Goal: Task Accomplishment & Management: Manage account settings

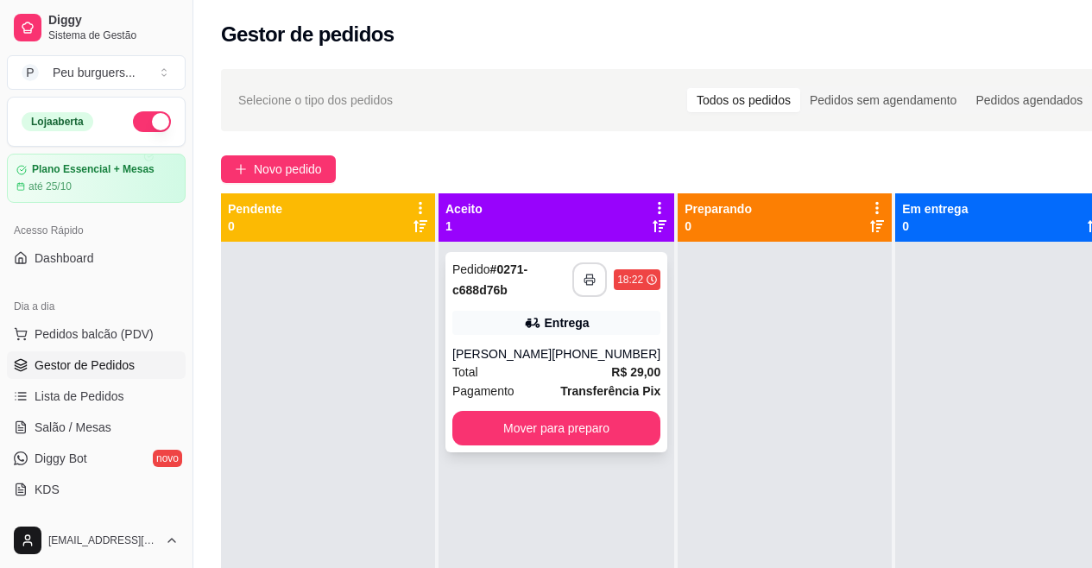
click at [579, 270] on button "button" at bounding box center [589, 279] width 35 height 35
click at [599, 422] on button "Mover para preparo" at bounding box center [556, 428] width 208 height 35
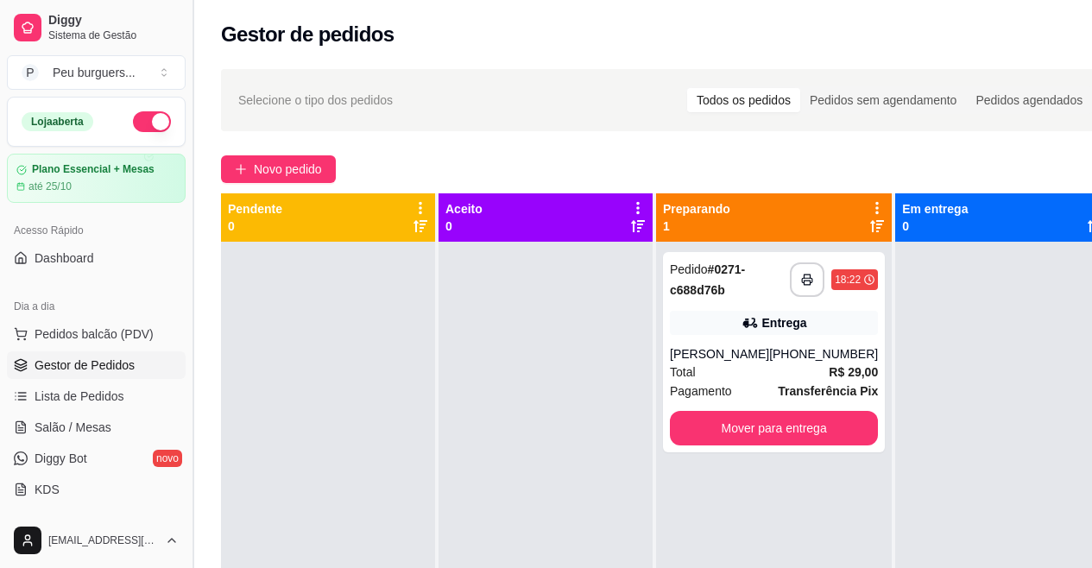
click at [187, 248] on button "Toggle Sidebar" at bounding box center [193, 284] width 14 height 568
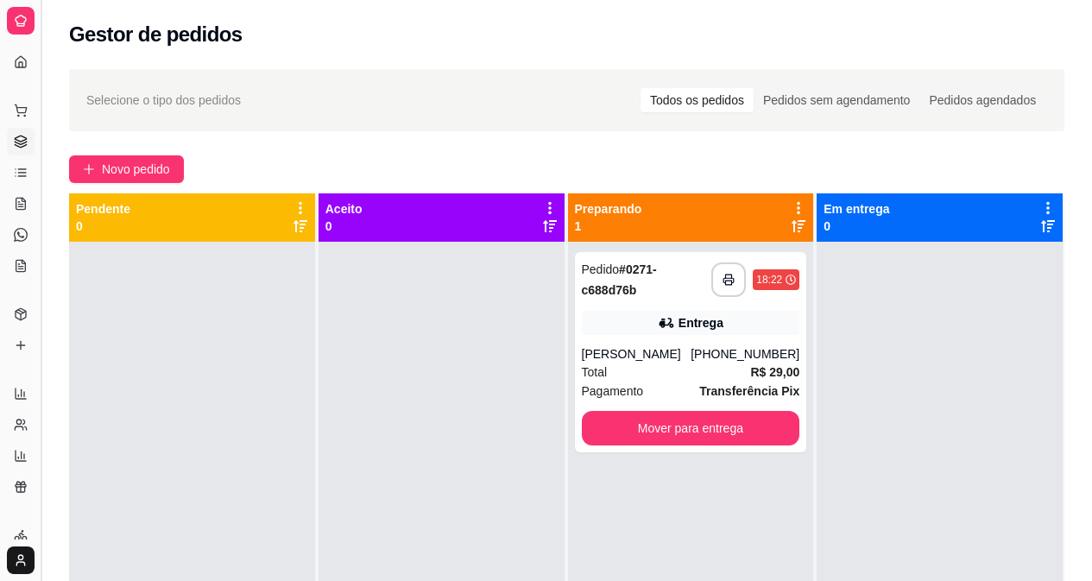
click at [35, 248] on button "Toggle Sidebar" at bounding box center [41, 290] width 14 height 581
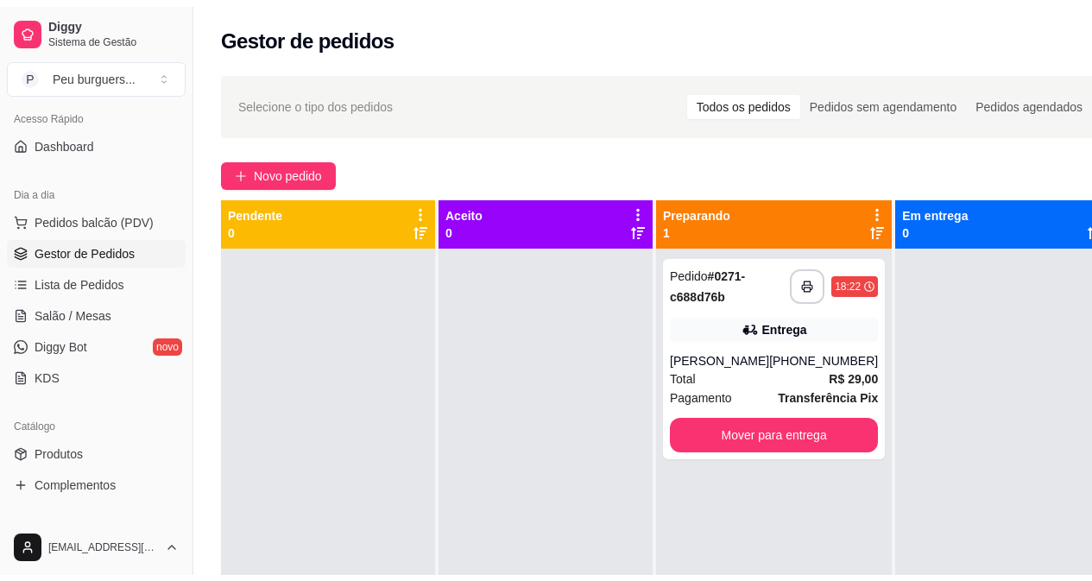
scroll to position [218, 0]
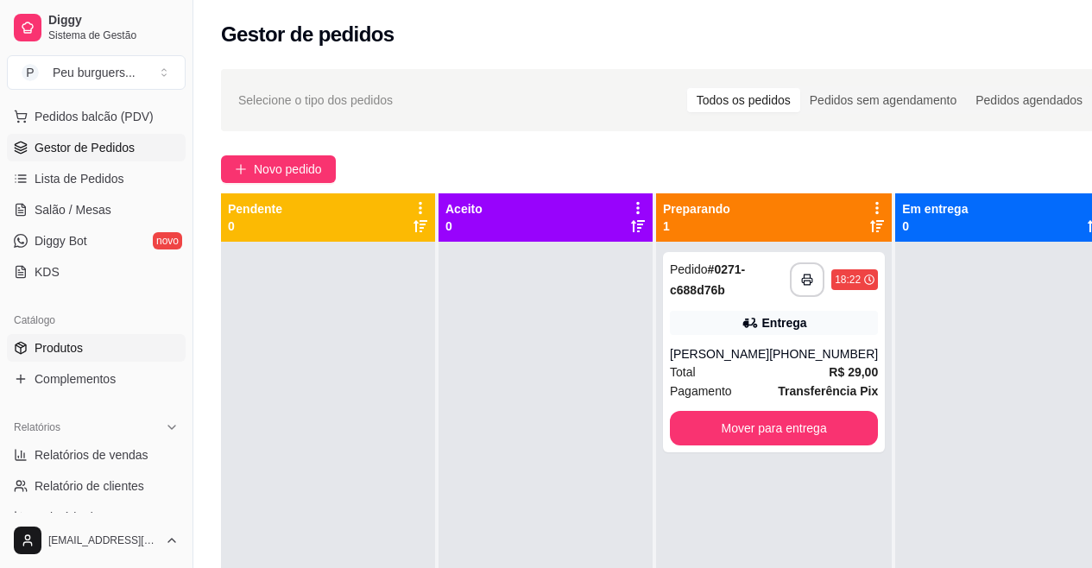
click at [73, 351] on span "Produtos" at bounding box center [59, 347] width 48 height 17
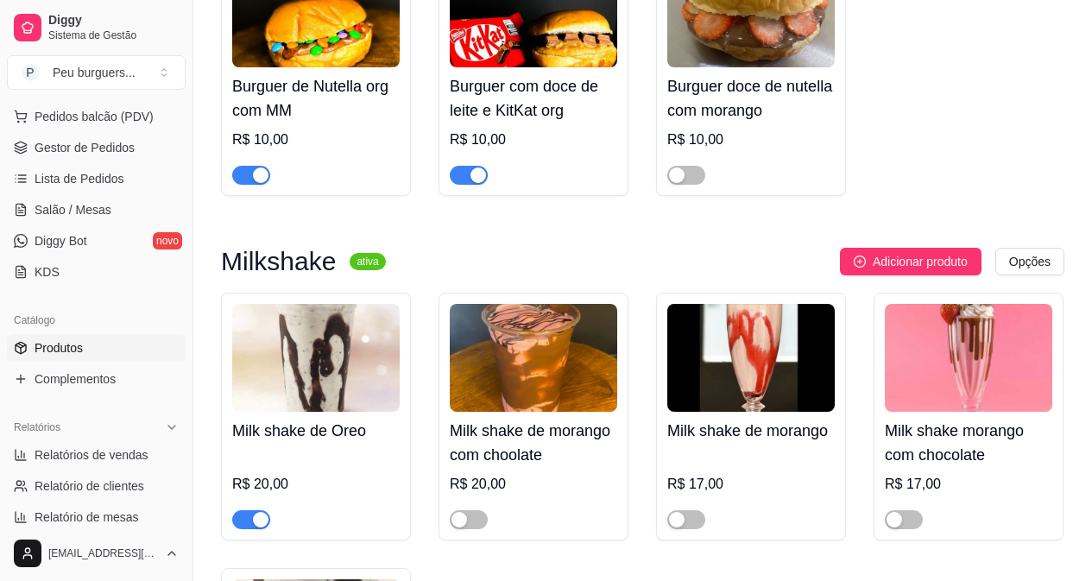
scroll to position [809, 0]
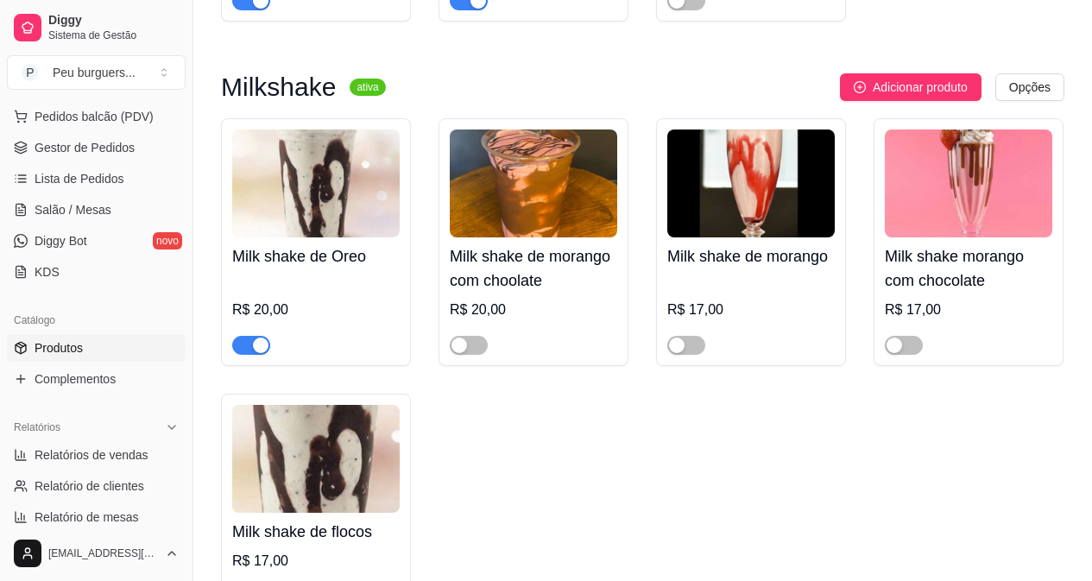
click at [265, 358] on div "Milk shake de Oreo R$ 20,00" at bounding box center [316, 242] width 190 height 248
click at [253, 346] on div "button" at bounding box center [261, 346] width 16 height 16
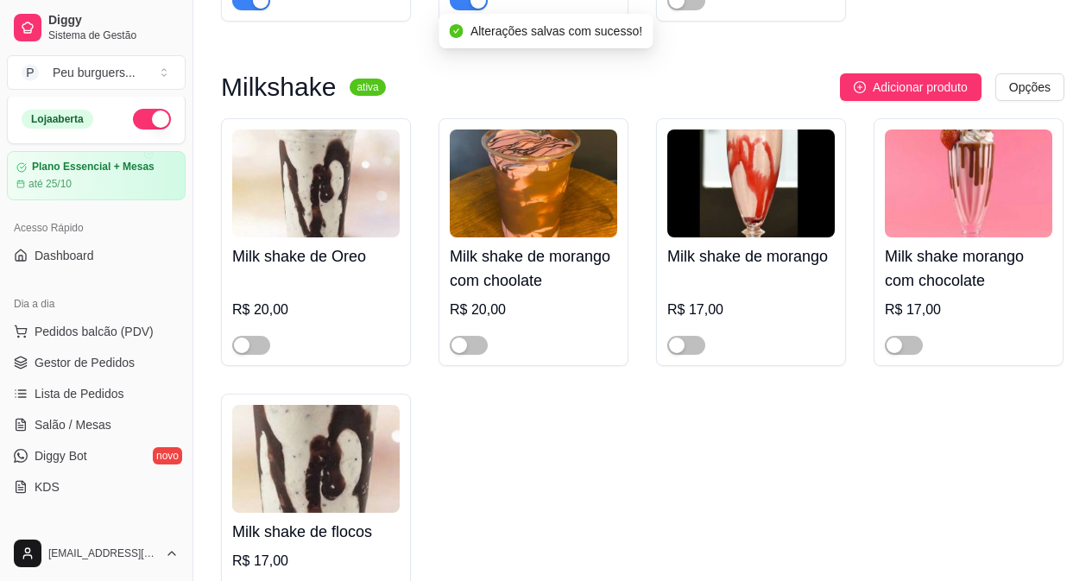
scroll to position [0, 0]
click at [101, 362] on span "Gestor de Pedidos" at bounding box center [85, 365] width 100 height 17
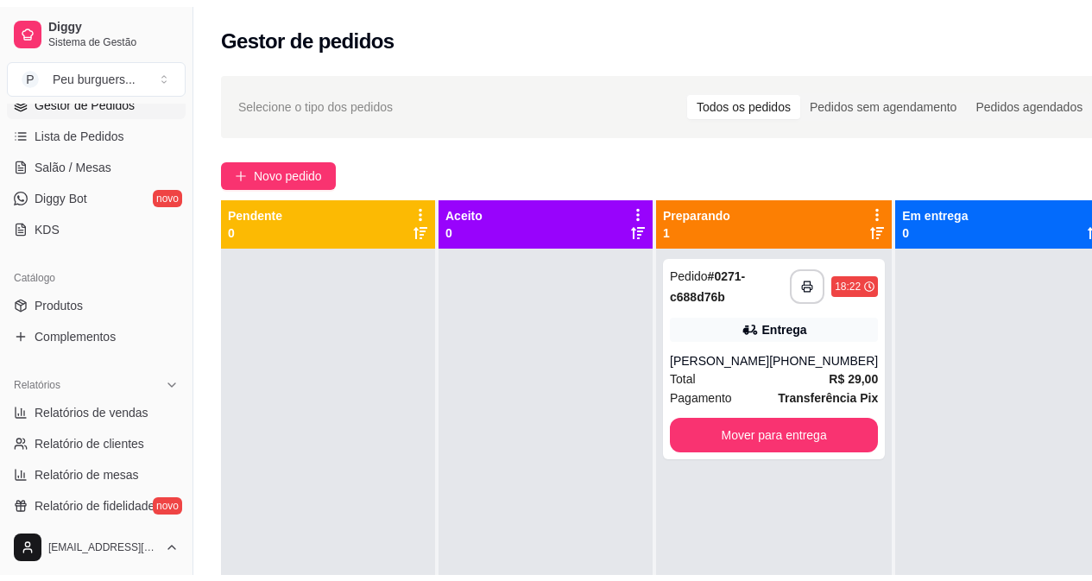
scroll to position [319, 0]
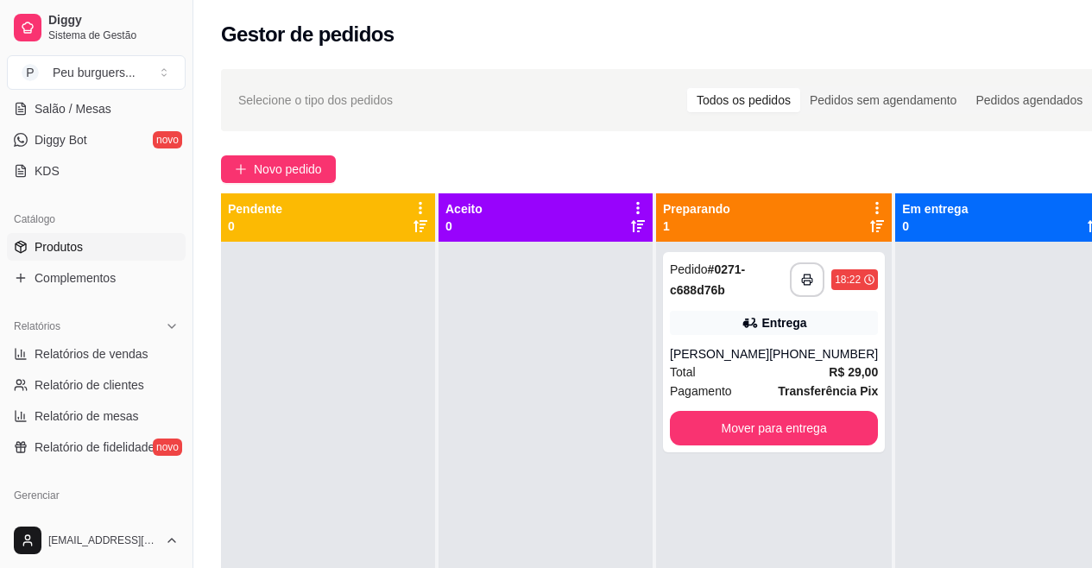
click at [73, 258] on link "Produtos" at bounding box center [96, 247] width 179 height 28
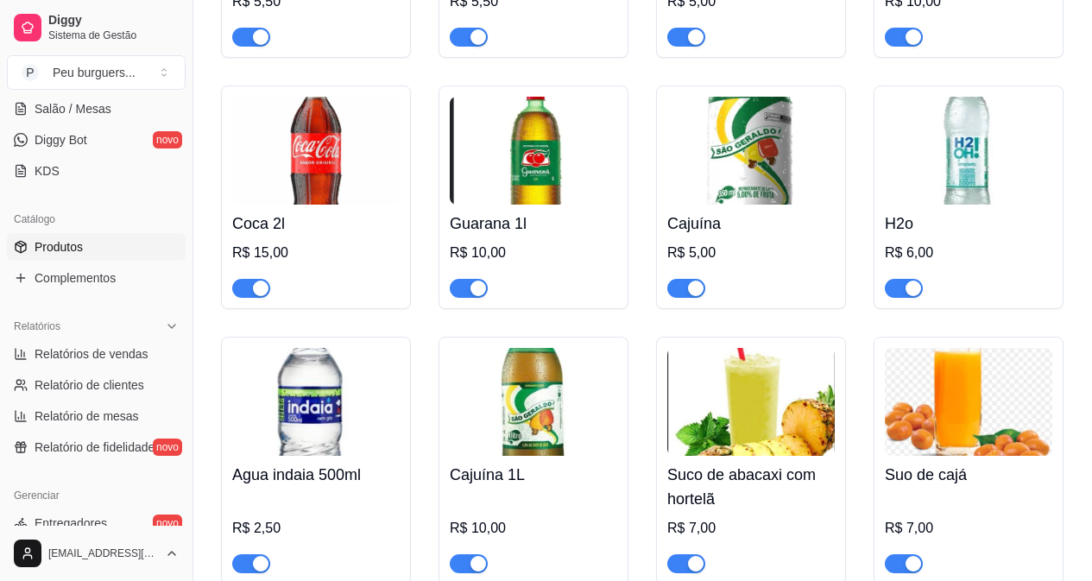
scroll to position [3984, 0]
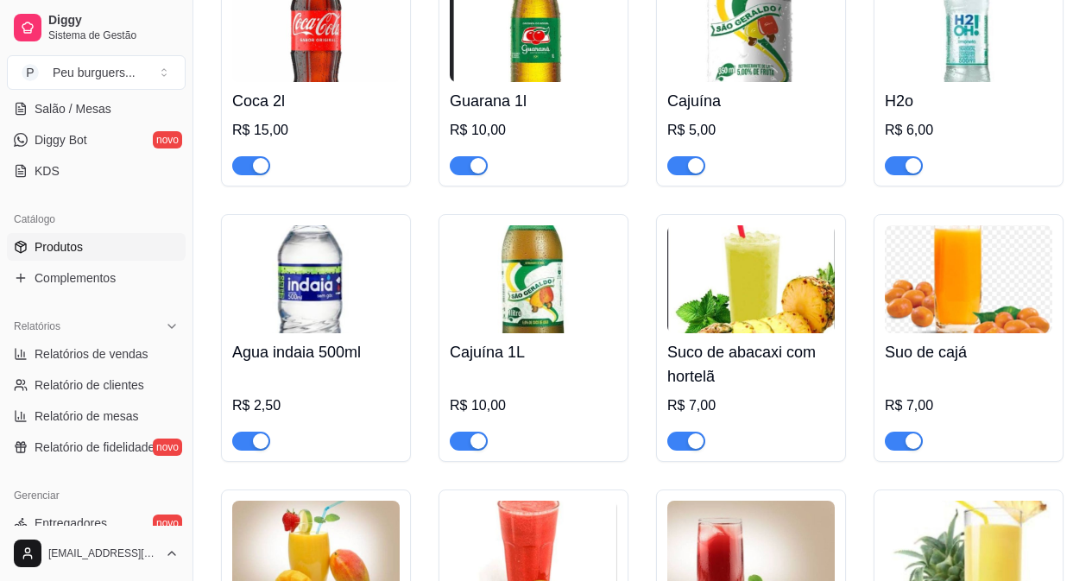
click at [469, 432] on span "button" at bounding box center [469, 441] width 38 height 19
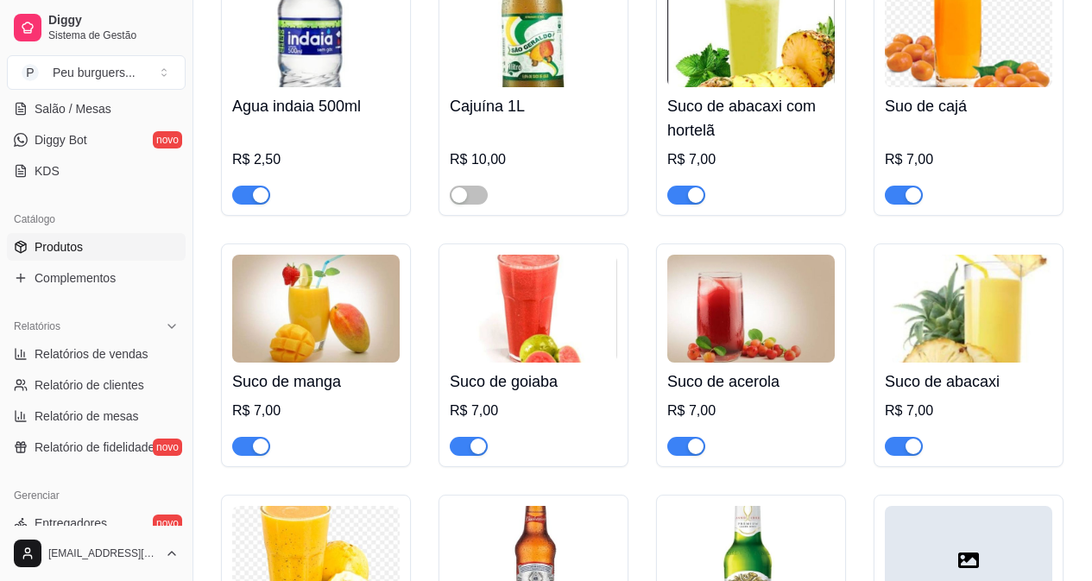
scroll to position [4497, 0]
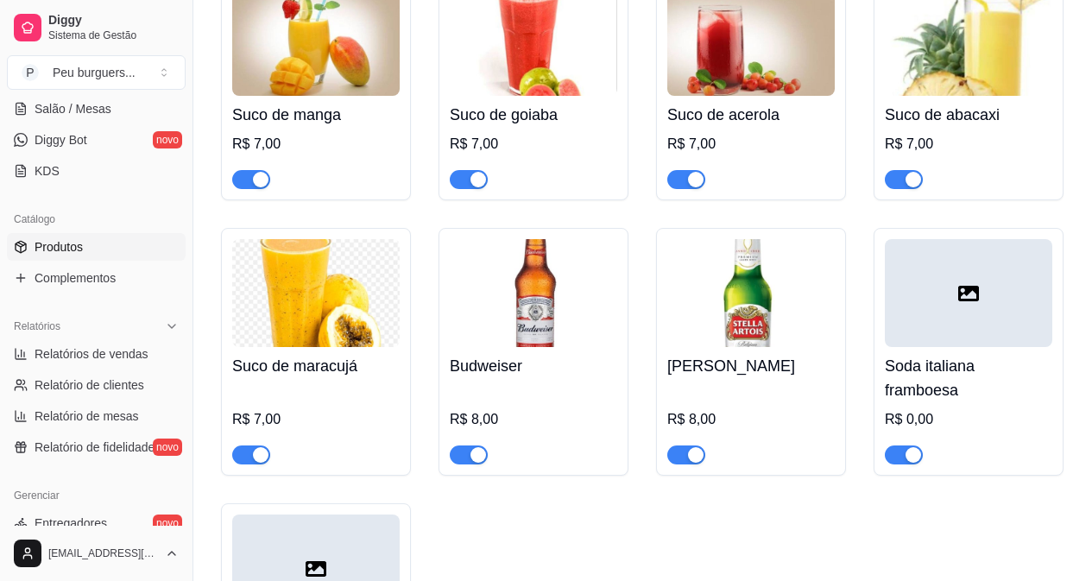
click at [909, 452] on div "button" at bounding box center [914, 455] width 16 height 16
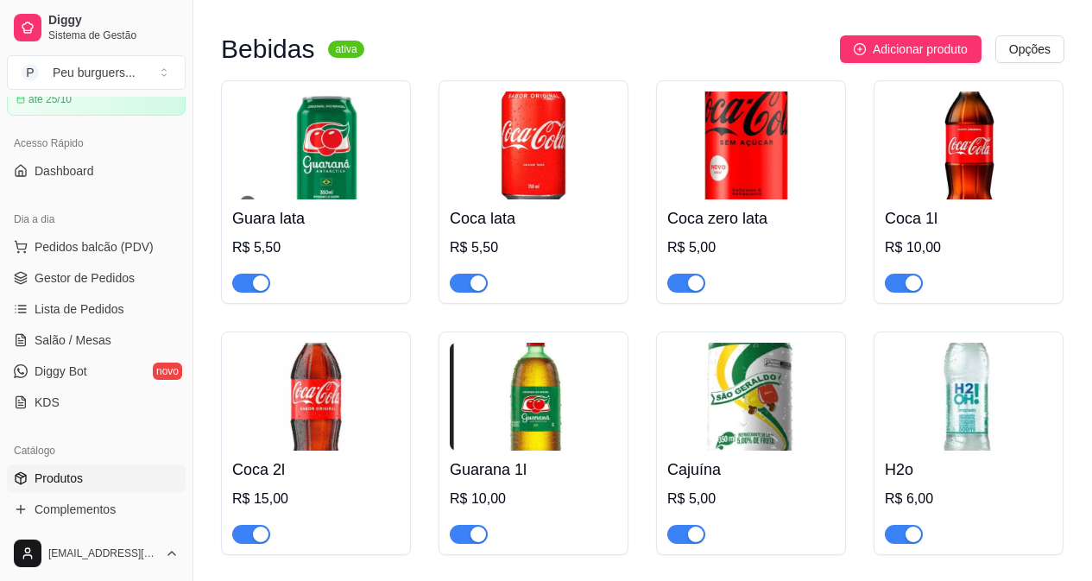
scroll to position [0, 0]
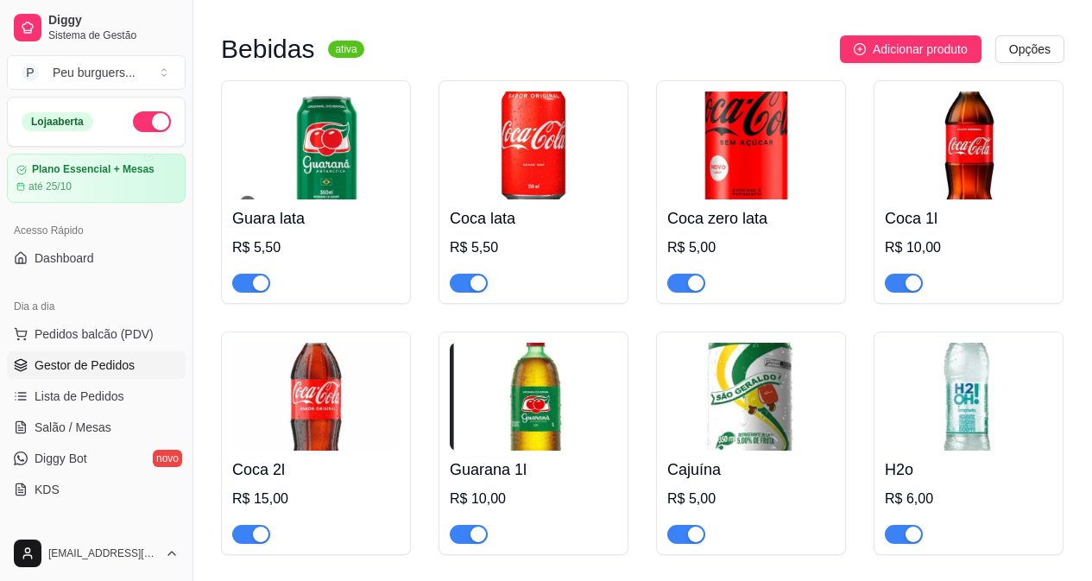
click at [122, 351] on link "Gestor de Pedidos" at bounding box center [96, 365] width 179 height 28
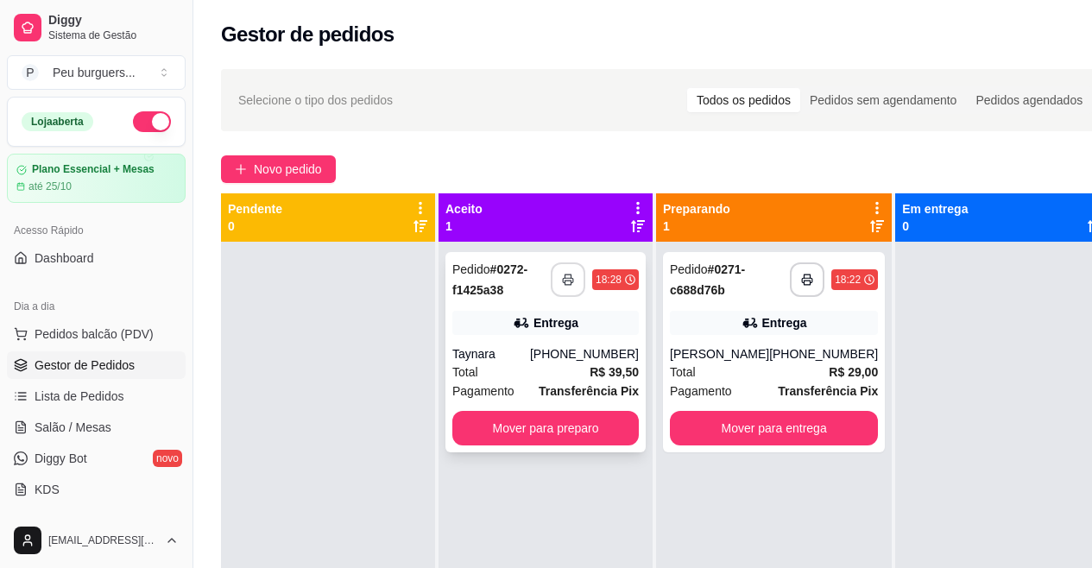
click at [571, 275] on icon "button" at bounding box center [568, 280] width 12 height 12
click at [617, 345] on div "**********" at bounding box center [546, 352] width 200 height 200
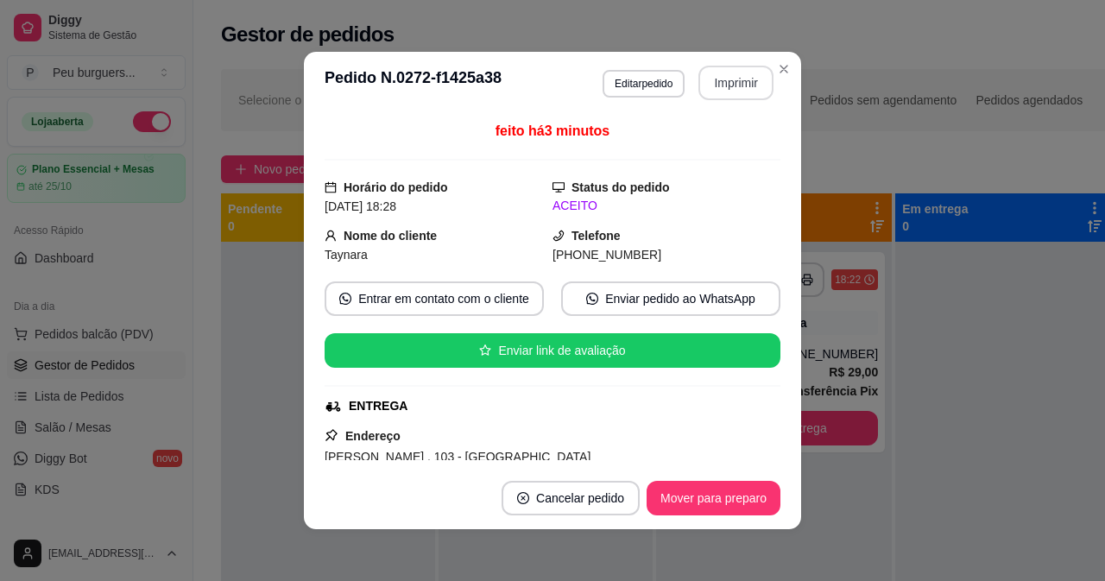
click at [728, 84] on button "Imprimir" at bounding box center [736, 83] width 75 height 35
click at [731, 497] on button "Mover para preparo" at bounding box center [714, 498] width 134 height 35
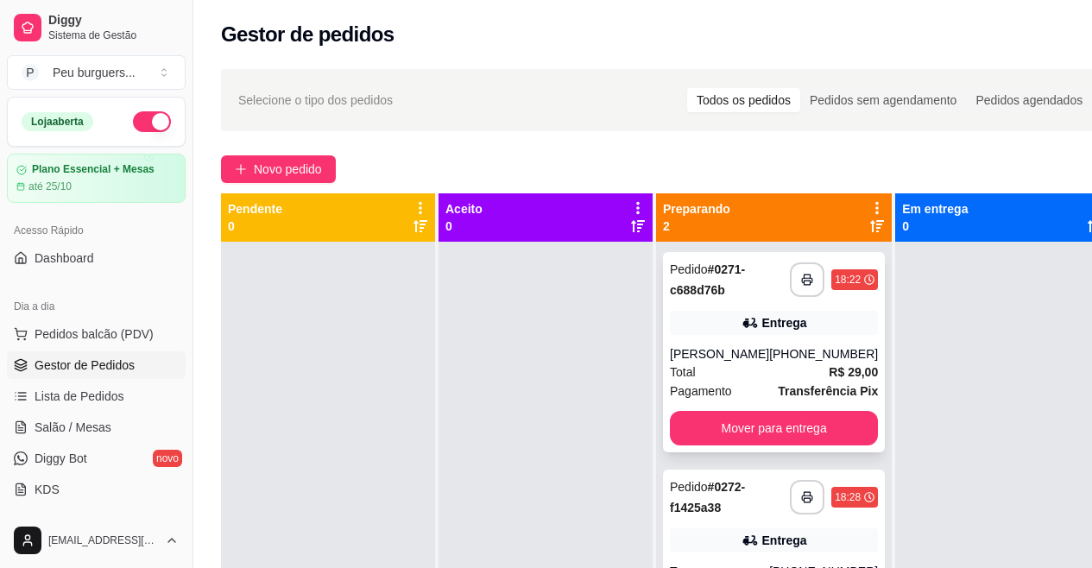
scroll to position [48, 0]
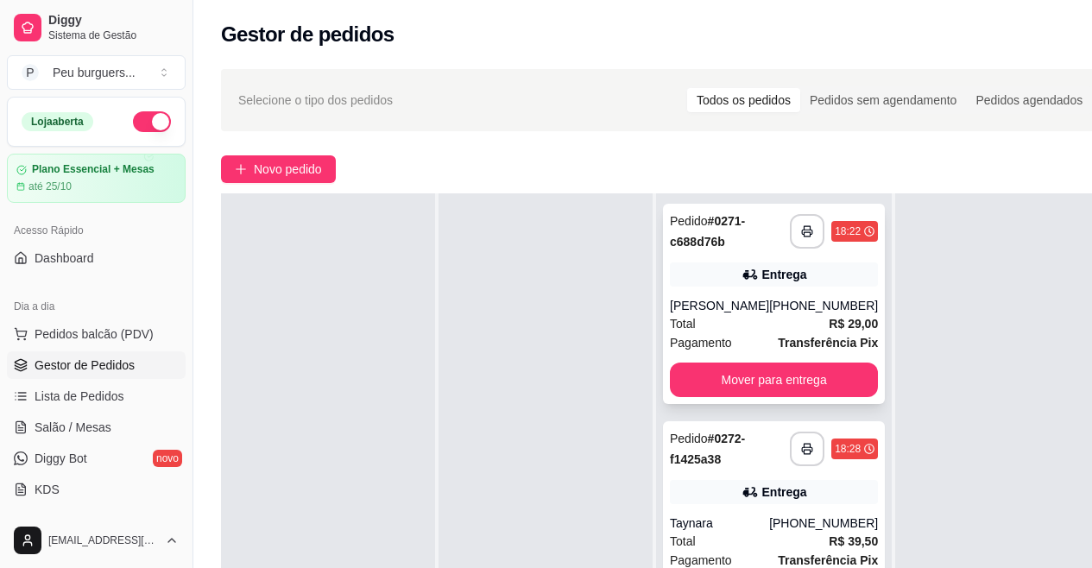
drag, startPoint x: 763, startPoint y: 229, endPoint x: 767, endPoint y: 364, distance: 134.7
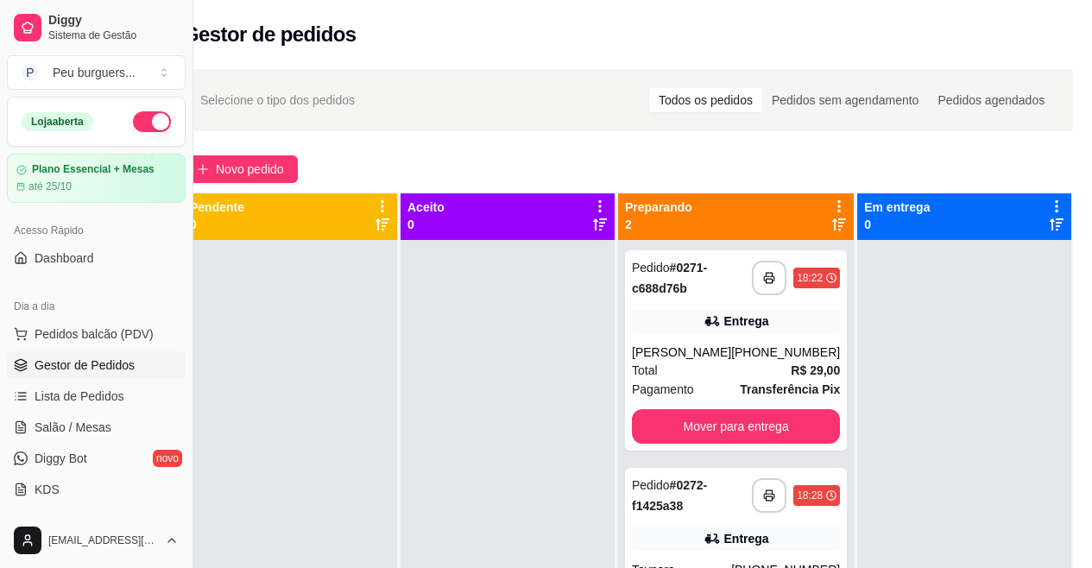
scroll to position [0, 0]
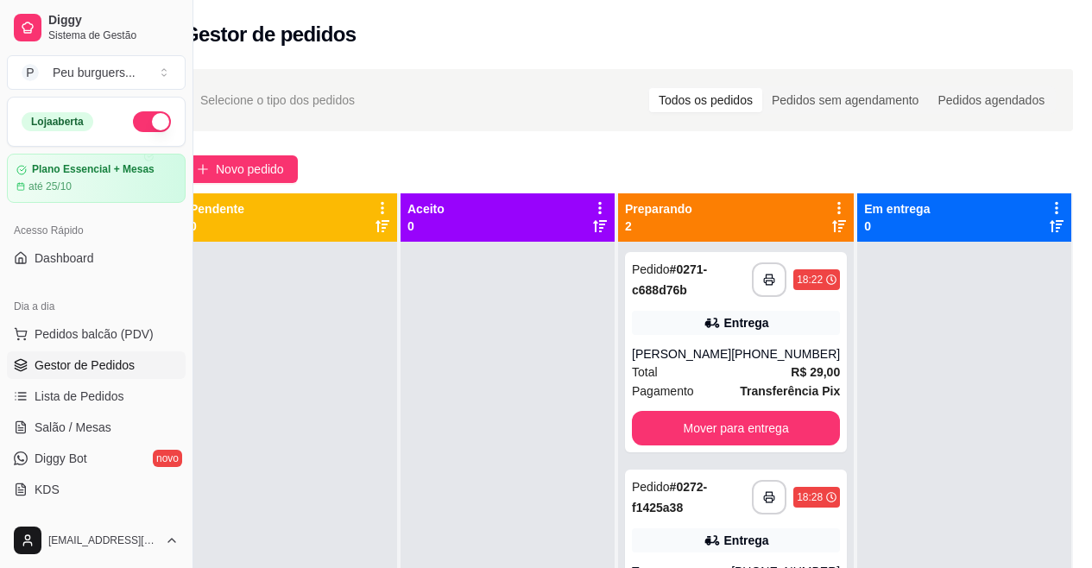
drag, startPoint x: 950, startPoint y: 395, endPoint x: 927, endPoint y: 260, distance: 136.6
click at [706, 369] on div "Total R$ 29,00" at bounding box center [736, 372] width 208 height 19
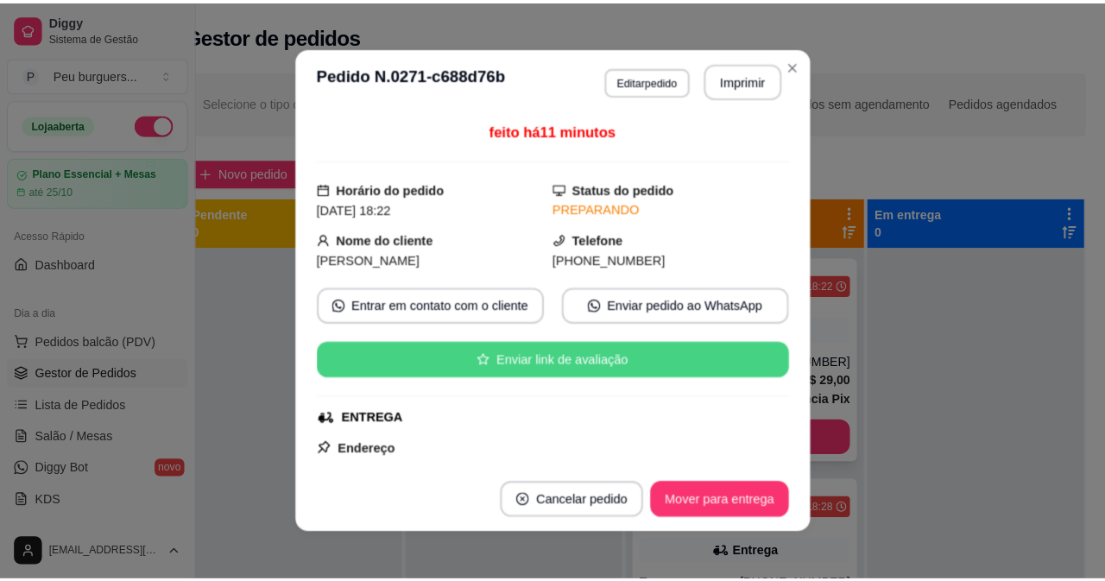
scroll to position [0, 25]
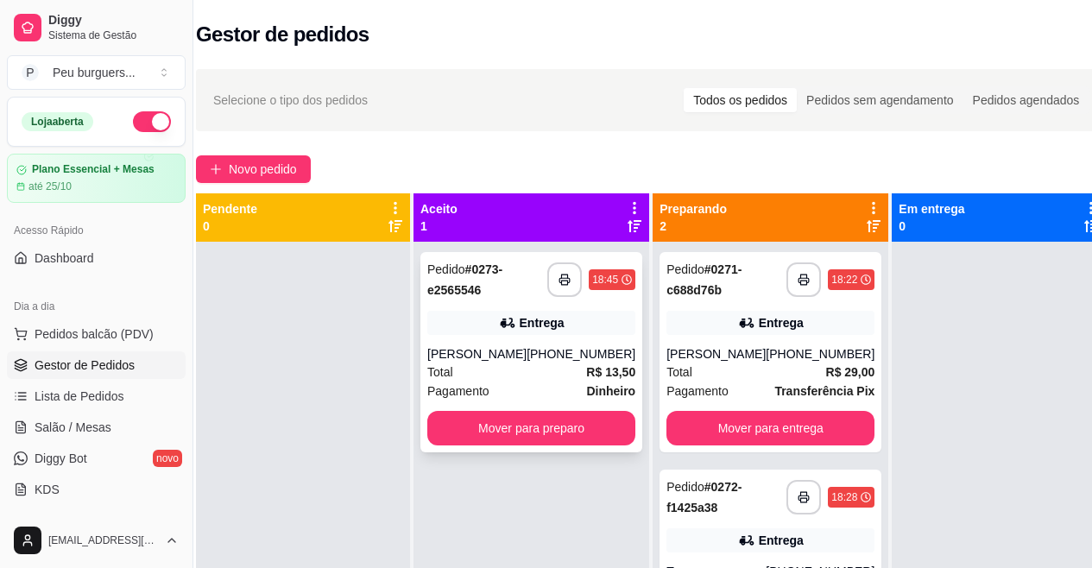
click at [530, 339] on div "**********" at bounding box center [532, 352] width 222 height 200
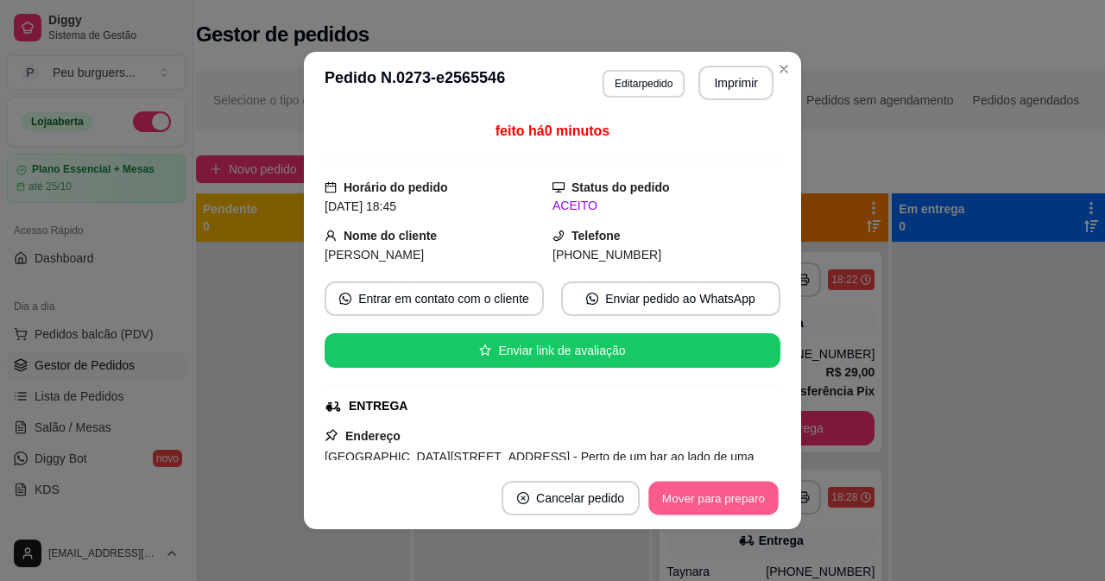
click at [713, 490] on button "Mover para preparo" at bounding box center [713, 499] width 130 height 34
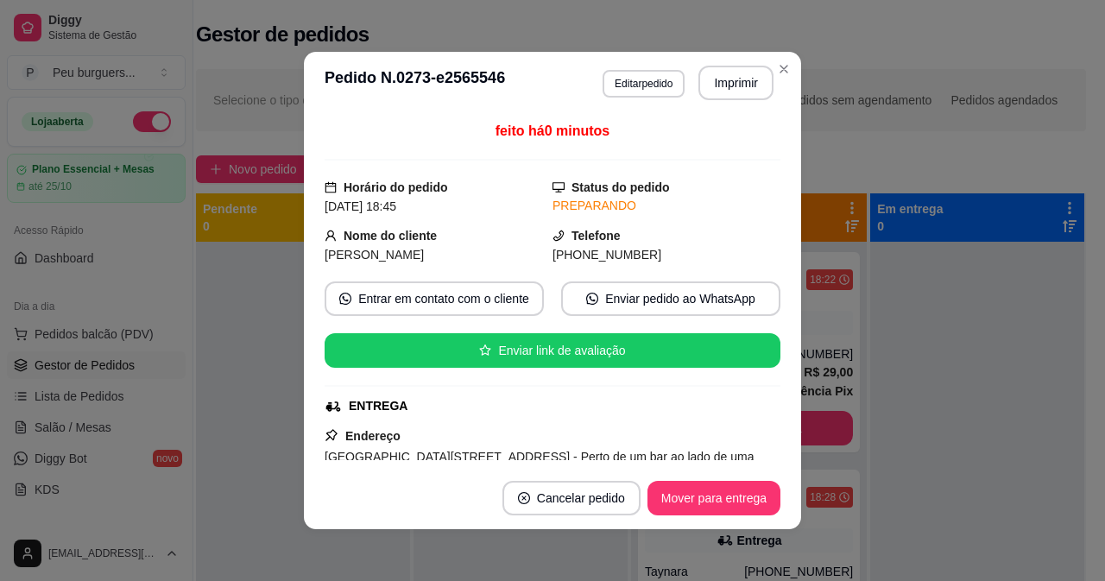
drag, startPoint x: 591, startPoint y: 234, endPoint x: 594, endPoint y: 274, distance: 39.9
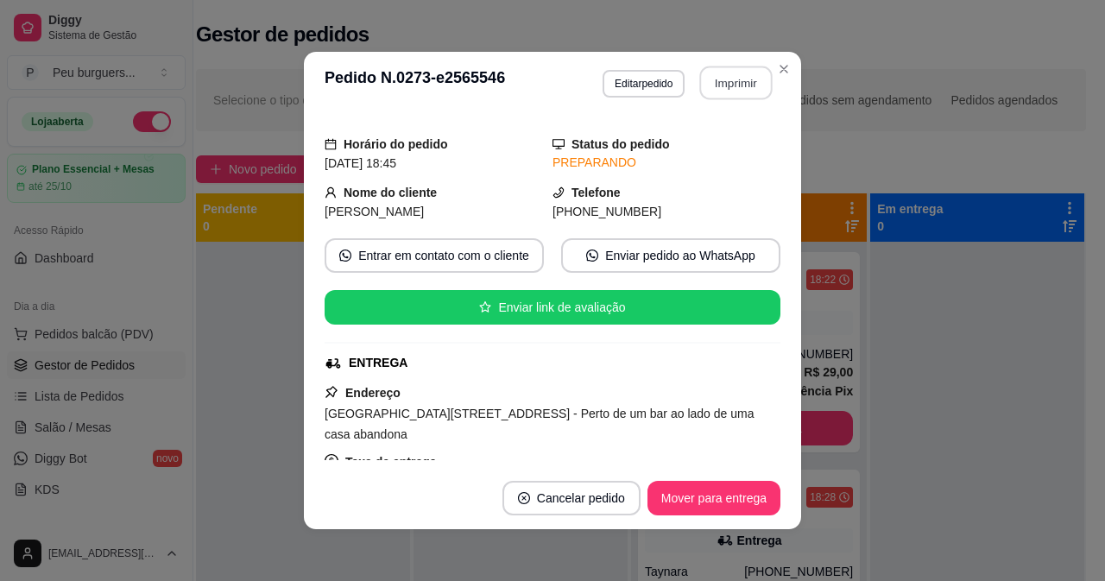
click at [734, 92] on button "Imprimir" at bounding box center [736, 83] width 73 height 34
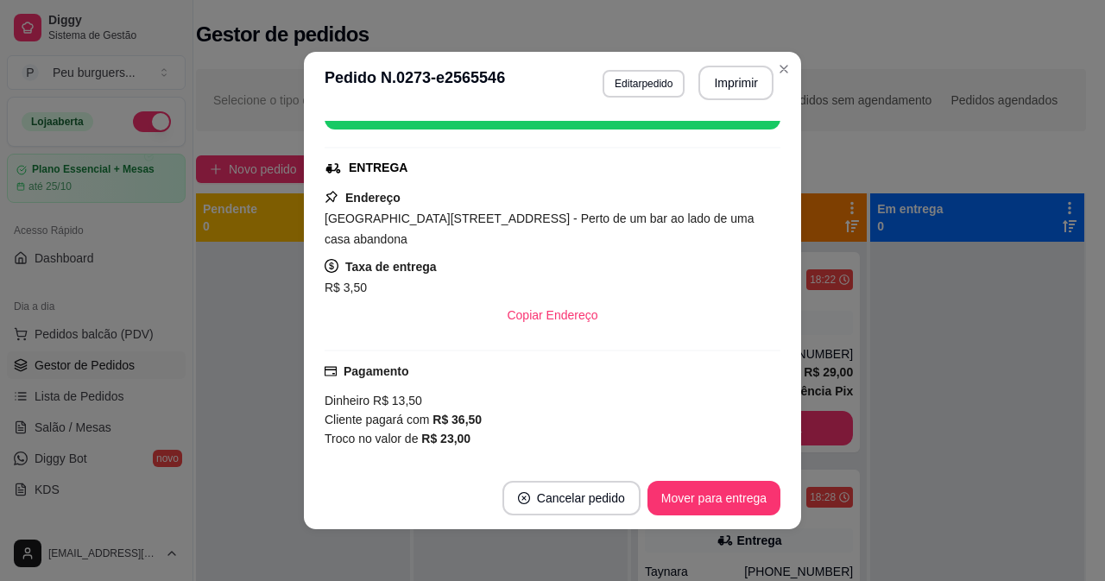
drag, startPoint x: 558, startPoint y: 258, endPoint x: 572, endPoint y: 320, distance: 63.7
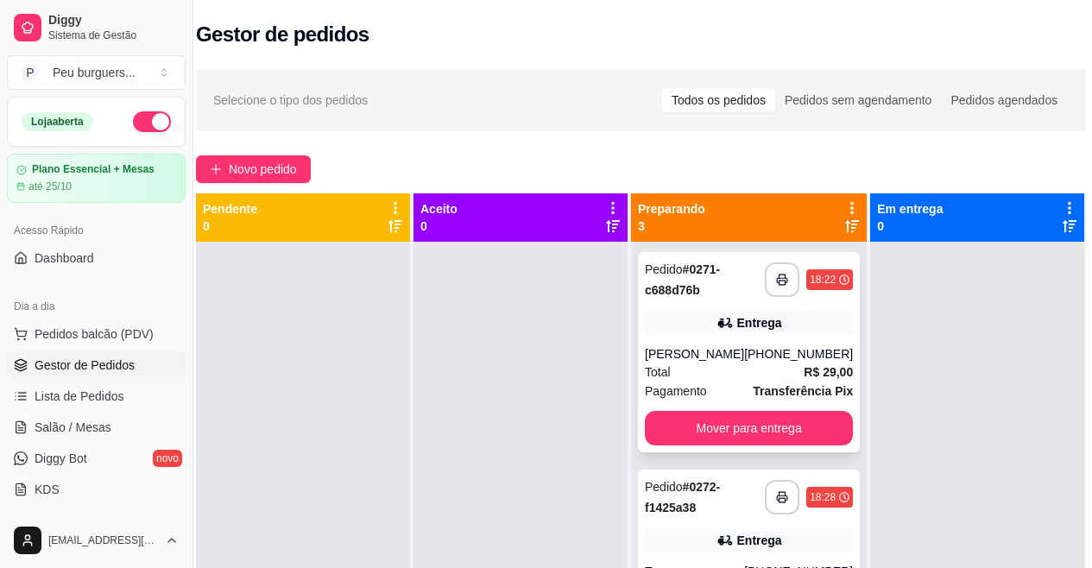
scroll to position [48, 0]
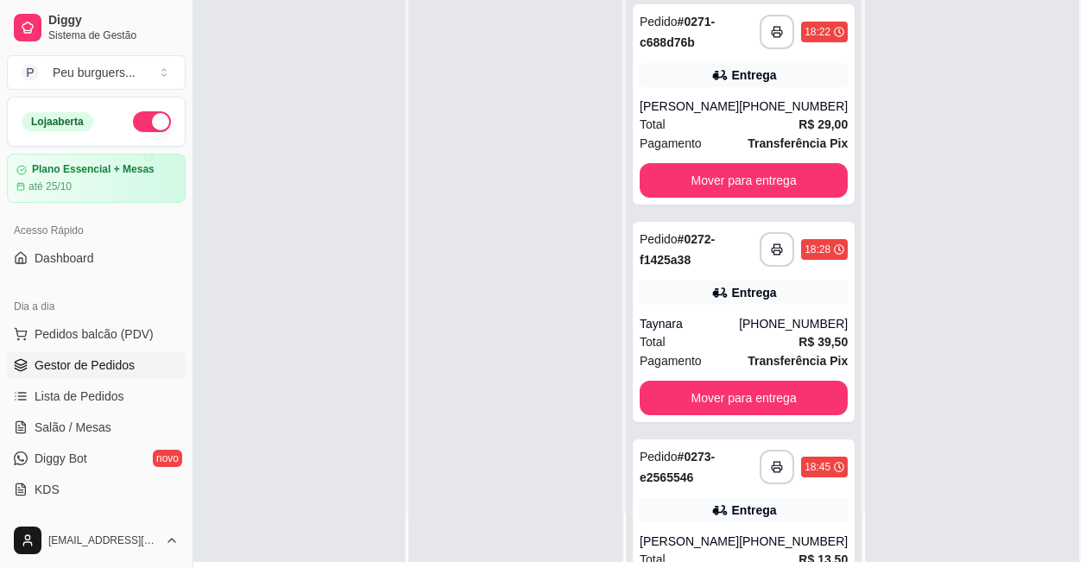
drag, startPoint x: 541, startPoint y: 443, endPoint x: 557, endPoint y: 519, distance: 77.6
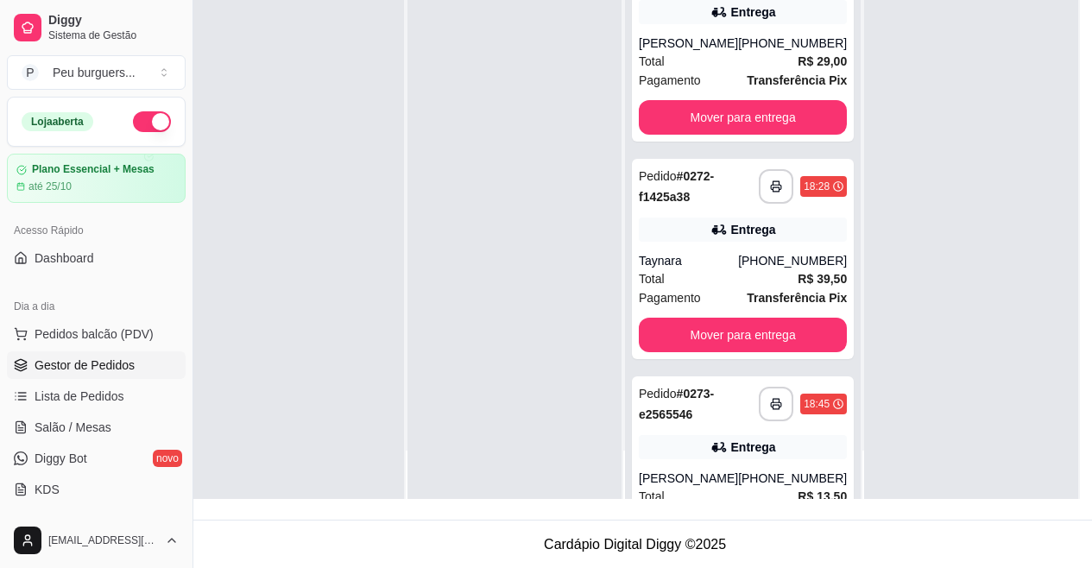
scroll to position [276, 31]
drag, startPoint x: 559, startPoint y: 478, endPoint x: 562, endPoint y: 528, distance: 50.2
drag, startPoint x: 578, startPoint y: 374, endPoint x: 579, endPoint y: 438, distance: 63.9
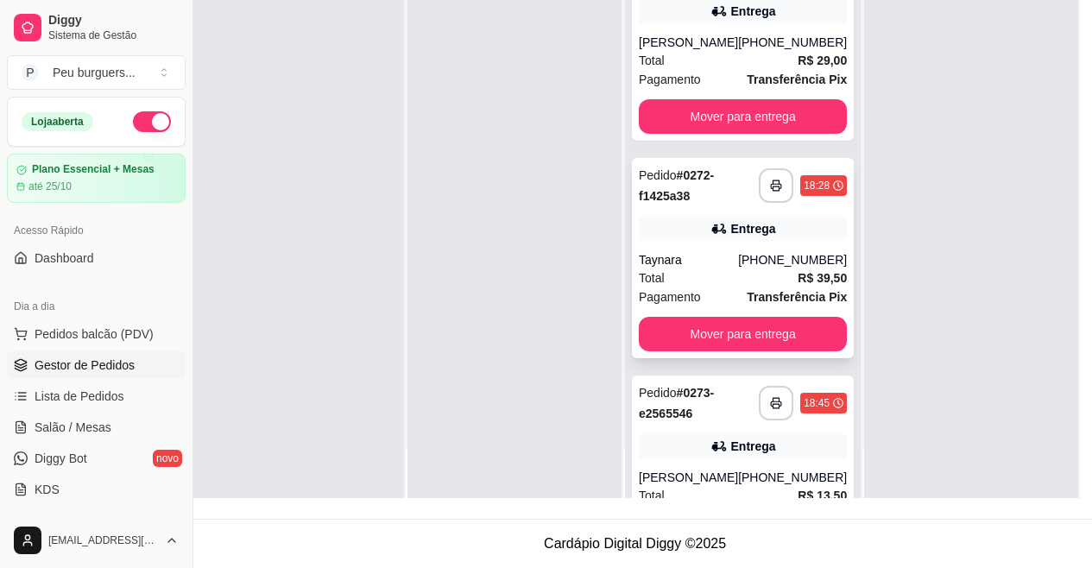
scroll to position [0, 0]
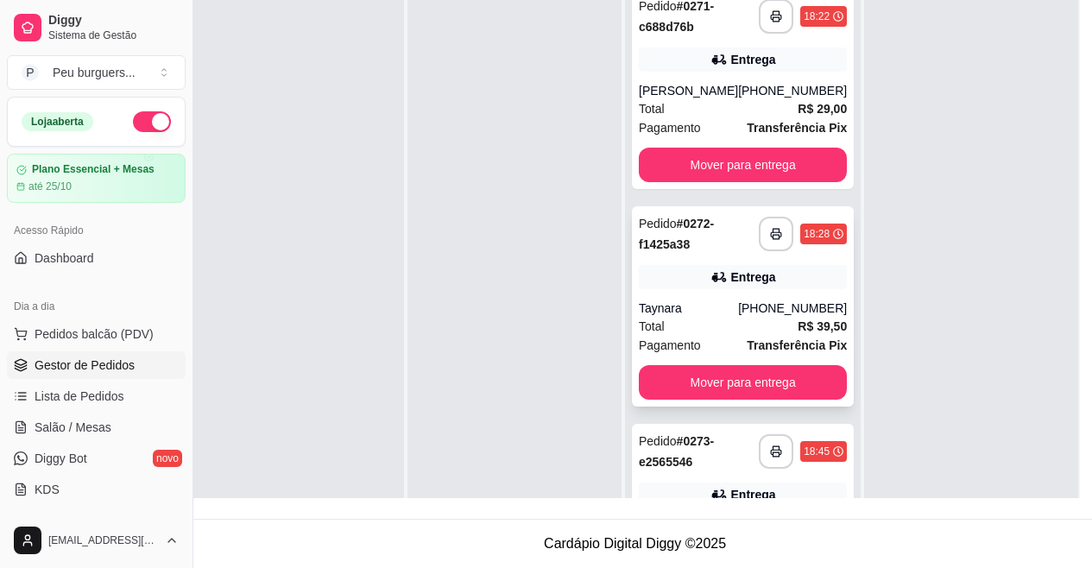
drag, startPoint x: 709, startPoint y: 362, endPoint x: 721, endPoint y: 253, distance: 109.5
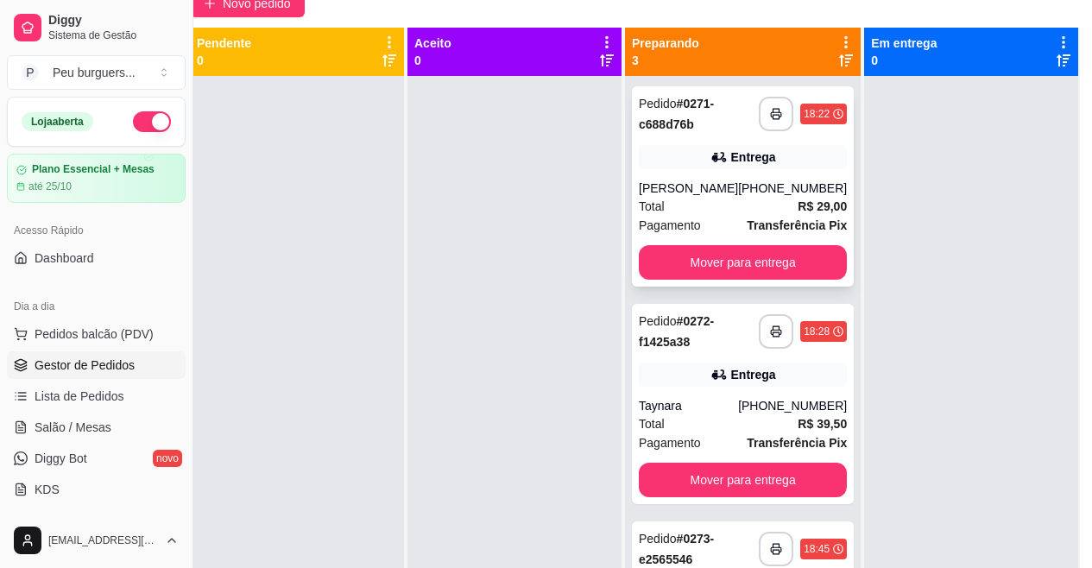
drag, startPoint x: 728, startPoint y: 272, endPoint x: 730, endPoint y: 194, distance: 77.7
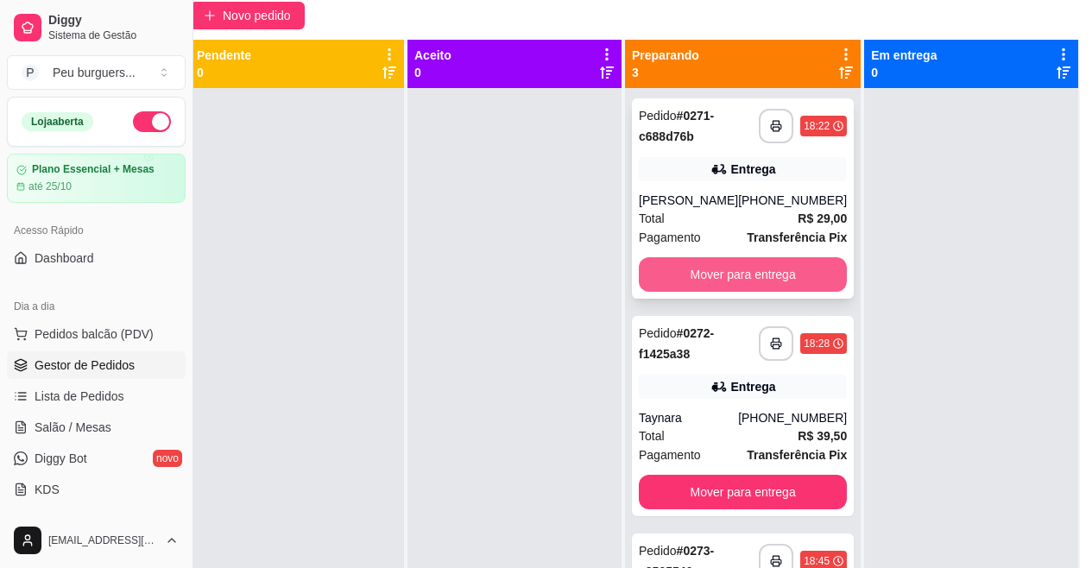
click at [769, 272] on button "Mover para entrega" at bounding box center [743, 274] width 208 height 35
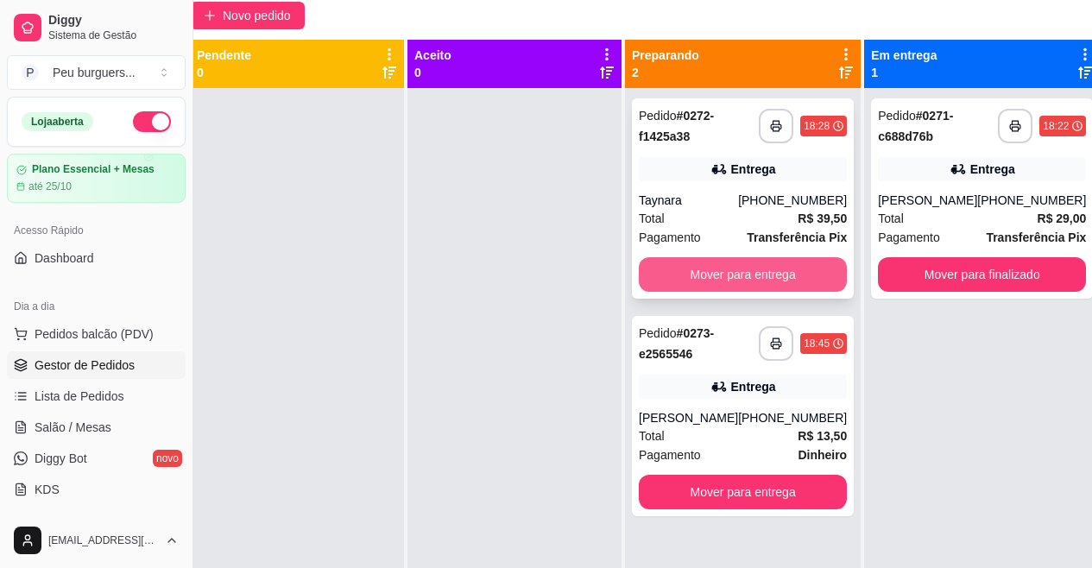
click at [764, 270] on button "Mover para entrega" at bounding box center [743, 274] width 208 height 35
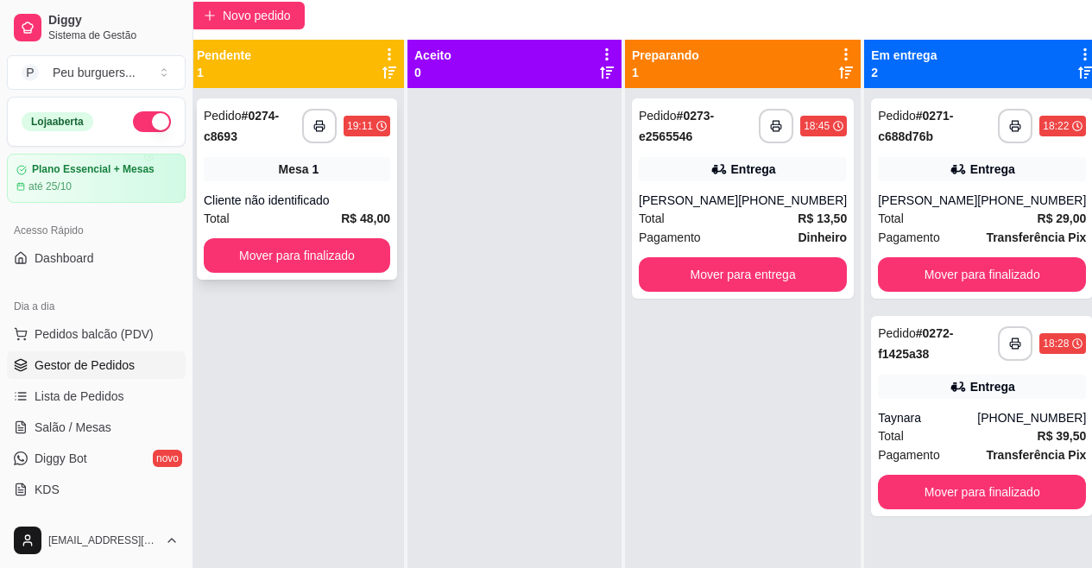
click at [306, 212] on div "Total R$ 48,00" at bounding box center [297, 218] width 187 height 19
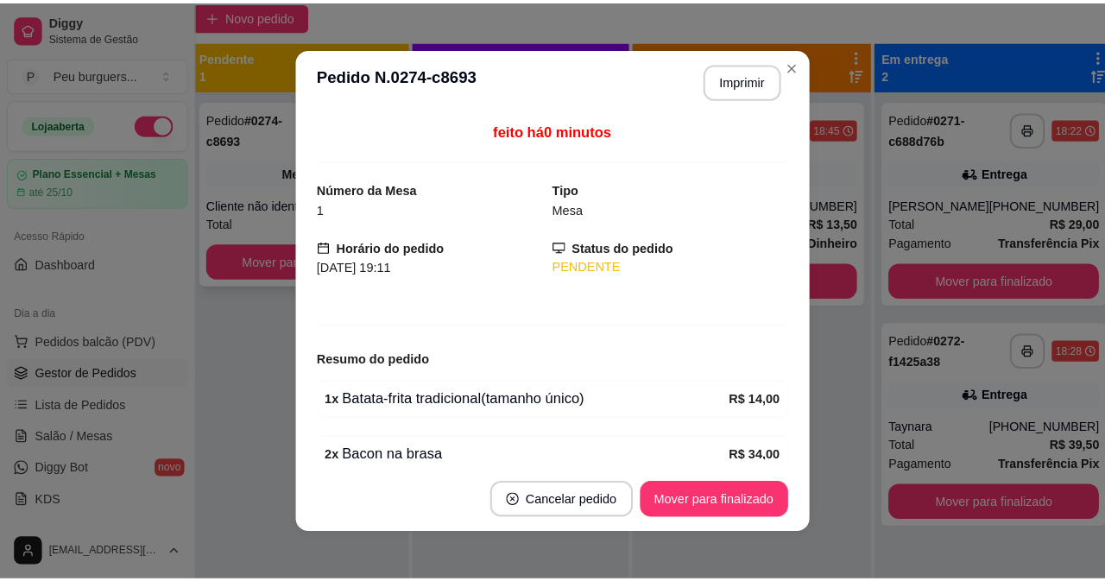
scroll to position [154, 25]
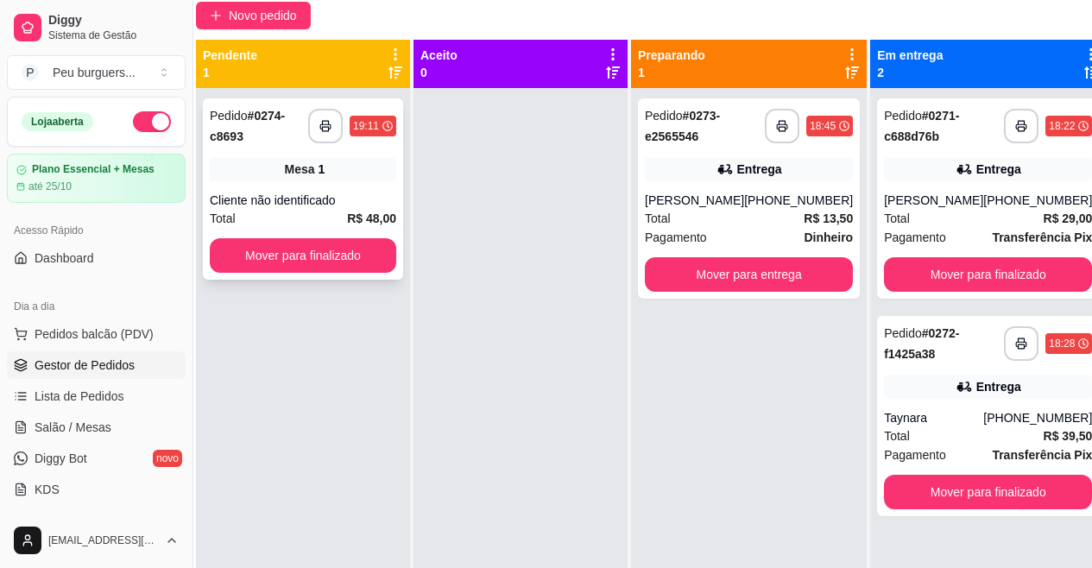
click at [266, 193] on div "Cliente não identificado" at bounding box center [303, 200] width 187 height 17
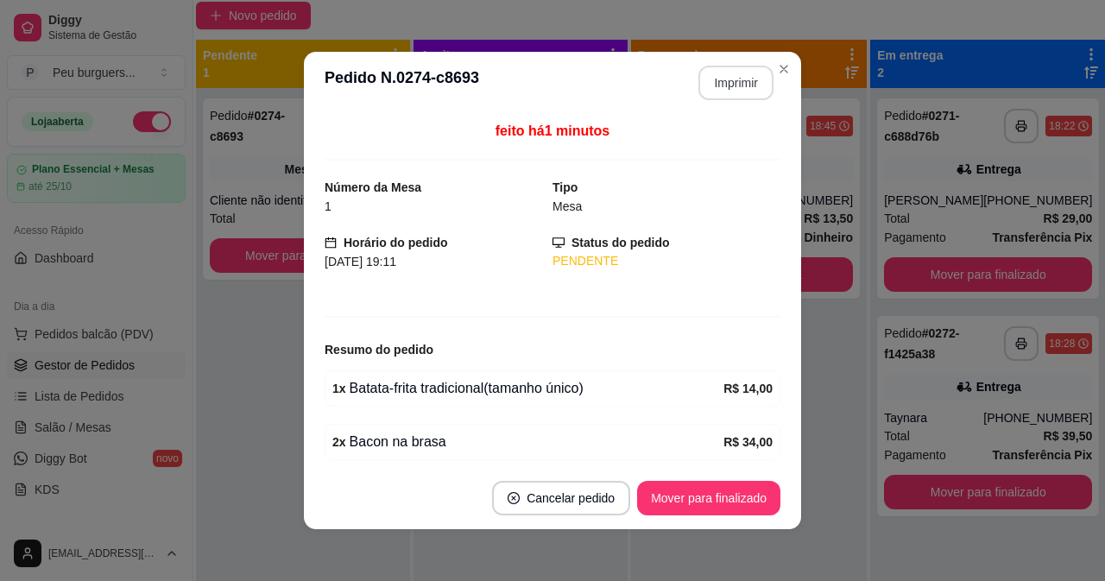
click at [729, 75] on button "Imprimir" at bounding box center [736, 83] width 75 height 35
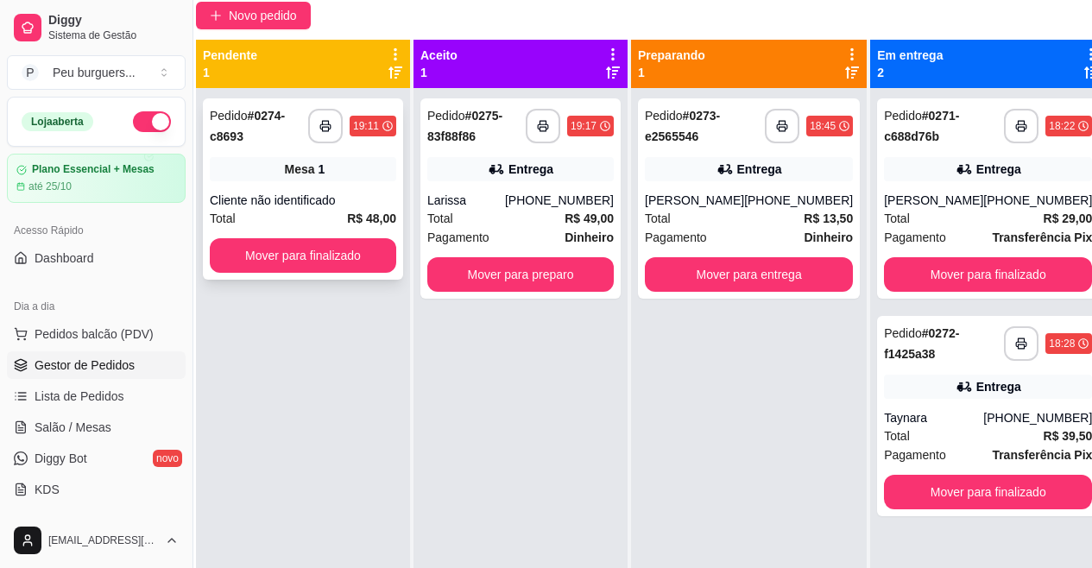
click at [331, 180] on div "Mesa 1" at bounding box center [303, 169] width 187 height 24
click at [591, 177] on div "Entrega" at bounding box center [520, 169] width 187 height 24
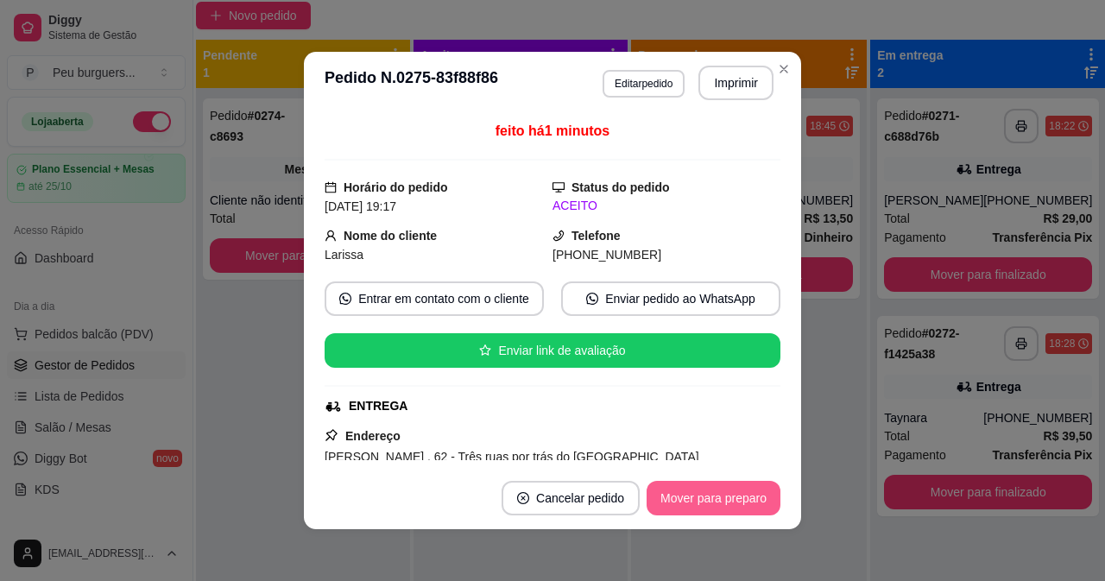
click at [695, 507] on button "Mover para preparo" at bounding box center [714, 498] width 134 height 35
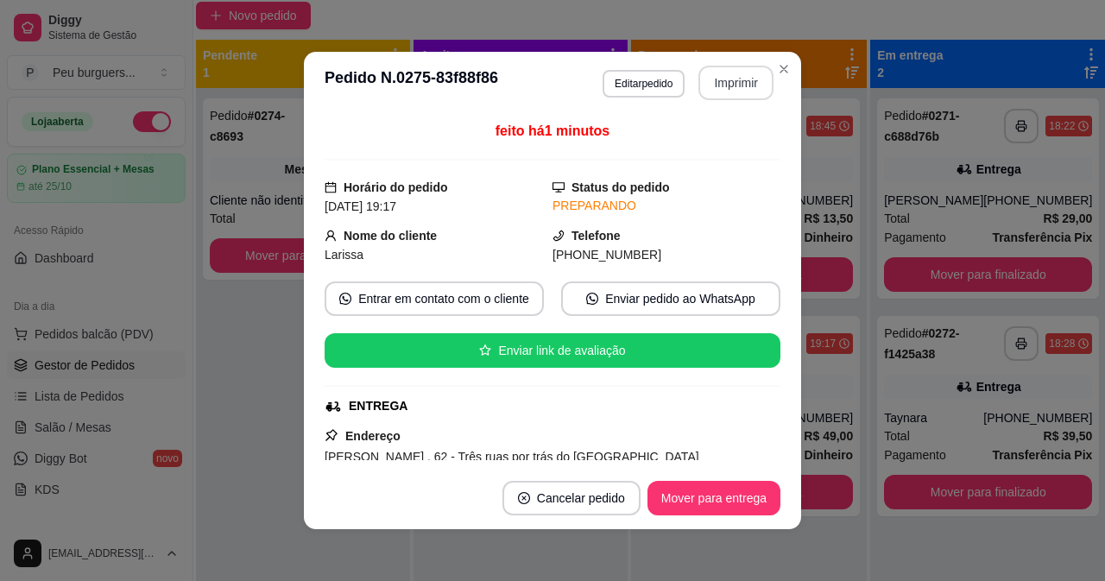
click at [718, 85] on button "Imprimir" at bounding box center [736, 83] width 75 height 35
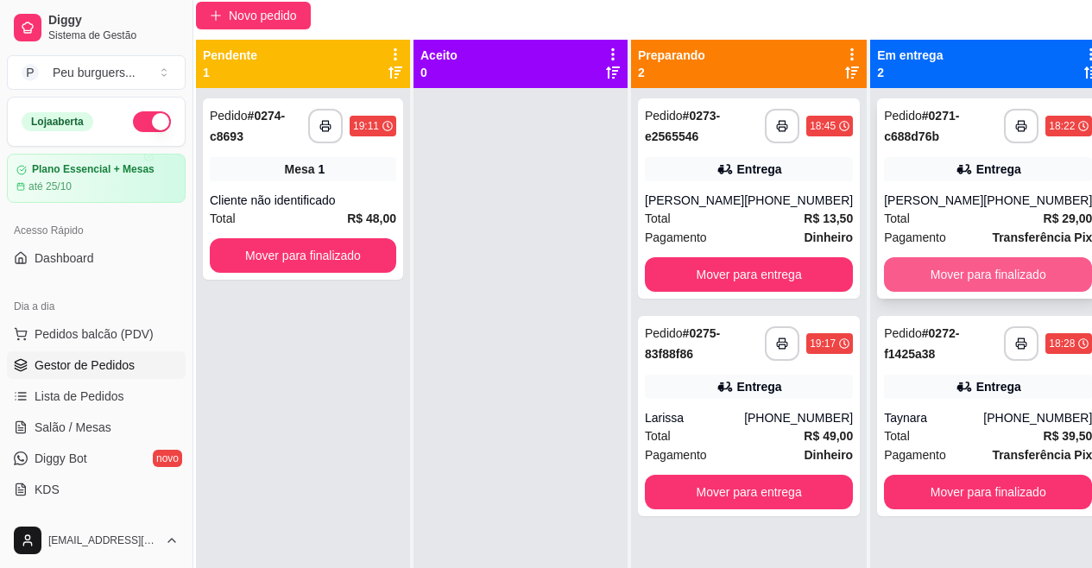
click at [989, 270] on button "Mover para finalizado" at bounding box center [988, 274] width 208 height 35
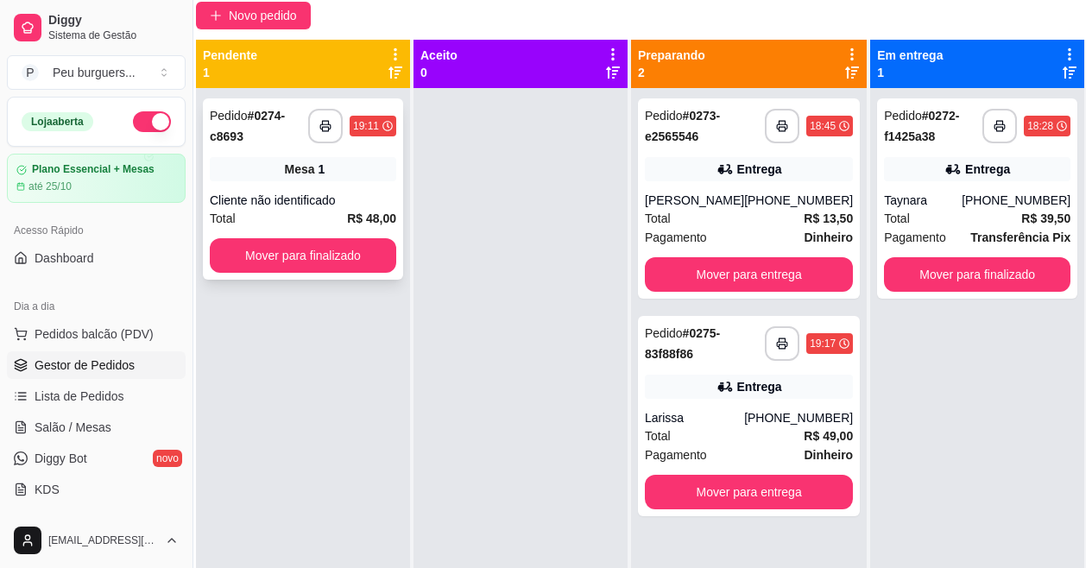
click at [346, 203] on div "Cliente não identificado" at bounding box center [303, 200] width 187 height 17
click at [695, 426] on div "Larissa" at bounding box center [694, 417] width 99 height 17
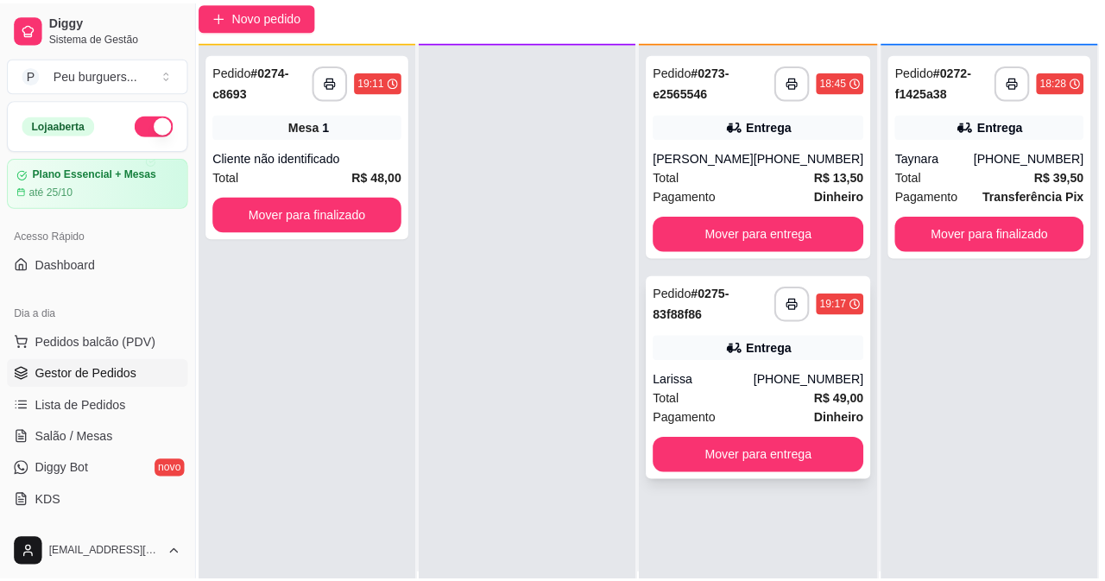
scroll to position [48, 0]
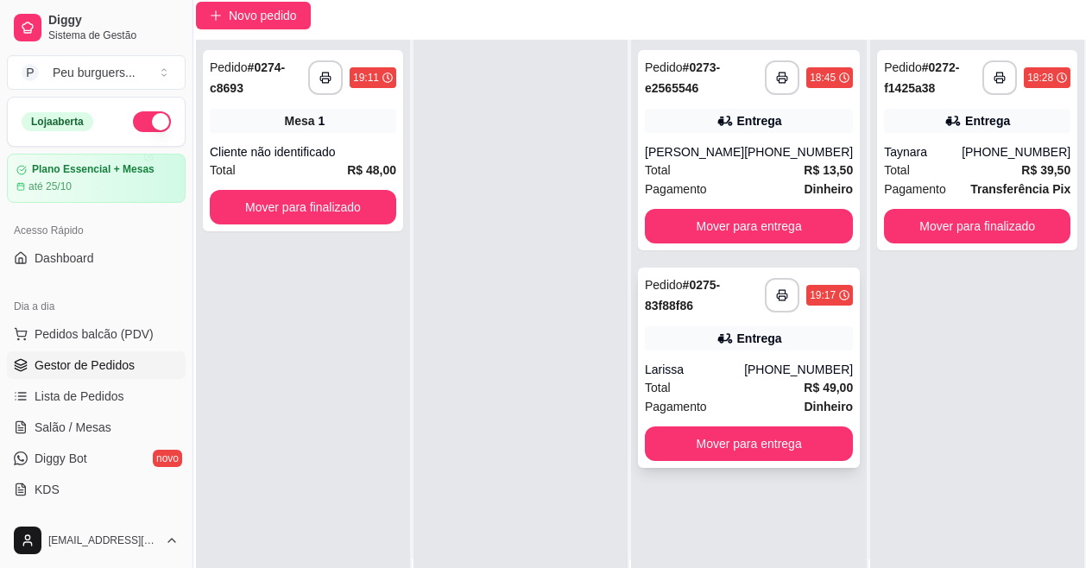
click at [673, 374] on div "Larissa" at bounding box center [694, 369] width 99 height 17
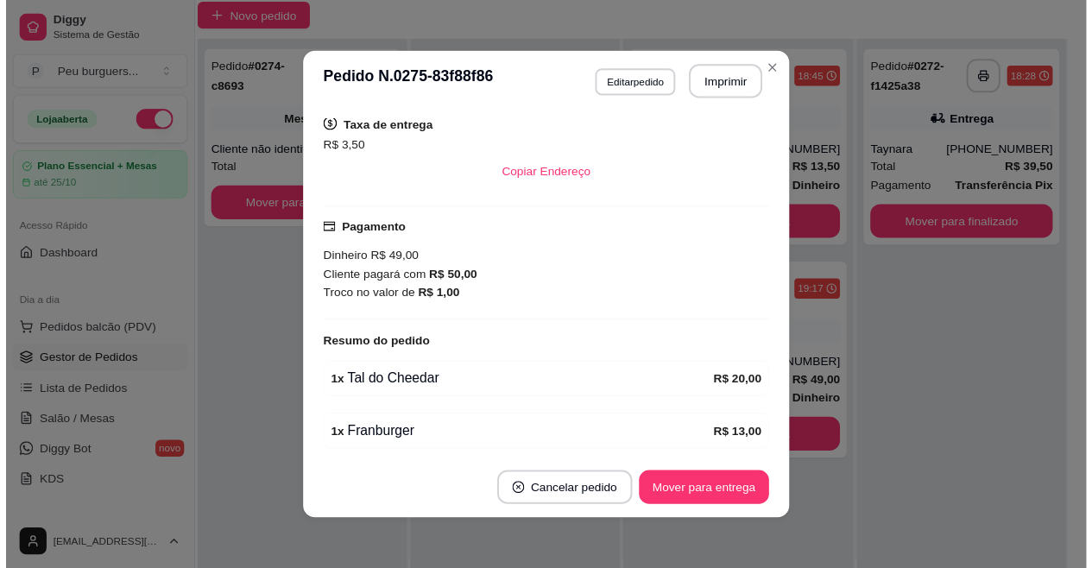
scroll to position [530, 0]
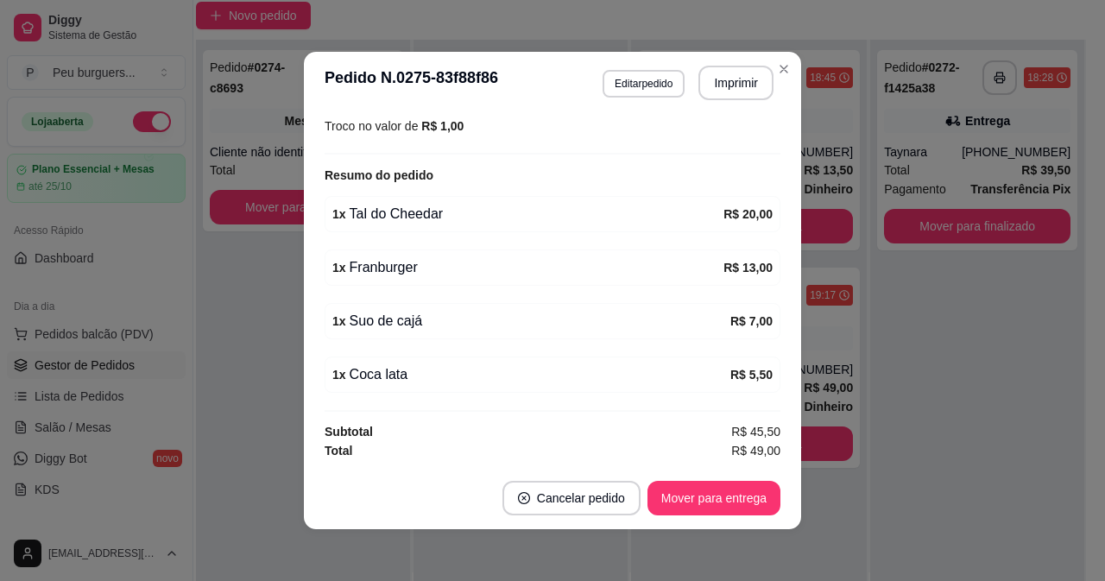
drag, startPoint x: 455, startPoint y: 199, endPoint x: 450, endPoint y: 294, distance: 95.1
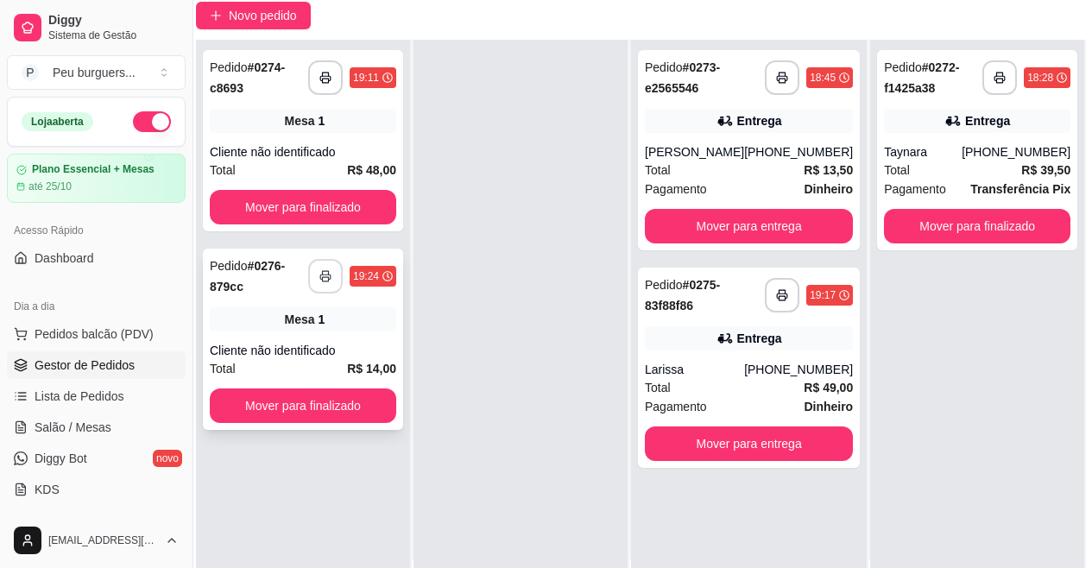
click at [335, 283] on button "button" at bounding box center [325, 276] width 35 height 35
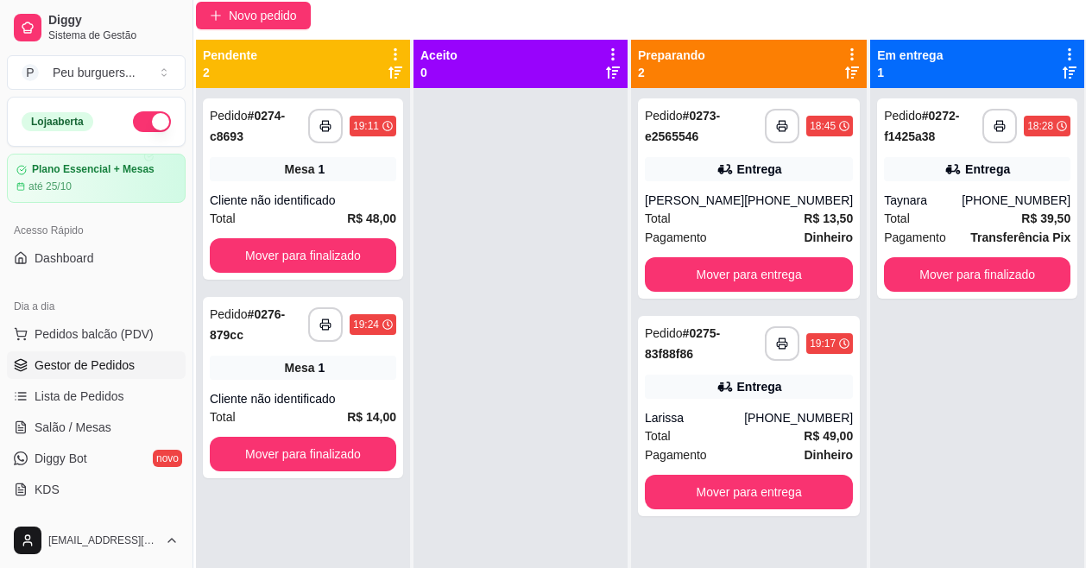
drag, startPoint x: 532, startPoint y: 323, endPoint x: 485, endPoint y: 169, distance: 160.6
click at [329, 258] on button "Mover para finalizado" at bounding box center [303, 255] width 187 height 35
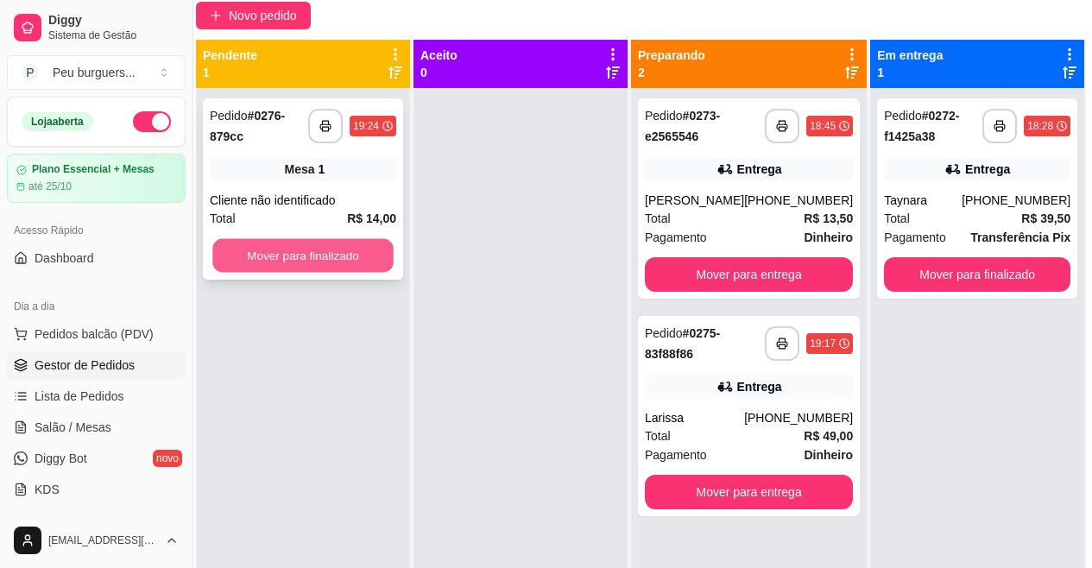
click at [345, 258] on button "Mover para finalizado" at bounding box center [302, 256] width 181 height 34
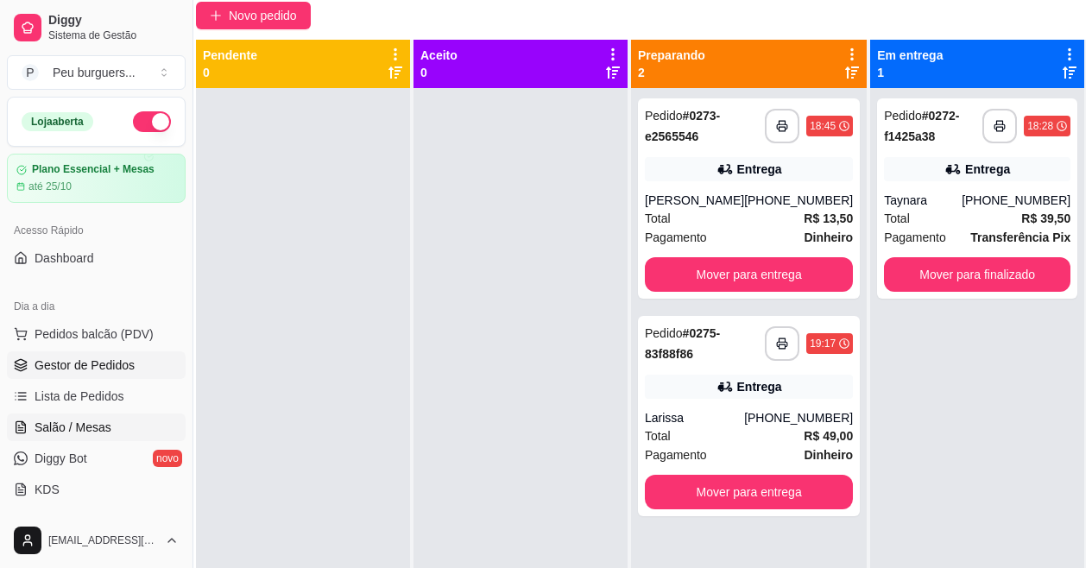
click at [104, 429] on span "Salão / Mesas" at bounding box center [73, 427] width 77 height 17
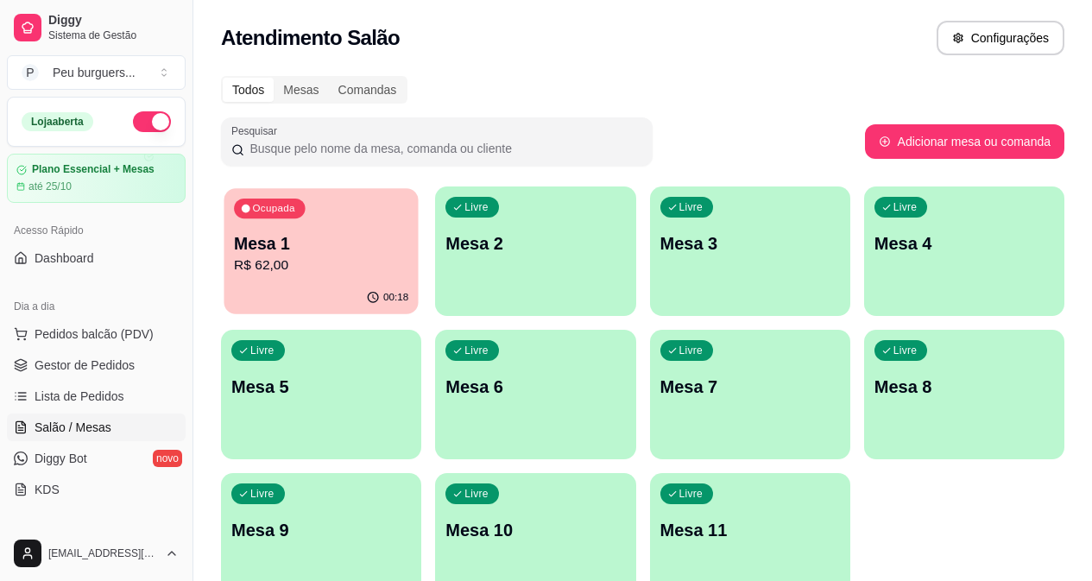
click at [285, 262] on p "R$ 62,00" at bounding box center [321, 266] width 174 height 20
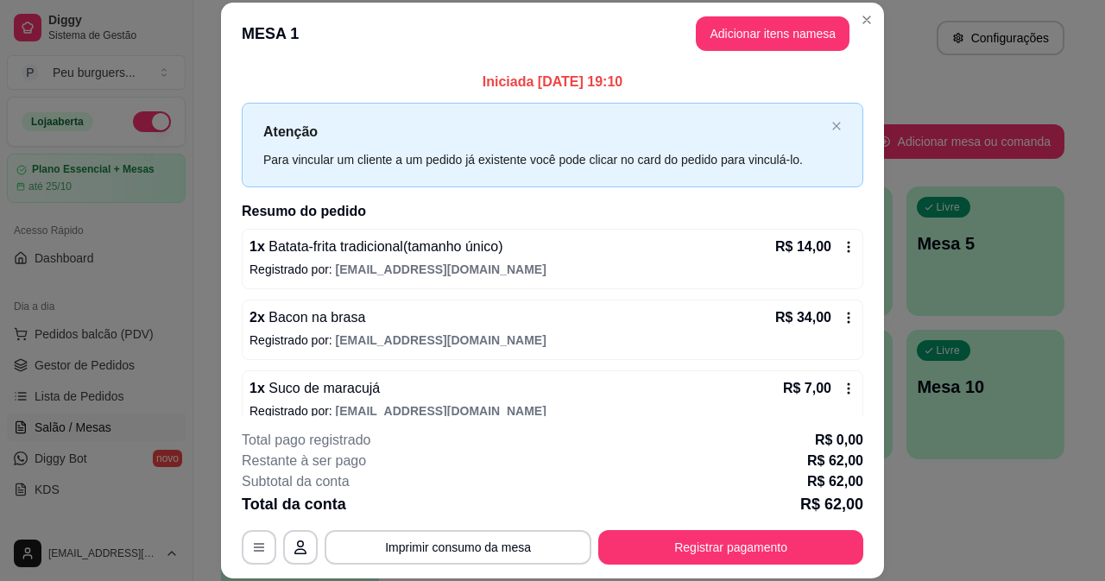
scroll to position [134, 0]
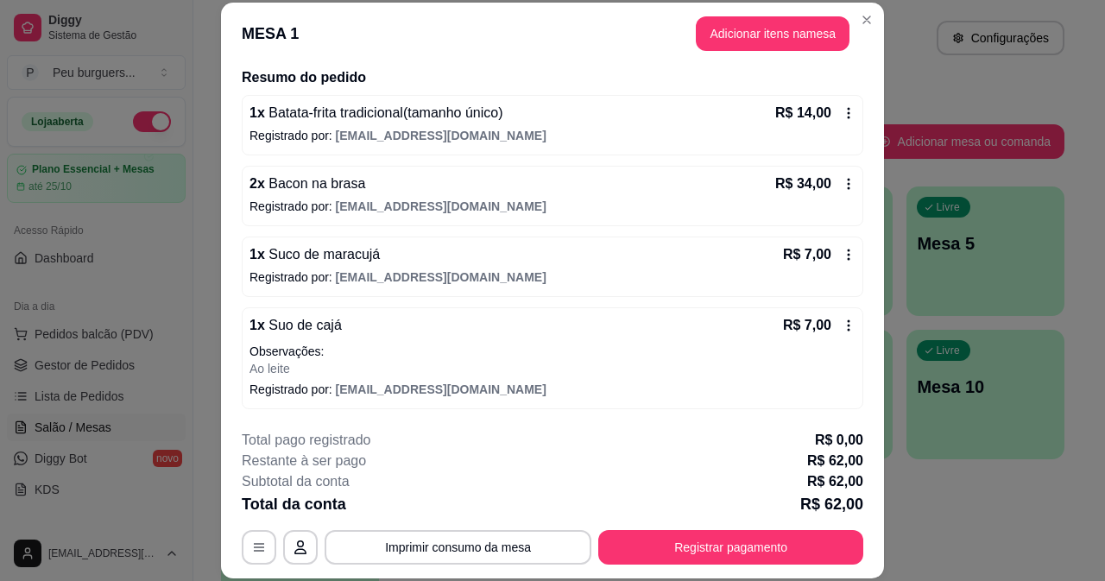
drag, startPoint x: 651, startPoint y: 263, endPoint x: 627, endPoint y: 424, distance: 162.4
drag, startPoint x: 777, startPoint y: 225, endPoint x: 835, endPoint y: 40, distance: 194.5
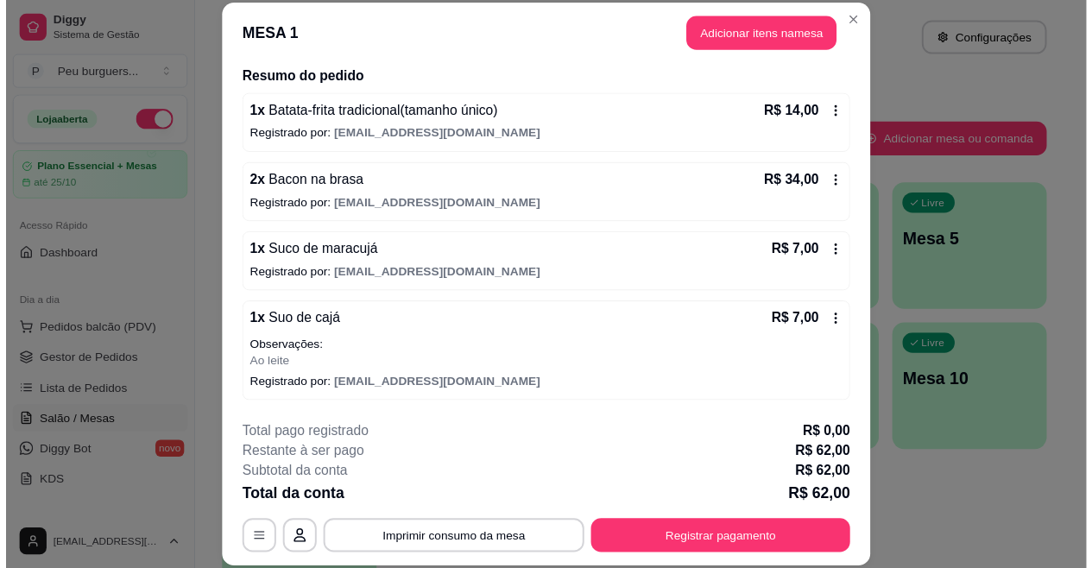
scroll to position [97, 0]
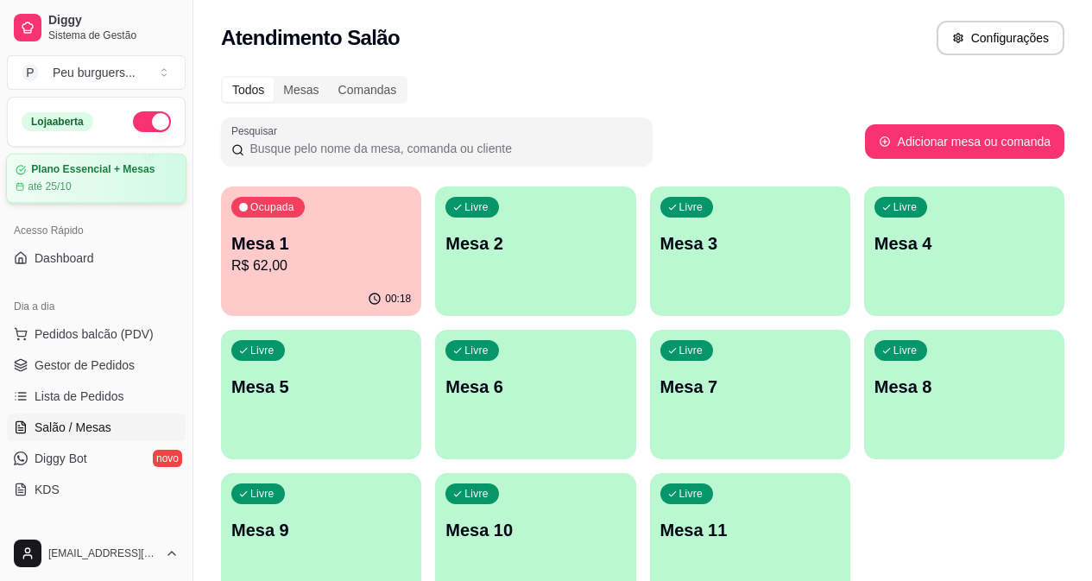
drag, startPoint x: 124, startPoint y: 269, endPoint x: 135, endPoint y: 163, distance: 105.9
click at [92, 345] on button "Pedidos balcão (PDV)" at bounding box center [96, 334] width 179 height 28
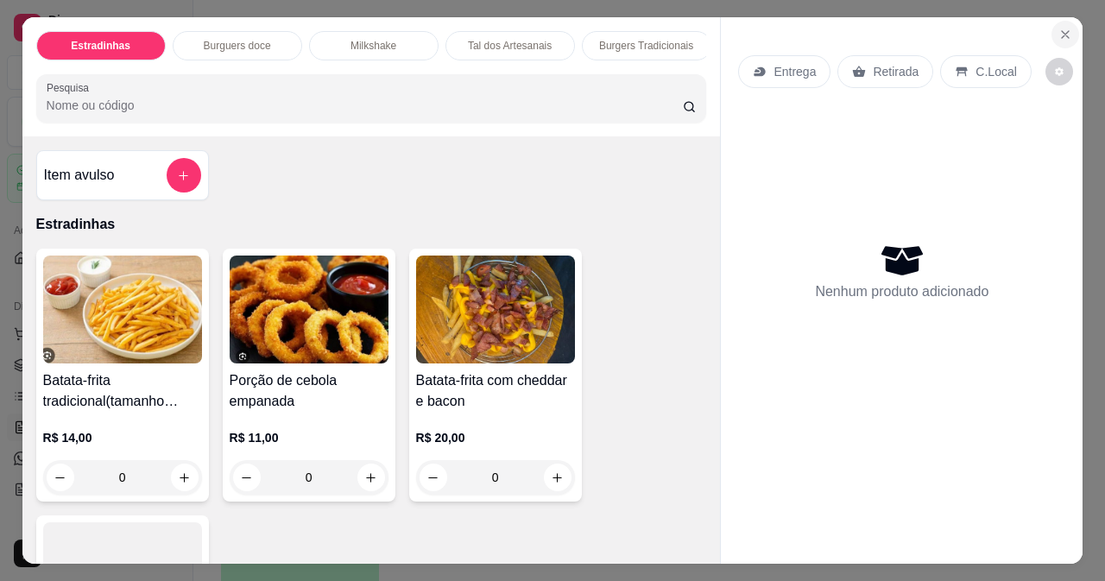
click at [1059, 28] on icon "Close" at bounding box center [1066, 35] width 14 height 14
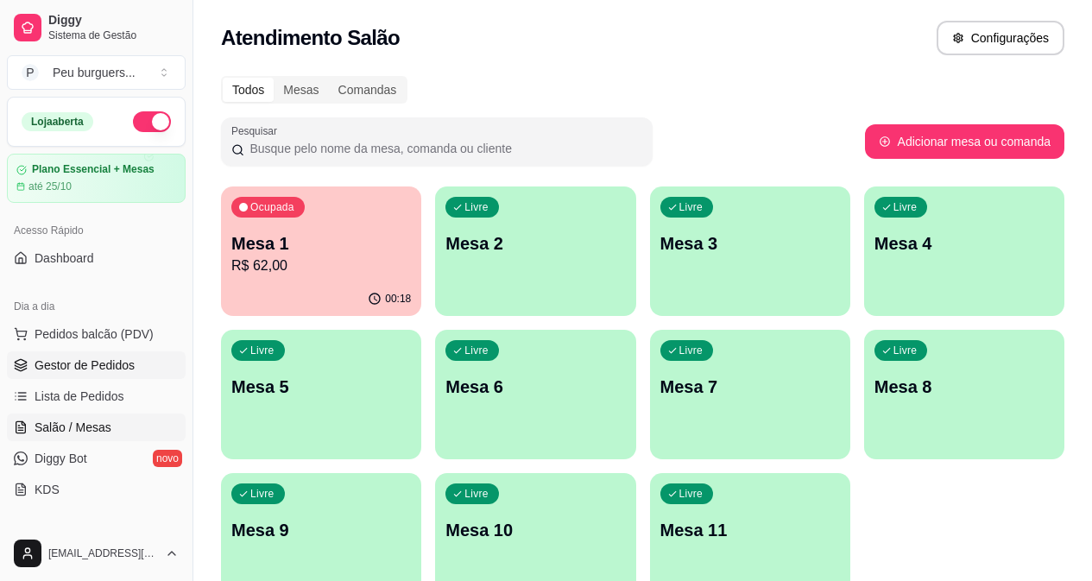
click at [112, 362] on span "Gestor de Pedidos" at bounding box center [85, 365] width 100 height 17
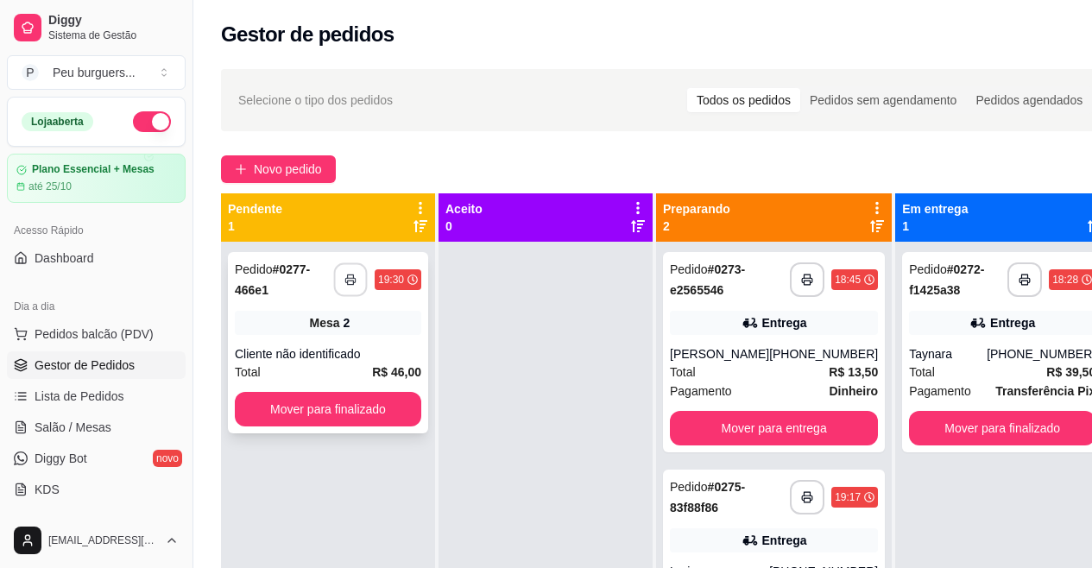
click at [357, 284] on icon "button" at bounding box center [351, 280] width 12 height 12
click at [343, 339] on div "**********" at bounding box center [328, 342] width 200 height 181
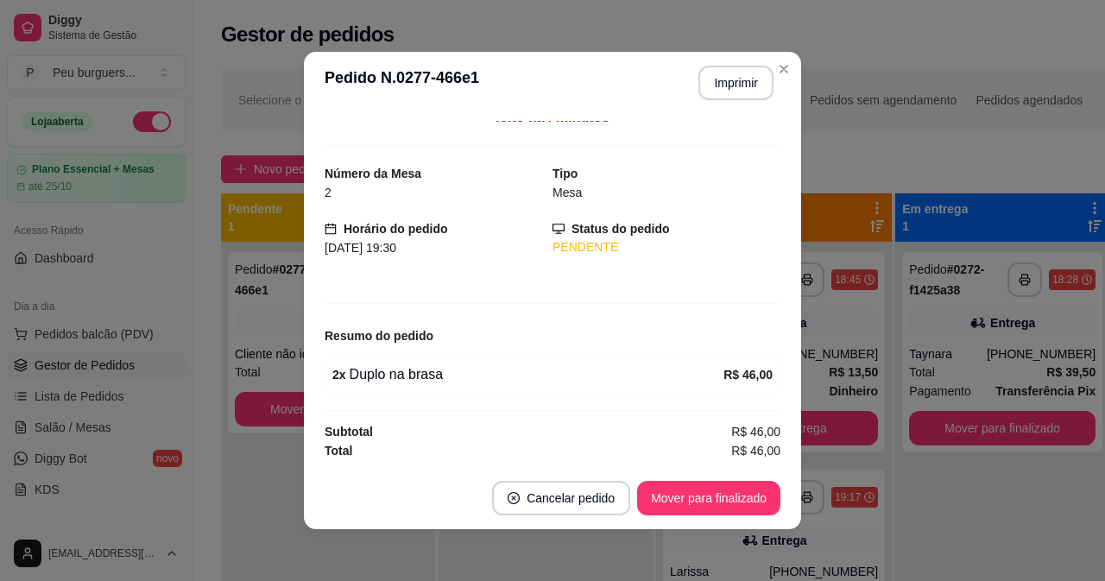
scroll to position [3, 0]
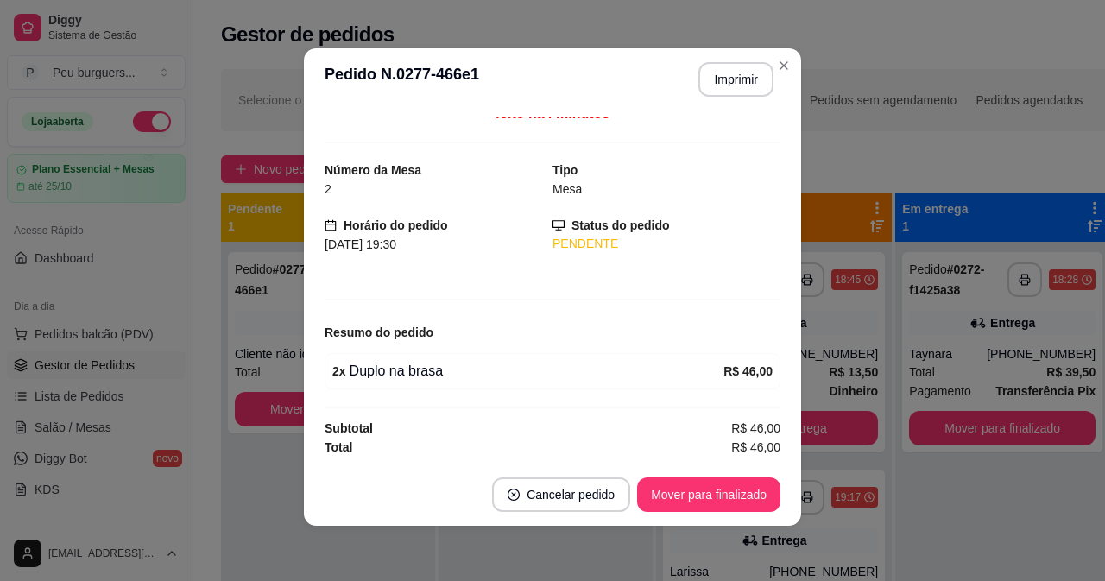
drag, startPoint x: 605, startPoint y: 388, endPoint x: 598, endPoint y: 478, distance: 90.1
click at [718, 70] on button "Imprimir" at bounding box center [736, 80] width 73 height 34
drag, startPoint x: 505, startPoint y: 246, endPoint x: 519, endPoint y: 238, distance: 15.9
click at [686, 493] on button "Mover para finalizado" at bounding box center [708, 495] width 143 height 35
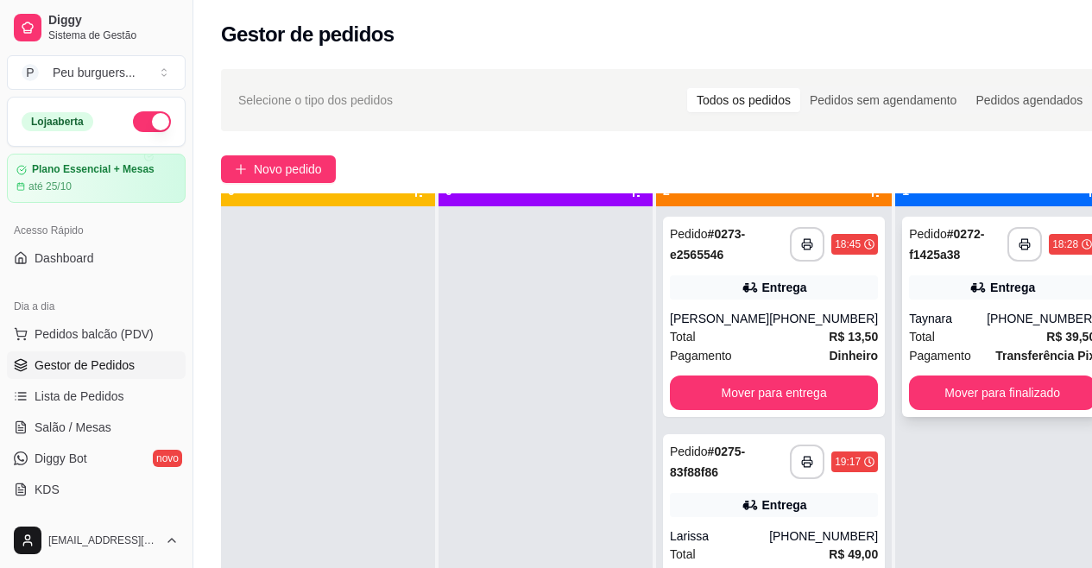
scroll to position [48, 0]
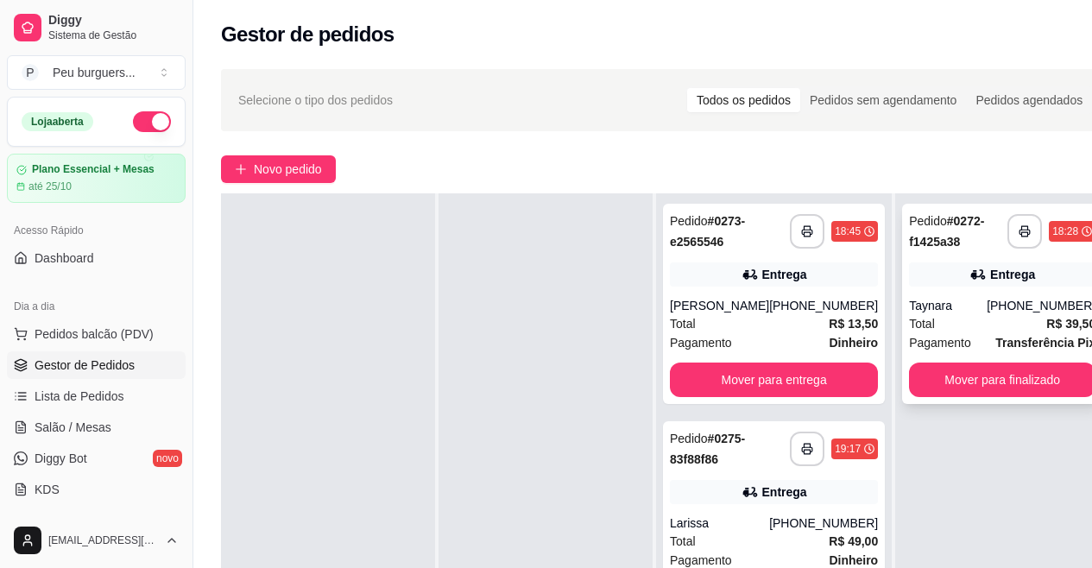
drag, startPoint x: 971, startPoint y: 224, endPoint x: 982, endPoint y: 218, distance: 11.6
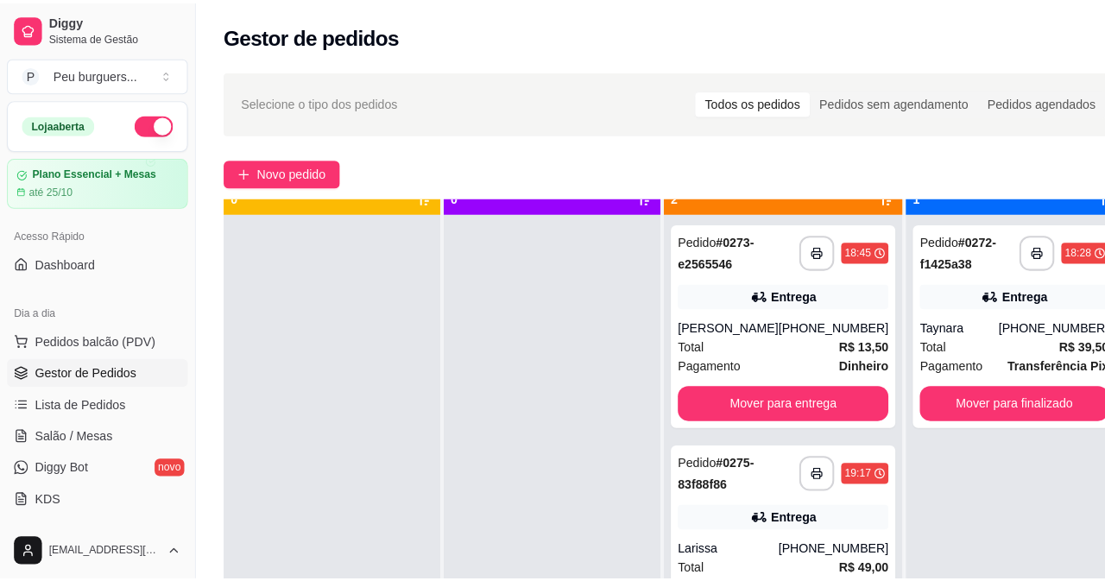
scroll to position [0, 0]
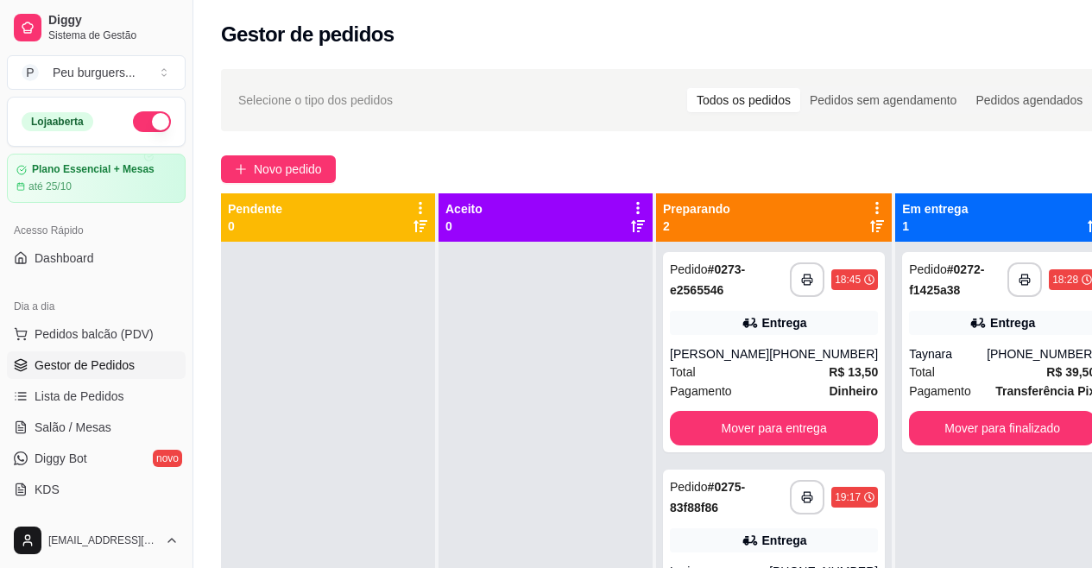
drag, startPoint x: 944, startPoint y: 322, endPoint x: 937, endPoint y: 158, distance: 164.2
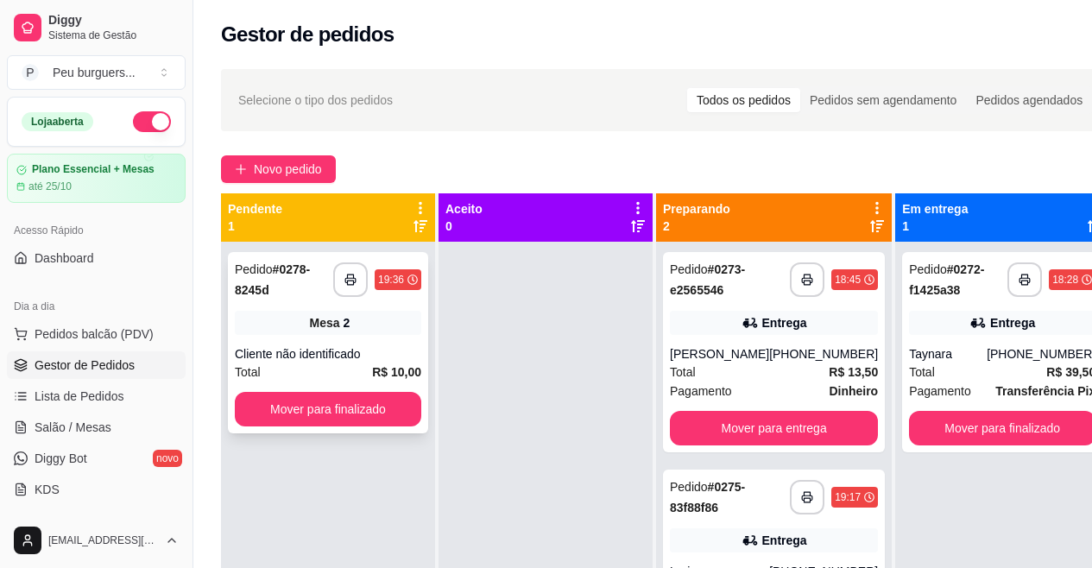
click at [358, 358] on div "Cliente não identificado" at bounding box center [328, 353] width 187 height 17
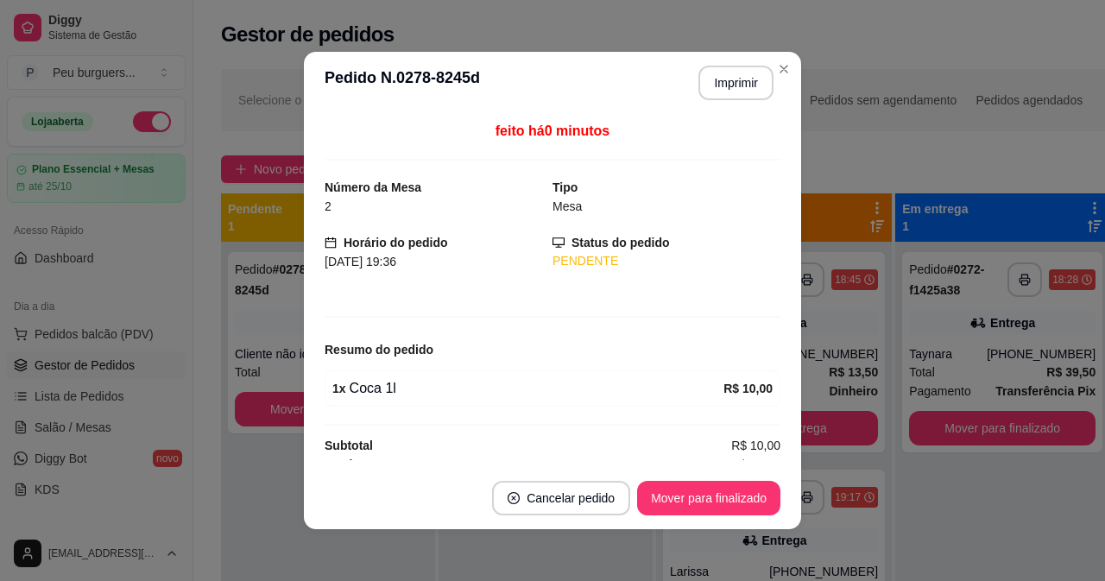
scroll to position [14, 0]
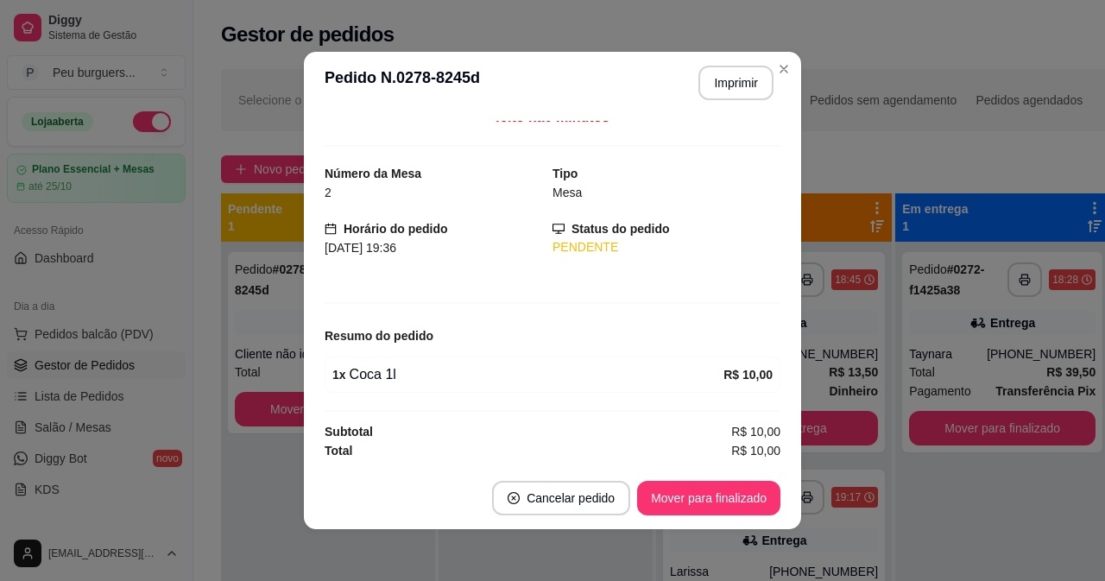
drag, startPoint x: 647, startPoint y: 265, endPoint x: 624, endPoint y: 319, distance: 58.1
drag, startPoint x: 635, startPoint y: 305, endPoint x: 683, endPoint y: 256, distance: 68.4
drag, startPoint x: 683, startPoint y: 256, endPoint x: 685, endPoint y: 195, distance: 61.3
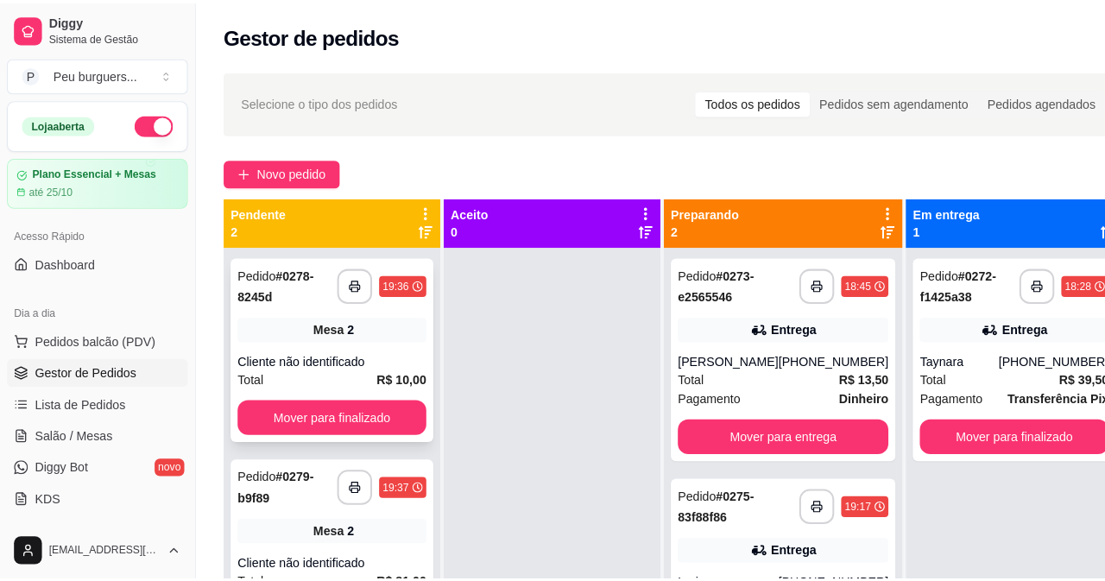
scroll to position [48, 0]
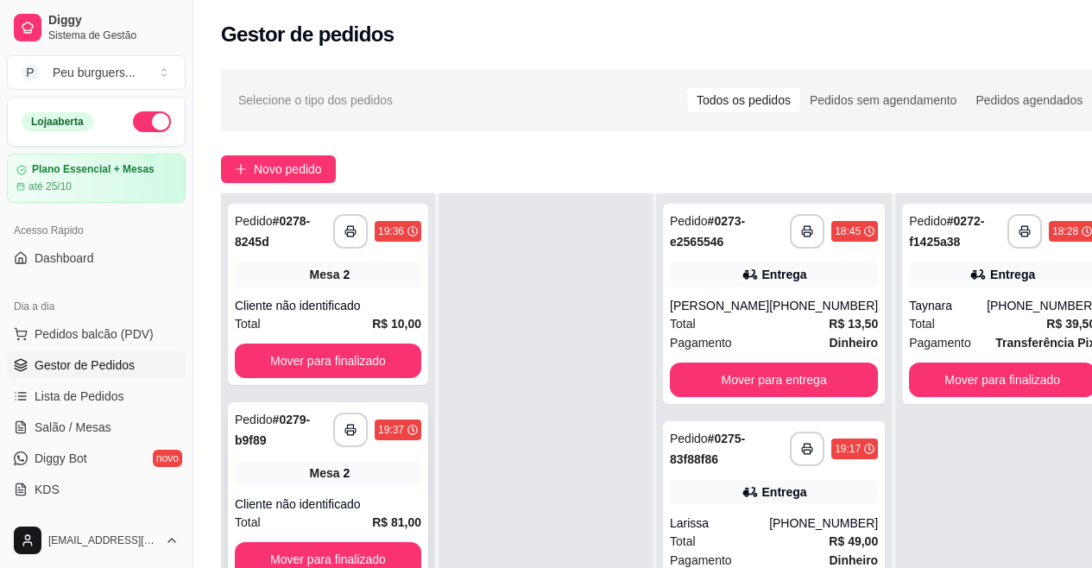
drag, startPoint x: 393, startPoint y: 246, endPoint x: 396, endPoint y: 414, distance: 167.6
click at [367, 491] on div "**********" at bounding box center [328, 492] width 200 height 181
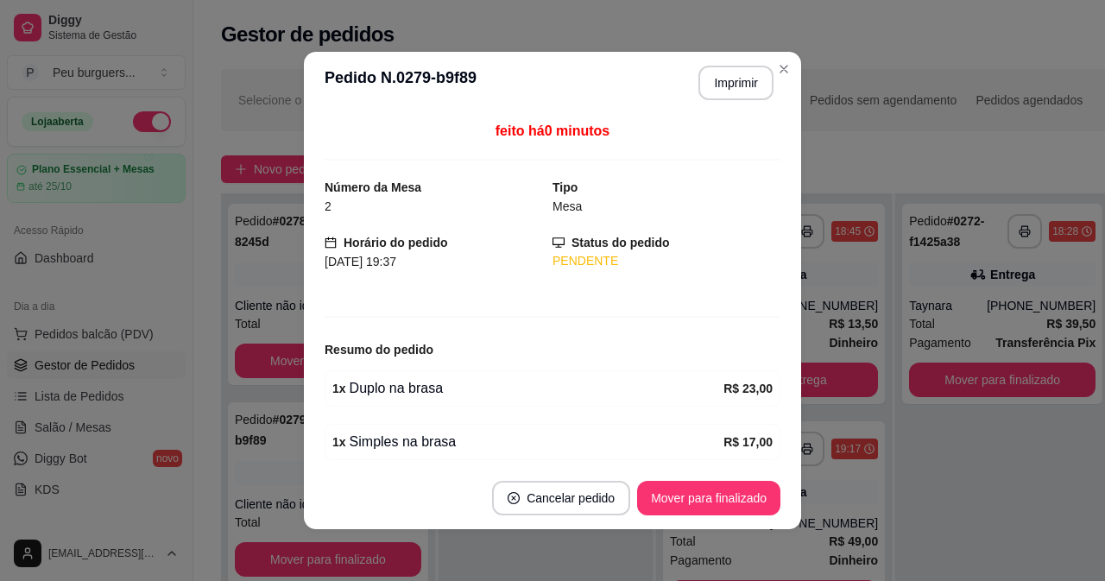
scroll to position [228, 0]
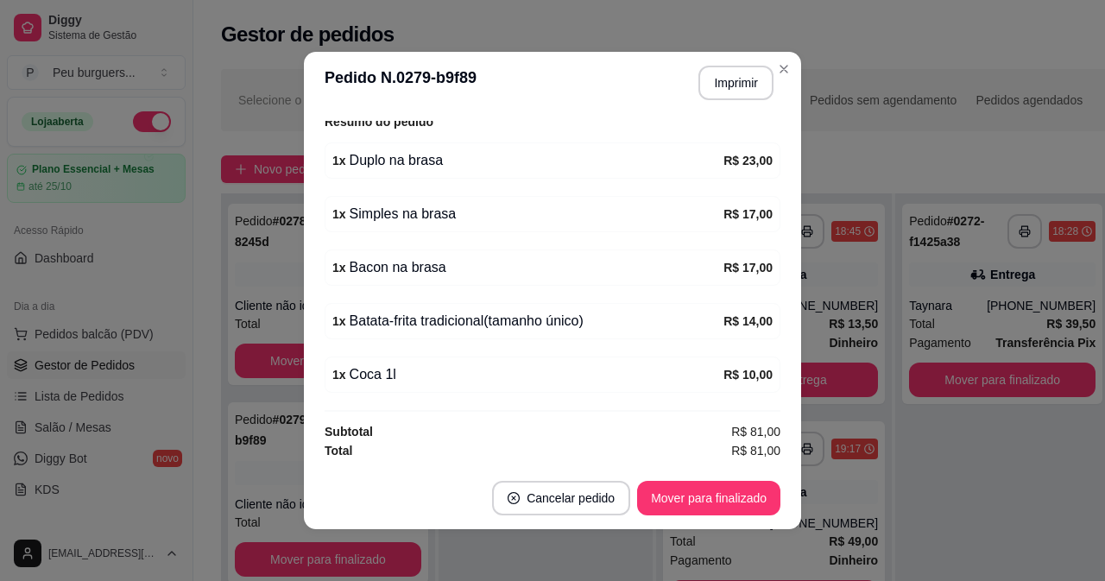
drag, startPoint x: 626, startPoint y: 265, endPoint x: 612, endPoint y: 357, distance: 92.6
click at [719, 80] on button "Imprimir" at bounding box center [736, 83] width 75 height 35
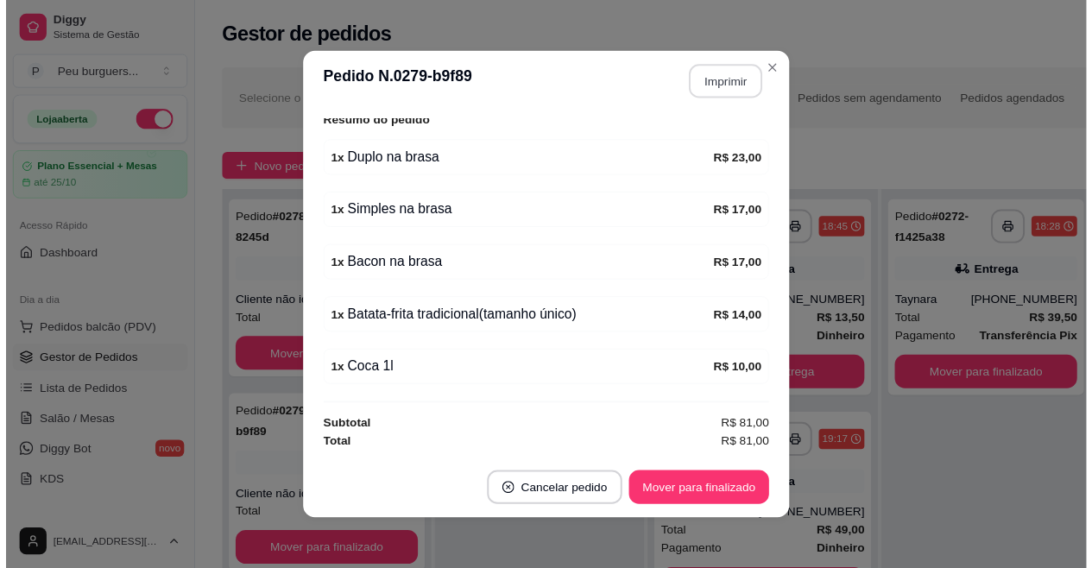
scroll to position [0, 0]
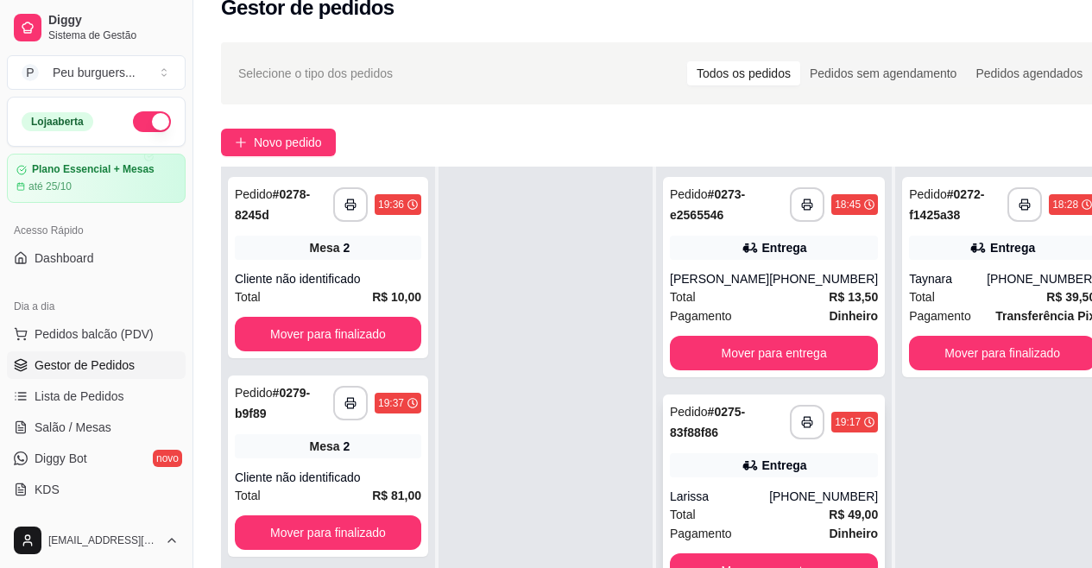
drag, startPoint x: 764, startPoint y: 453, endPoint x: 764, endPoint y: 495, distance: 41.4
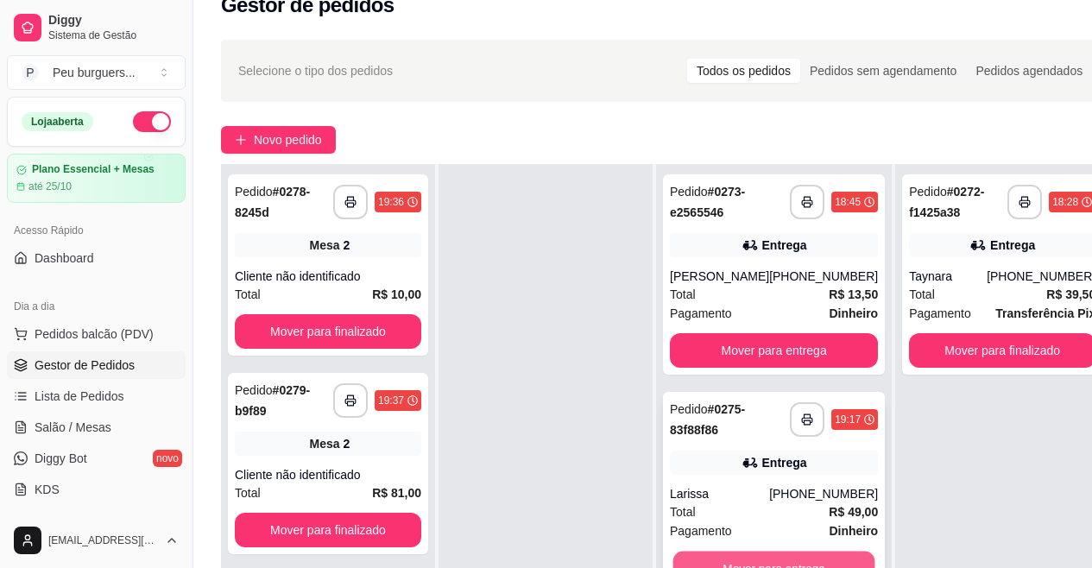
click at [816, 557] on button "Mover para entrega" at bounding box center [775, 569] width 202 height 34
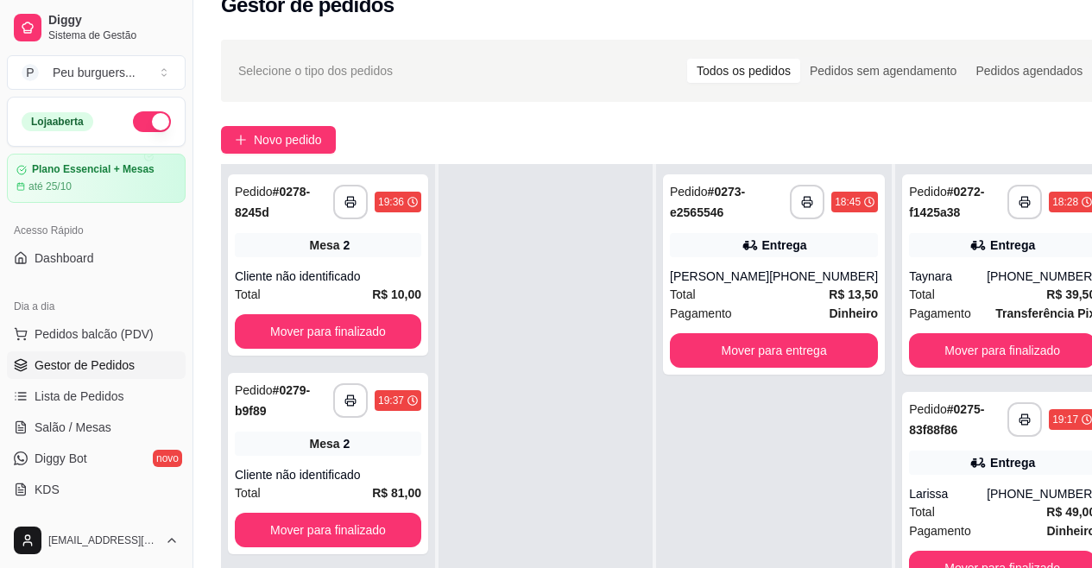
scroll to position [0, 0]
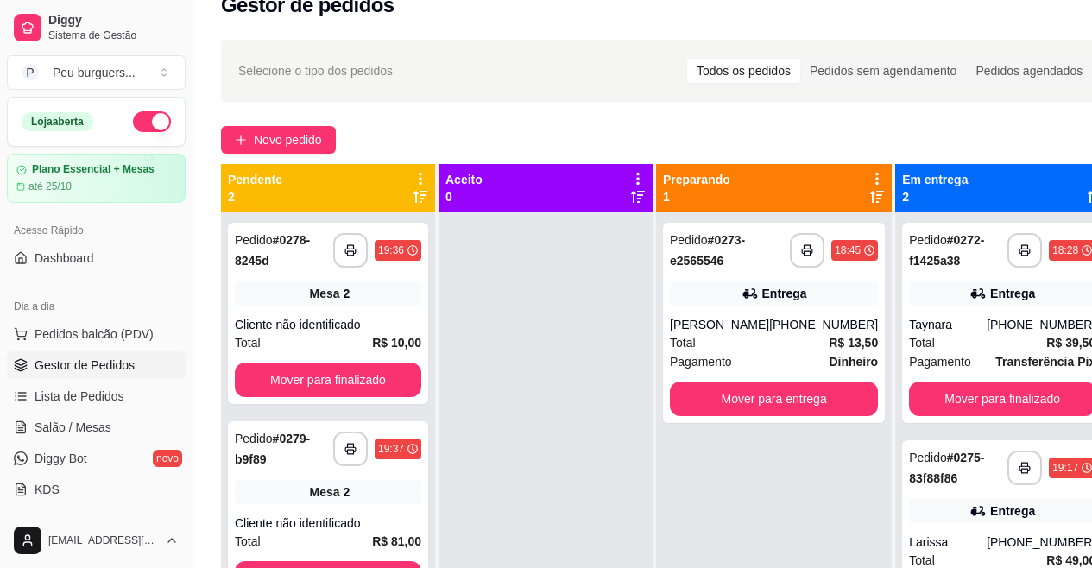
drag, startPoint x: 633, startPoint y: 395, endPoint x: 560, endPoint y: 16, distance: 386.1
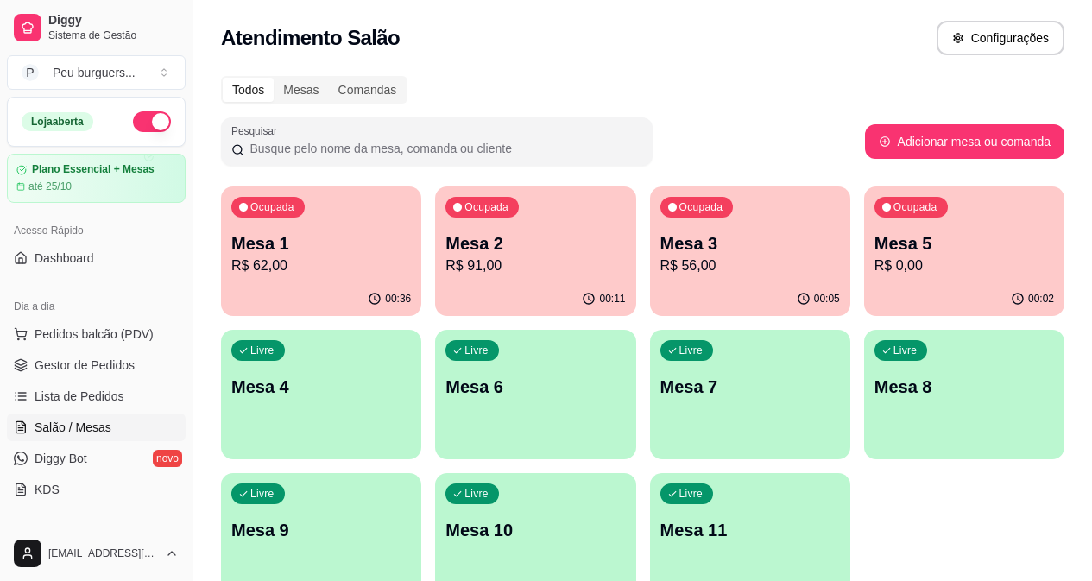
click at [297, 267] on p "R$ 62,00" at bounding box center [321, 266] width 180 height 21
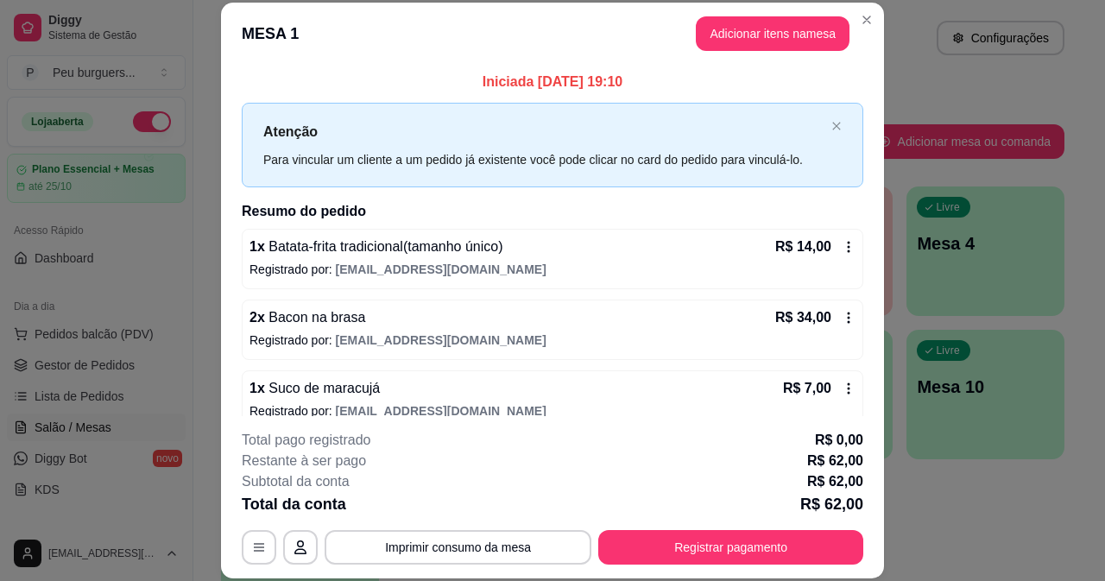
scroll to position [134, 0]
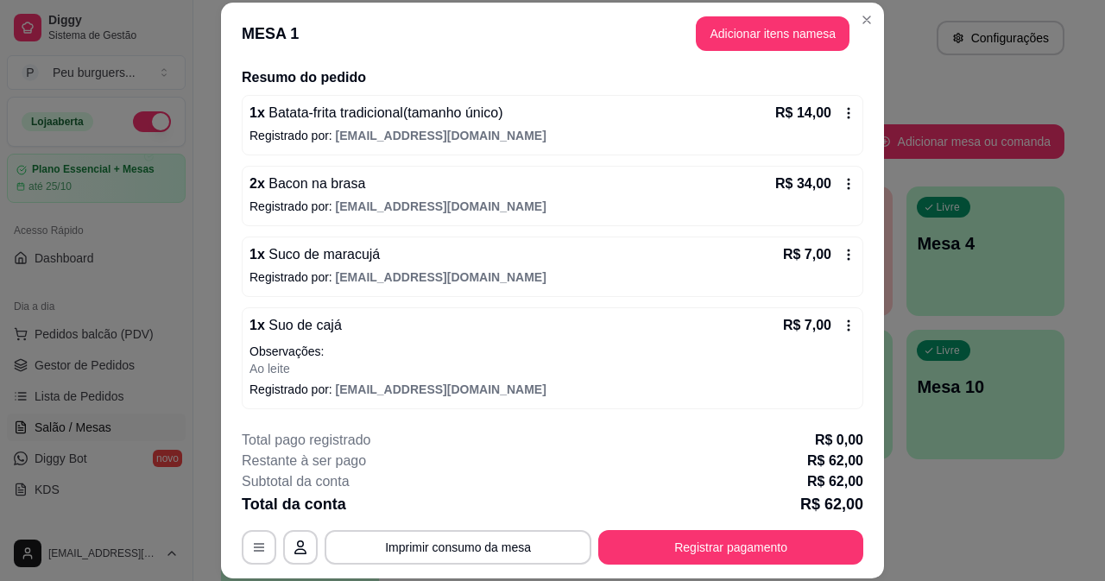
drag, startPoint x: 537, startPoint y: 334, endPoint x: 539, endPoint y: 389, distance: 55.3
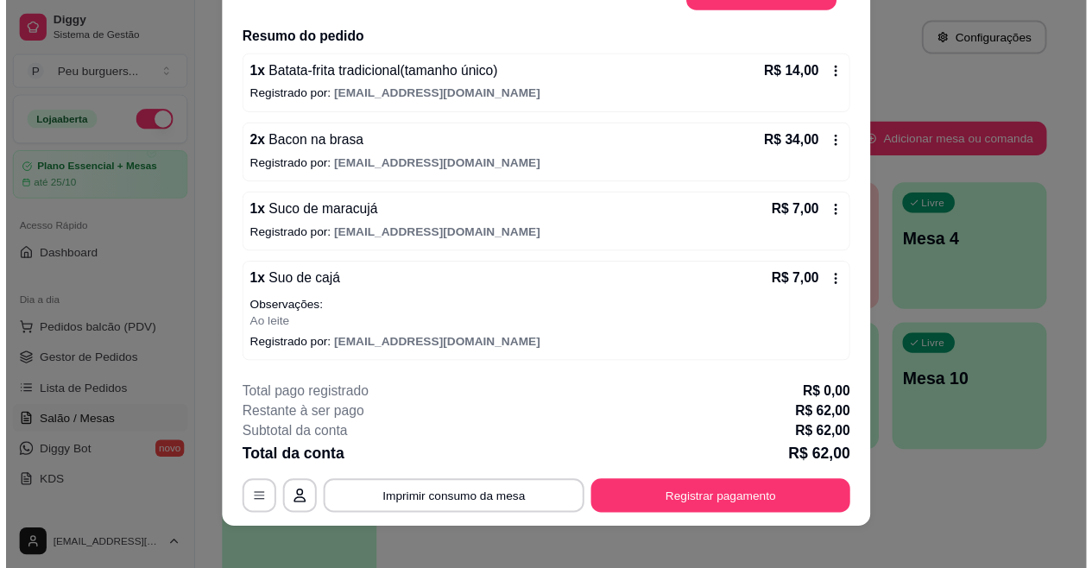
scroll to position [0, 0]
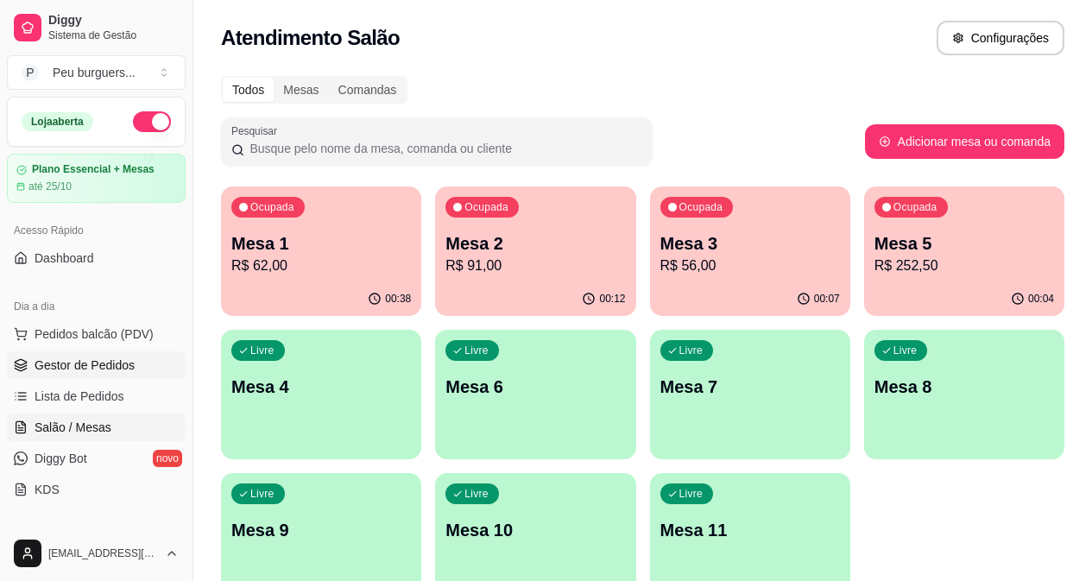
click at [142, 376] on link "Gestor de Pedidos" at bounding box center [96, 365] width 179 height 28
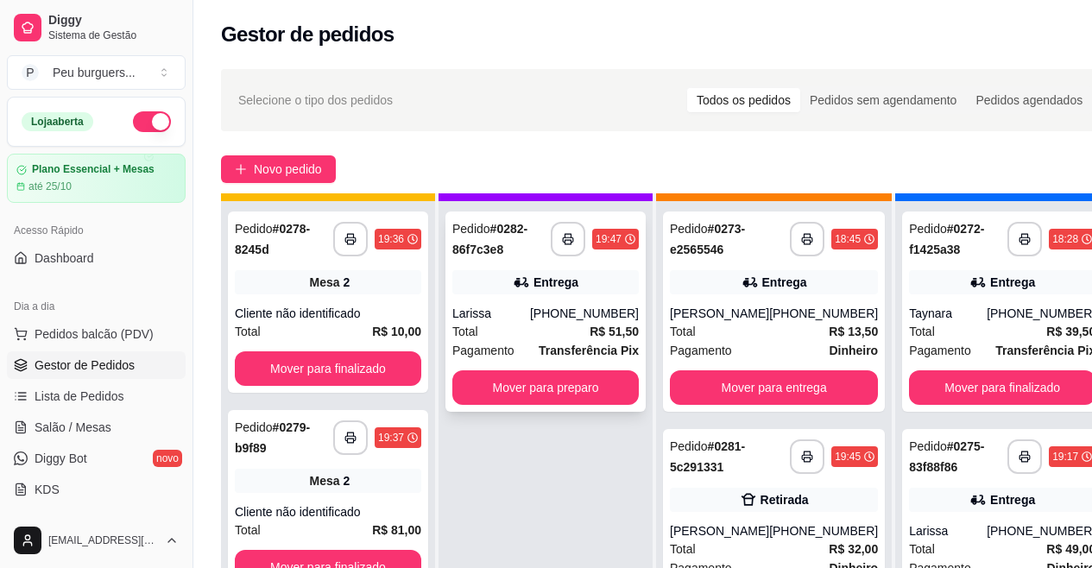
drag, startPoint x: 532, startPoint y: 313, endPoint x: 535, endPoint y: 367, distance: 53.6
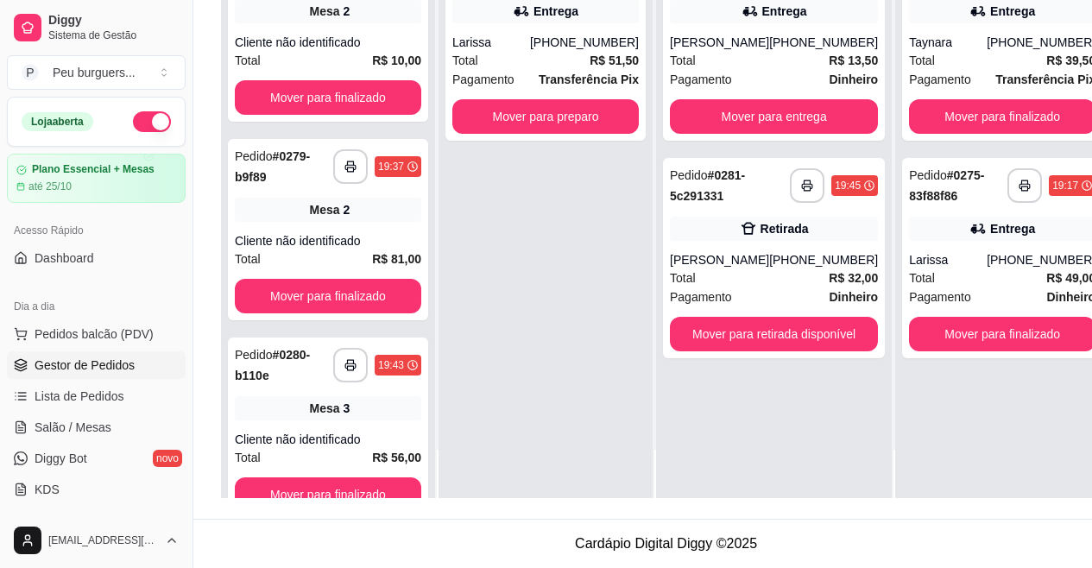
scroll to position [276, 0]
drag, startPoint x: 518, startPoint y: 454, endPoint x: 511, endPoint y: 514, distance: 60.0
click at [352, 431] on div "Cliente não identificado" at bounding box center [328, 439] width 187 height 17
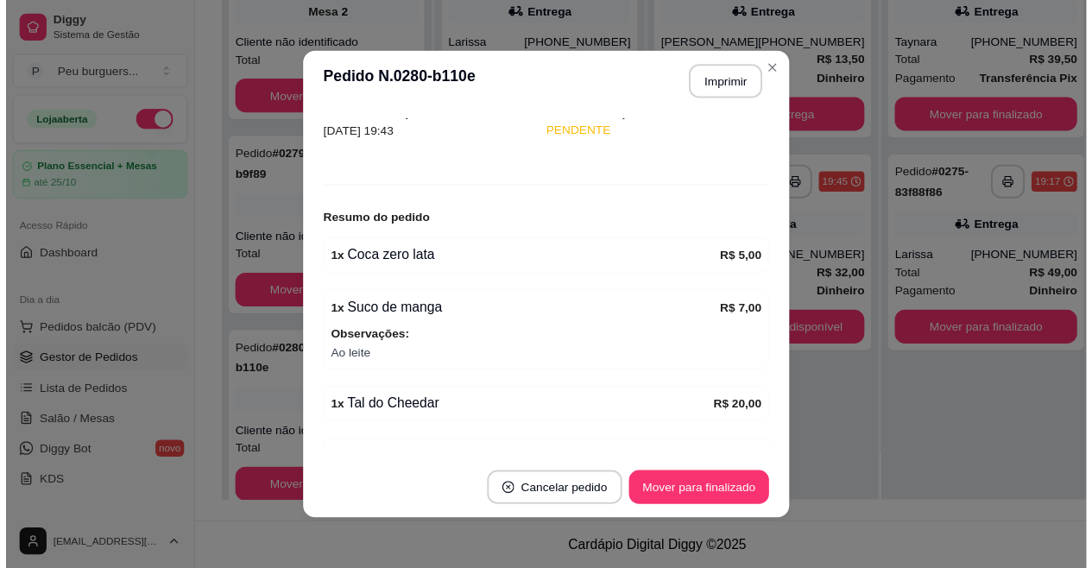
scroll to position [219, 0]
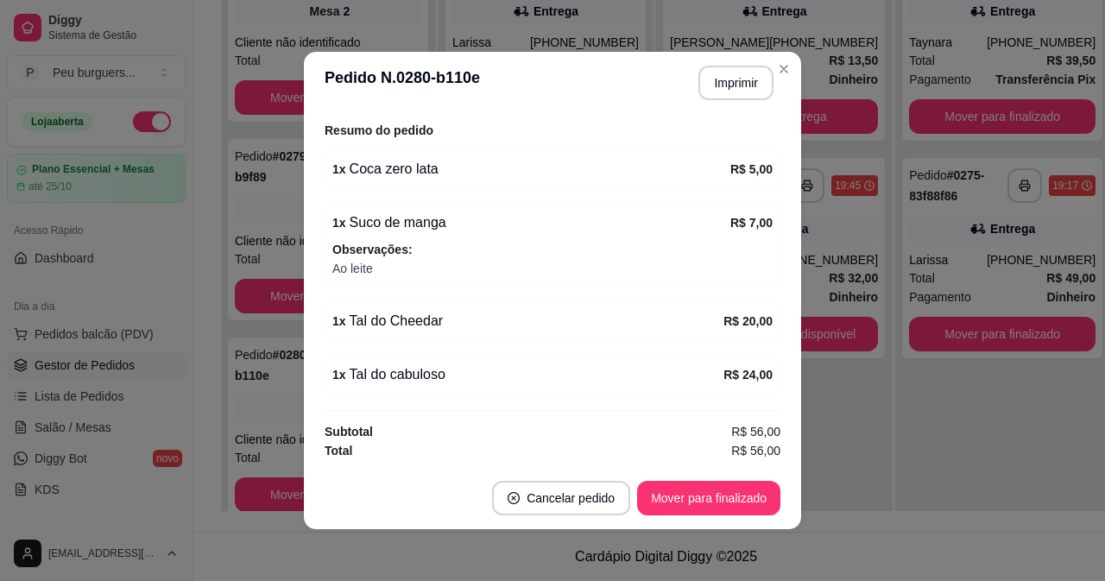
drag, startPoint x: 454, startPoint y: 229, endPoint x: 458, endPoint y: 307, distance: 77.8
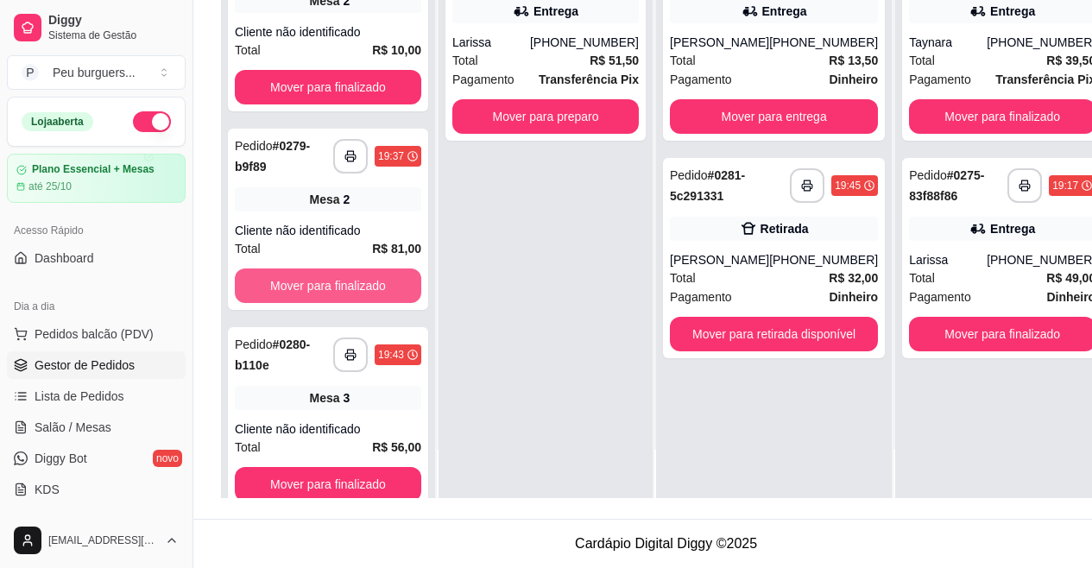
drag, startPoint x: 375, startPoint y: 251, endPoint x: 381, endPoint y: 278, distance: 27.4
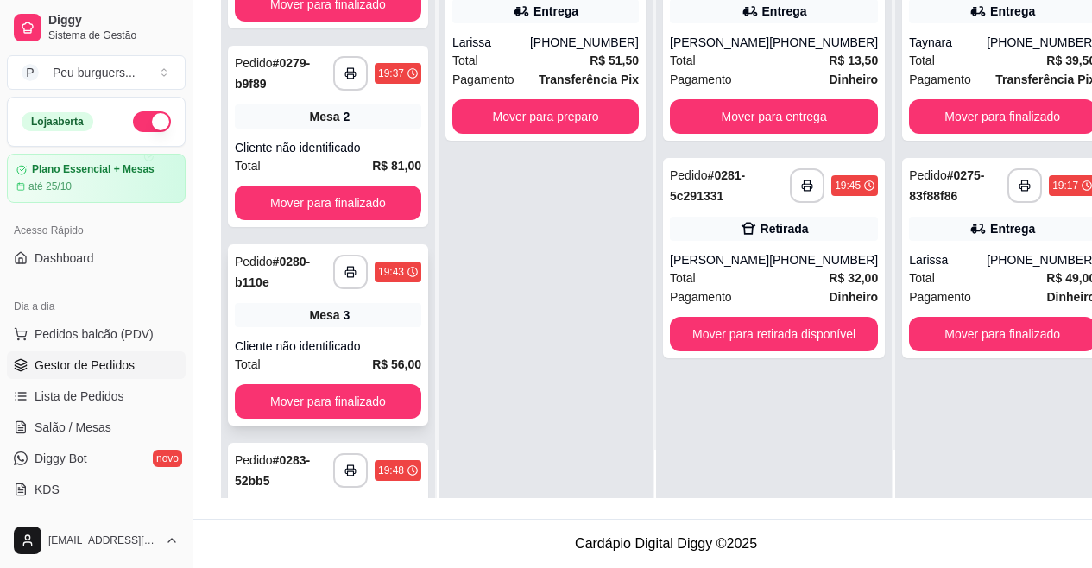
drag, startPoint x: 402, startPoint y: 346, endPoint x: 402, endPoint y: 384, distance: 38.0
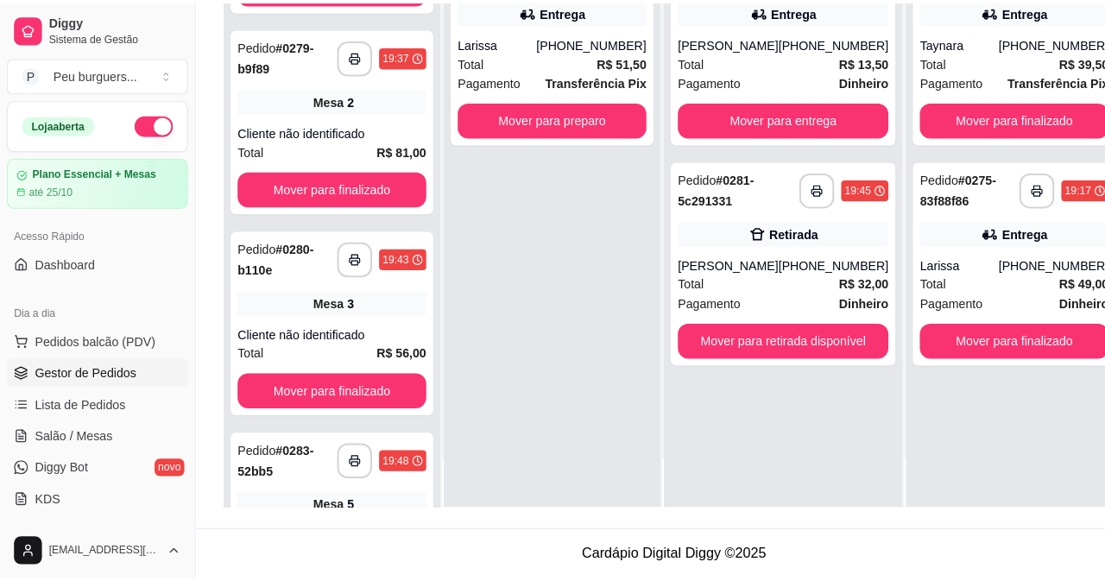
scroll to position [231, 0]
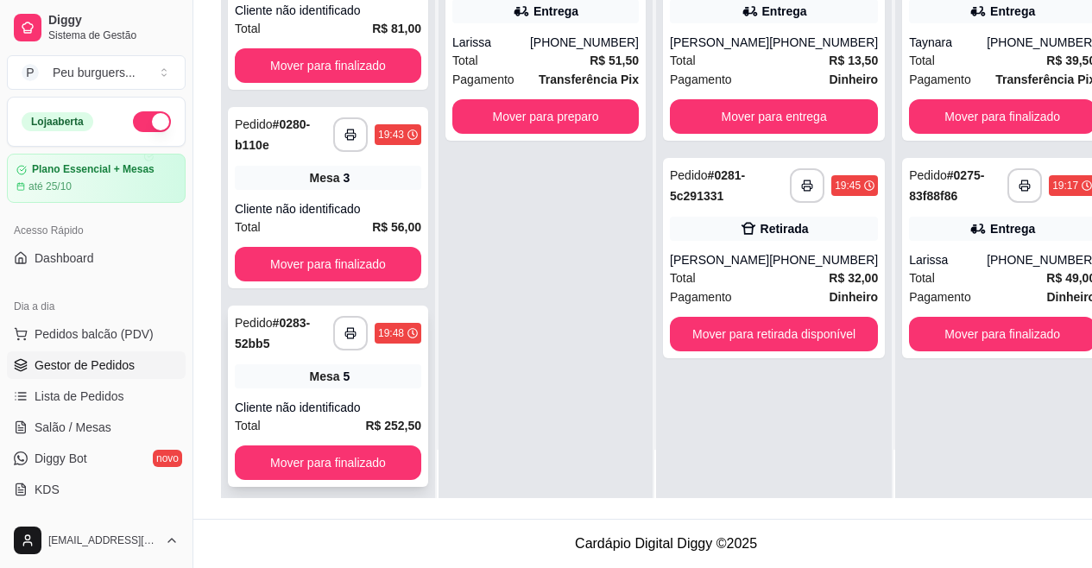
click at [318, 422] on div "Total R$ 252,50" at bounding box center [328, 425] width 187 height 19
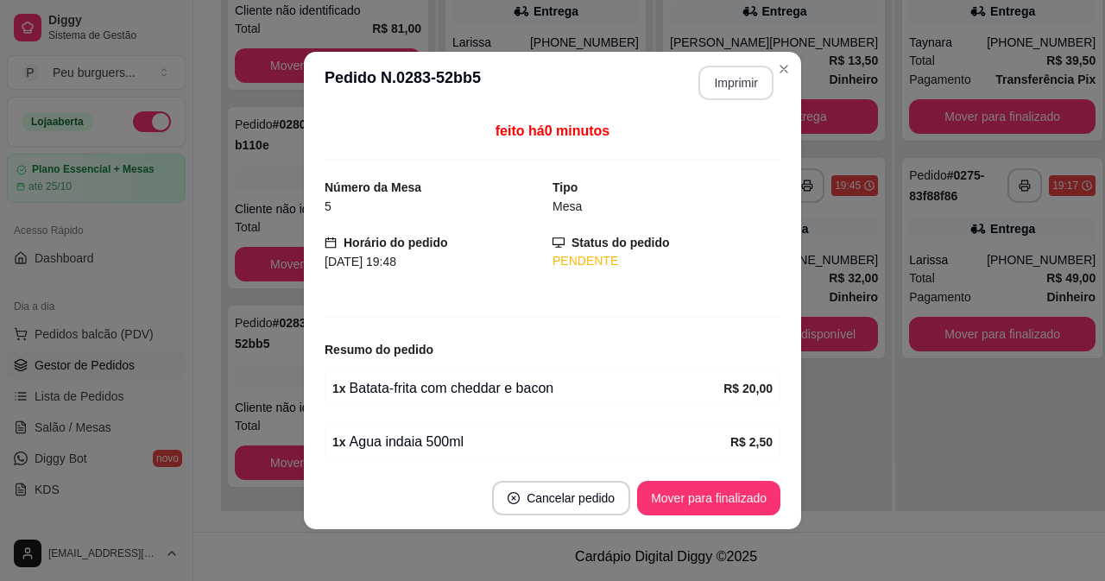
click at [713, 85] on button "Imprimir" at bounding box center [736, 83] width 75 height 35
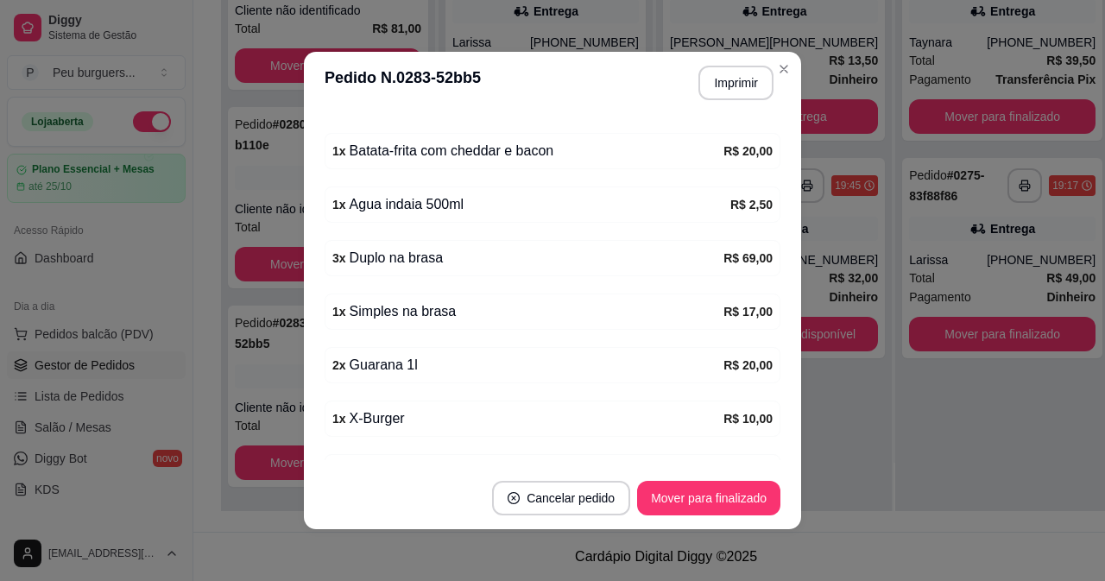
drag, startPoint x: 579, startPoint y: 307, endPoint x: 598, endPoint y: 419, distance: 113.8
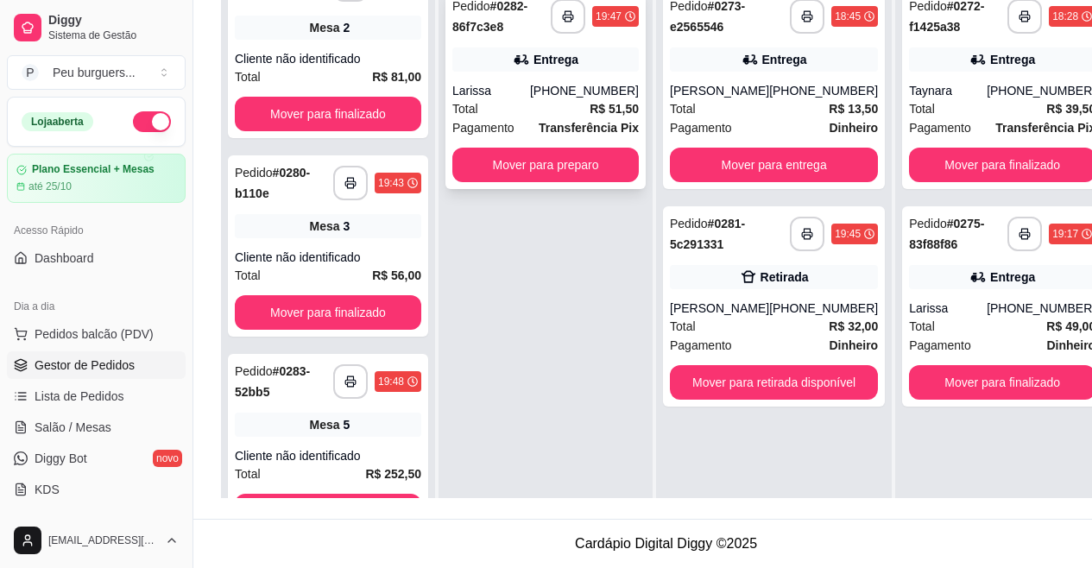
drag, startPoint x: 551, startPoint y: 403, endPoint x: 501, endPoint y: 49, distance: 357.6
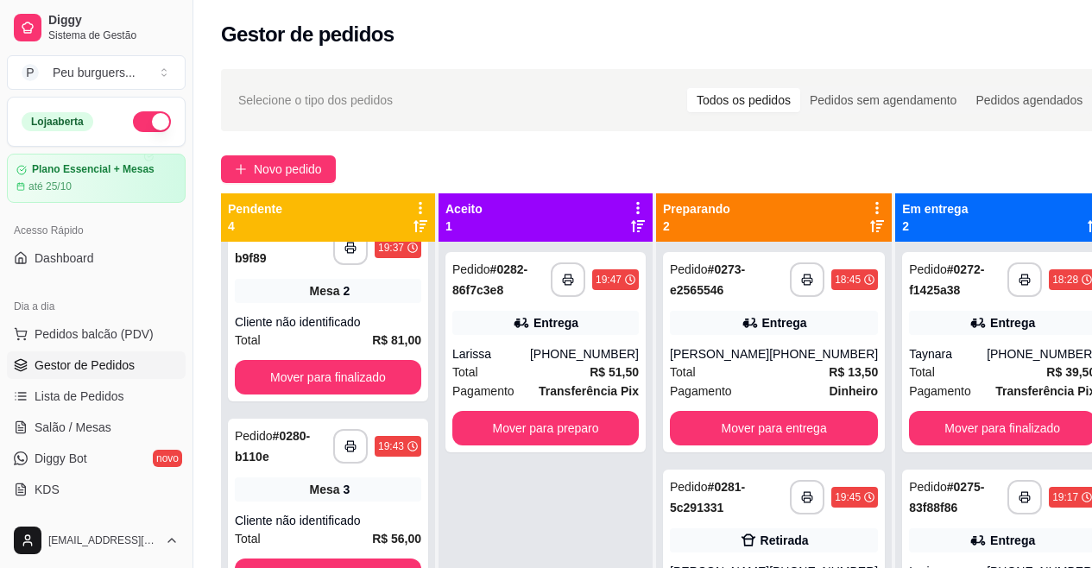
drag, startPoint x: 560, startPoint y: 320, endPoint x: 428, endPoint y: 291, distance: 135.3
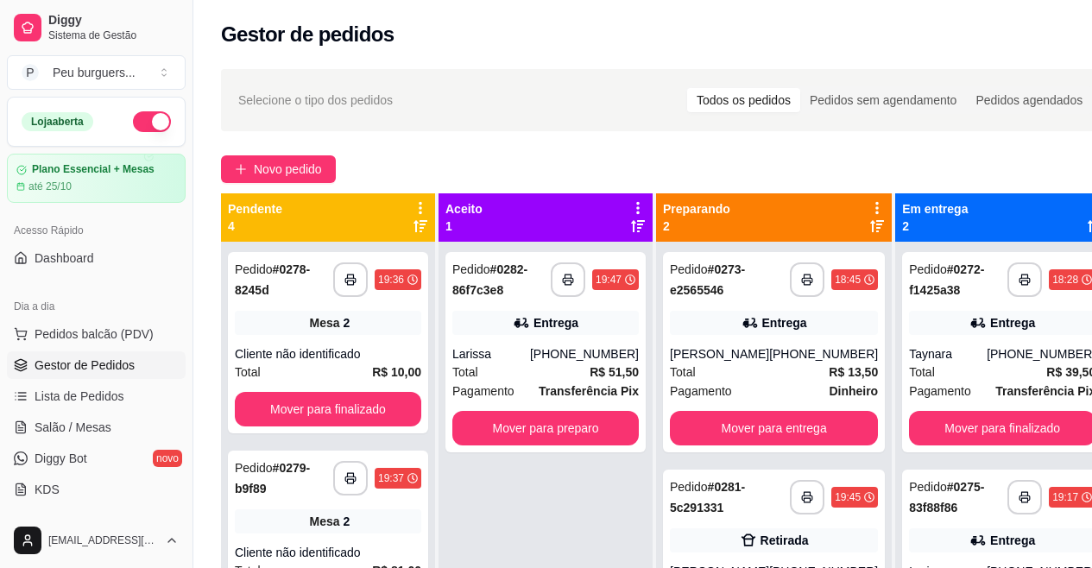
drag, startPoint x: 398, startPoint y: 346, endPoint x: 412, endPoint y: 193, distance: 154.3
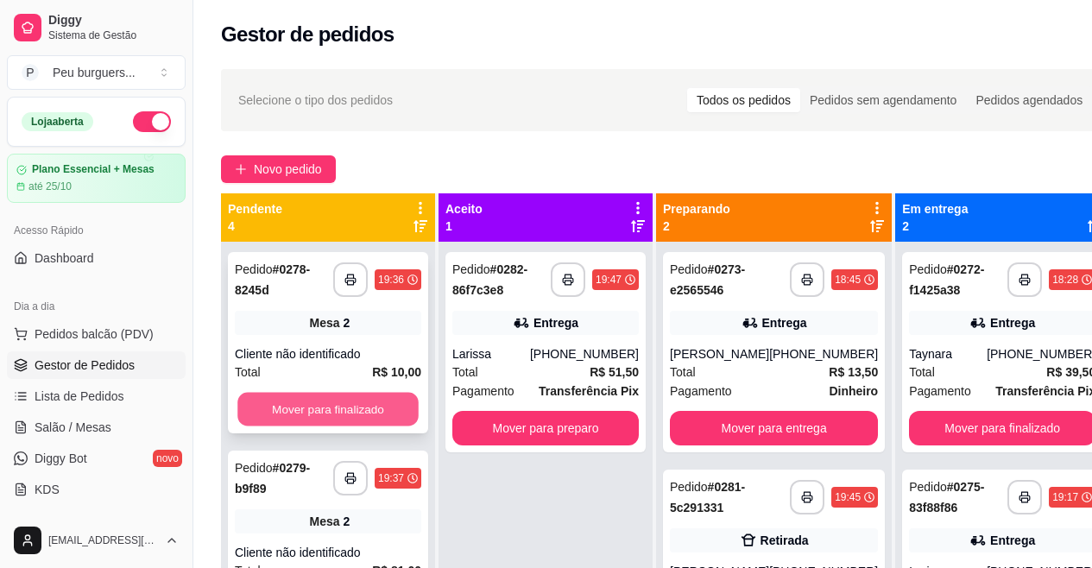
click at [364, 410] on button "Mover para finalizado" at bounding box center [327, 410] width 181 height 34
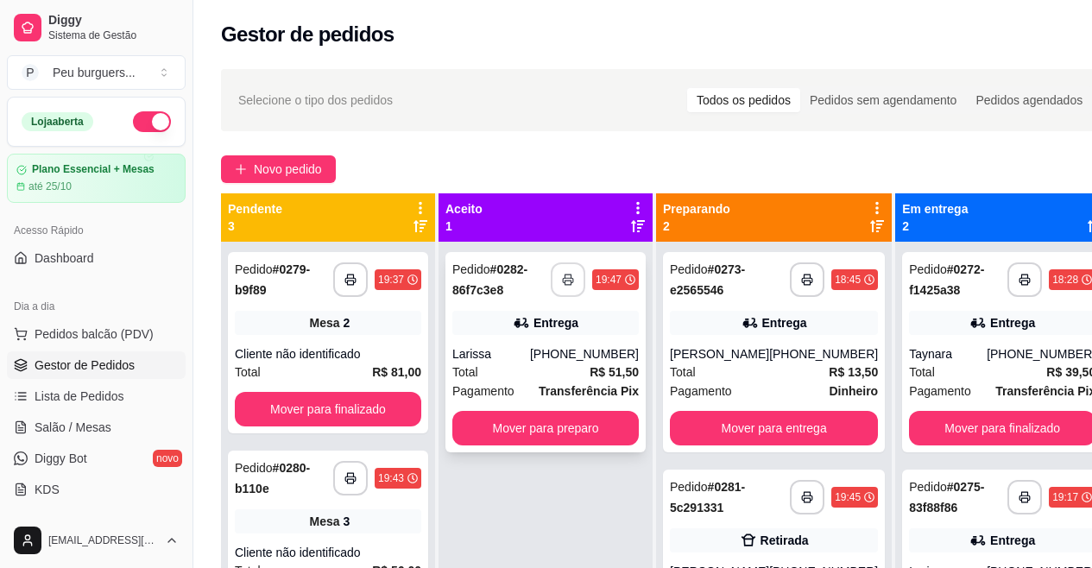
click at [581, 291] on button "button" at bounding box center [568, 279] width 35 height 35
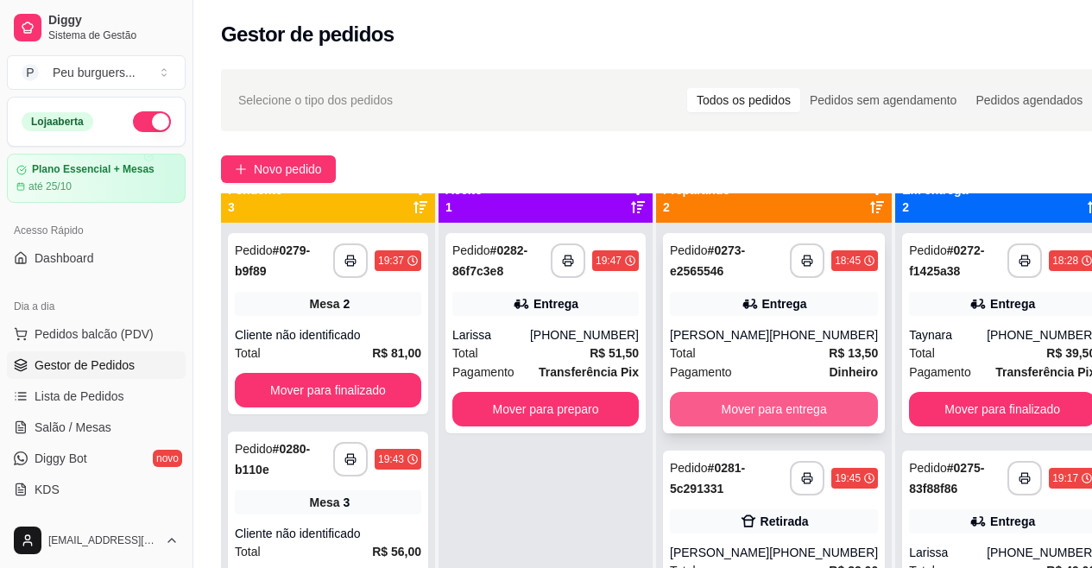
scroll to position [48, 0]
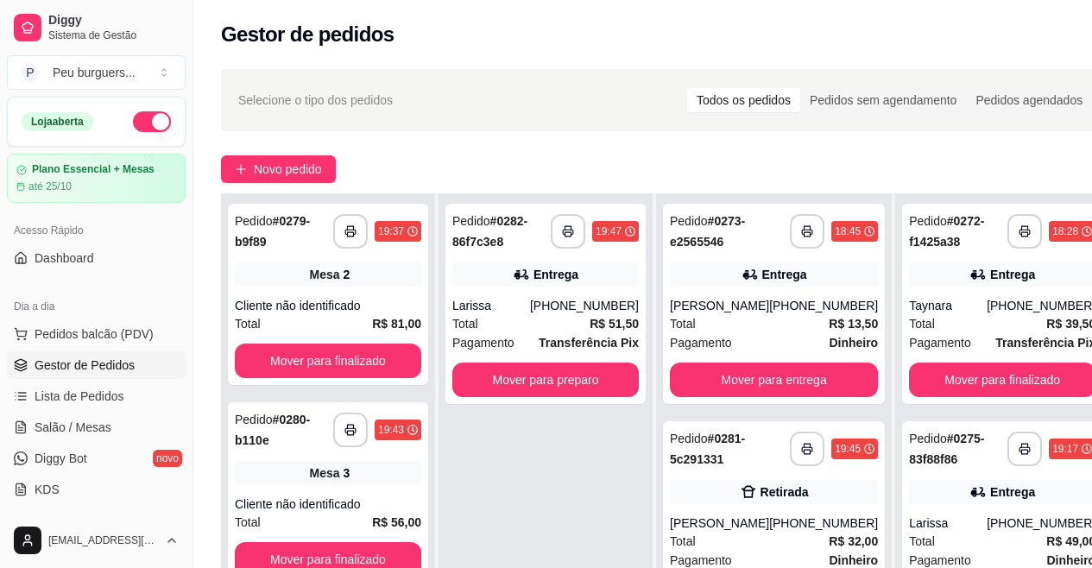
drag, startPoint x: 740, startPoint y: 338, endPoint x: 552, endPoint y: 487, distance: 240.3
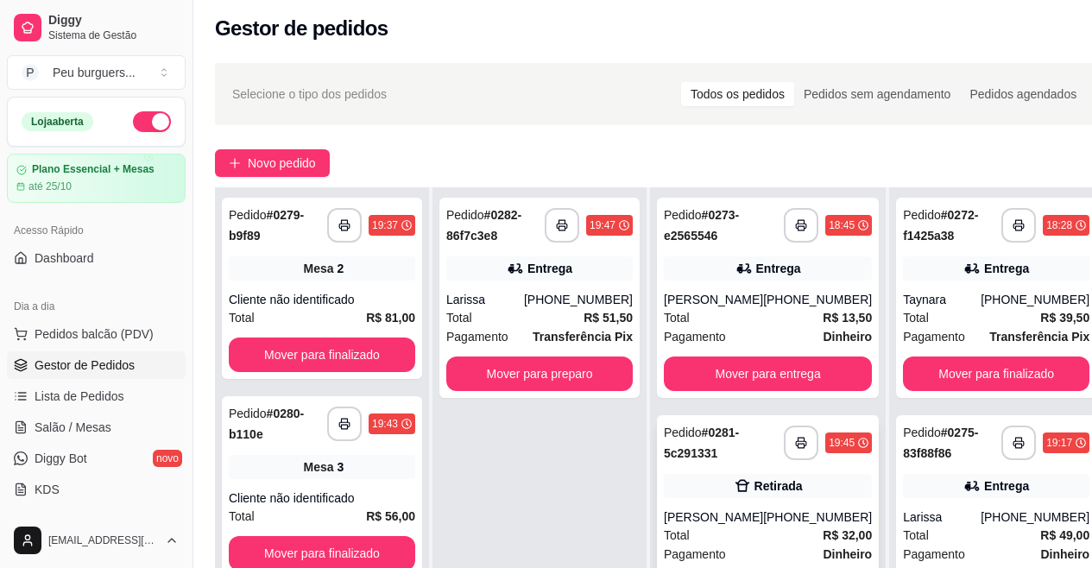
drag, startPoint x: 643, startPoint y: 488, endPoint x: 680, endPoint y: 529, distance: 55.1
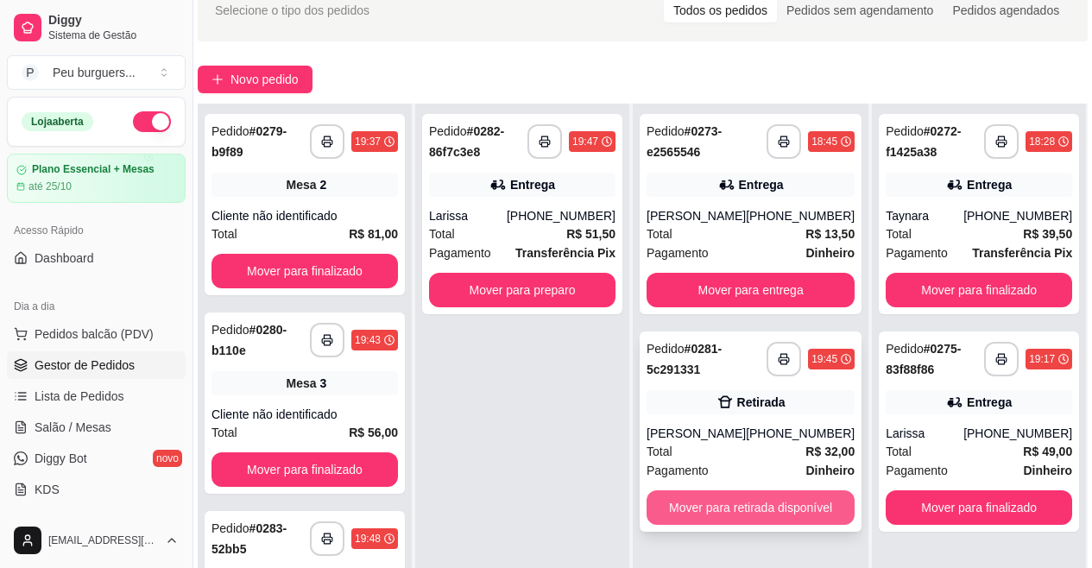
drag, startPoint x: 716, startPoint y: 498, endPoint x: 719, endPoint y: 553, distance: 55.4
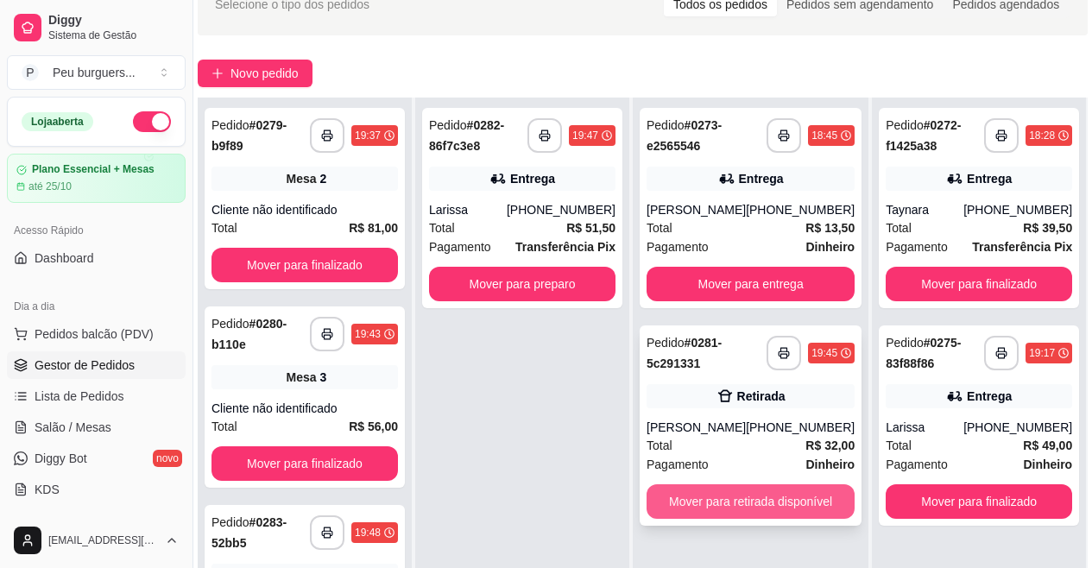
click at [730, 498] on button "Mover para retirada disponível" at bounding box center [751, 501] width 208 height 35
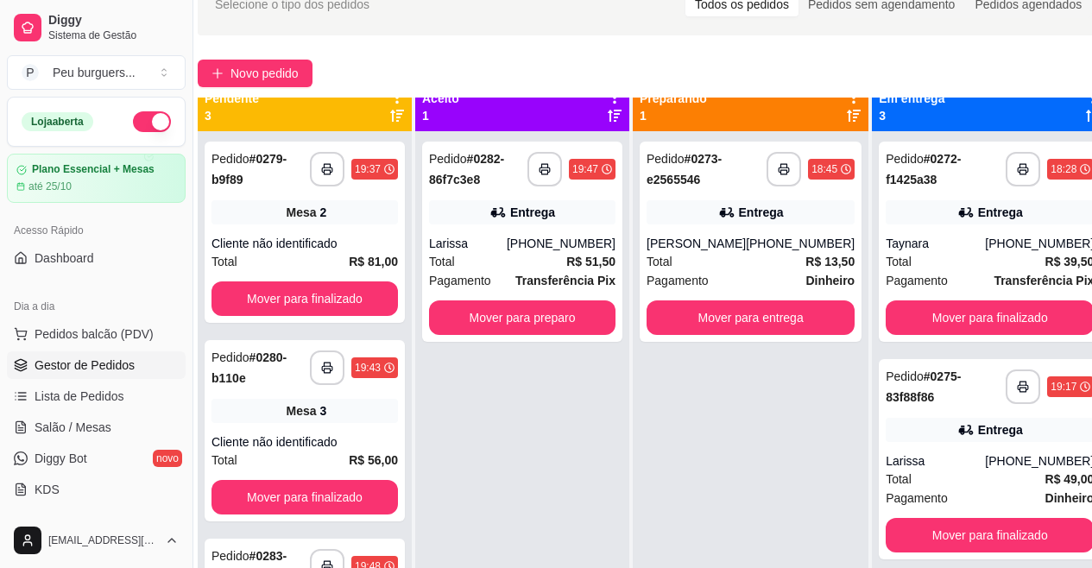
scroll to position [0, 0]
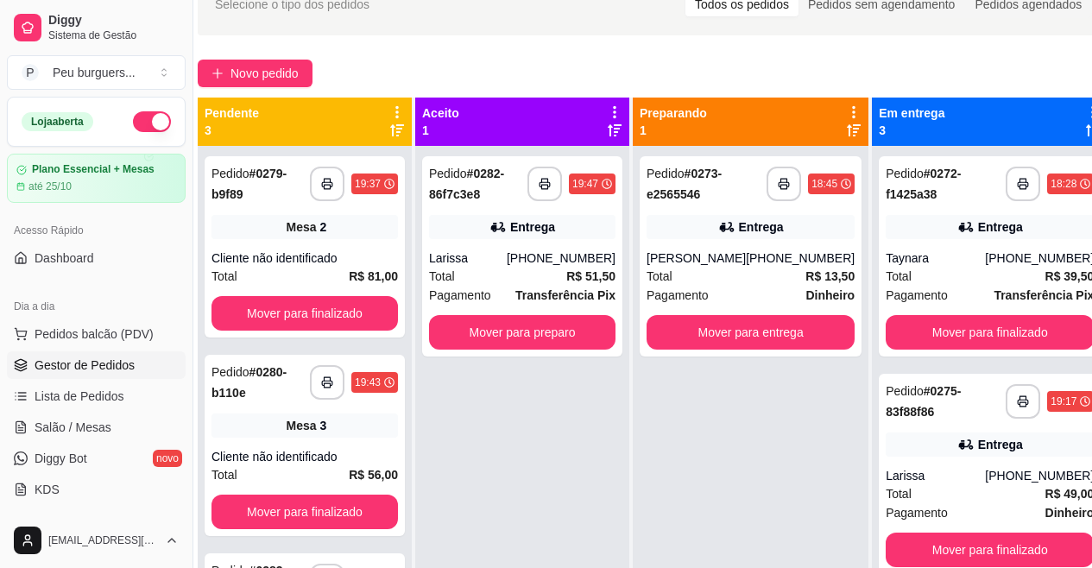
drag, startPoint x: 709, startPoint y: 459, endPoint x: 686, endPoint y: 360, distance: 101.2
drag, startPoint x: 334, startPoint y: 438, endPoint x: 353, endPoint y: 263, distance: 175.5
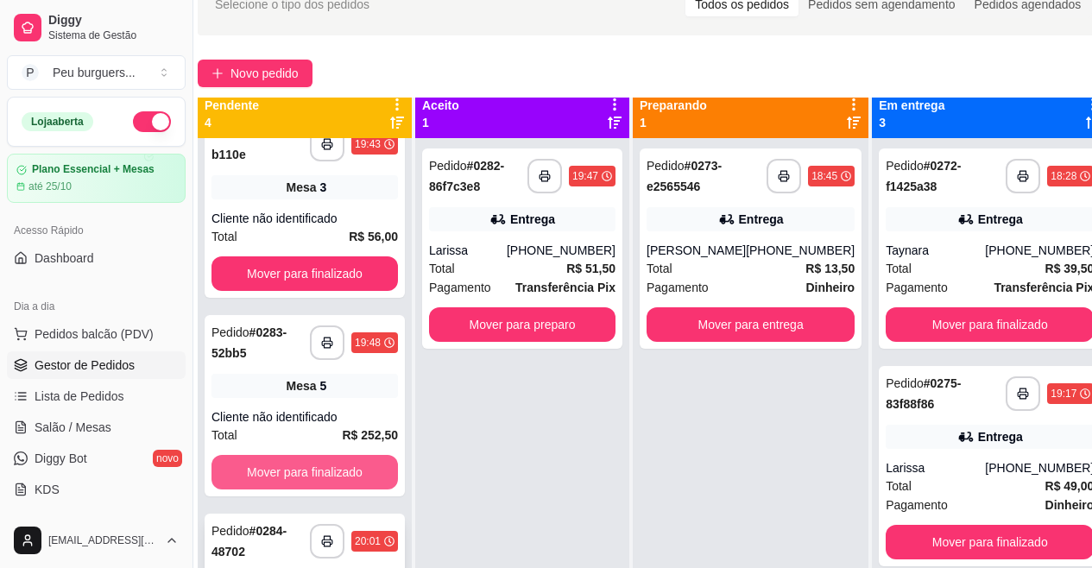
scroll to position [48, 0]
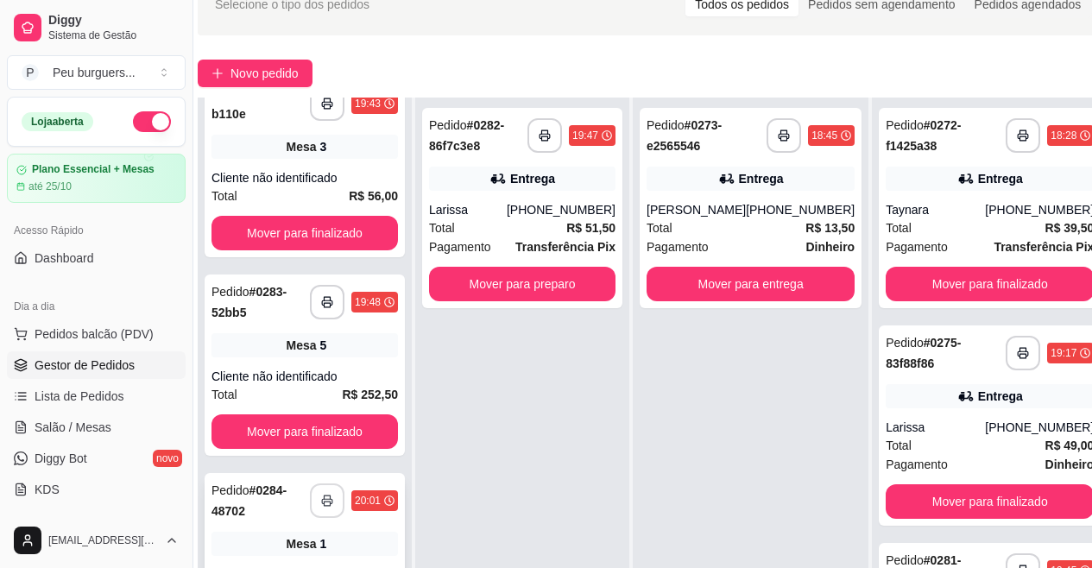
drag, startPoint x: 336, startPoint y: 403, endPoint x: 331, endPoint y: 493, distance: 90.0
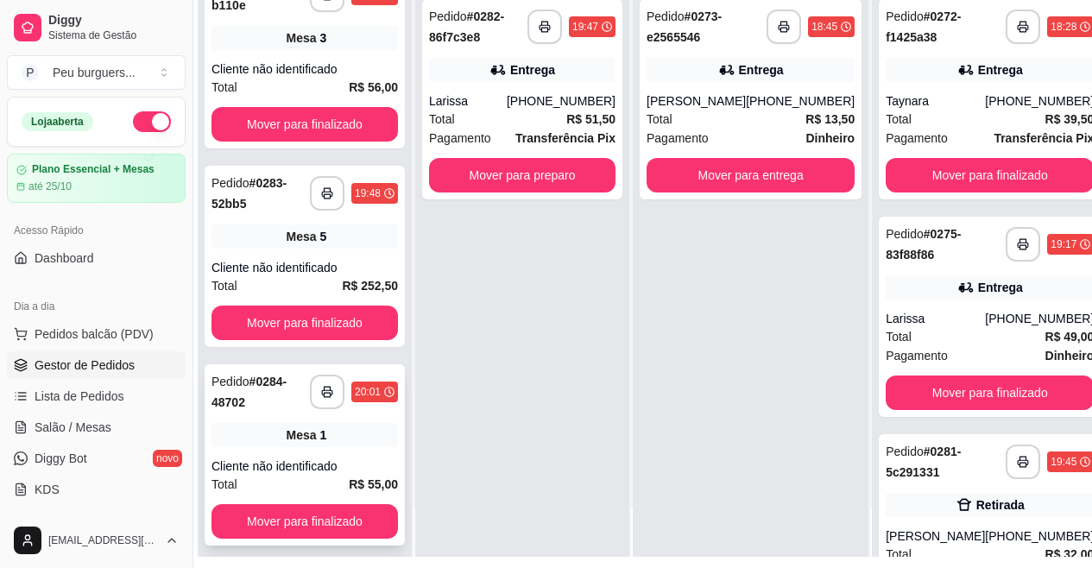
scroll to position [276, 23]
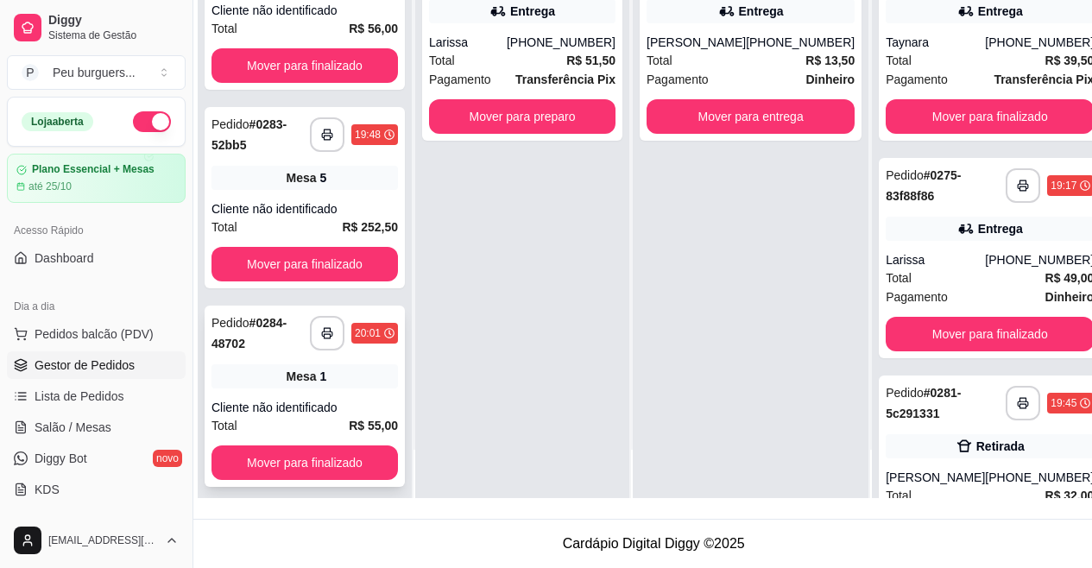
drag, startPoint x: 357, startPoint y: 462, endPoint x: 353, endPoint y: 528, distance: 65.7
click at [322, 332] on button "button" at bounding box center [328, 334] width 34 height 34
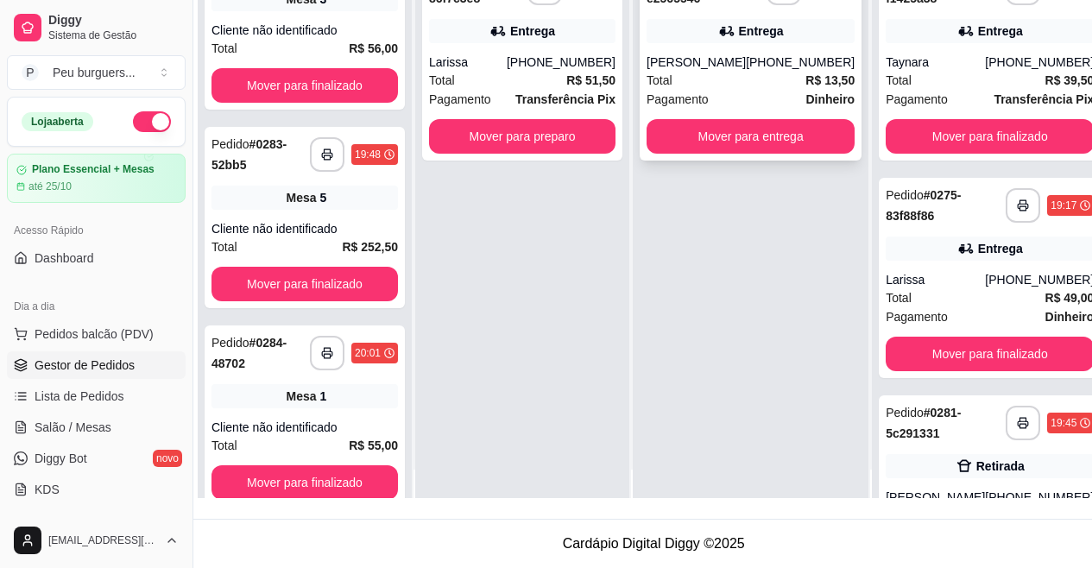
scroll to position [0, 0]
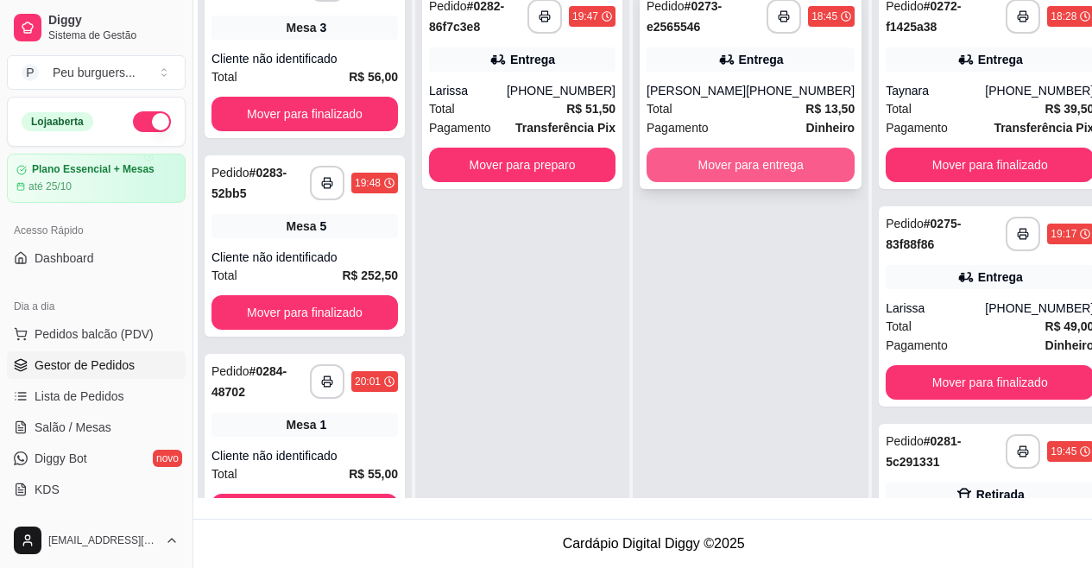
drag, startPoint x: 781, startPoint y: 300, endPoint x: 768, endPoint y: 158, distance: 142.3
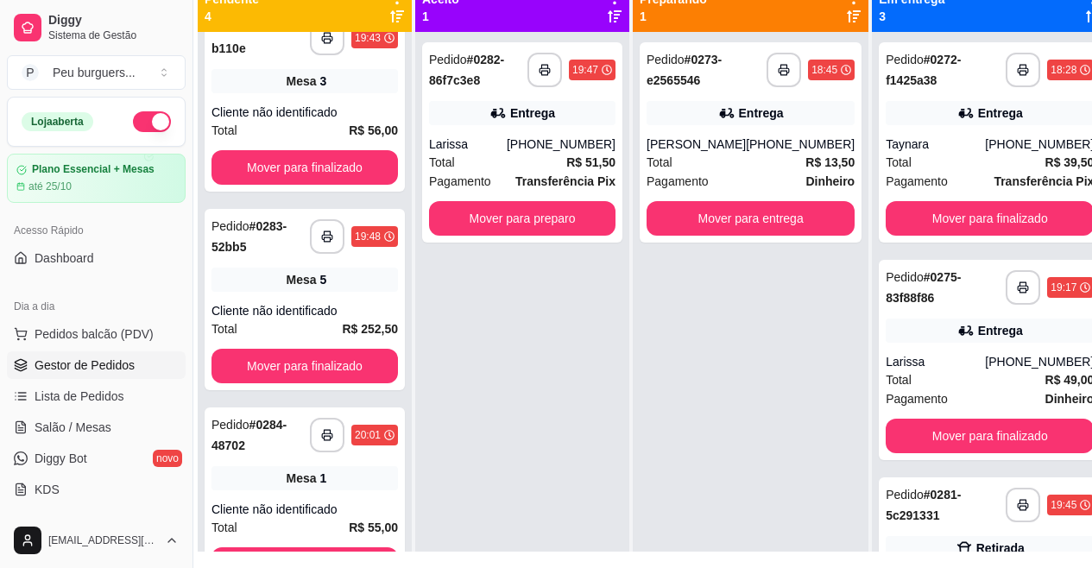
drag, startPoint x: 550, startPoint y: 294, endPoint x: 519, endPoint y: 38, distance: 258.3
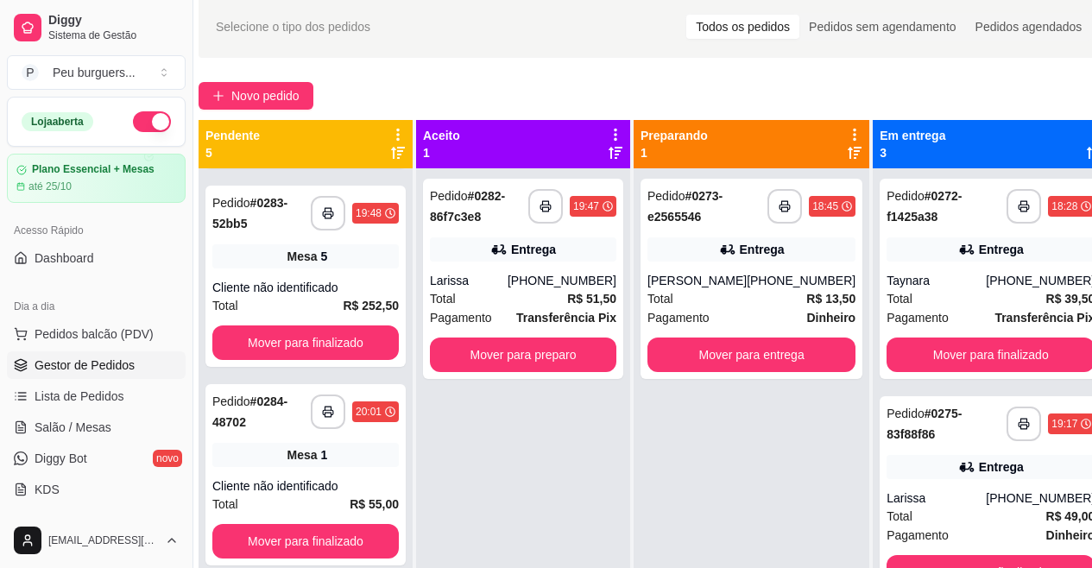
scroll to position [429, 0]
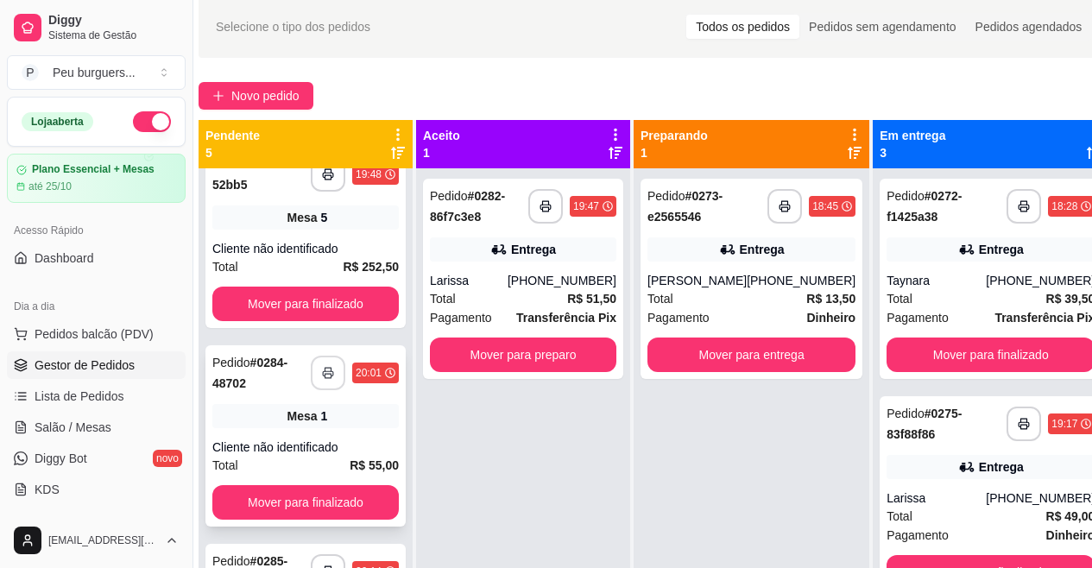
click at [322, 384] on button "button" at bounding box center [328, 373] width 35 height 35
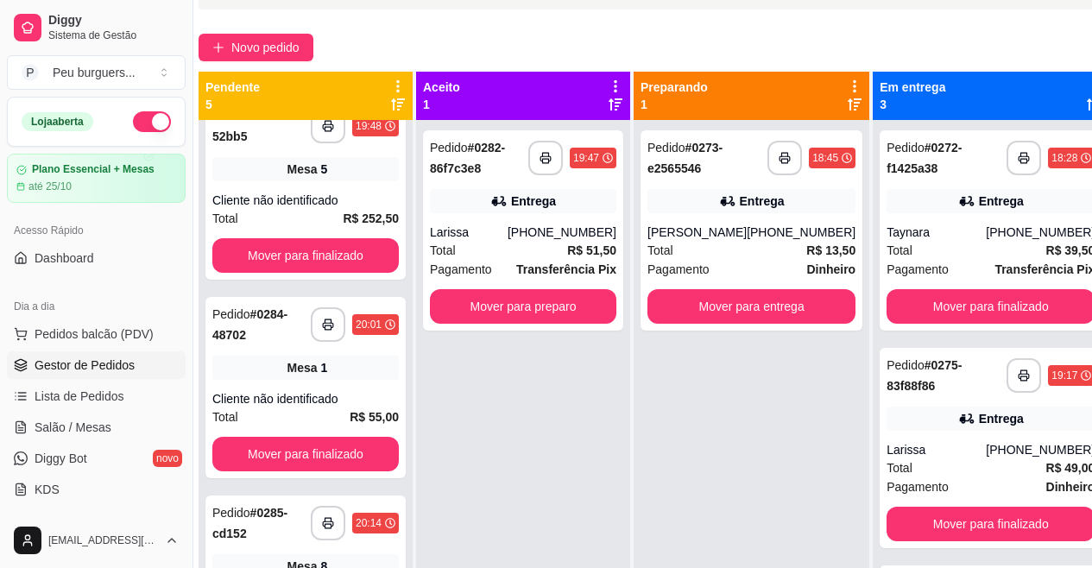
scroll to position [222, 22]
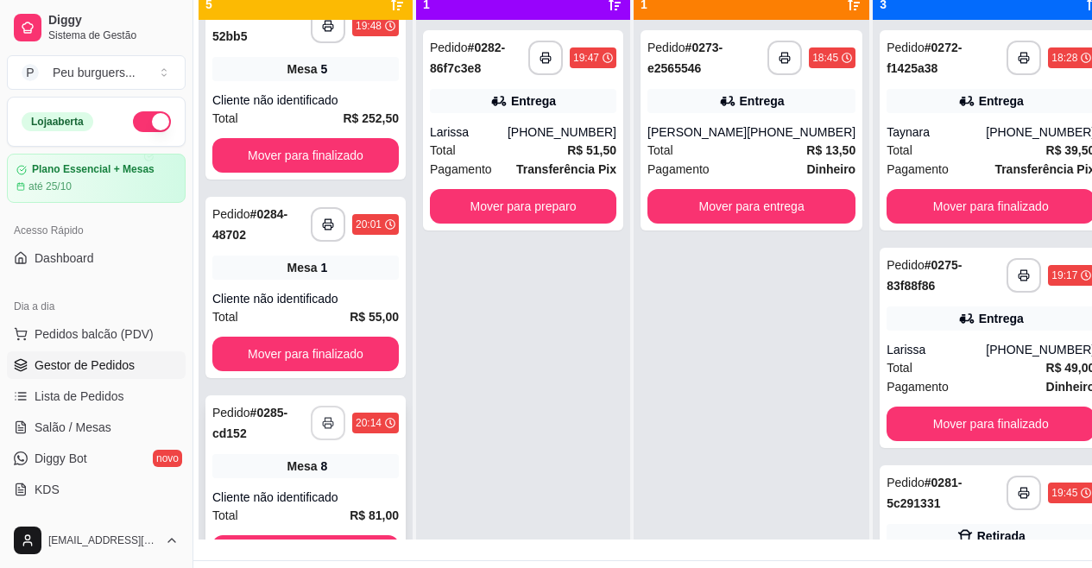
click at [322, 427] on icon "button" at bounding box center [328, 423] width 12 height 12
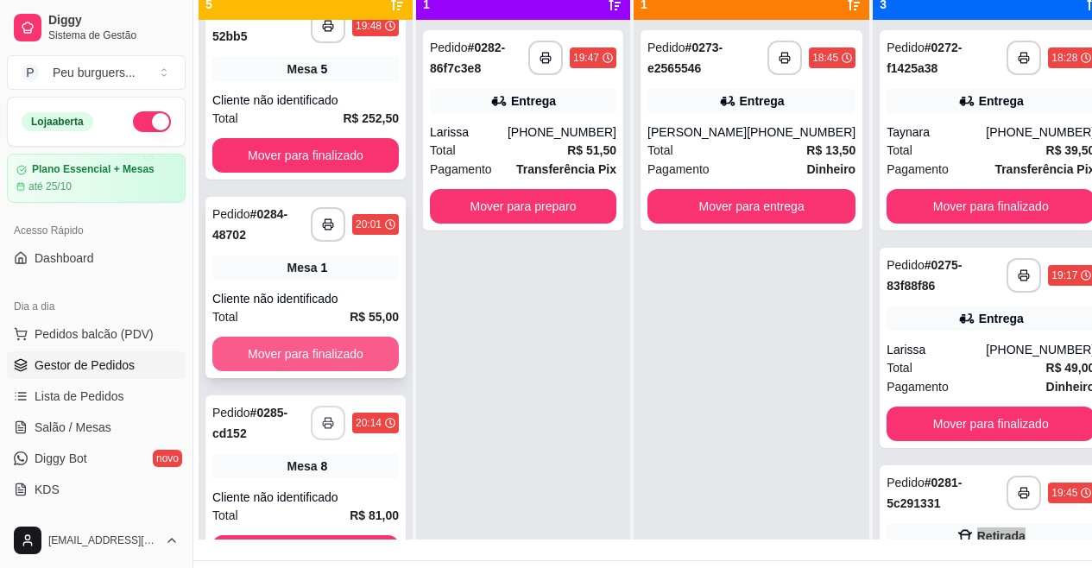
click at [327, 356] on button "Mover para finalizado" at bounding box center [305, 354] width 187 height 35
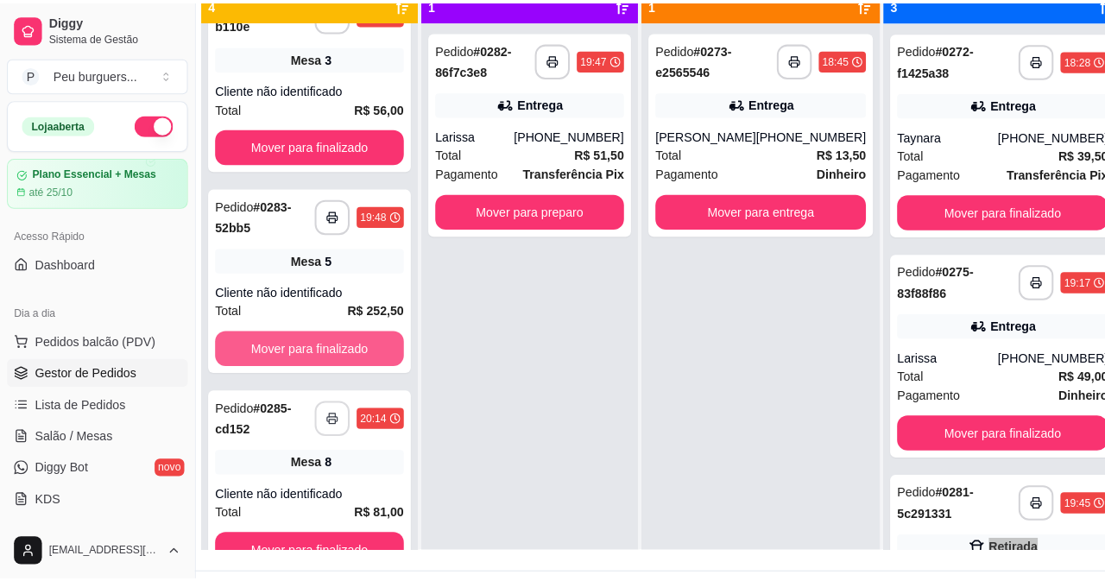
scroll to position [231, 0]
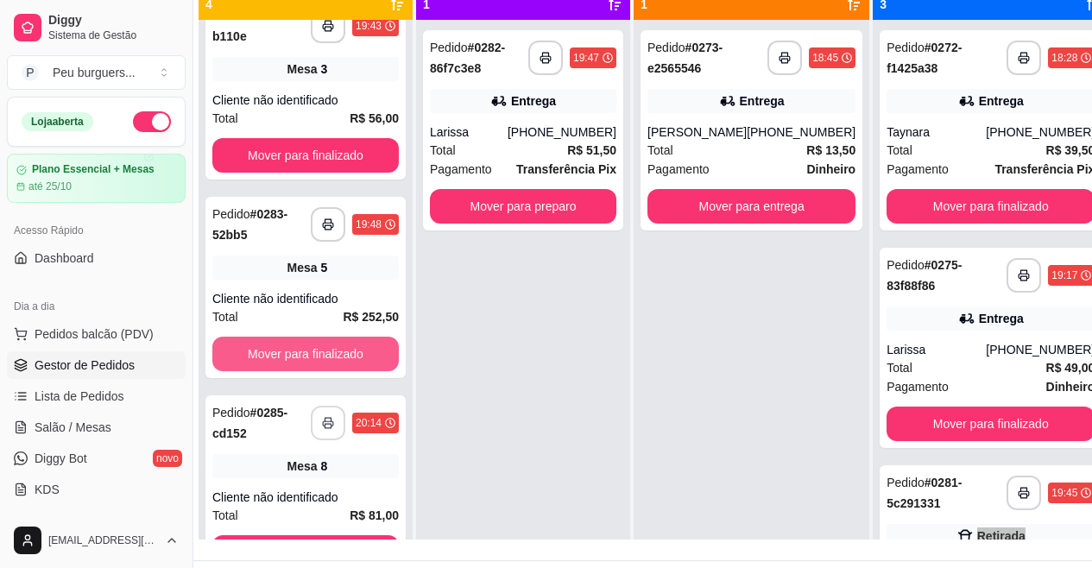
click at [327, 356] on button "Mover para finalizado" at bounding box center [305, 354] width 187 height 35
click at [327, 356] on div "Mover para finalizado" at bounding box center [305, 354] width 187 height 35
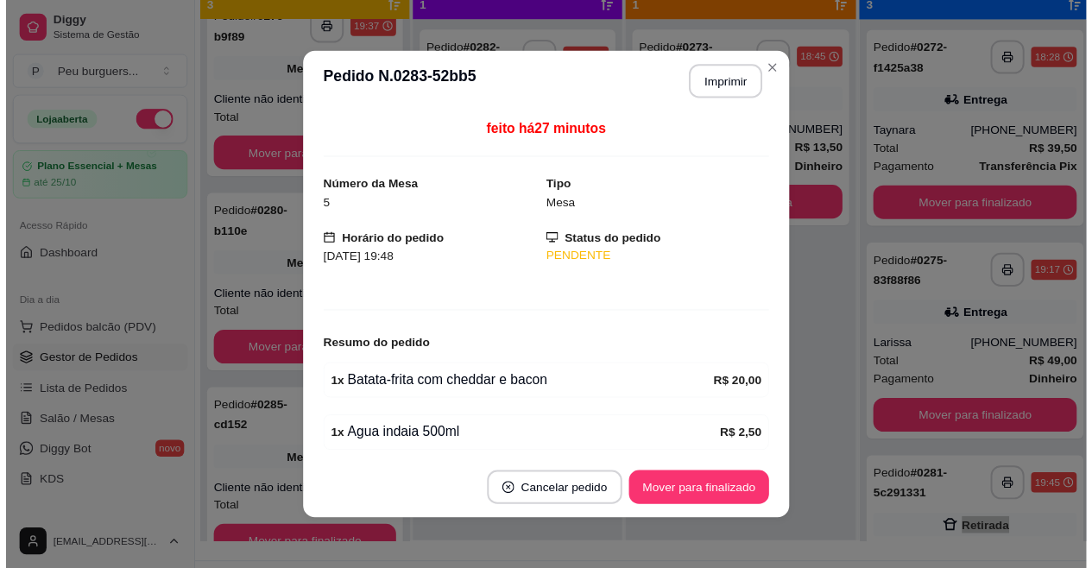
scroll to position [32, 0]
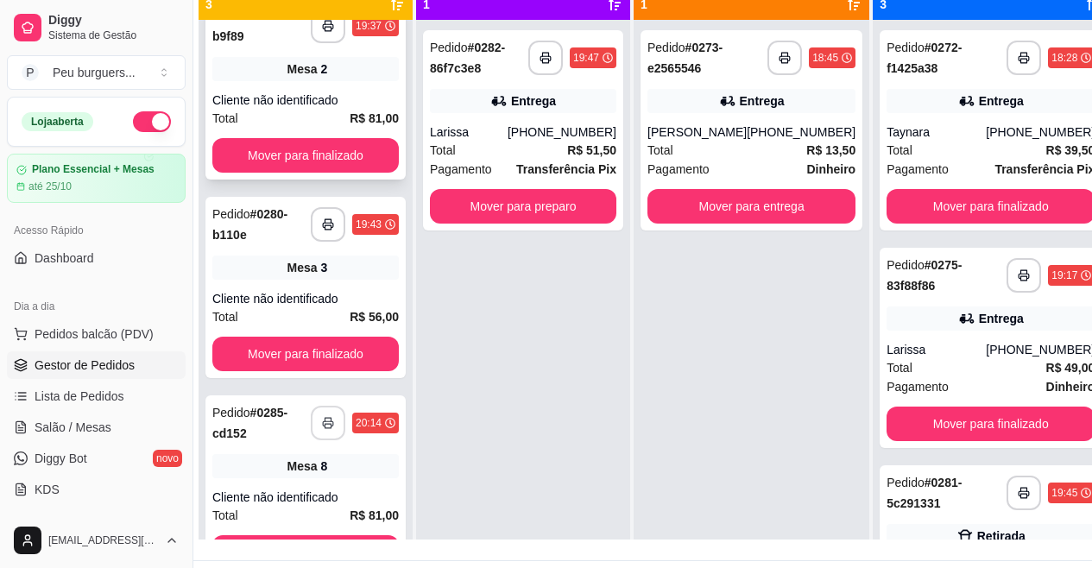
click at [327, 126] on div "Total R$ 81,00" at bounding box center [305, 118] width 187 height 19
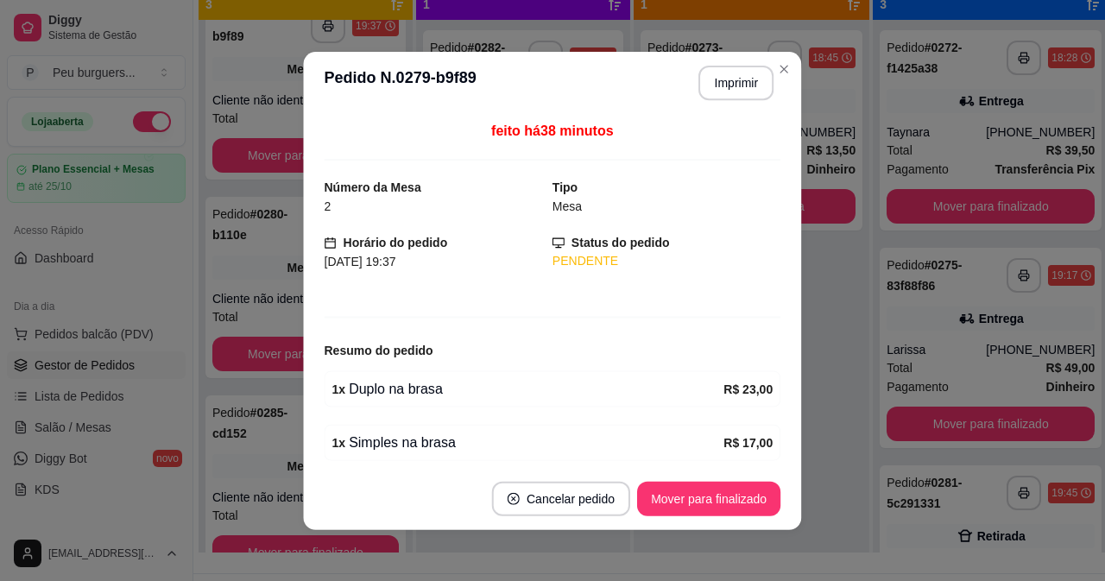
click at [339, 162] on div "feito há 38 minutos Número da Mesa 2 Tipo Mesa Horário do pedido 12/10/2025 19:…" at bounding box center [553, 291] width 457 height 340
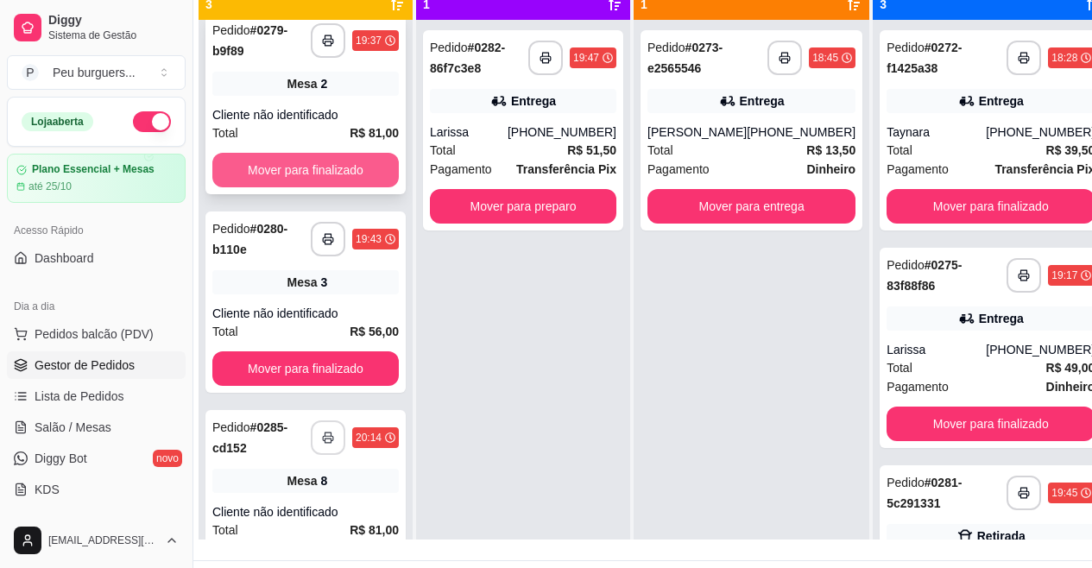
scroll to position [0, 0]
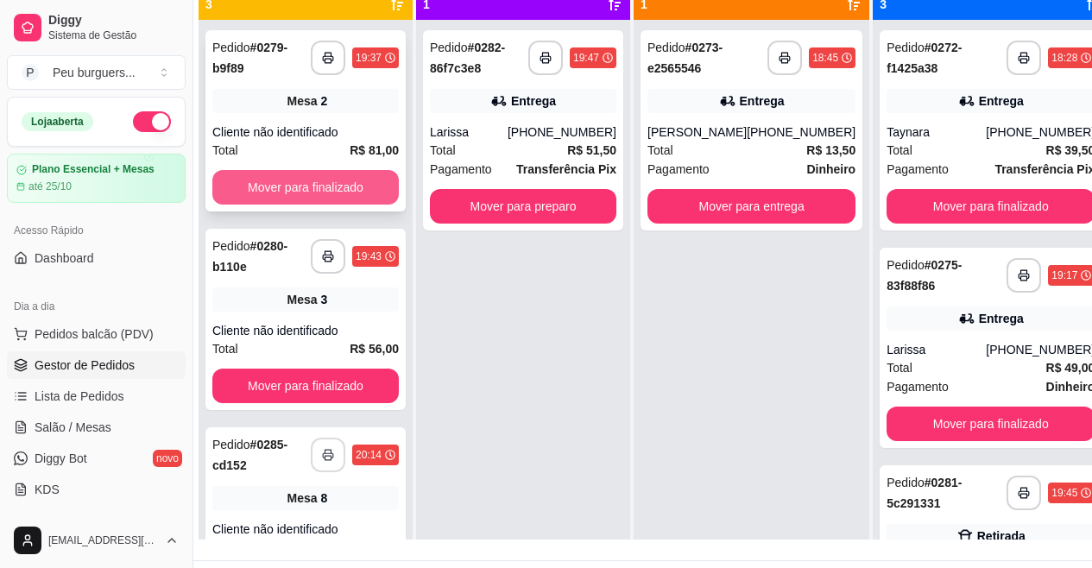
drag, startPoint x: 305, startPoint y: 313, endPoint x: 353, endPoint y: 116, distance: 202.7
click at [343, 206] on div "**********" at bounding box center [306, 120] width 200 height 181
click at [339, 188] on button "Mover para finalizado" at bounding box center [305, 187] width 187 height 35
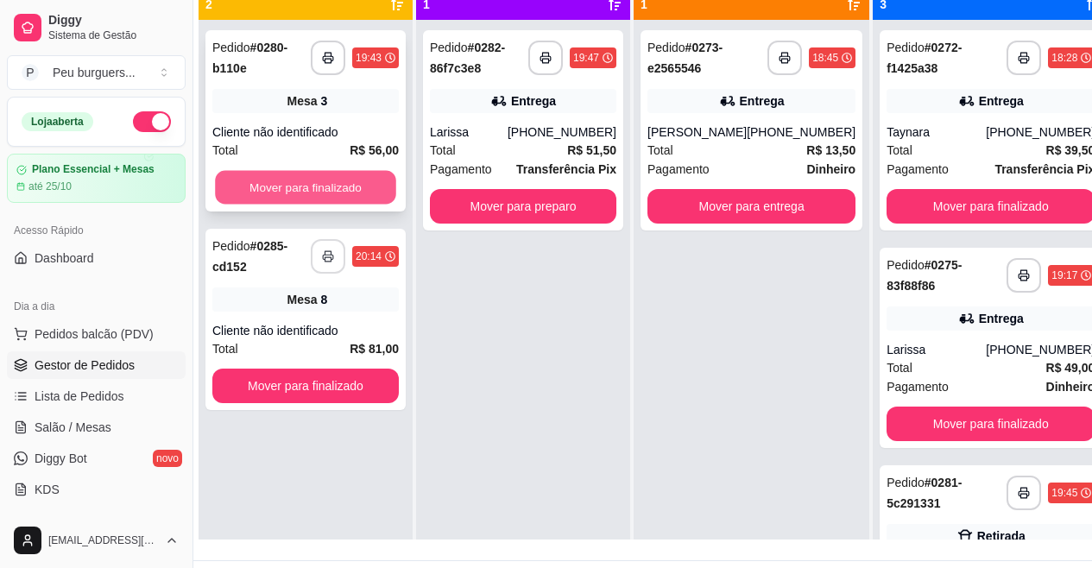
click at [346, 188] on button "Mover para finalizado" at bounding box center [305, 188] width 181 height 34
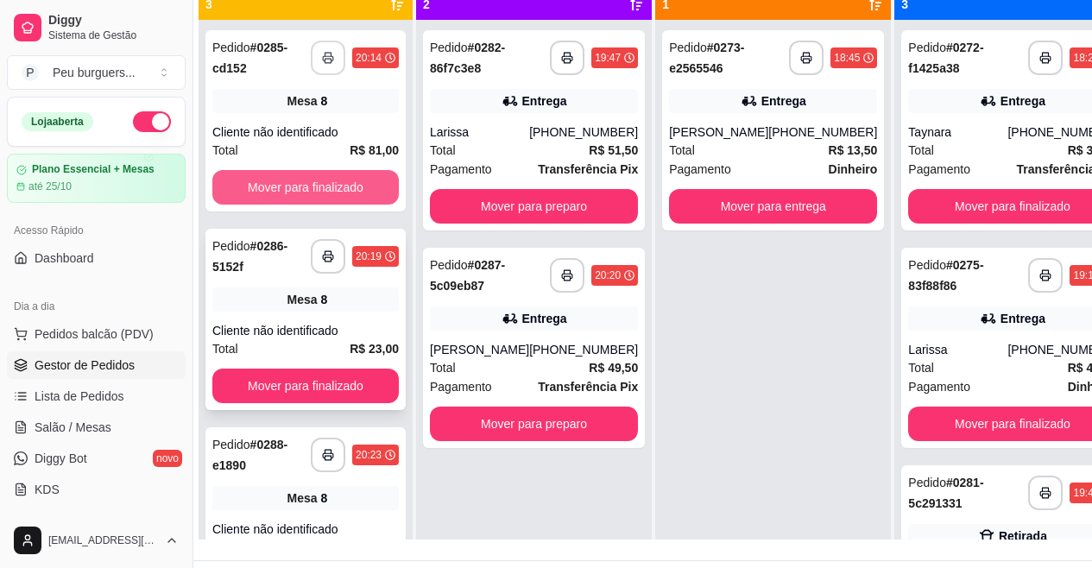
scroll to position [32, 0]
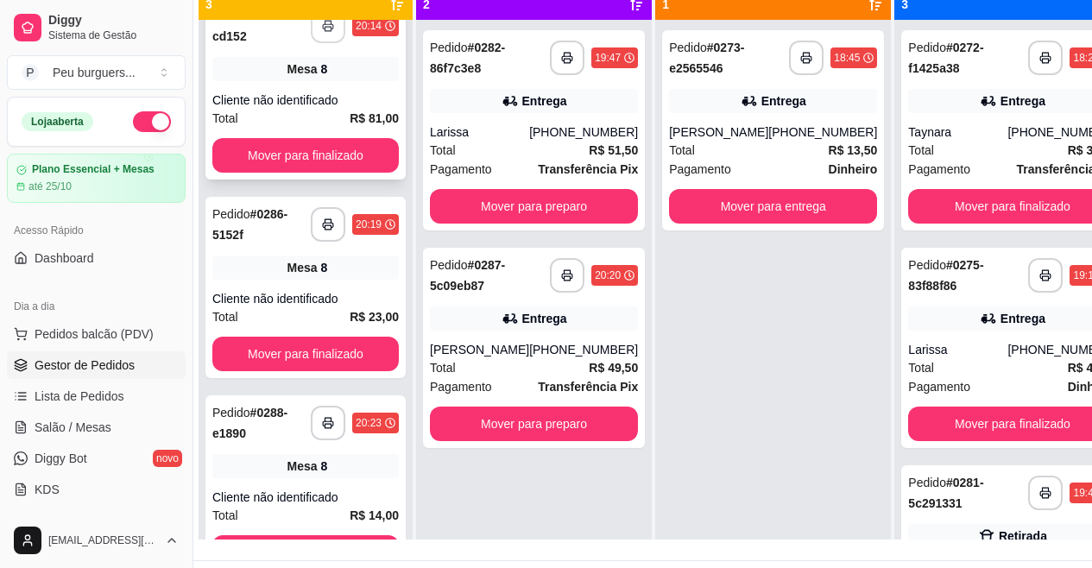
drag, startPoint x: 367, startPoint y: 110, endPoint x: 370, endPoint y: 149, distance: 39.9
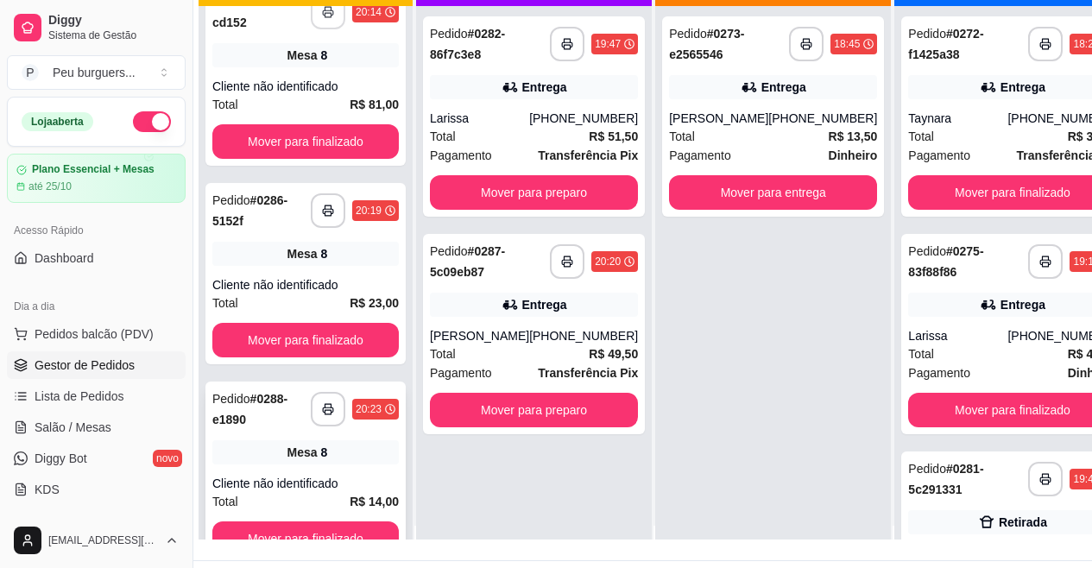
drag, startPoint x: 346, startPoint y: 424, endPoint x: 351, endPoint y: 483, distance: 58.9
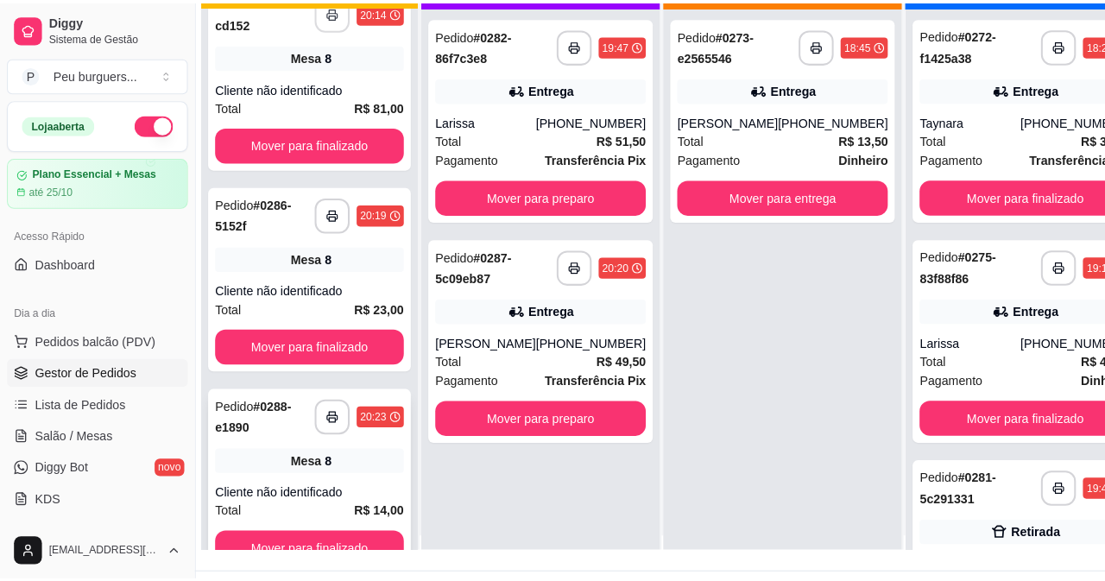
scroll to position [45, 0]
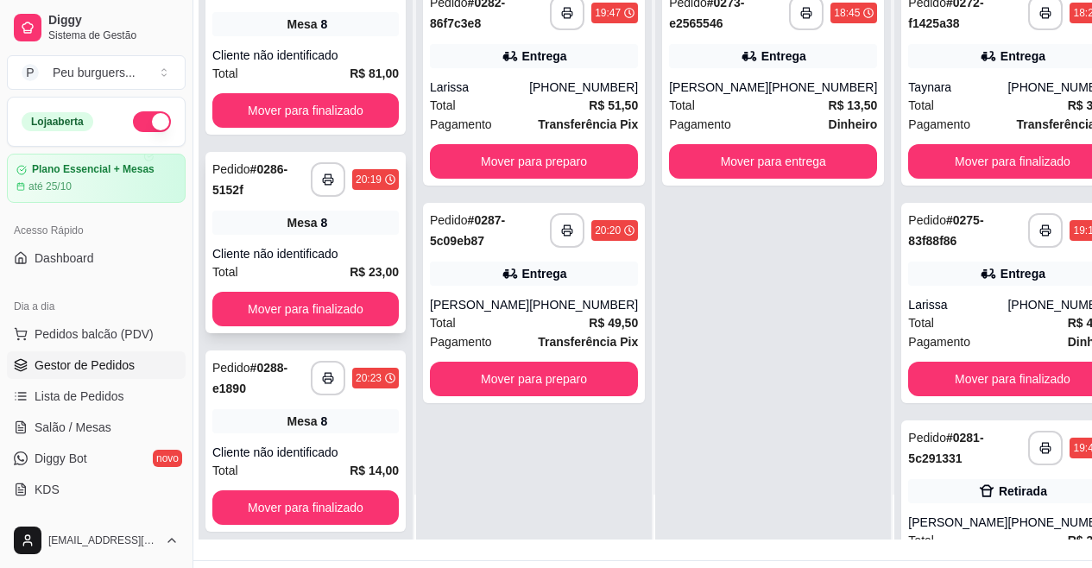
click at [298, 194] on div "Pedido # 0286-5152f" at bounding box center [261, 179] width 98 height 41
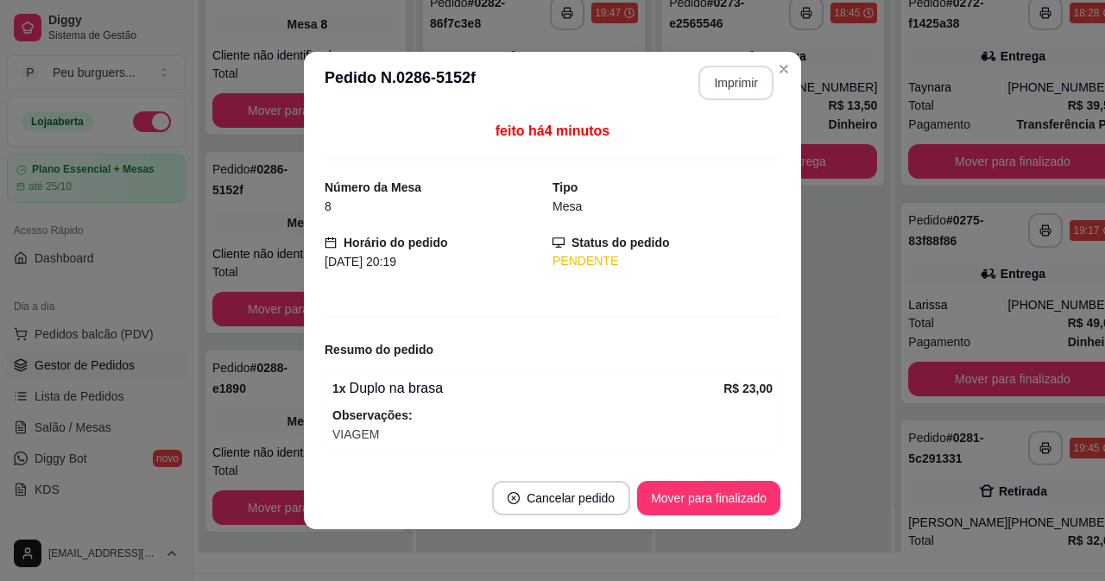
click at [735, 91] on button "Imprimir" at bounding box center [736, 83] width 75 height 35
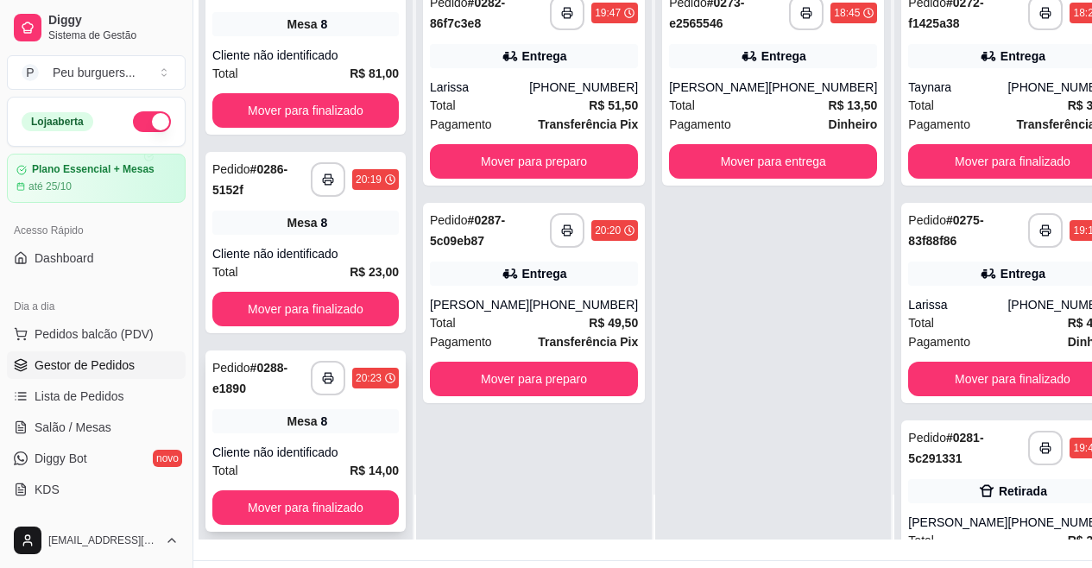
click at [332, 453] on div "Cliente não identificado" at bounding box center [305, 452] width 187 height 17
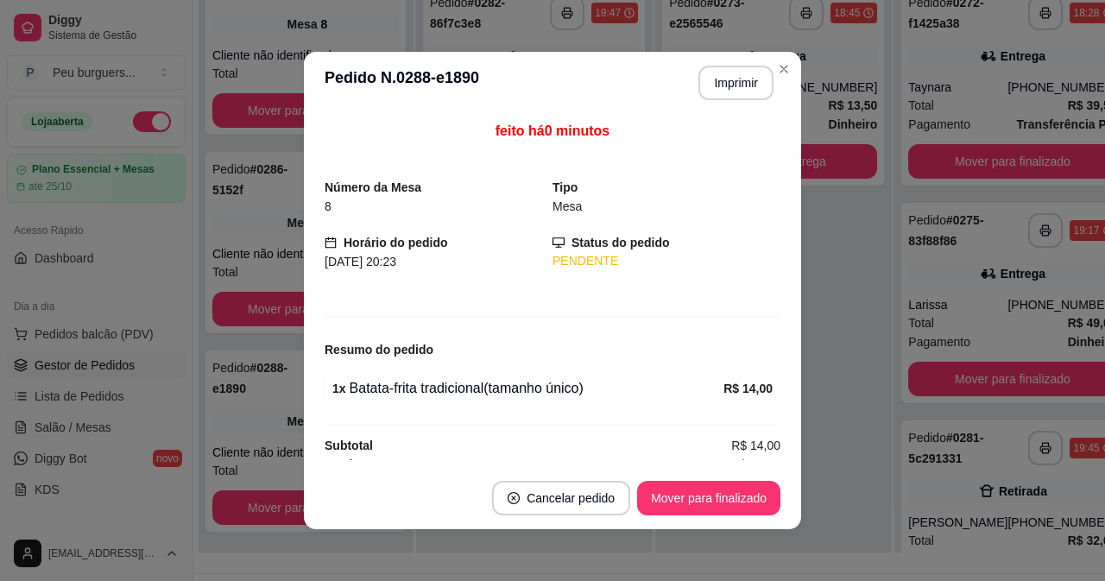
scroll to position [14, 0]
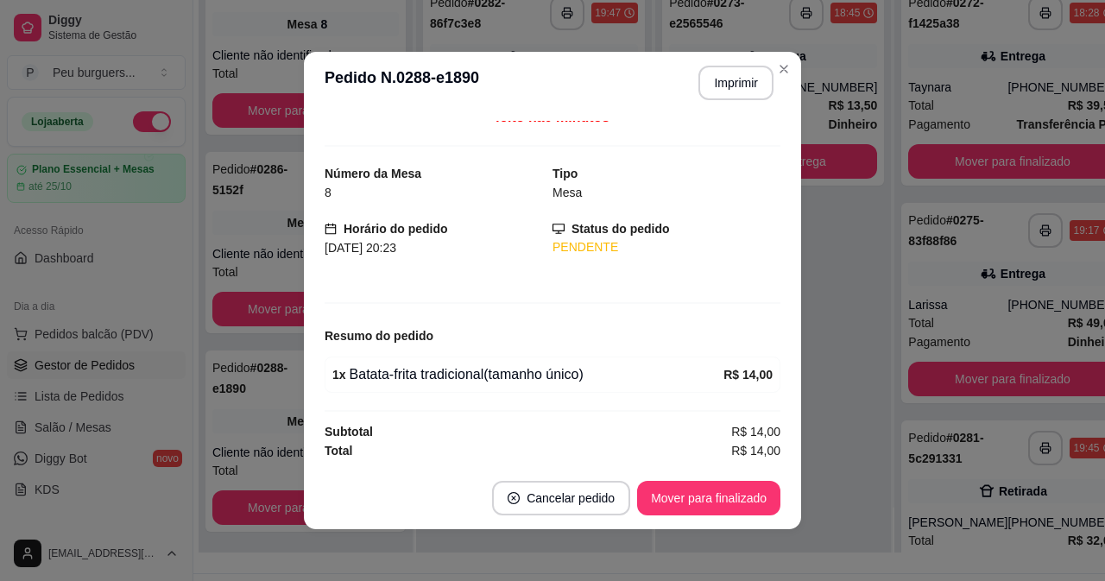
drag, startPoint x: 476, startPoint y: 281, endPoint x: 490, endPoint y: 396, distance: 116.5
click at [743, 490] on button "Mover para finalizado" at bounding box center [708, 498] width 143 height 35
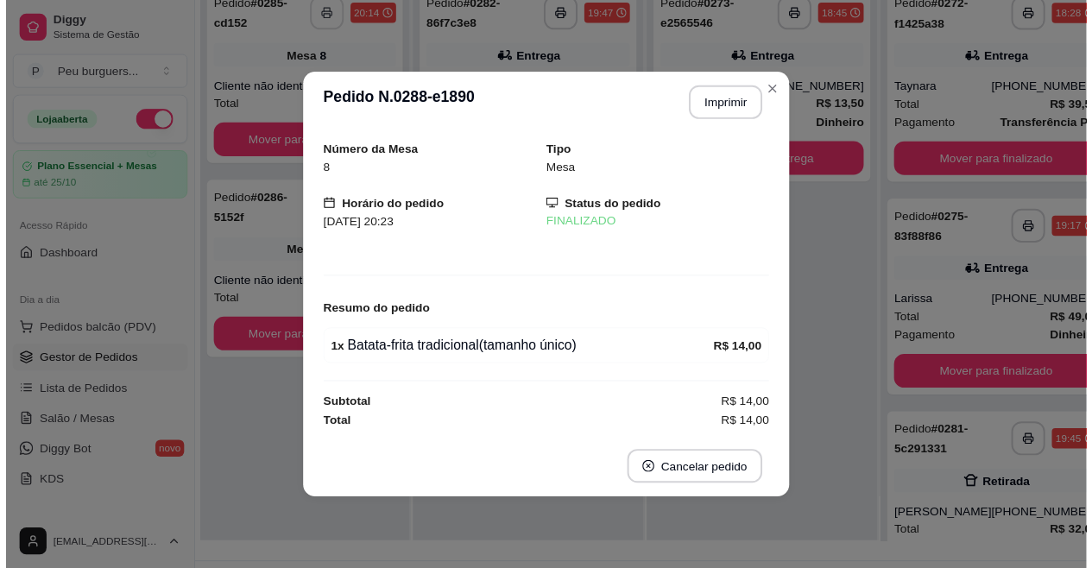
scroll to position [0, 0]
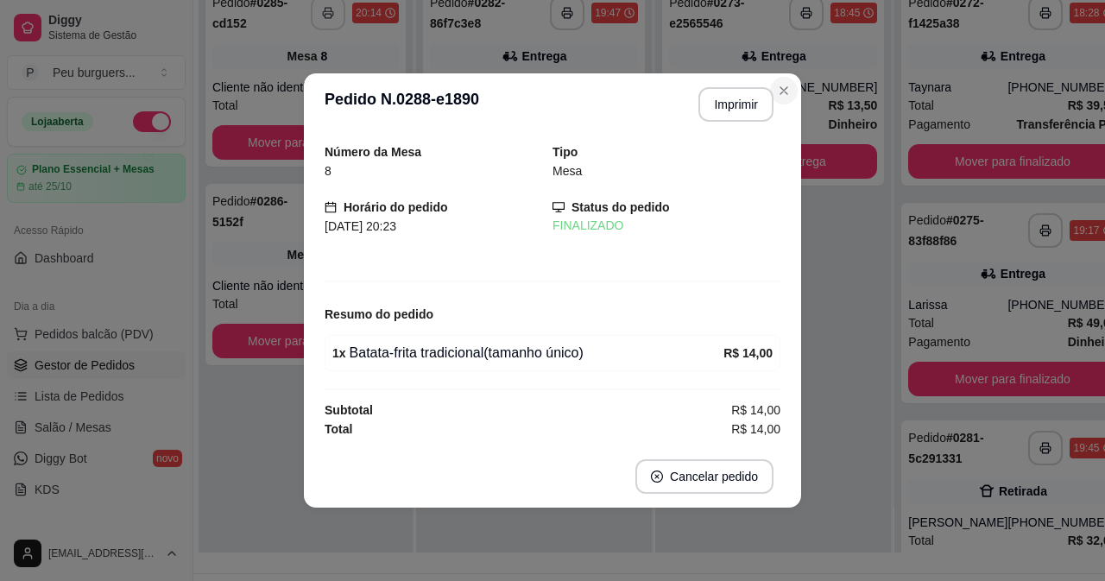
click at [799, 118] on section "**********" at bounding box center [552, 290] width 497 height 434
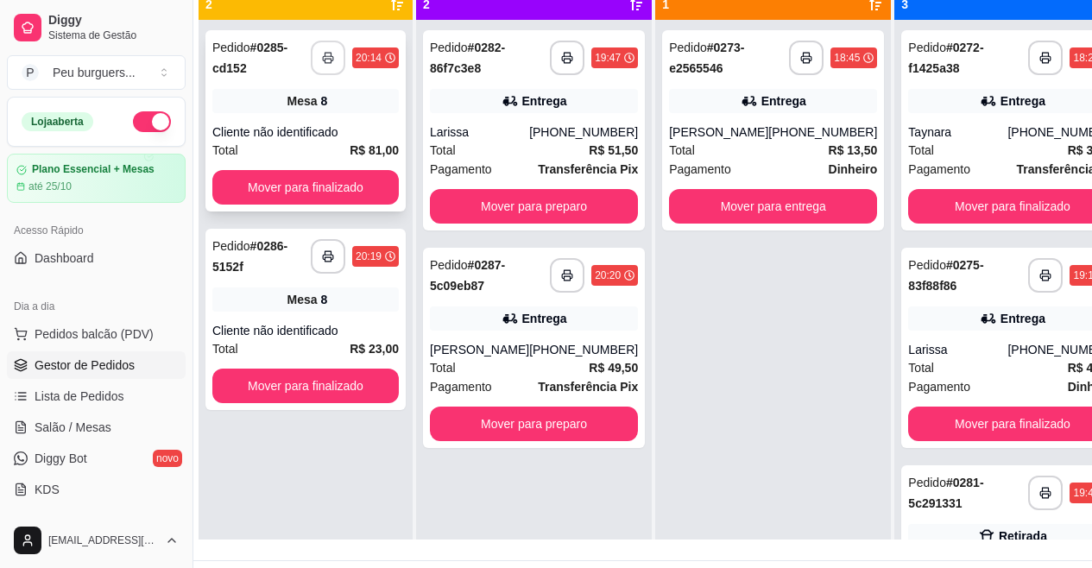
drag, startPoint x: 379, startPoint y: 144, endPoint x: 377, endPoint y: 54, distance: 89.8
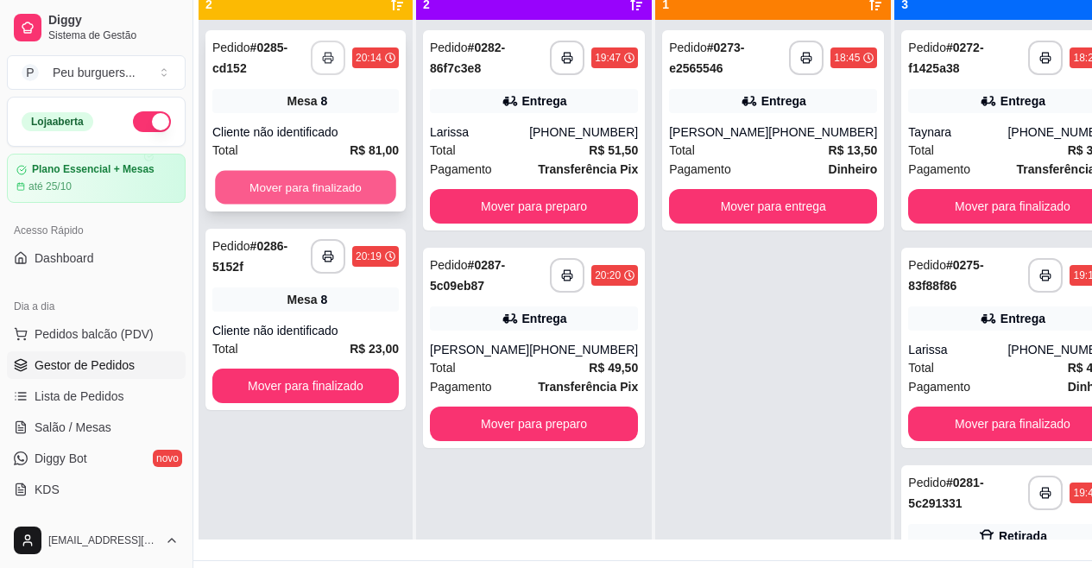
click at [351, 186] on button "Mover para finalizado" at bounding box center [305, 188] width 181 height 34
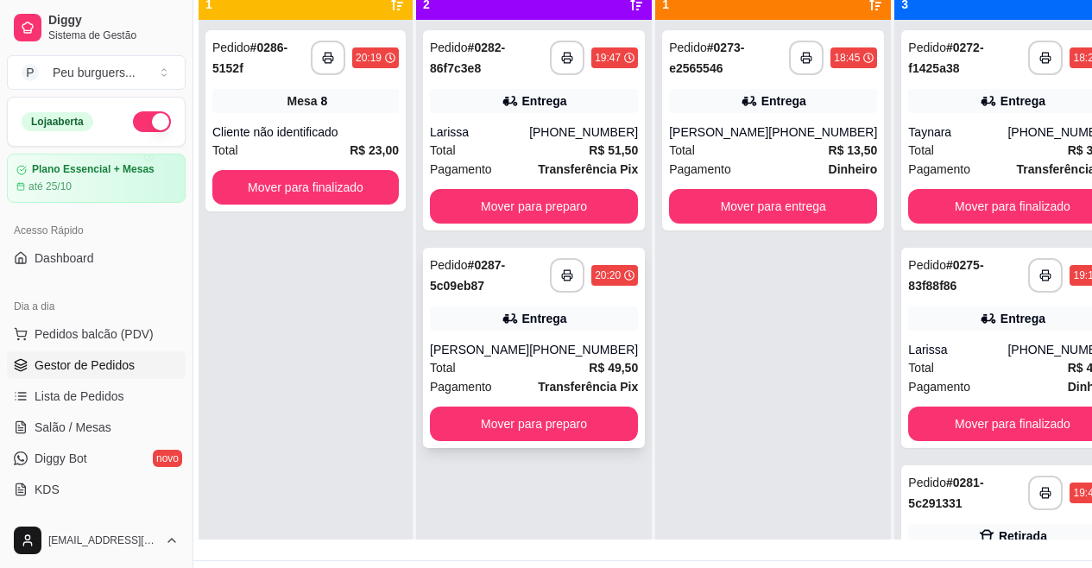
click at [589, 372] on strong "R$ 49,50" at bounding box center [613, 368] width 49 height 14
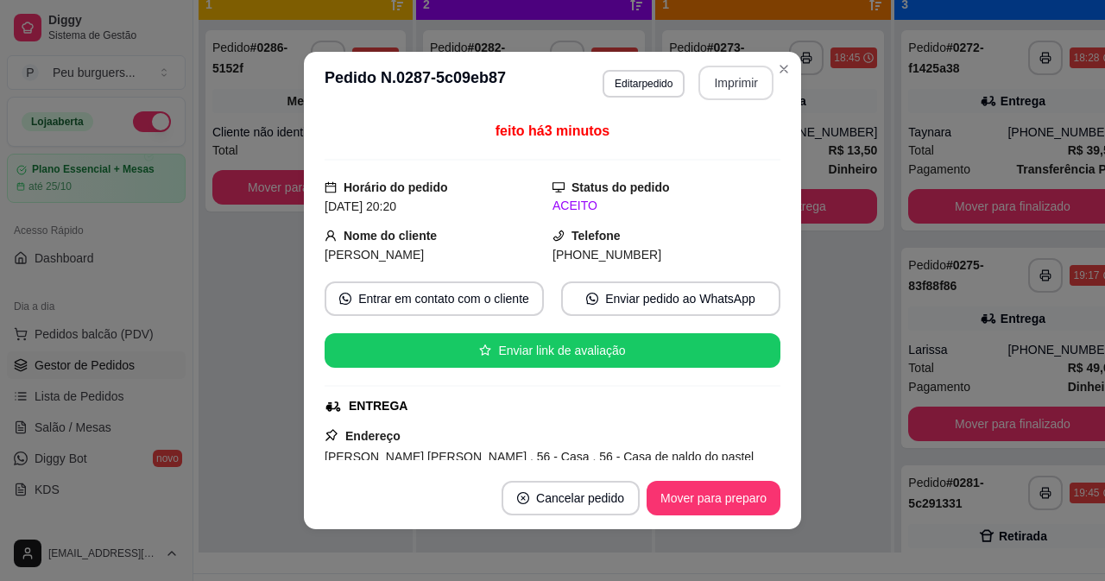
click at [747, 79] on button "Imprimir" at bounding box center [736, 83] width 75 height 35
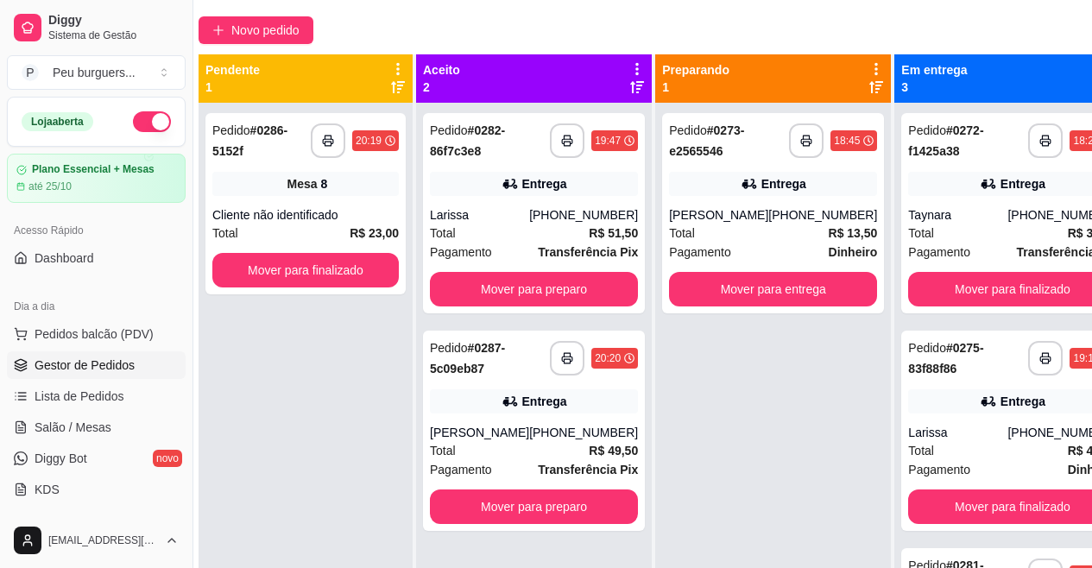
scroll to position [63, 22]
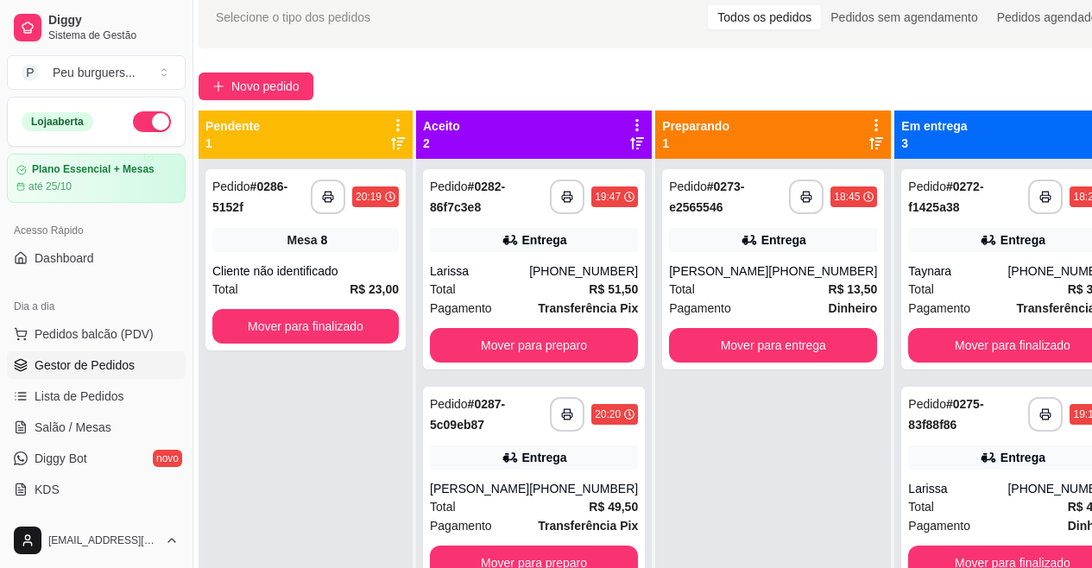
drag, startPoint x: 401, startPoint y: 196, endPoint x: 409, endPoint y: 111, distance: 85.1
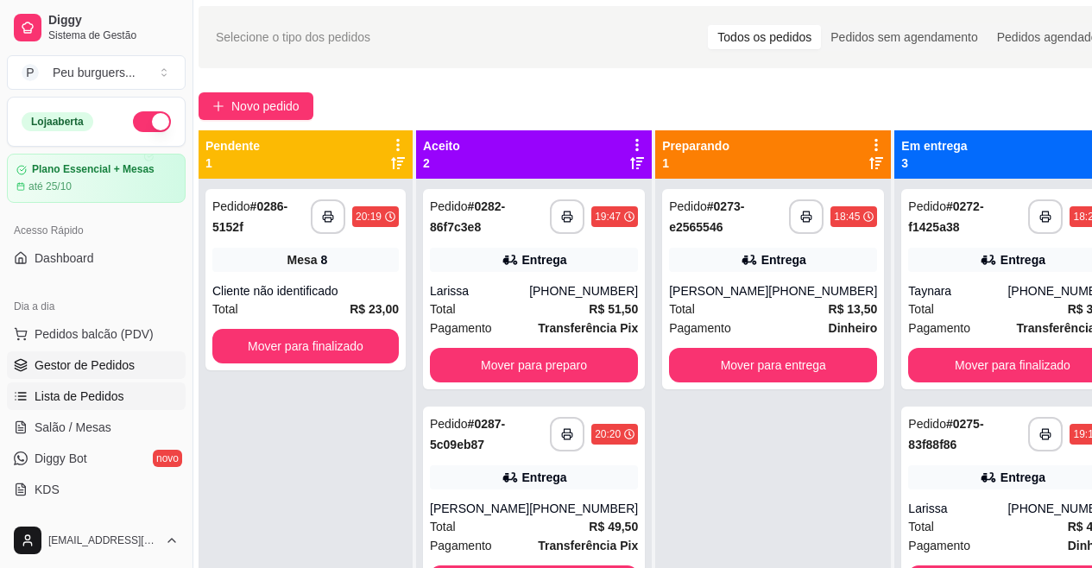
click at [67, 389] on span "Lista de Pedidos" at bounding box center [80, 396] width 90 height 17
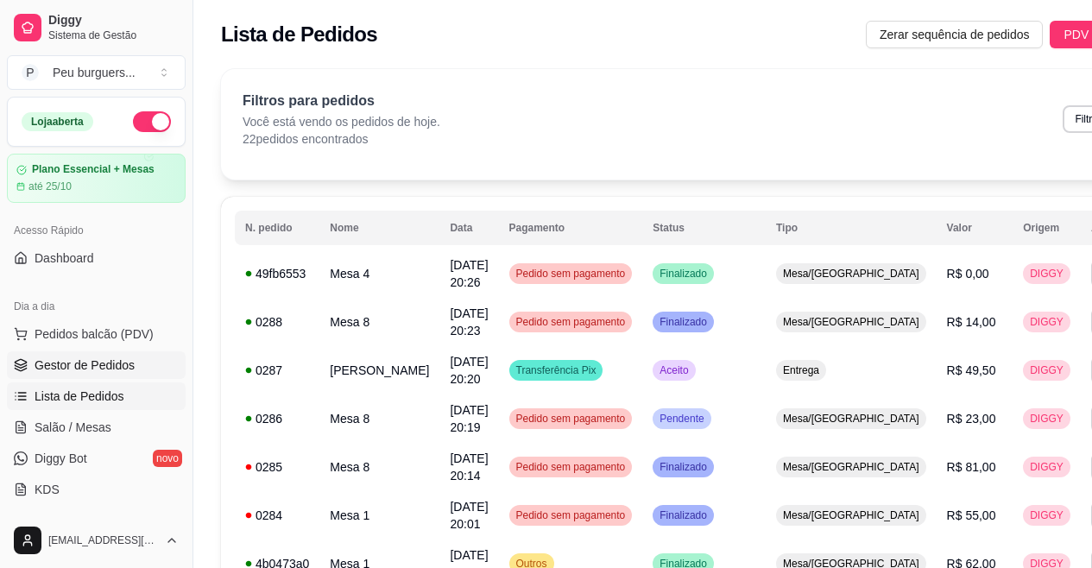
click at [121, 353] on link "Gestor de Pedidos" at bounding box center [96, 365] width 179 height 28
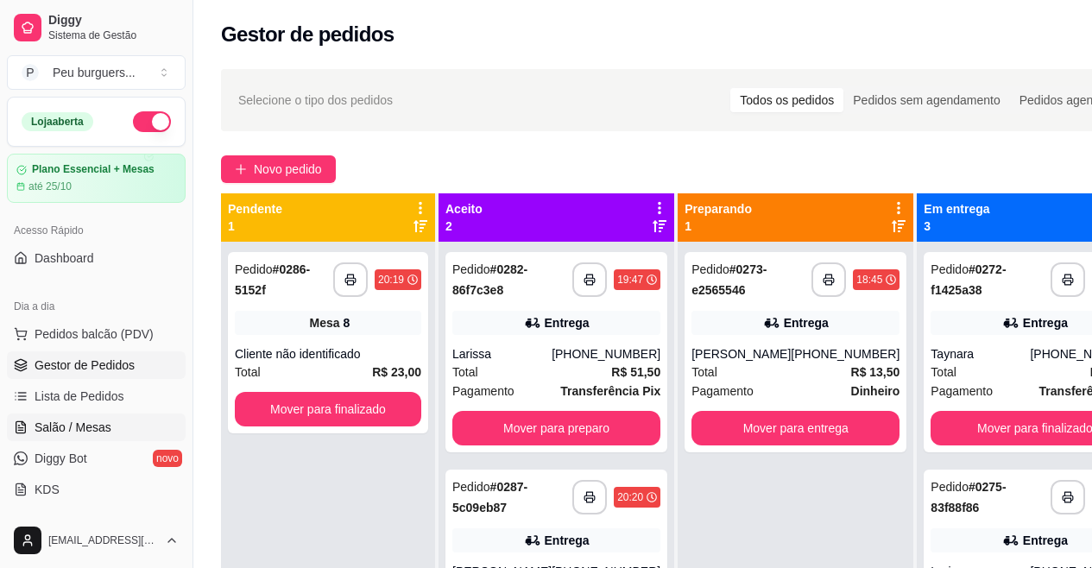
click at [46, 425] on span "Salão / Mesas" at bounding box center [73, 427] width 77 height 17
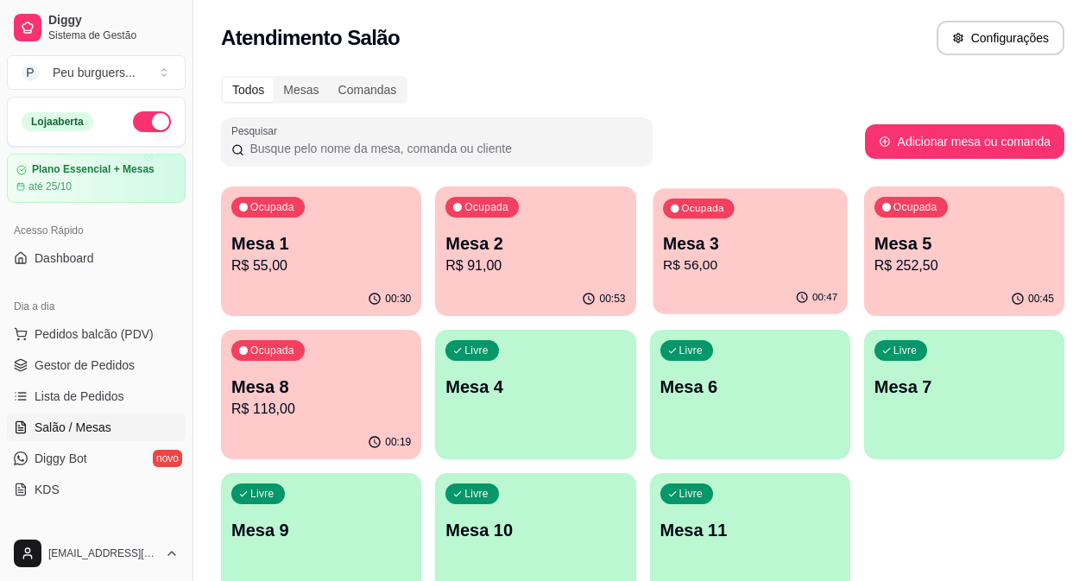
click at [653, 284] on div "00:47" at bounding box center [750, 297] width 194 height 33
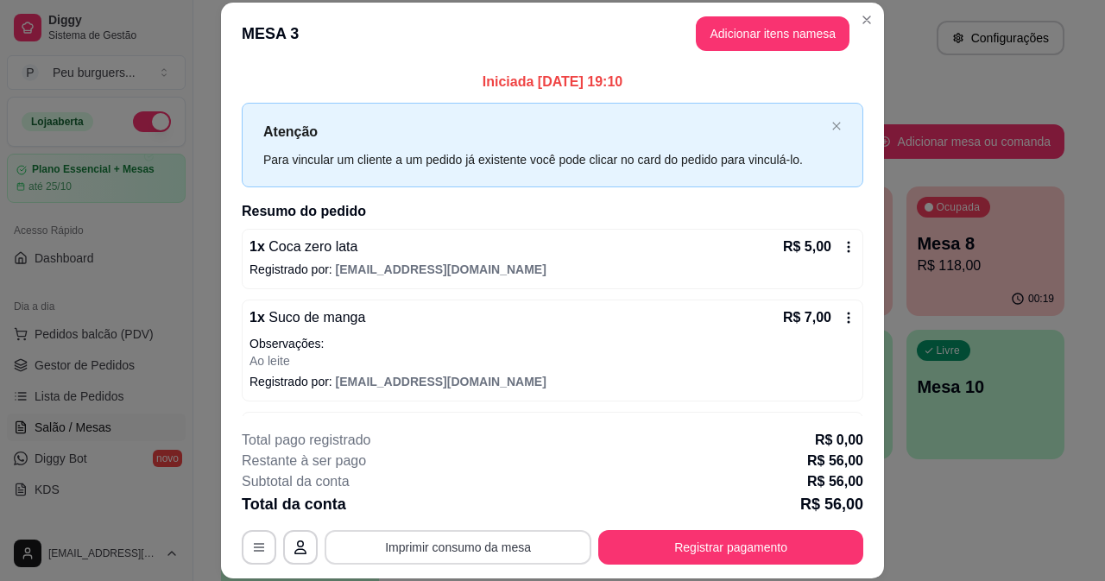
click at [509, 540] on button "Imprimir consumo da mesa" at bounding box center [458, 547] width 267 height 35
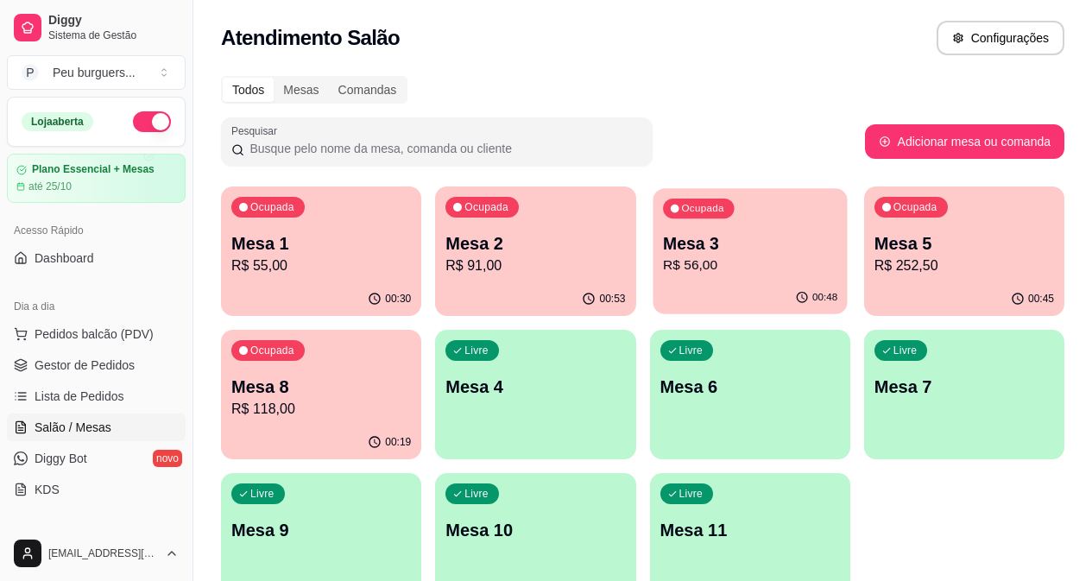
click at [663, 277] on div "Ocupada Mesa 3 R$ 56,00" at bounding box center [750, 234] width 194 height 93
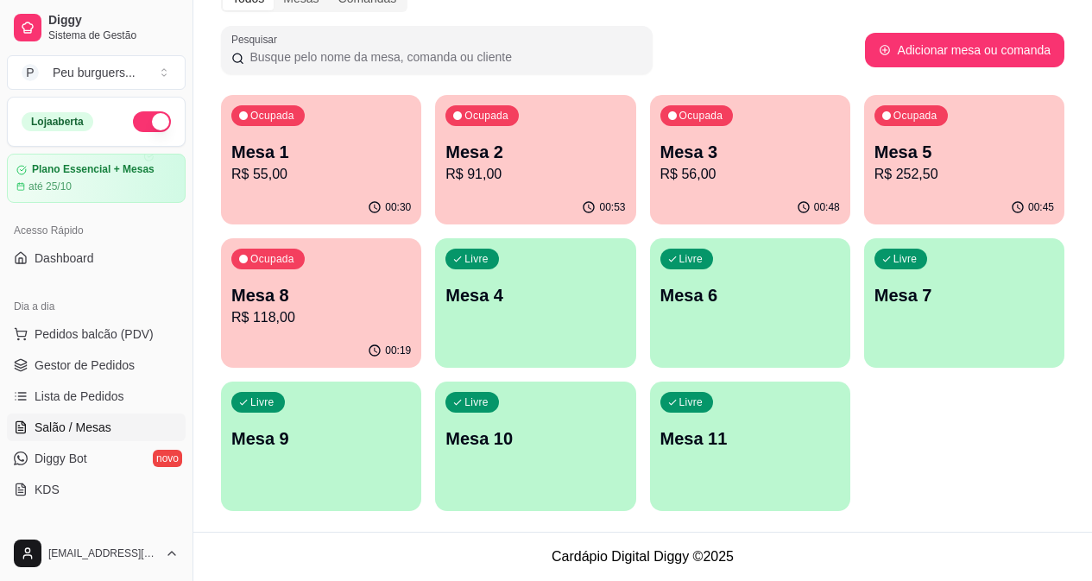
drag, startPoint x: 585, startPoint y: 455, endPoint x: 556, endPoint y: 339, distance: 119.4
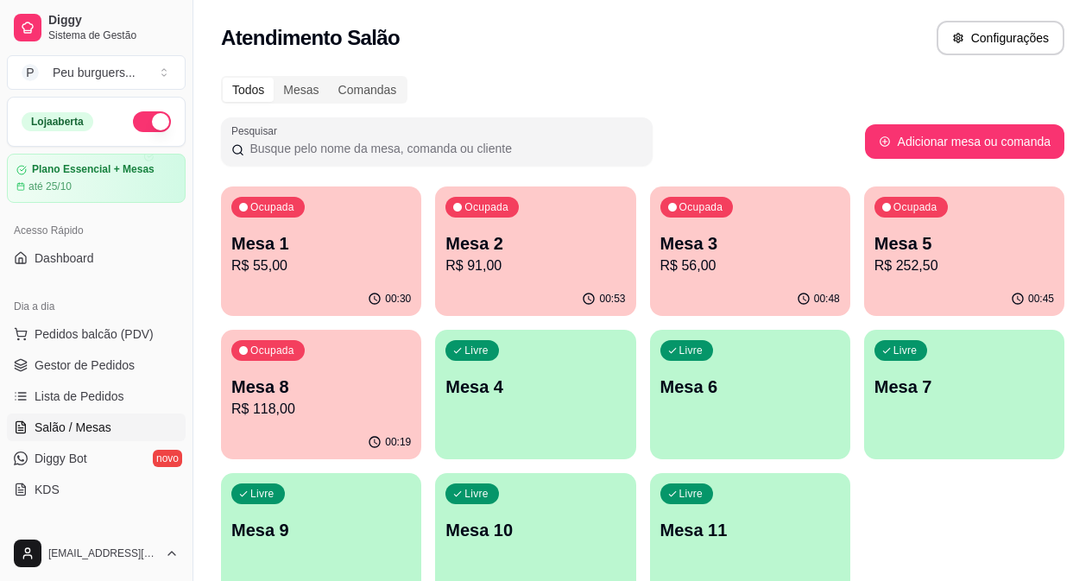
drag, startPoint x: 508, startPoint y: 412, endPoint x: 398, endPoint y: 178, distance: 258.4
click at [147, 365] on link "Gestor de Pedidos" at bounding box center [96, 365] width 179 height 28
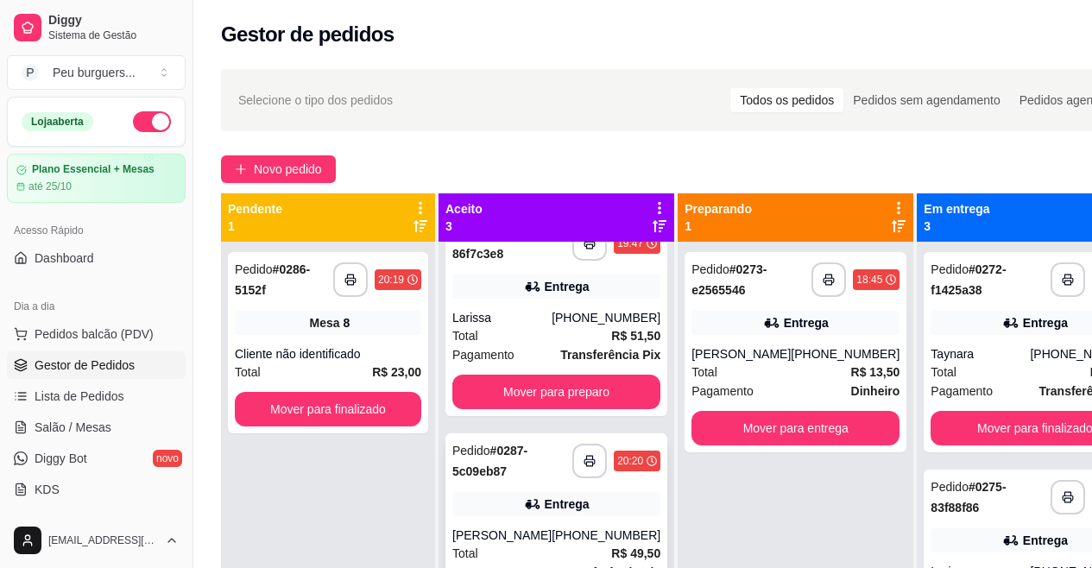
scroll to position [106, 0]
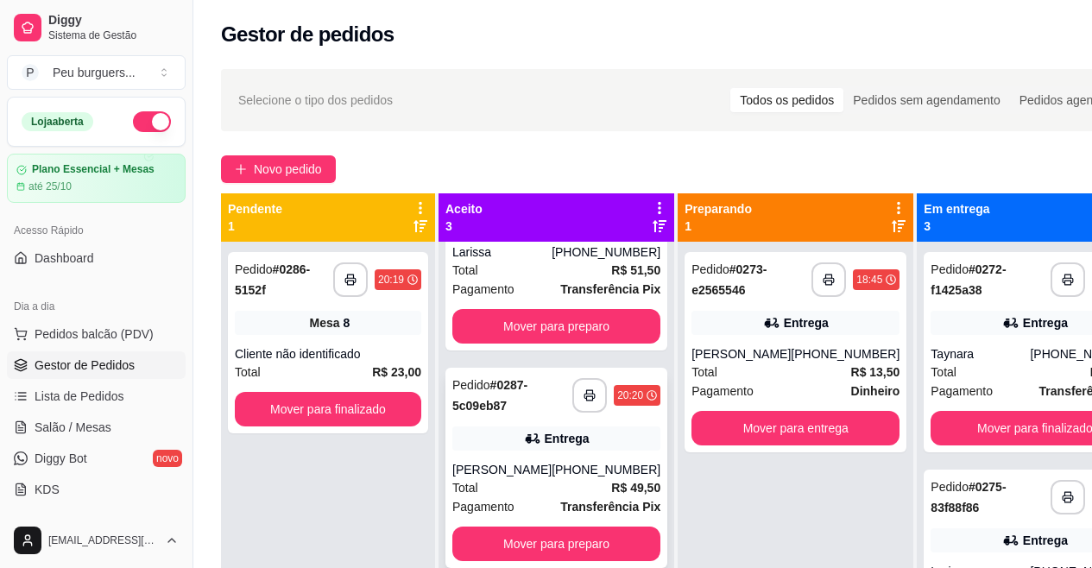
drag, startPoint x: 623, startPoint y: 346, endPoint x: 617, endPoint y: 436, distance: 90.1
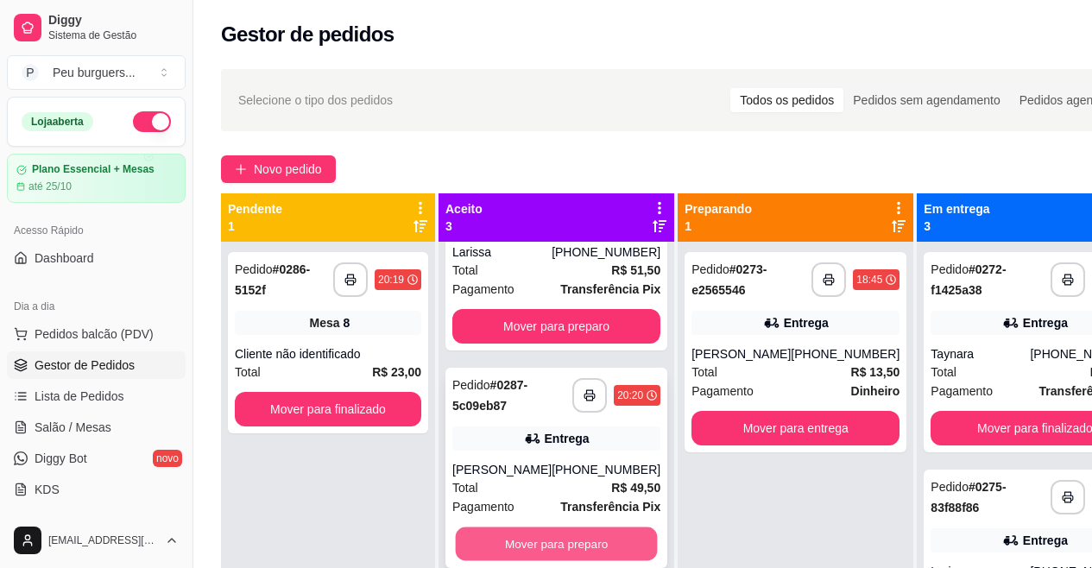
click at [575, 541] on button "Mover para preparo" at bounding box center [557, 545] width 202 height 34
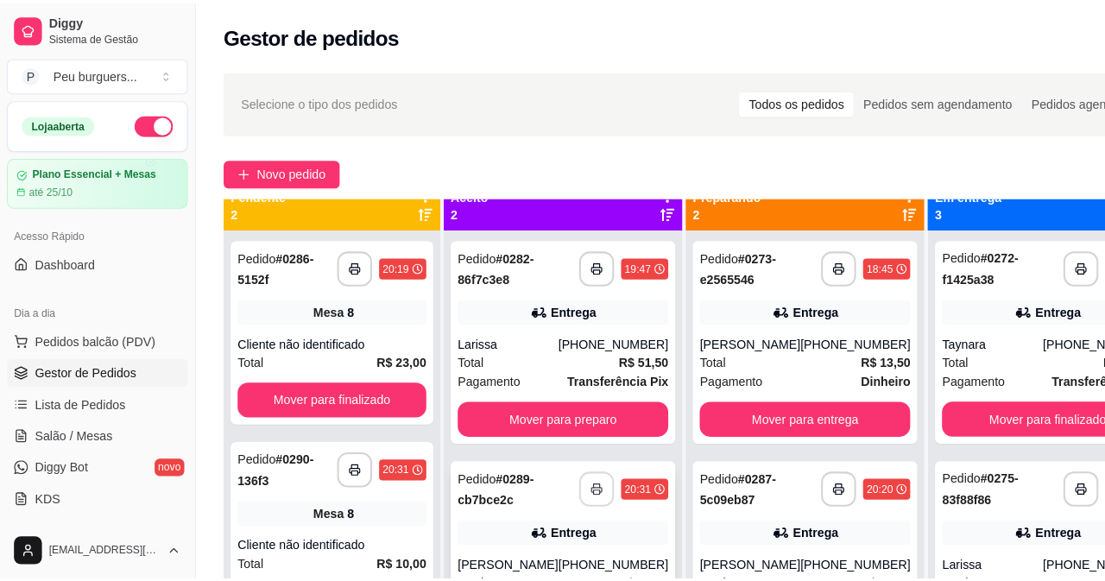
scroll to position [48, 0]
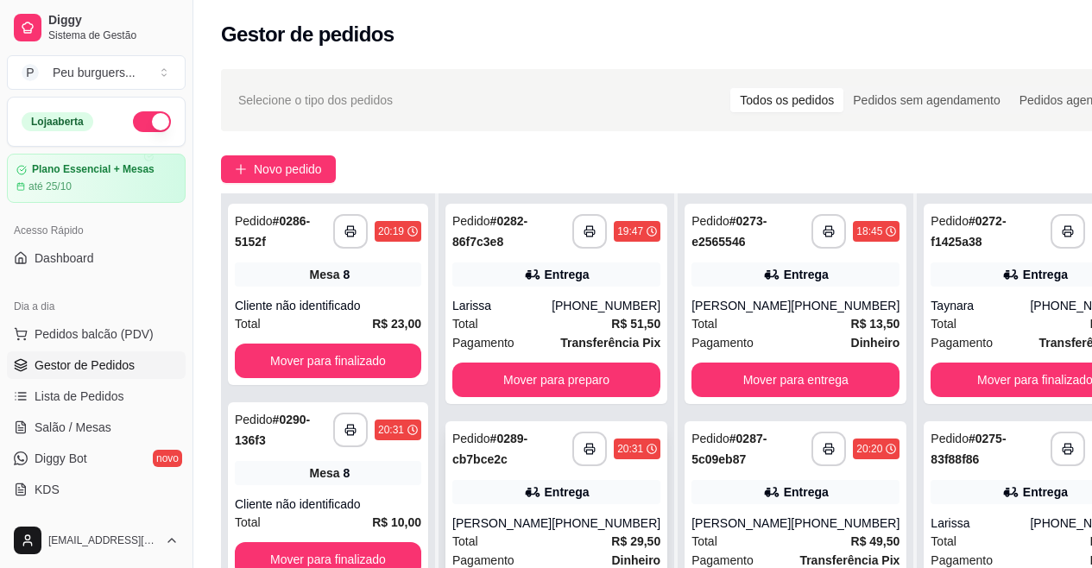
drag, startPoint x: 490, startPoint y: 383, endPoint x: 592, endPoint y: 488, distance: 146.6
click at [513, 532] on div "Joao vitor Alves da nobrega" at bounding box center [501, 523] width 99 height 17
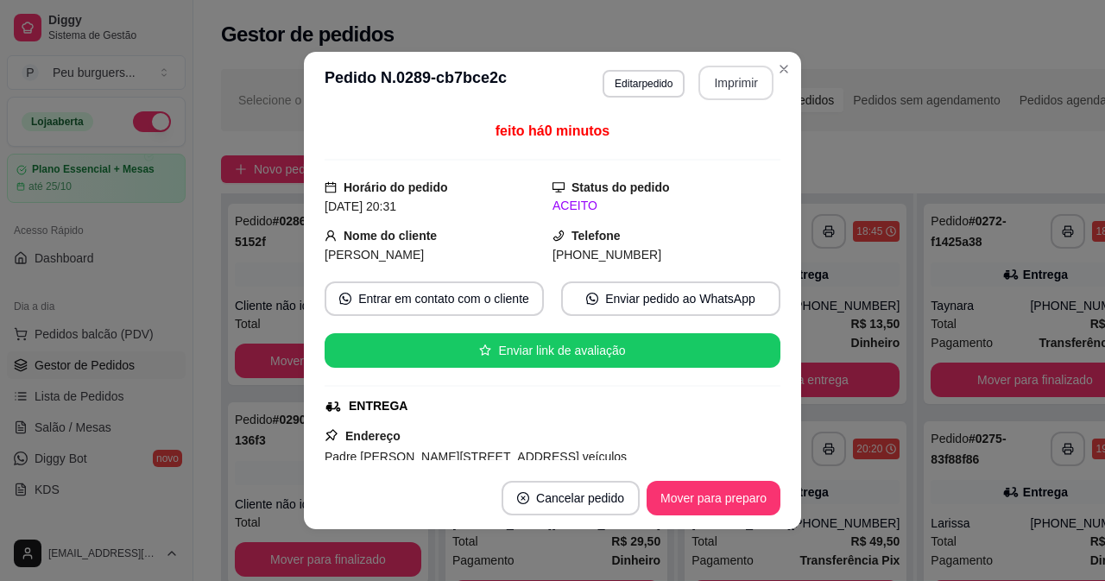
click at [713, 87] on button "Imprimir" at bounding box center [736, 83] width 75 height 35
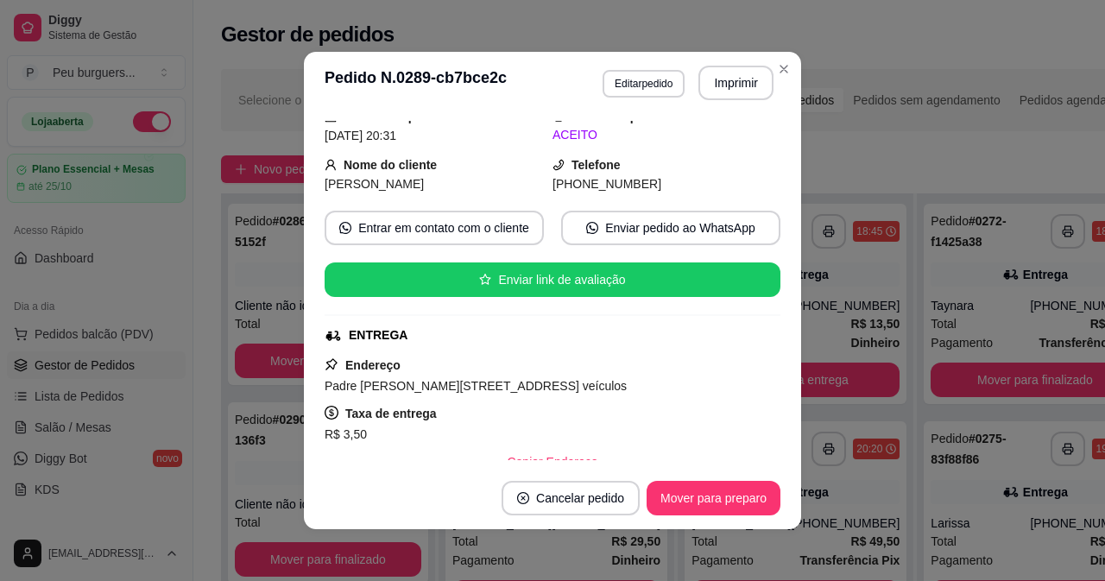
scroll to position [423, 0]
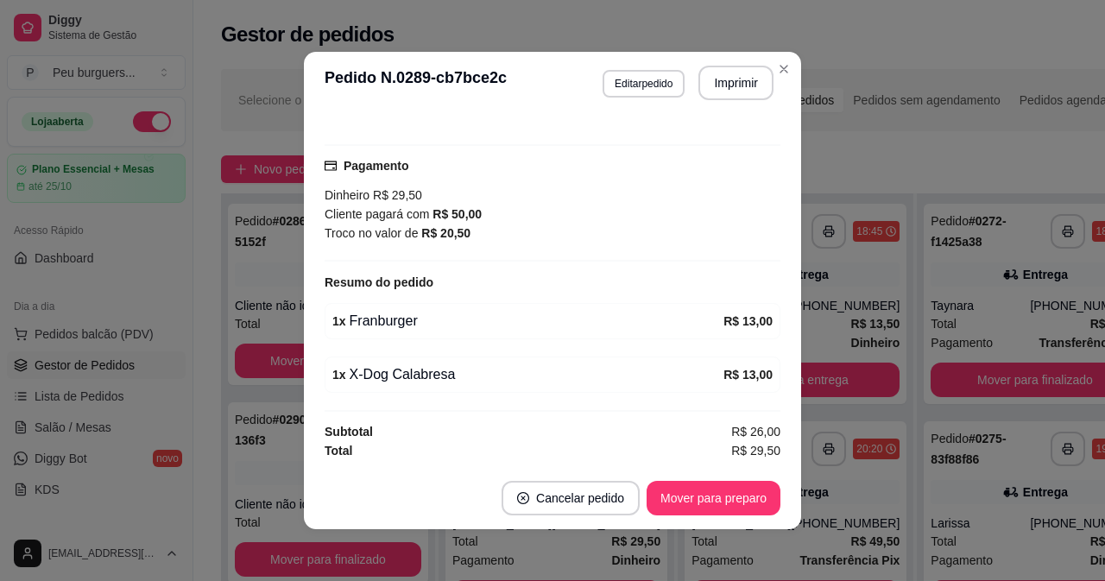
drag, startPoint x: 484, startPoint y: 222, endPoint x: 509, endPoint y: 384, distance: 164.4
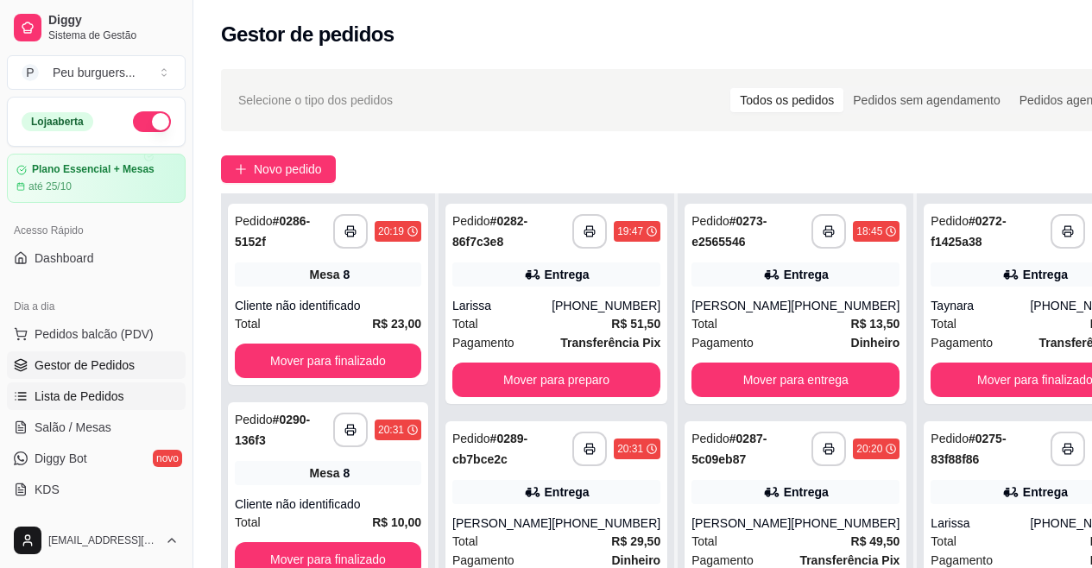
click at [73, 404] on span "Lista de Pedidos" at bounding box center [80, 396] width 90 height 17
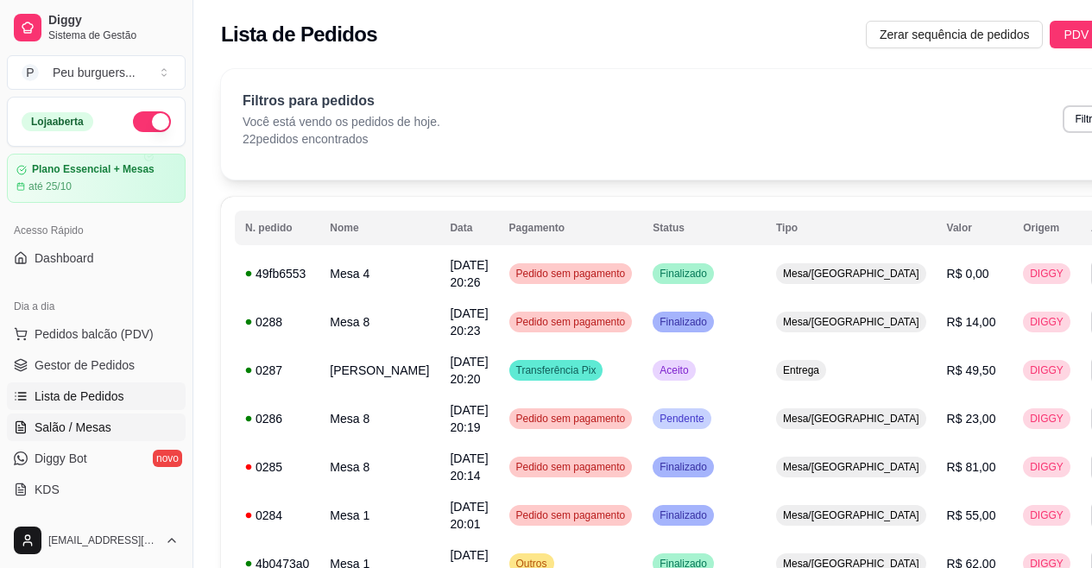
click at [78, 427] on span "Salão / Mesas" at bounding box center [73, 427] width 77 height 17
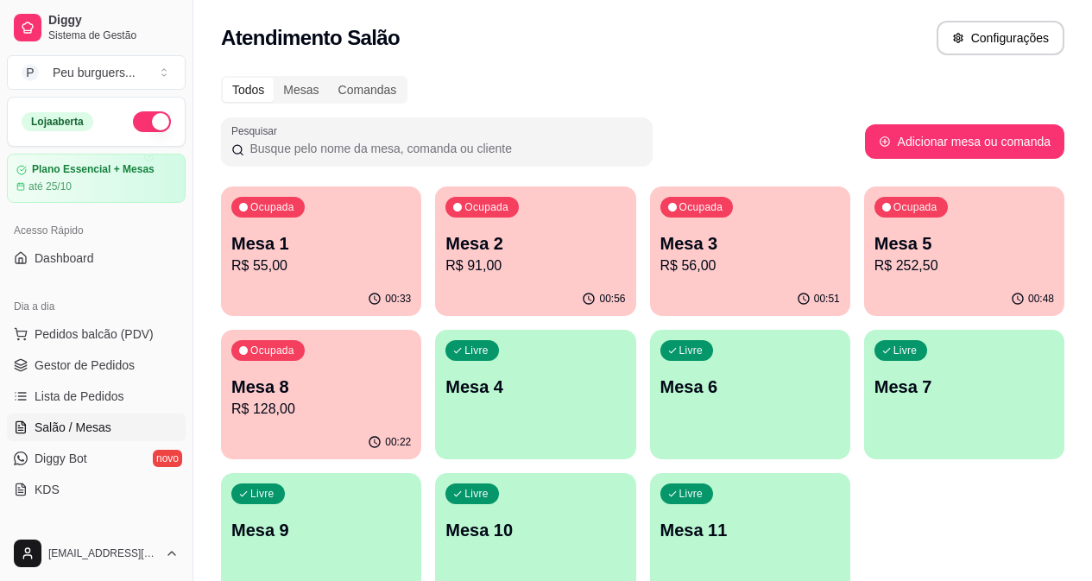
click at [650, 278] on div "Ocupada Mesa 3 R$ 56,00" at bounding box center [750, 235] width 200 height 96
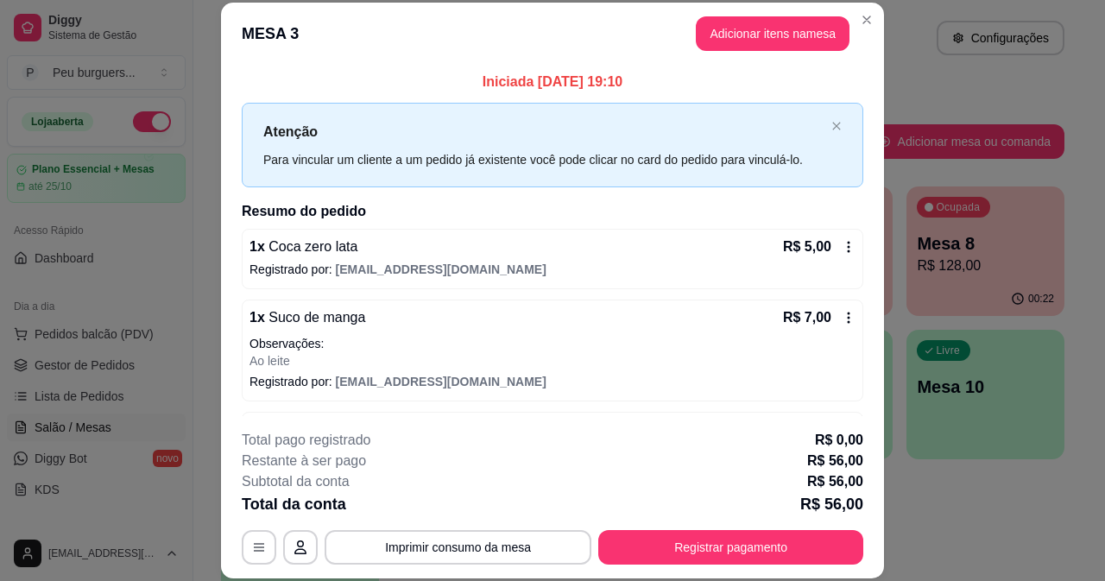
scroll to position [134, 0]
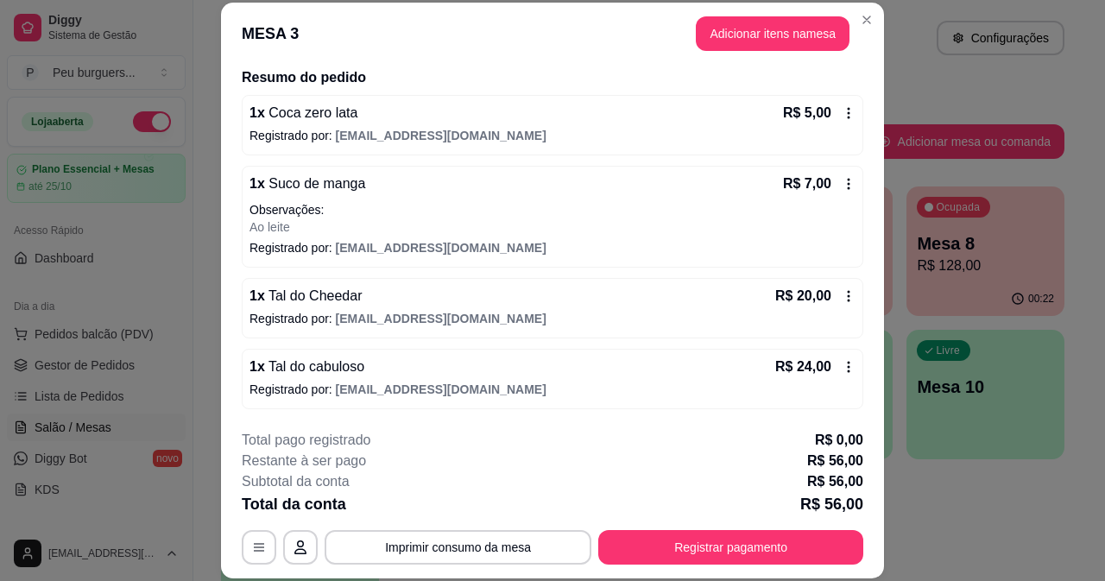
drag, startPoint x: 491, startPoint y: 386, endPoint x: 506, endPoint y: 485, distance: 100.4
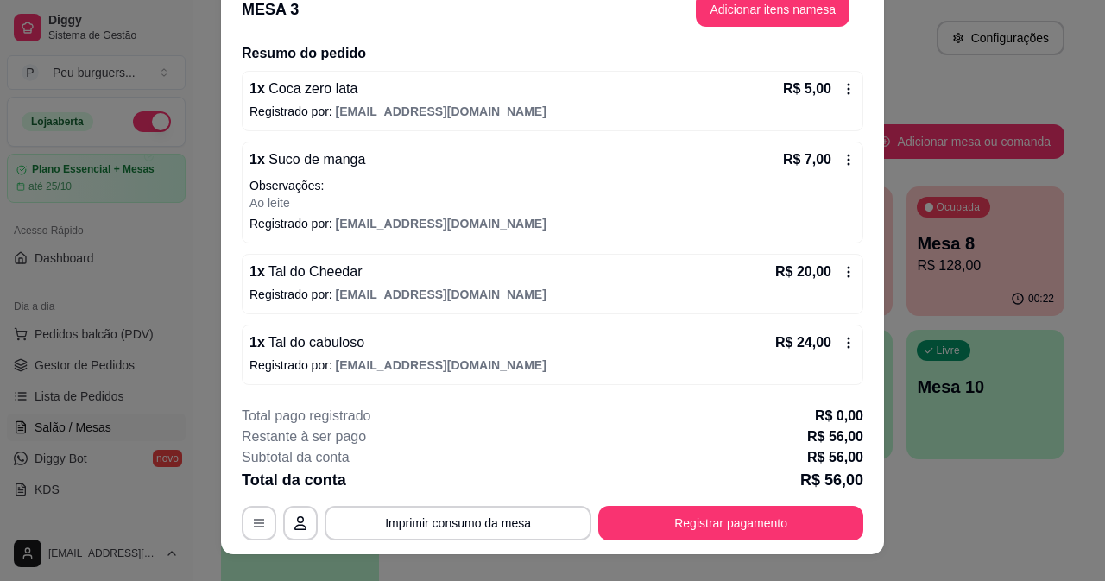
scroll to position [53, 0]
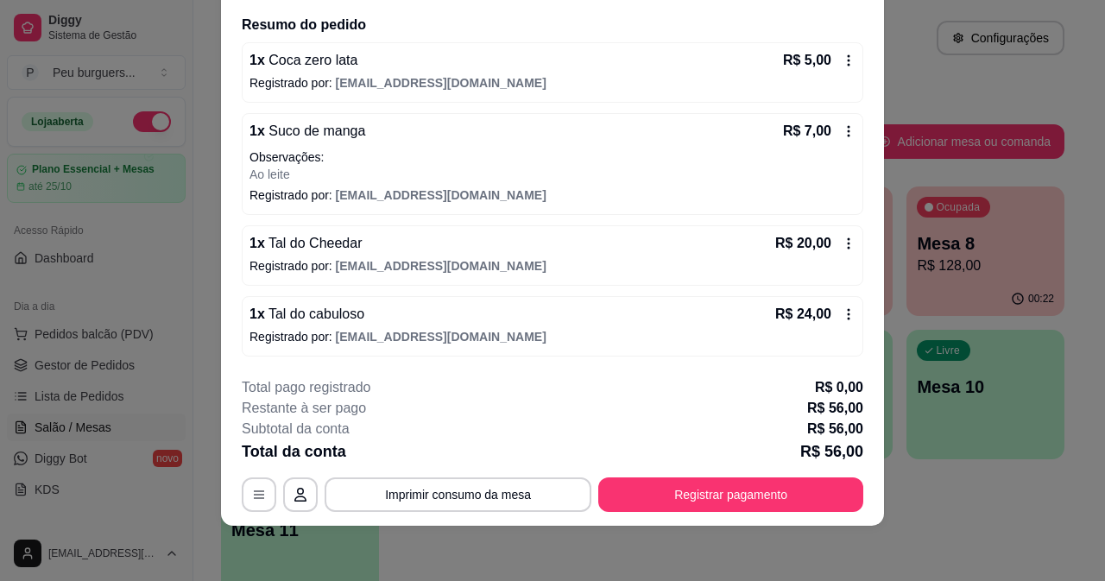
drag, startPoint x: 725, startPoint y: 314, endPoint x: 727, endPoint y: 430, distance: 115.7
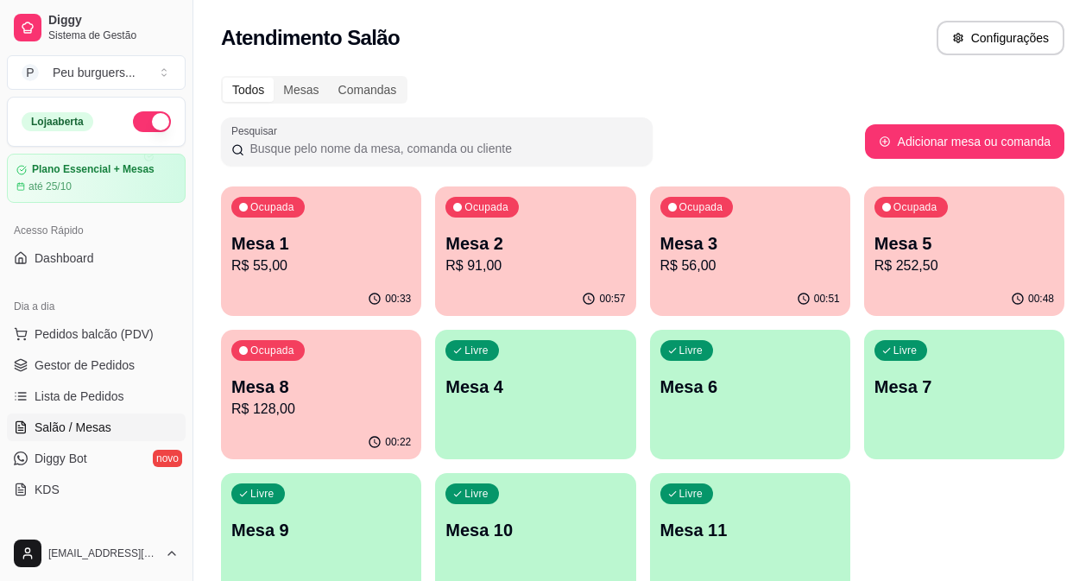
click at [471, 252] on p "Mesa 2" at bounding box center [536, 243] width 180 height 24
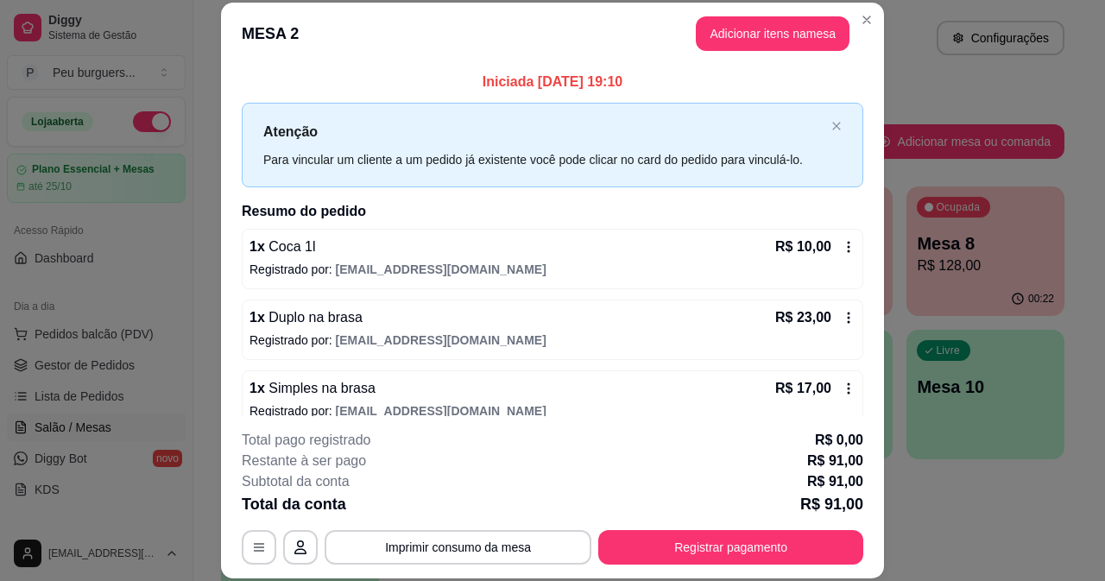
scroll to position [234, 0]
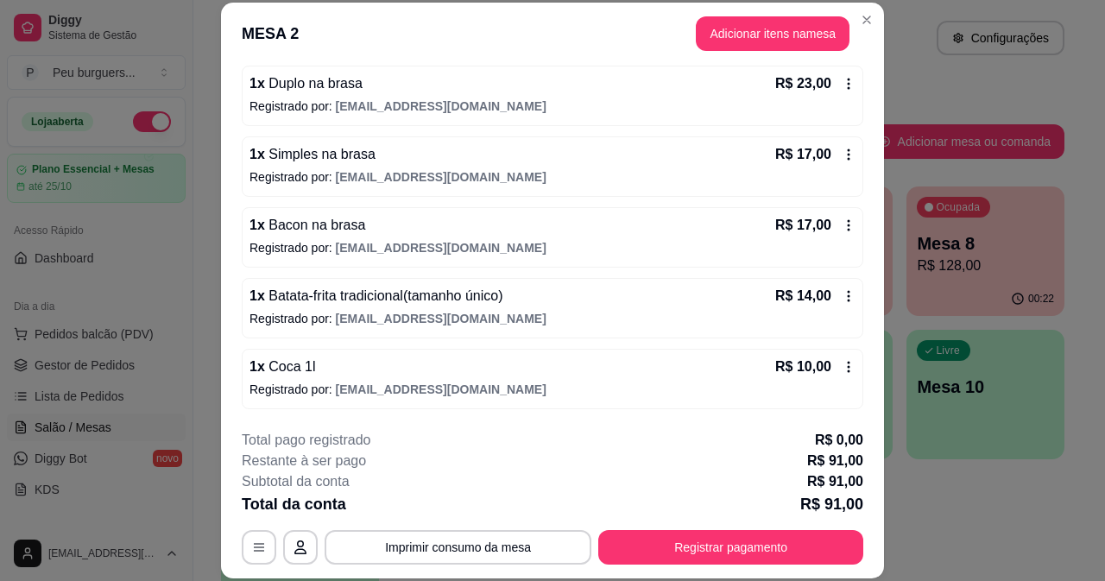
drag, startPoint x: 549, startPoint y: 290, endPoint x: 549, endPoint y: 370, distance: 79.4
drag, startPoint x: 520, startPoint y: 295, endPoint x: 518, endPoint y: 250, distance: 44.9
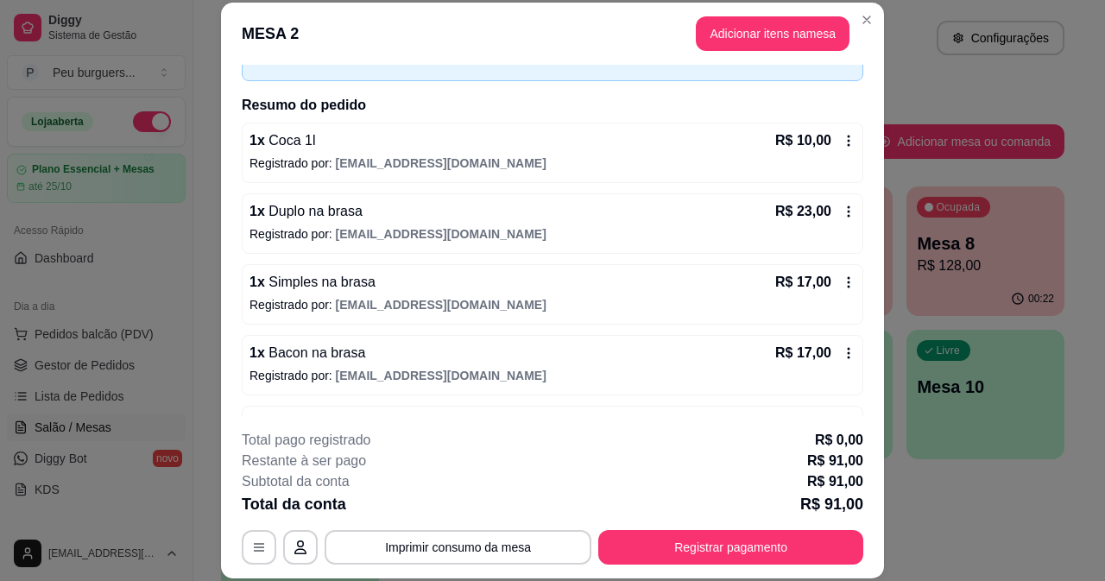
scroll to position [82, 0]
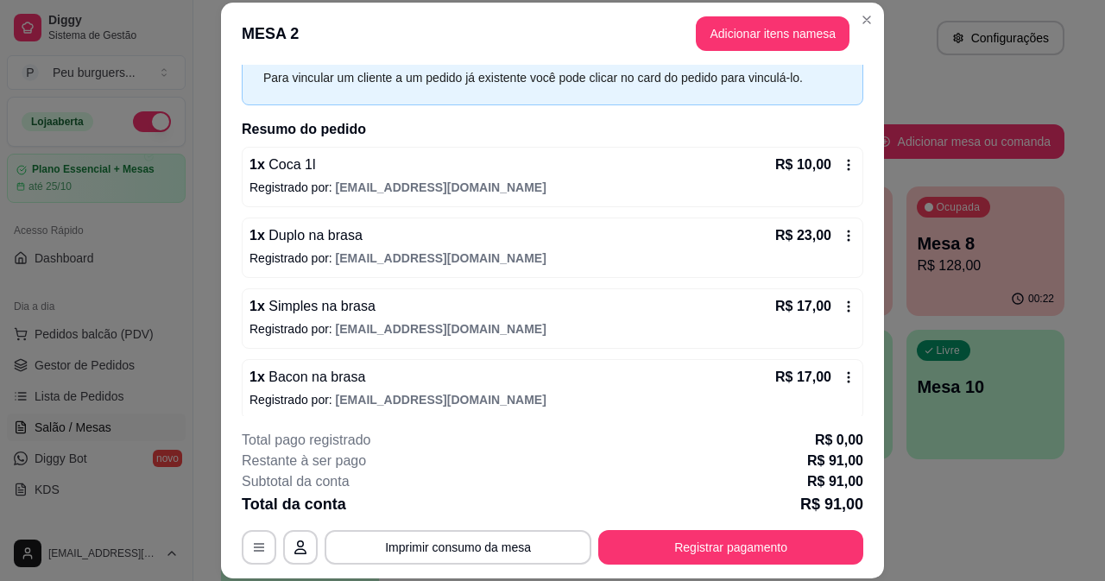
drag, startPoint x: 699, startPoint y: 247, endPoint x: 705, endPoint y: 288, distance: 41.9
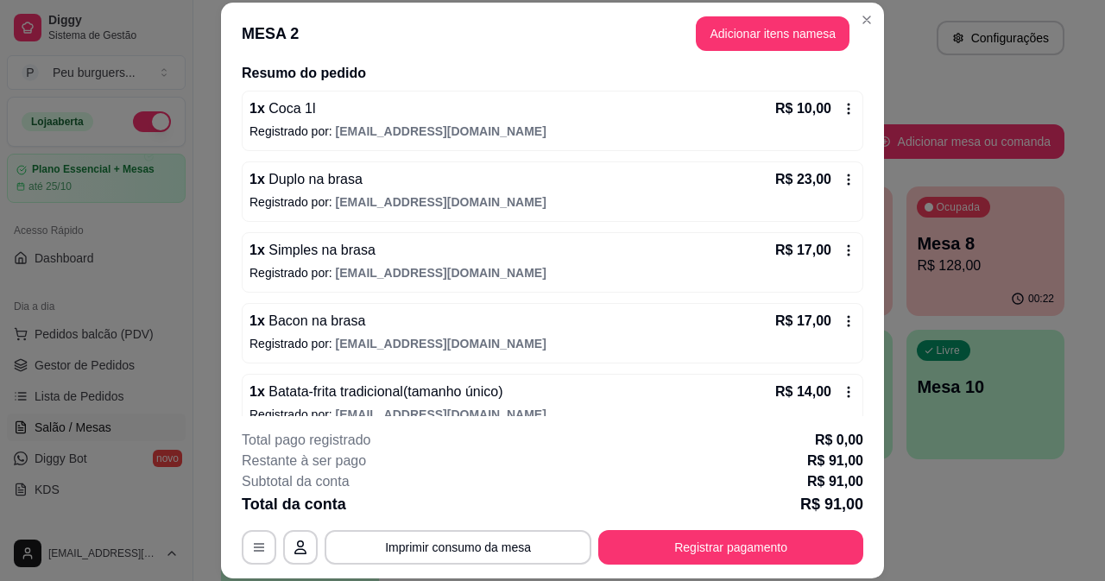
scroll to position [234, 0]
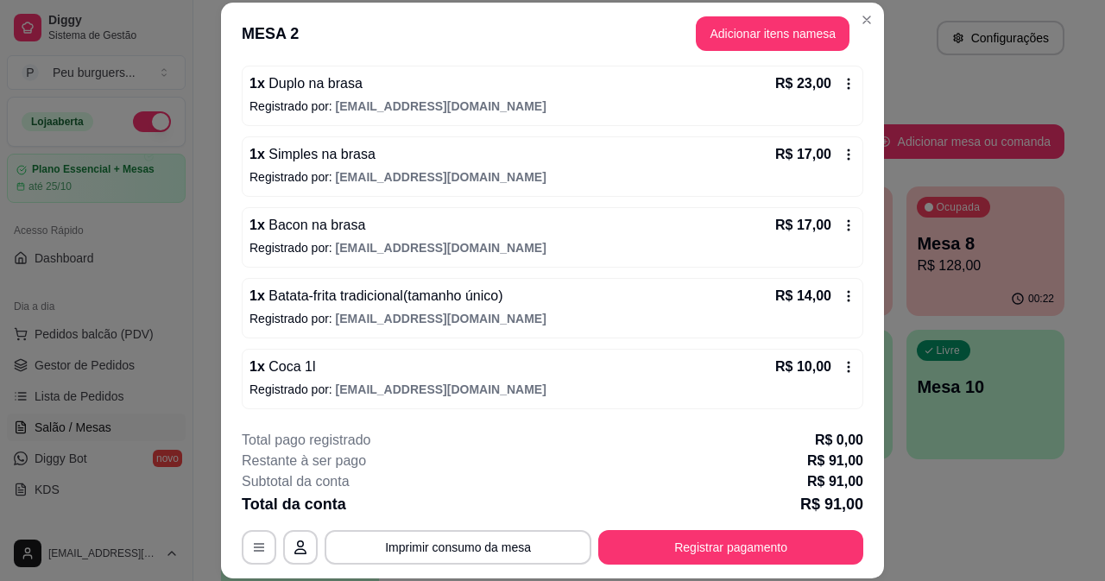
drag, startPoint x: 617, startPoint y: 280, endPoint x: 604, endPoint y: 342, distance: 63.3
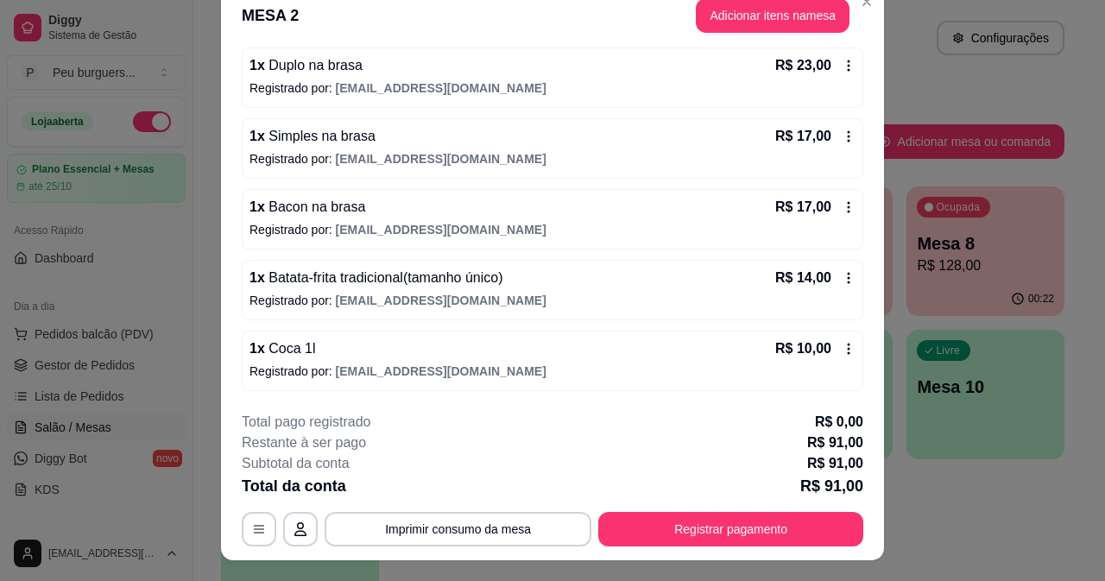
drag, startPoint x: 618, startPoint y: 335, endPoint x: 615, endPoint y: 366, distance: 31.3
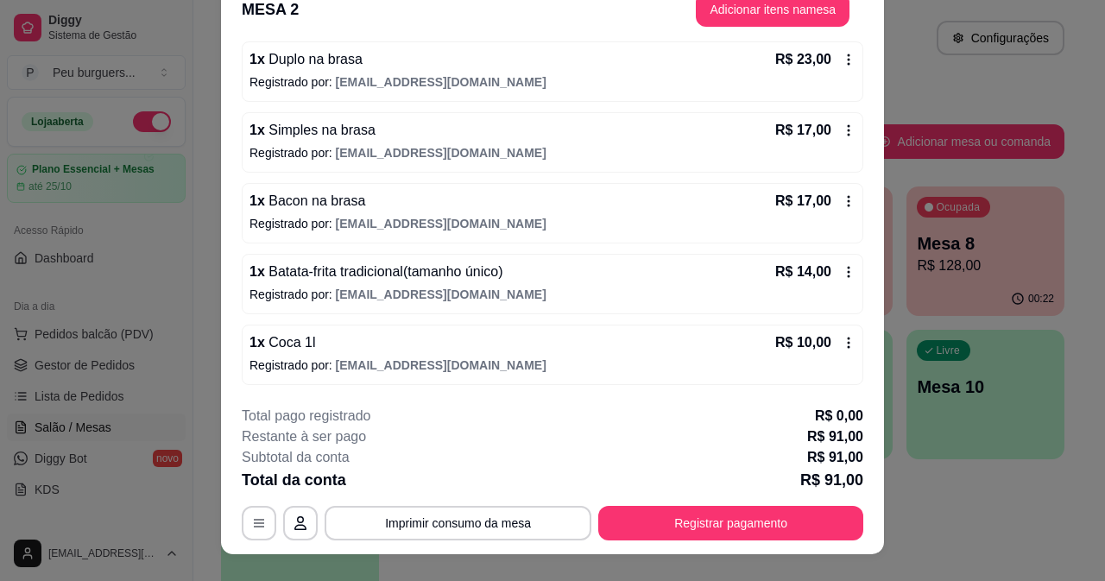
drag, startPoint x: 610, startPoint y: 356, endPoint x: 604, endPoint y: 335, distance: 21.4
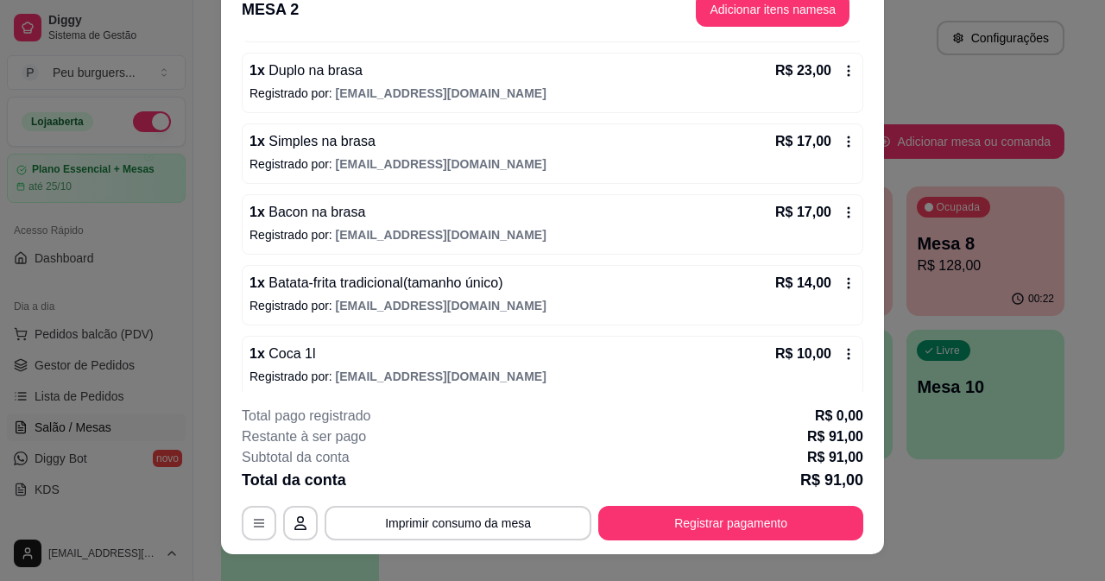
drag, startPoint x: 601, startPoint y: 326, endPoint x: 598, endPoint y: 297, distance: 29.6
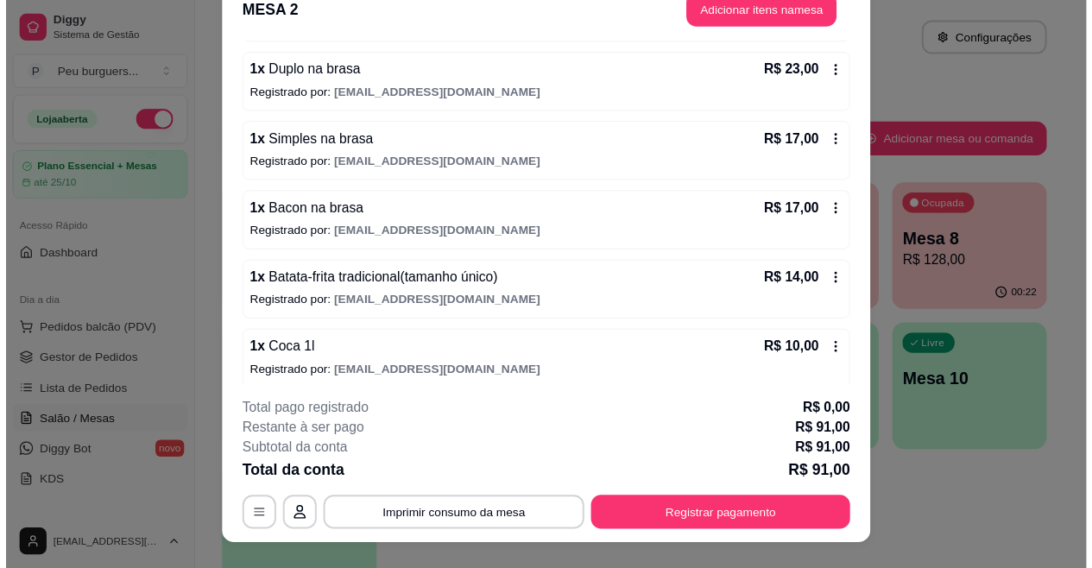
scroll to position [202, 0]
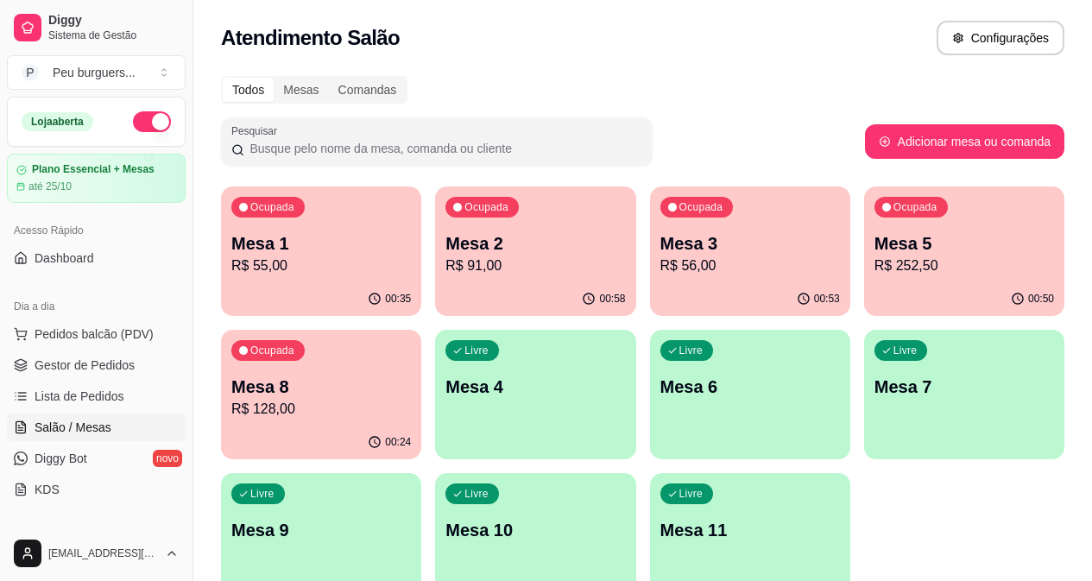
click at [484, 288] on div "00:58" at bounding box center [535, 299] width 200 height 34
click at [478, 292] on div "00:58" at bounding box center [535, 299] width 200 height 34
drag, startPoint x: 467, startPoint y: 233, endPoint x: 400, endPoint y: 167, distance: 94.6
click at [125, 337] on span "Pedidos balcão (PDV)" at bounding box center [94, 334] width 119 height 17
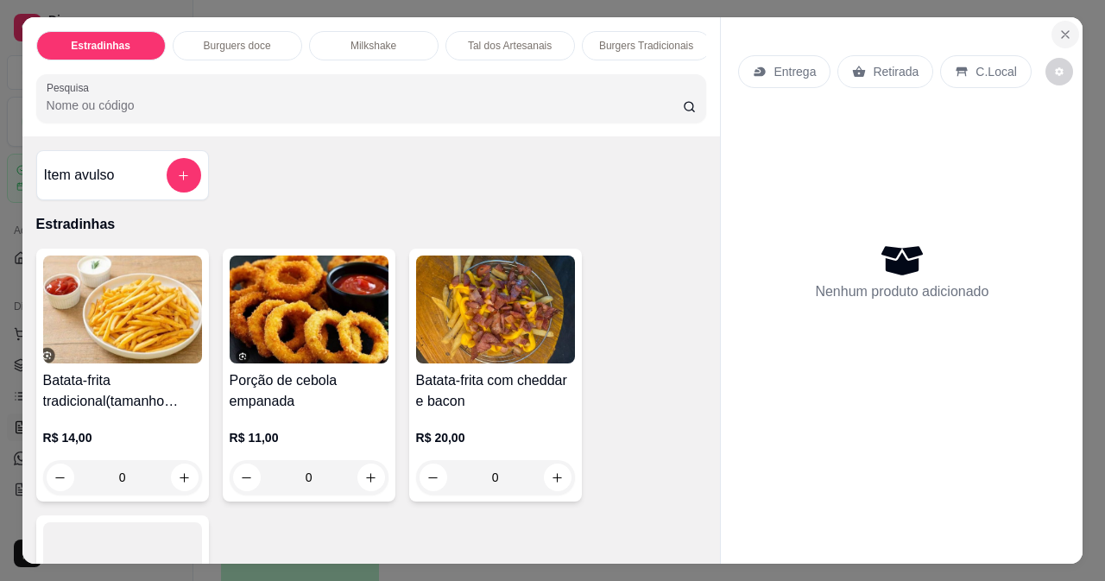
click at [1062, 31] on icon "Close" at bounding box center [1065, 34] width 7 height 7
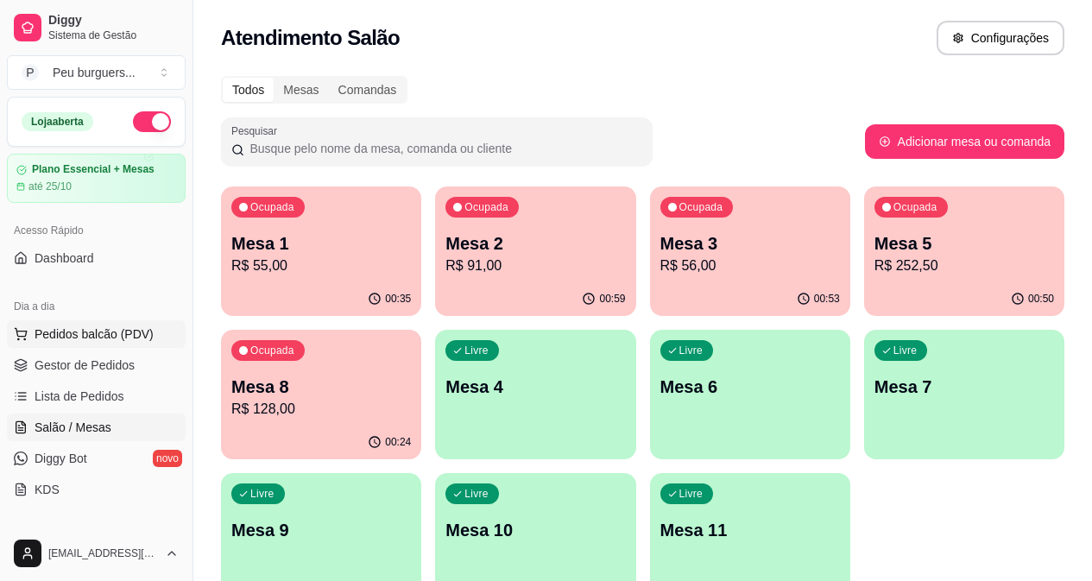
click at [113, 337] on span "Pedidos balcão (PDV)" at bounding box center [94, 334] width 119 height 17
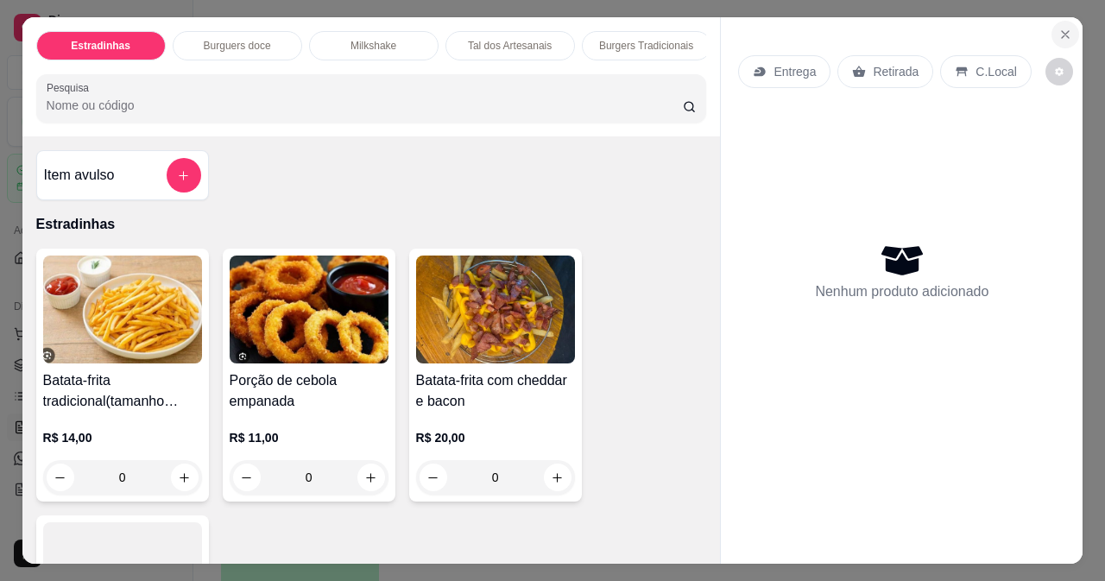
click at [1059, 28] on icon "Close" at bounding box center [1066, 35] width 14 height 14
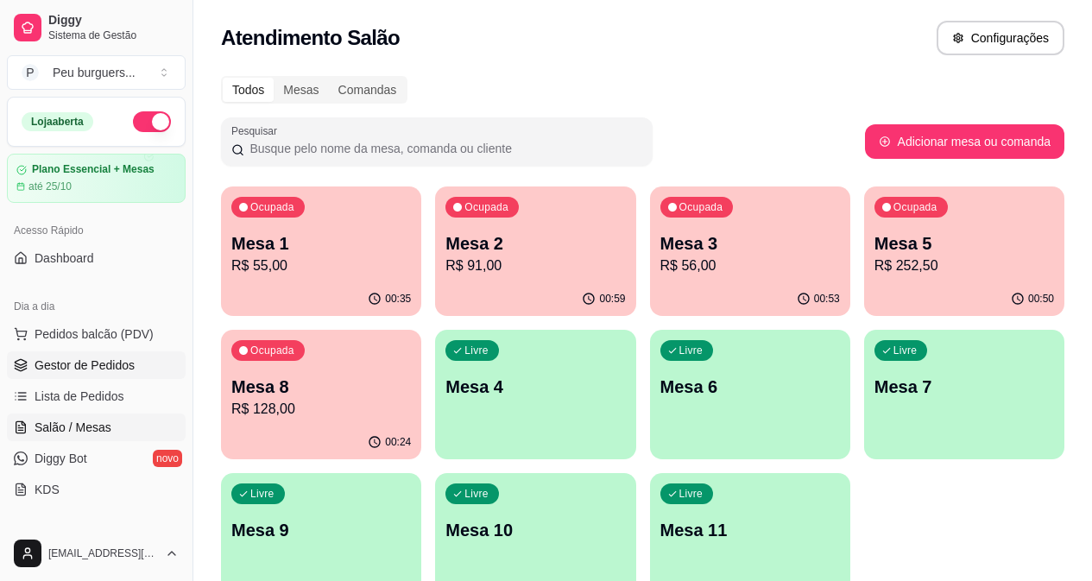
click at [136, 359] on link "Gestor de Pedidos" at bounding box center [96, 365] width 179 height 28
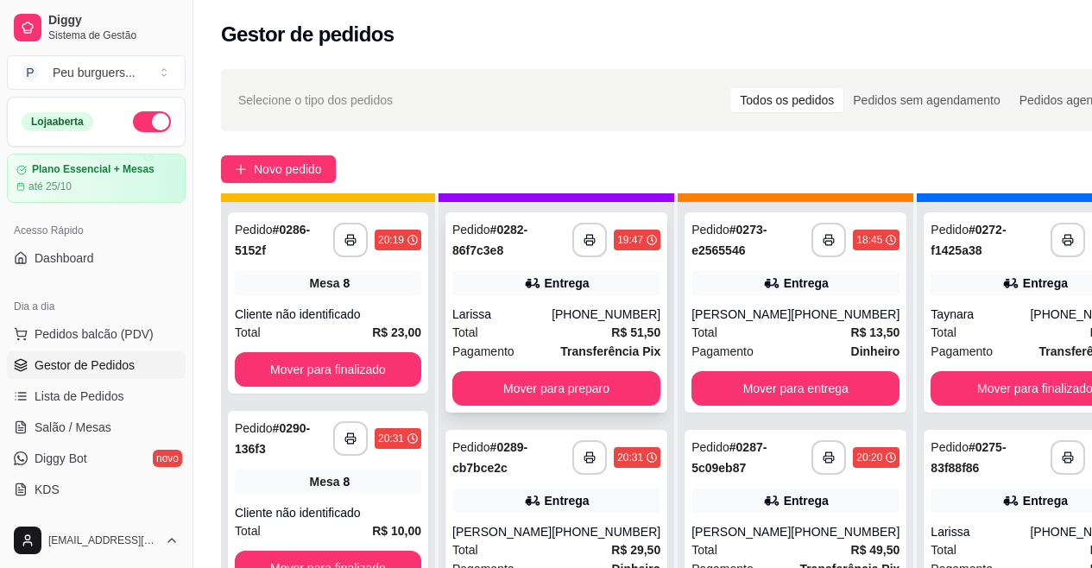
scroll to position [61, 0]
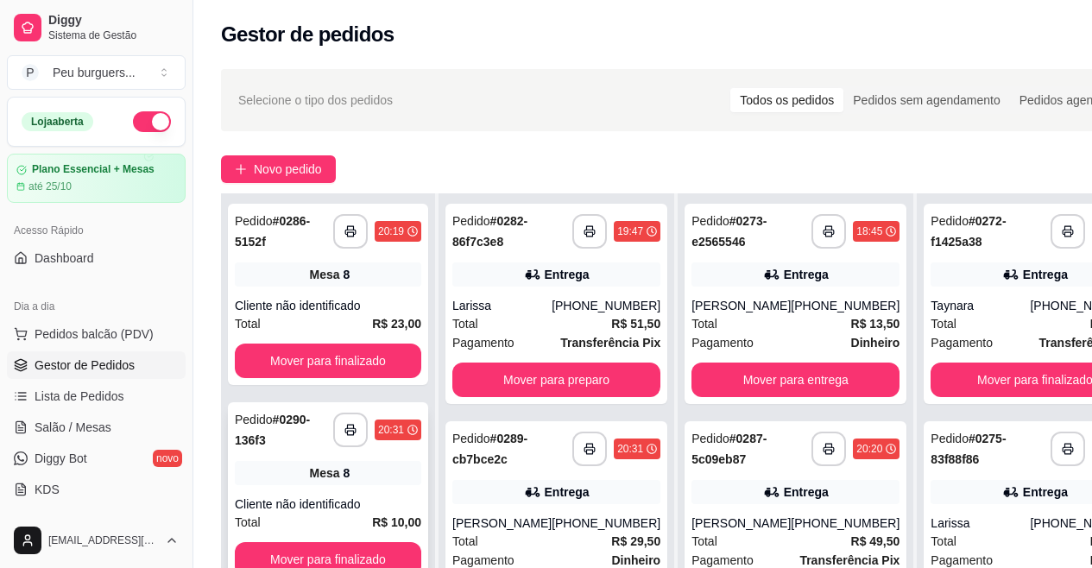
drag, startPoint x: 610, startPoint y: 281, endPoint x: 356, endPoint y: 498, distance: 334.5
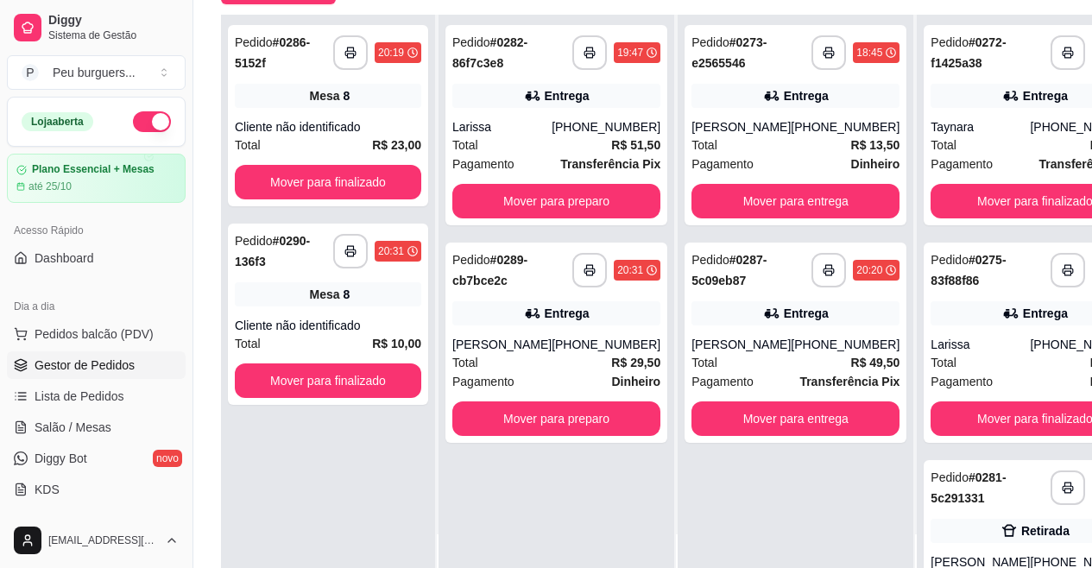
drag, startPoint x: 298, startPoint y: 402, endPoint x: 308, endPoint y: 509, distance: 107.6
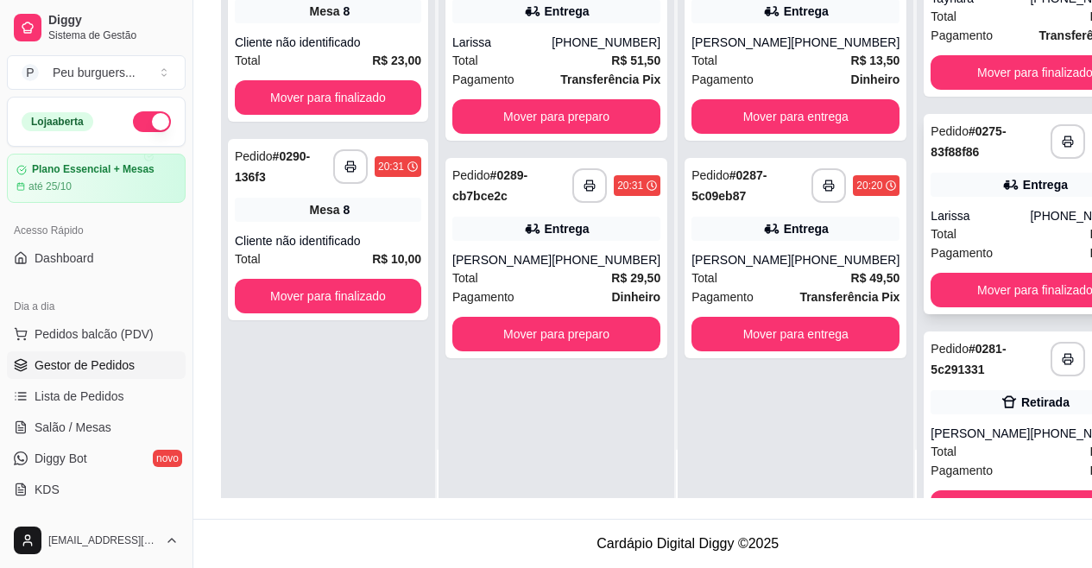
scroll to position [0, 0]
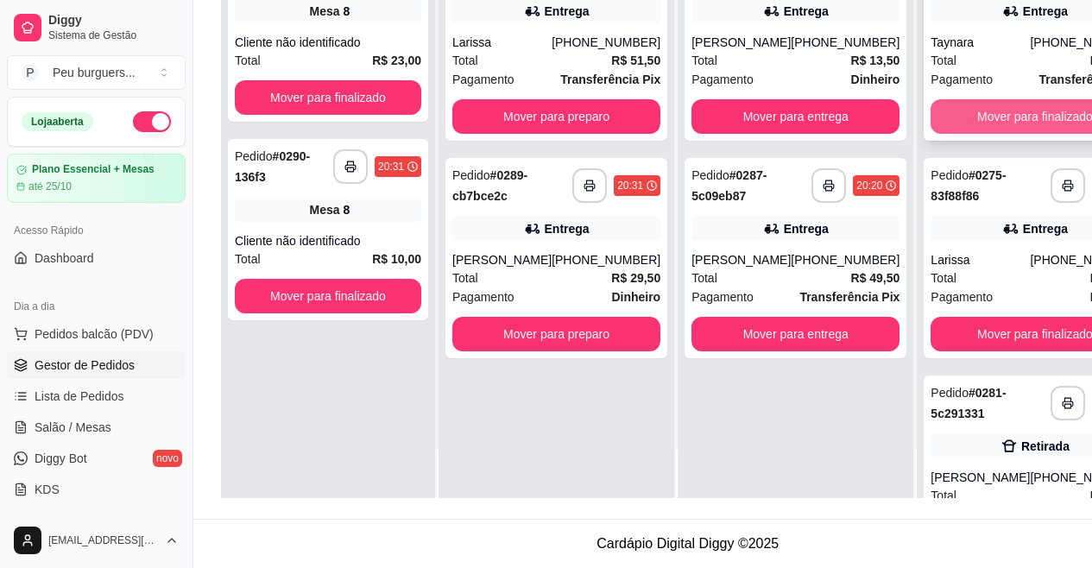
drag, startPoint x: 946, startPoint y: 442, endPoint x: 970, endPoint y: 62, distance: 380.7
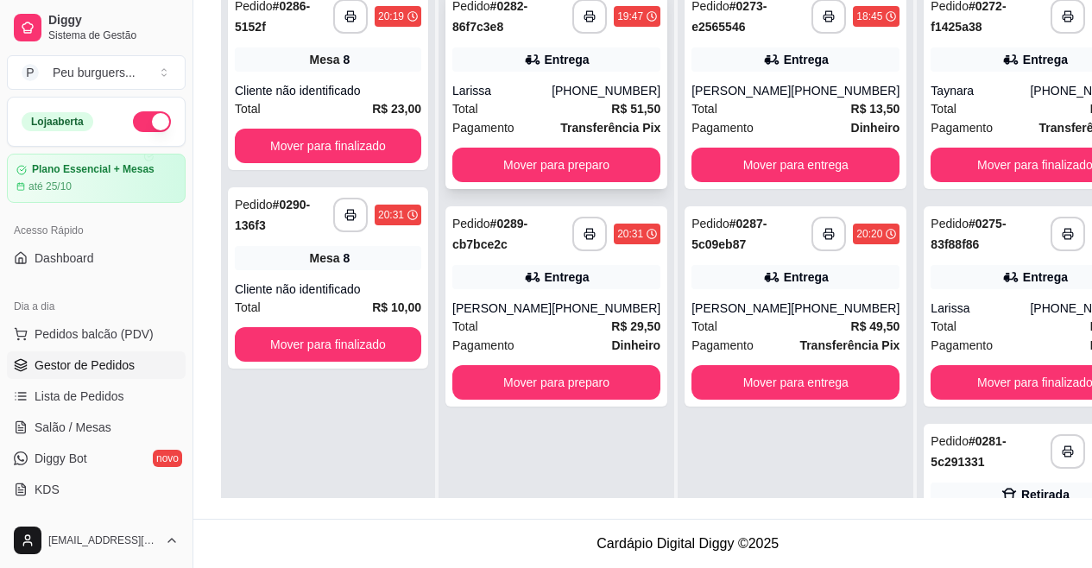
drag, startPoint x: 591, startPoint y: 174, endPoint x: 602, endPoint y: 21, distance: 154.0
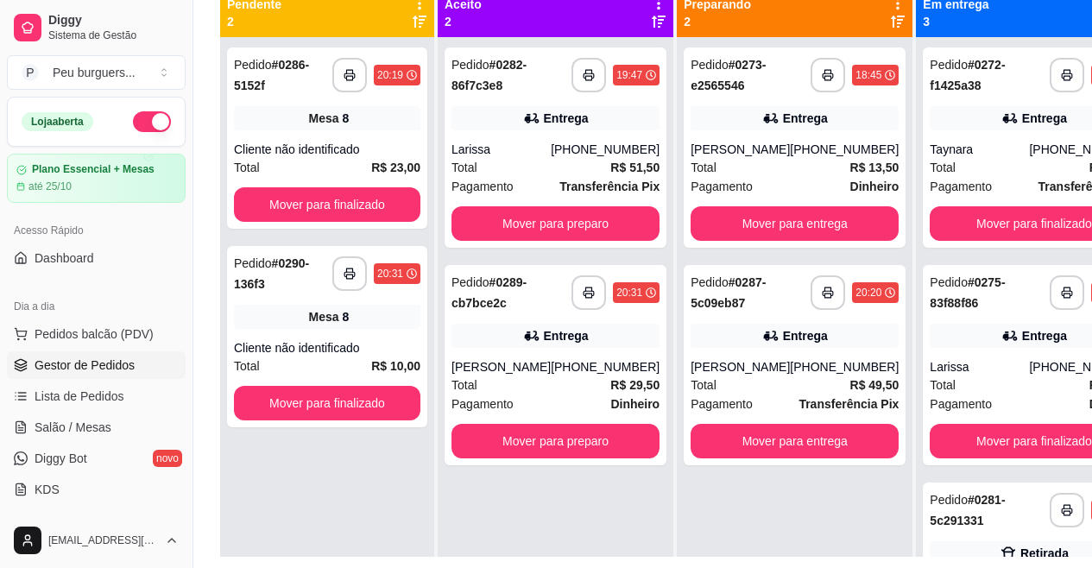
scroll to position [37, 3]
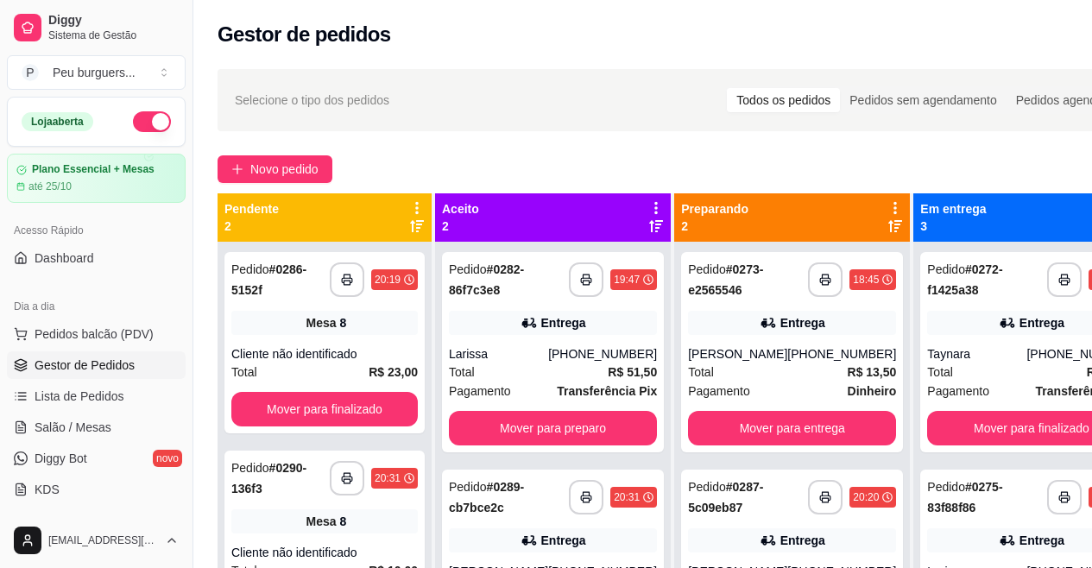
drag, startPoint x: 557, startPoint y: 214, endPoint x: 571, endPoint y: 52, distance: 162.9
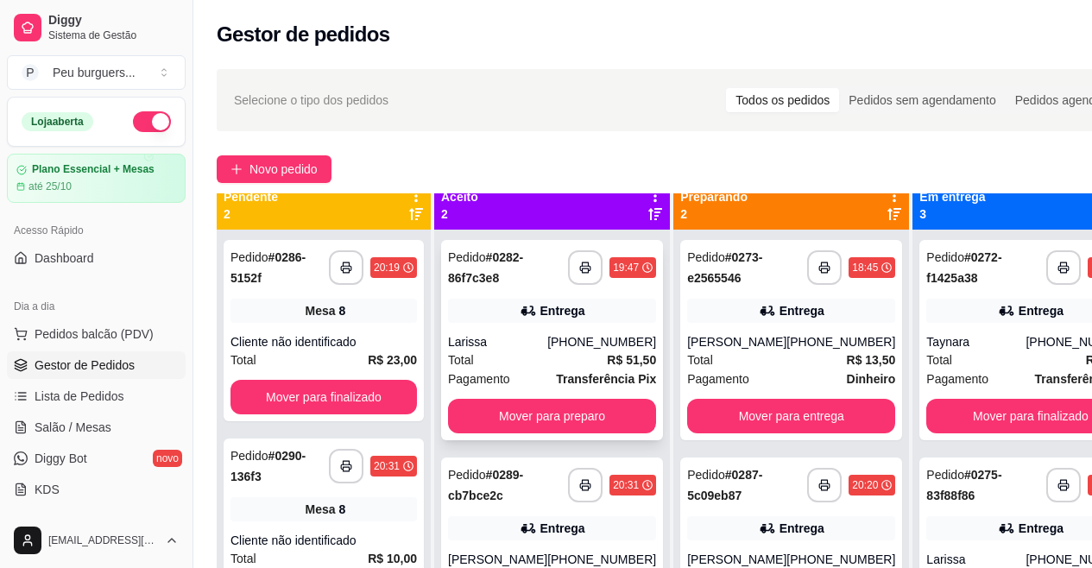
drag, startPoint x: 572, startPoint y: 262, endPoint x: 572, endPoint y: 306, distance: 43.2
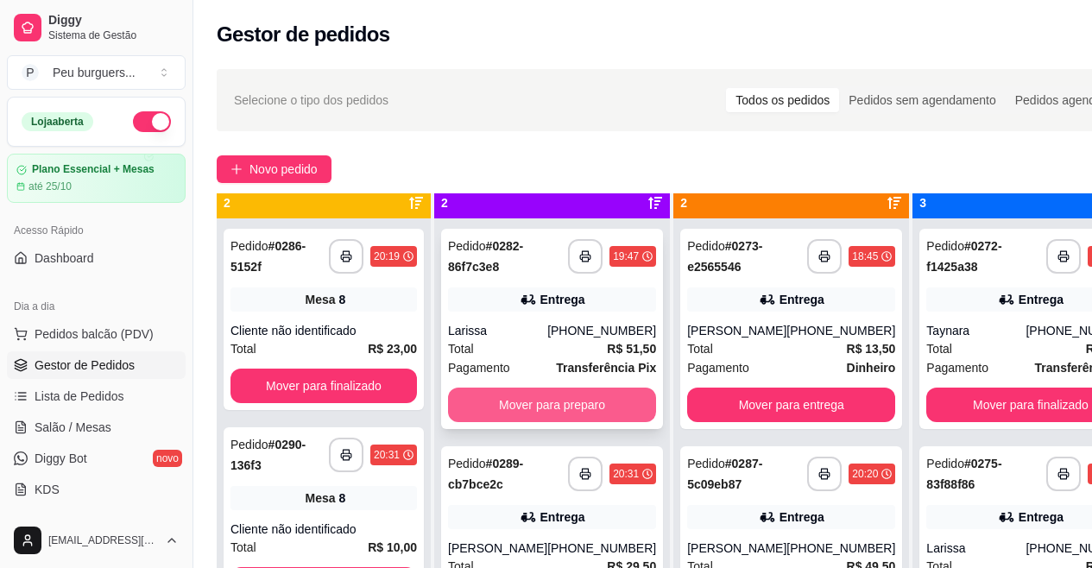
click at [581, 388] on button "Mover para preparo" at bounding box center [552, 405] width 208 height 35
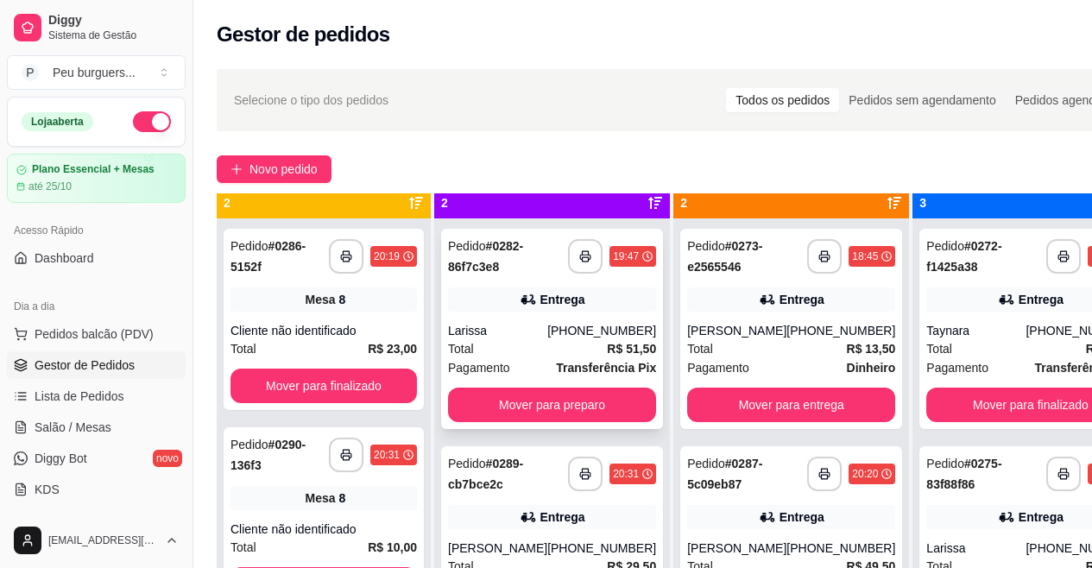
click at [566, 343] on div "Total R$ 51,50" at bounding box center [552, 348] width 208 height 19
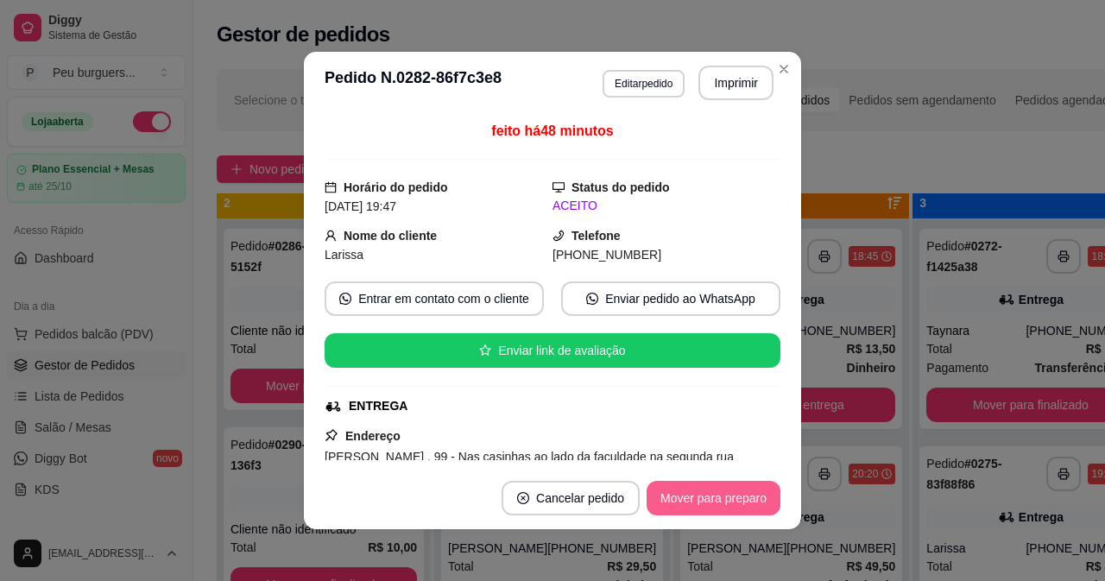
click at [686, 500] on button "Mover para preparo" at bounding box center [714, 498] width 134 height 35
click at [707, 491] on button "Mover para entrega" at bounding box center [714, 499] width 130 height 34
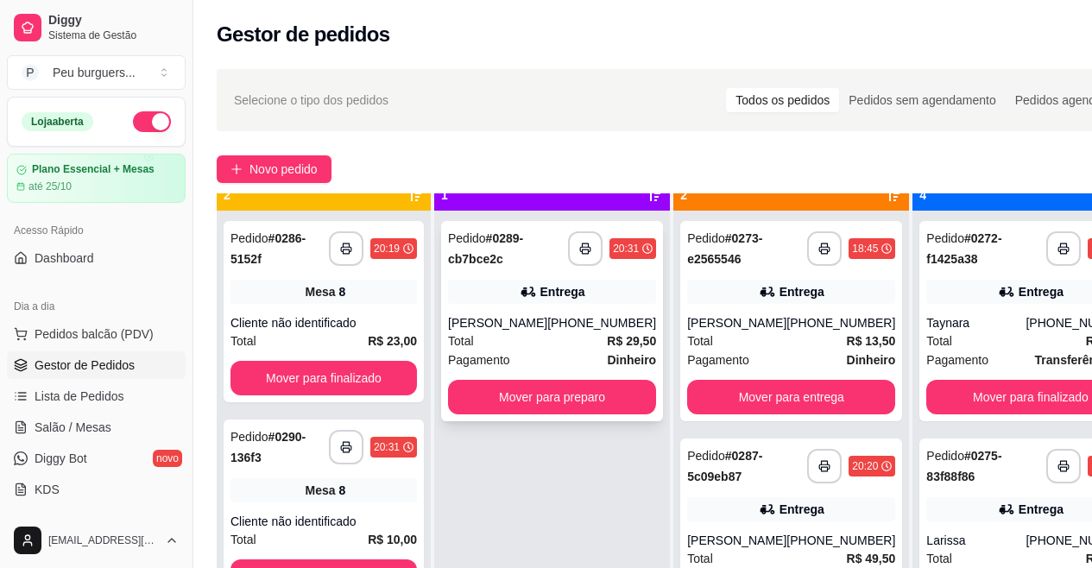
scroll to position [44, 0]
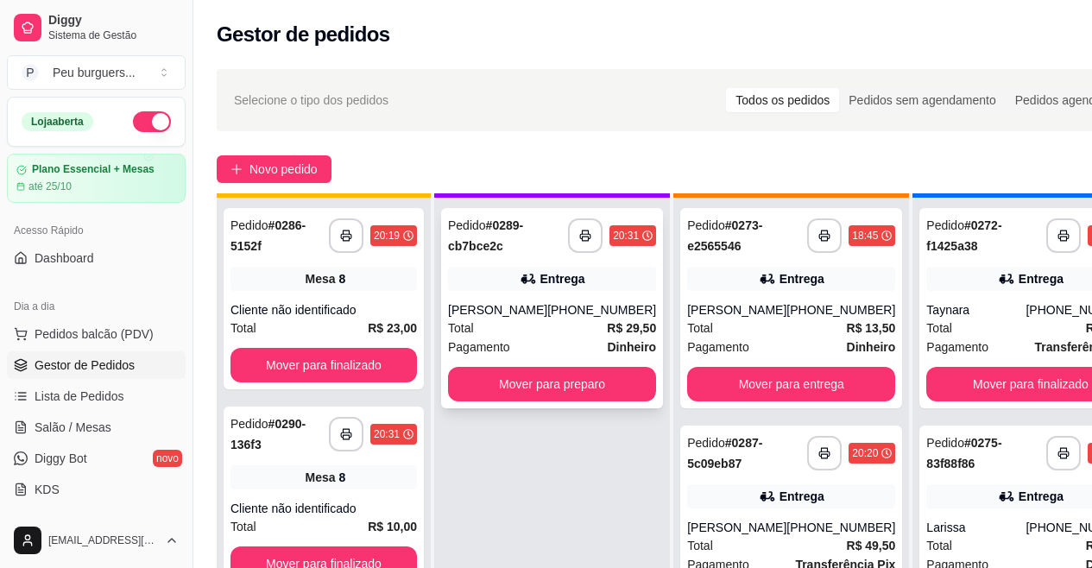
drag, startPoint x: 453, startPoint y: 281, endPoint x: 465, endPoint y: 317, distance: 38.2
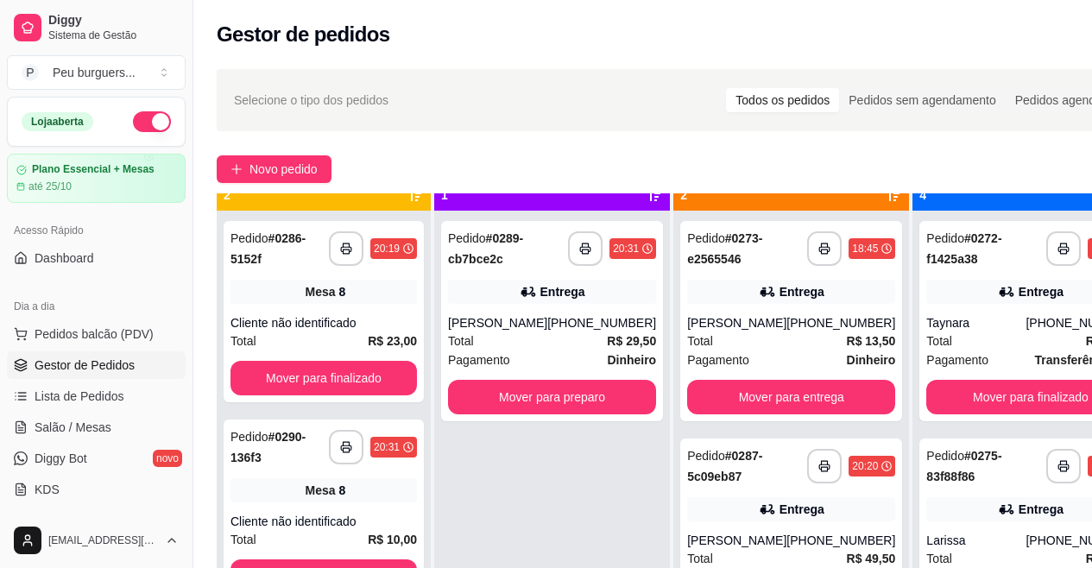
scroll to position [0, 0]
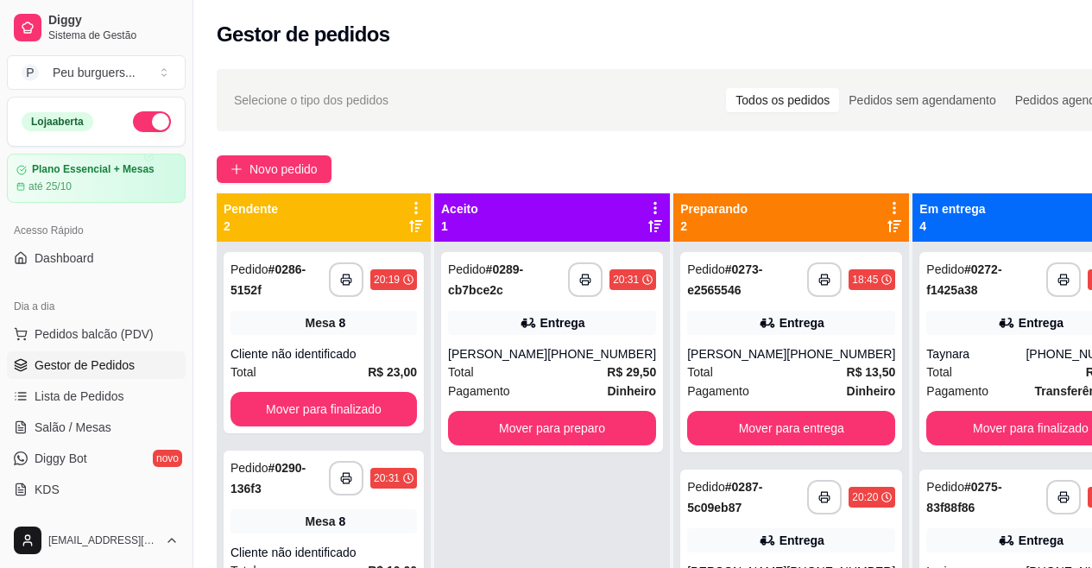
drag, startPoint x: 484, startPoint y: 277, endPoint x: 486, endPoint y: 206, distance: 70.8
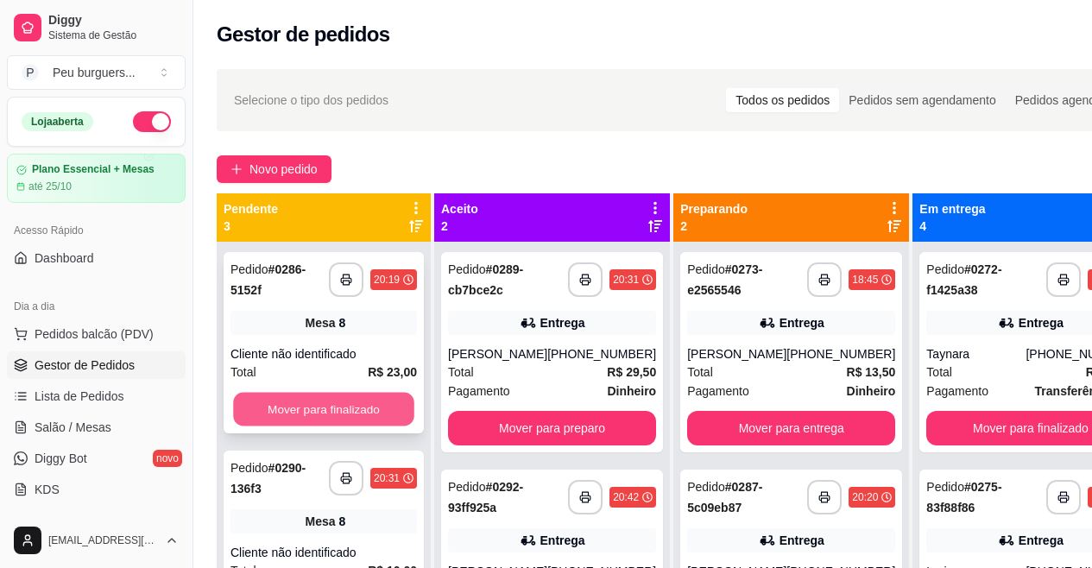
click at [388, 403] on button "Mover para finalizado" at bounding box center [323, 410] width 181 height 34
click at [374, 400] on button "Mover para finalizado" at bounding box center [323, 410] width 181 height 34
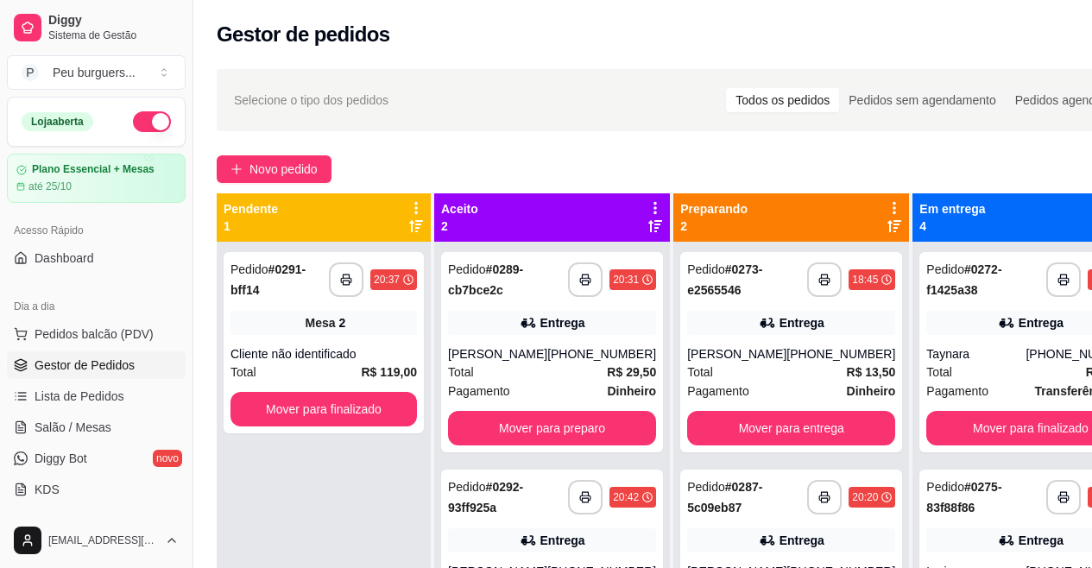
drag, startPoint x: 353, startPoint y: 208, endPoint x: 395, endPoint y: 176, distance: 53.0
drag, startPoint x: 417, startPoint y: 213, endPoint x: 438, endPoint y: 137, distance: 78.8
drag, startPoint x: 422, startPoint y: 327, endPoint x: 414, endPoint y: 299, distance: 29.5
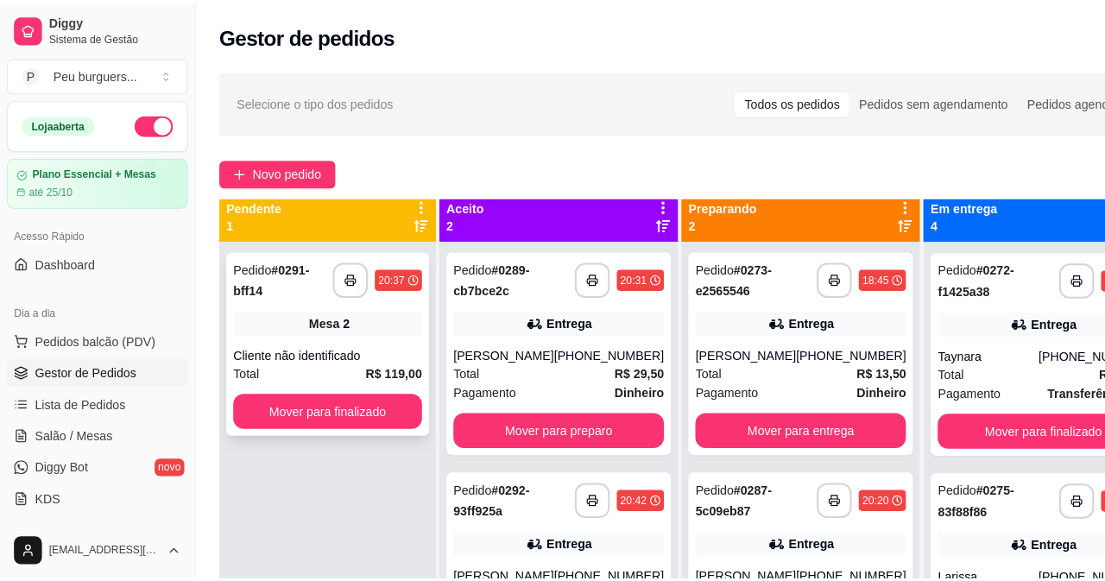
scroll to position [11, 0]
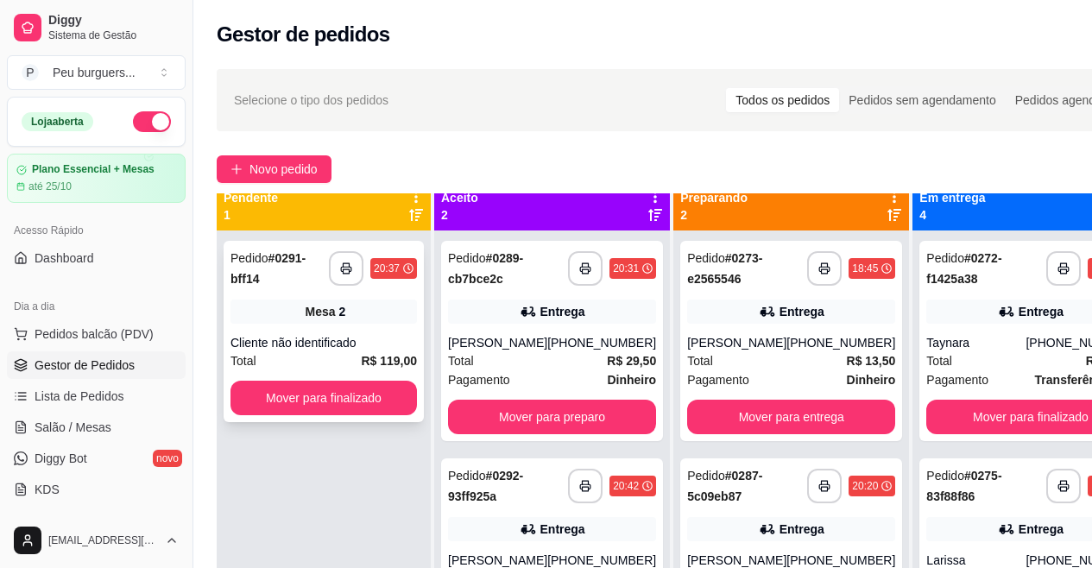
click at [320, 331] on div "**********" at bounding box center [324, 331] width 200 height 181
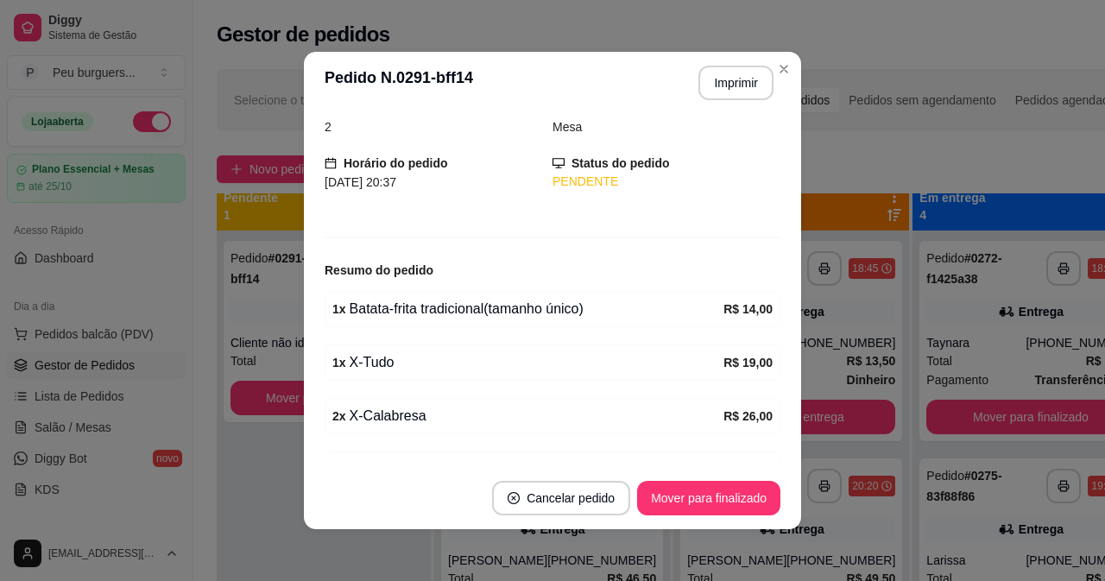
drag, startPoint x: 450, startPoint y: 357, endPoint x: 443, endPoint y: 426, distance: 69.4
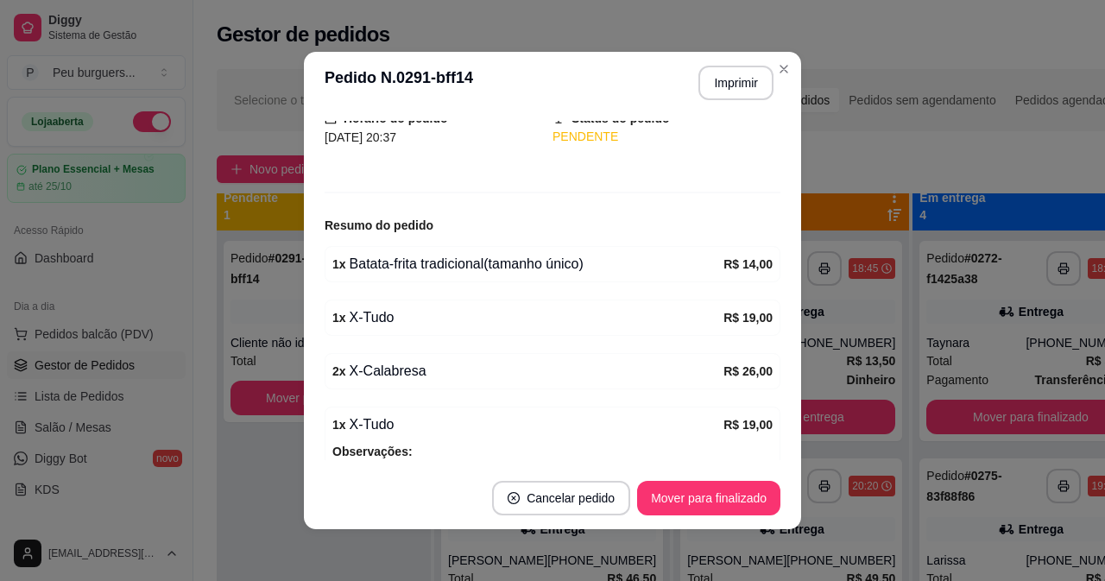
drag, startPoint x: 462, startPoint y: 357, endPoint x: 462, endPoint y: 367, distance: 10.4
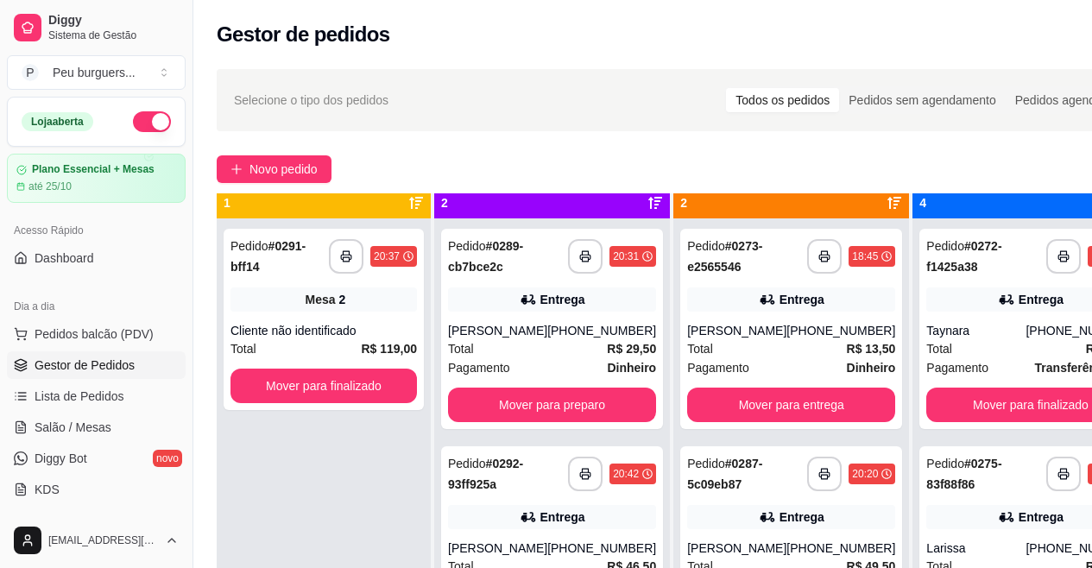
scroll to position [48, 0]
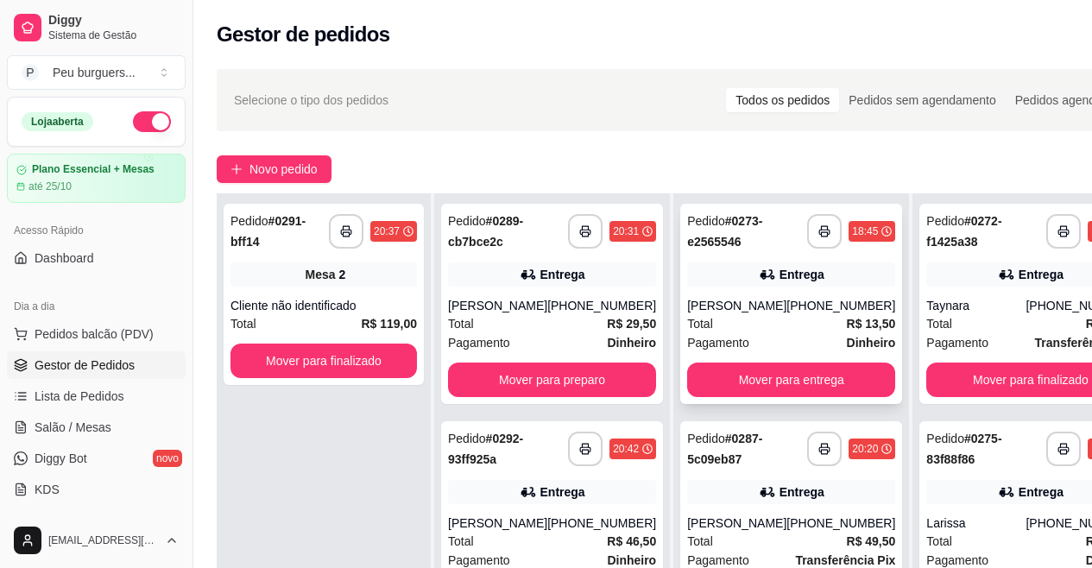
drag, startPoint x: 700, startPoint y: 331, endPoint x: 704, endPoint y: 390, distance: 59.7
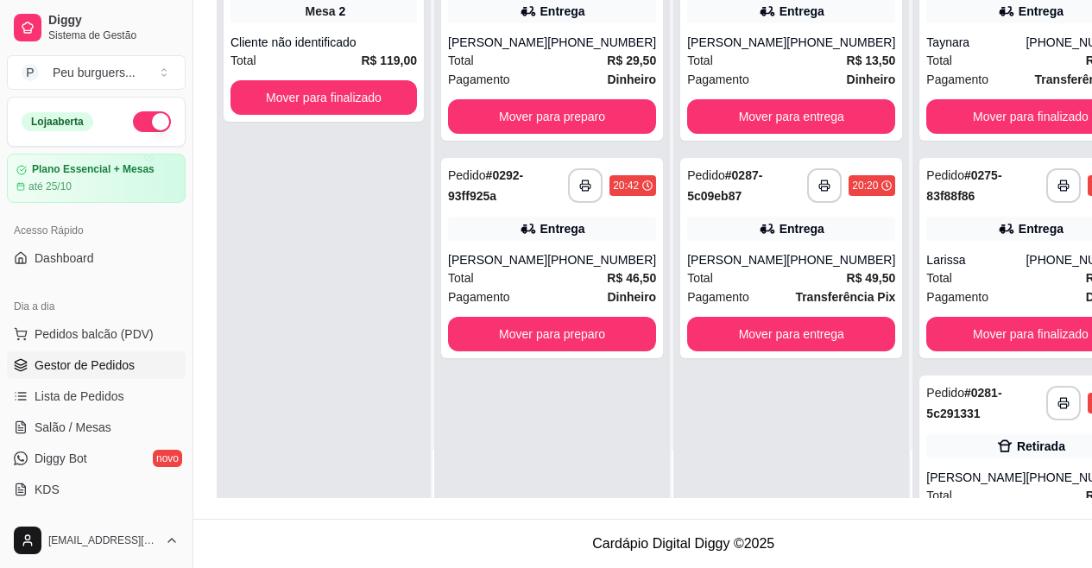
drag, startPoint x: 721, startPoint y: 374, endPoint x: 718, endPoint y: 486, distance: 112.3
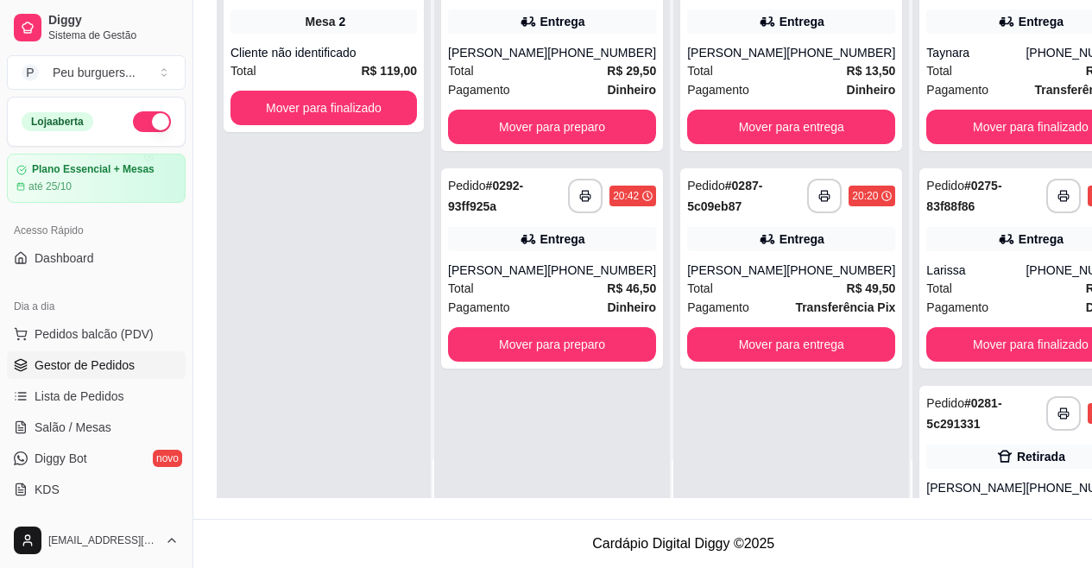
scroll to position [0, 0]
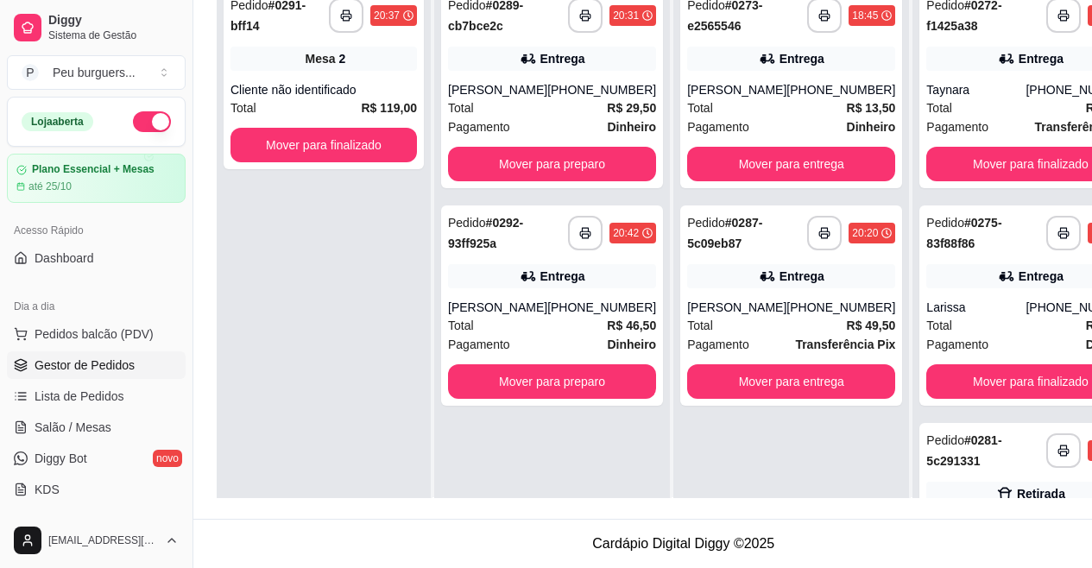
drag, startPoint x: 655, startPoint y: 307, endPoint x: 648, endPoint y: 248, distance: 59.1
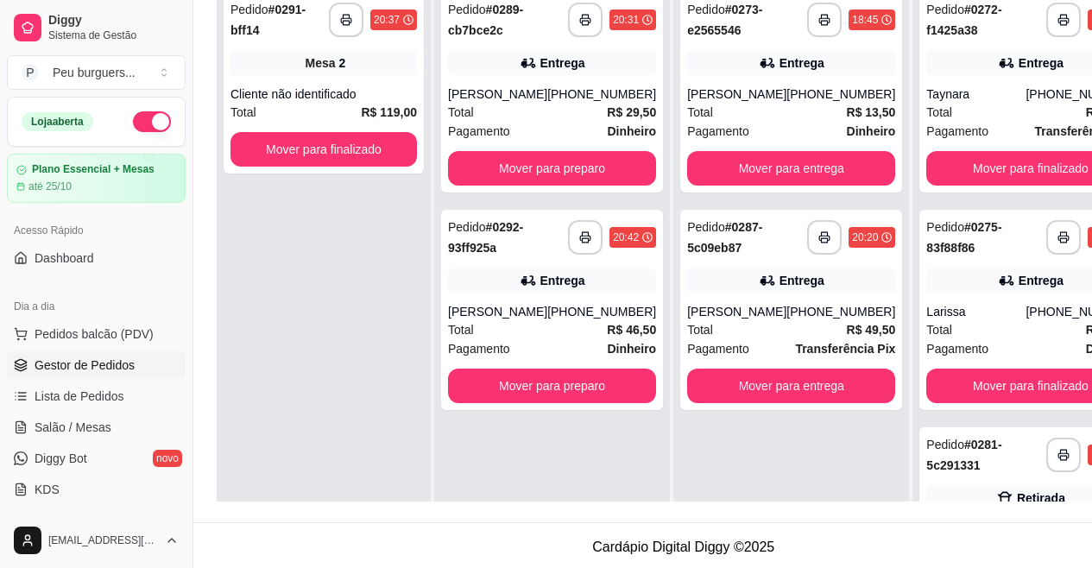
drag, startPoint x: 648, startPoint y: 248, endPoint x: 650, endPoint y: 206, distance: 41.5
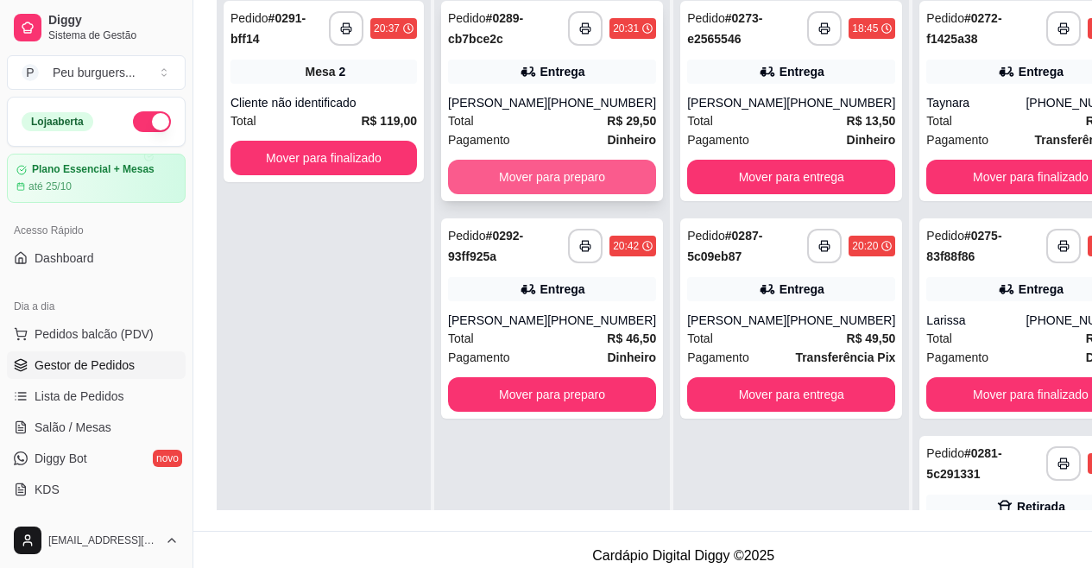
click at [576, 194] on button "Mover para preparo" at bounding box center [552, 177] width 208 height 35
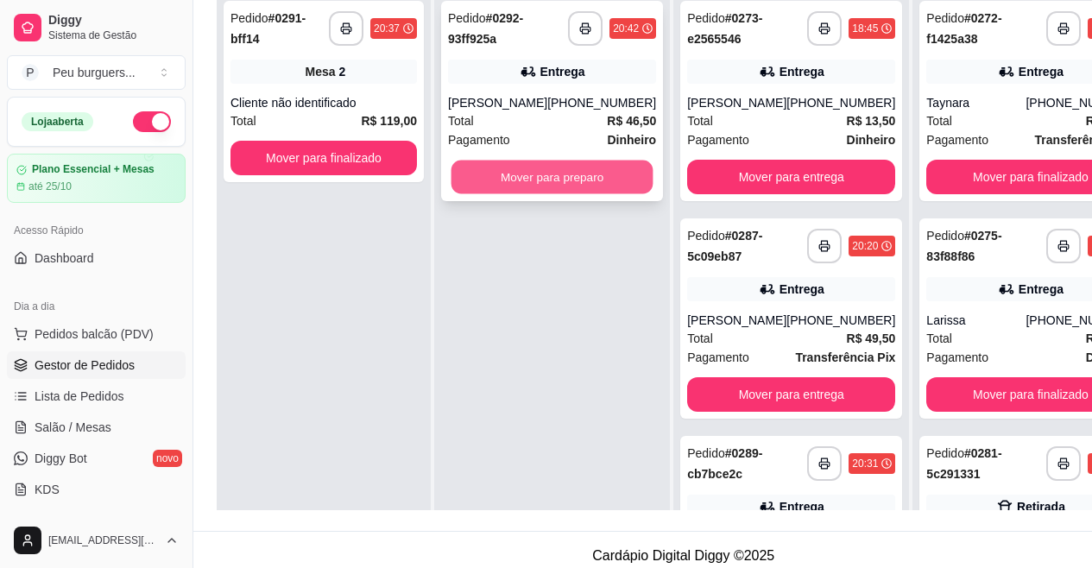
click at [533, 180] on button "Mover para preparo" at bounding box center [553, 178] width 202 height 34
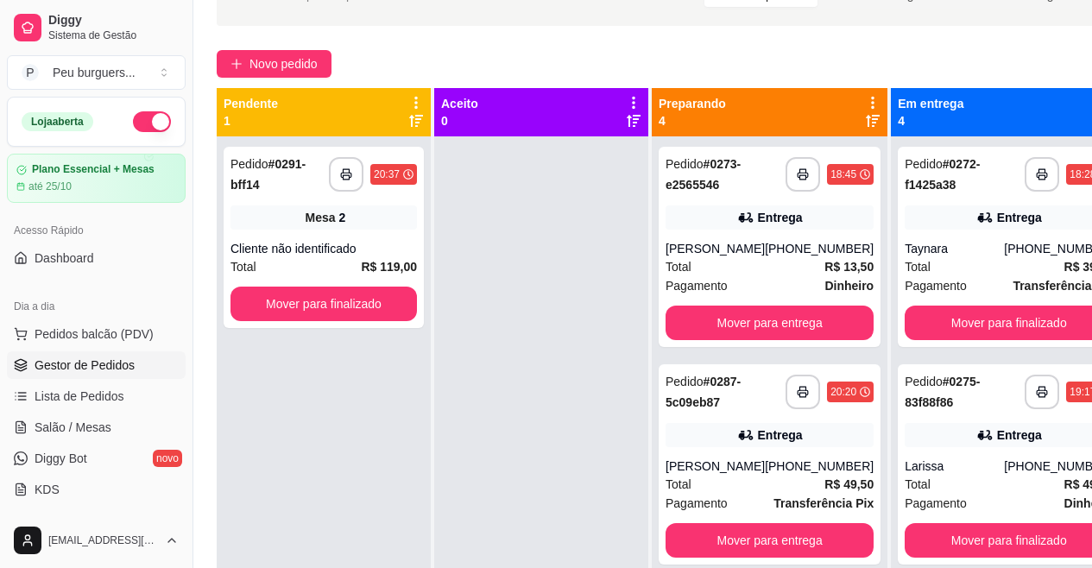
scroll to position [33, 4]
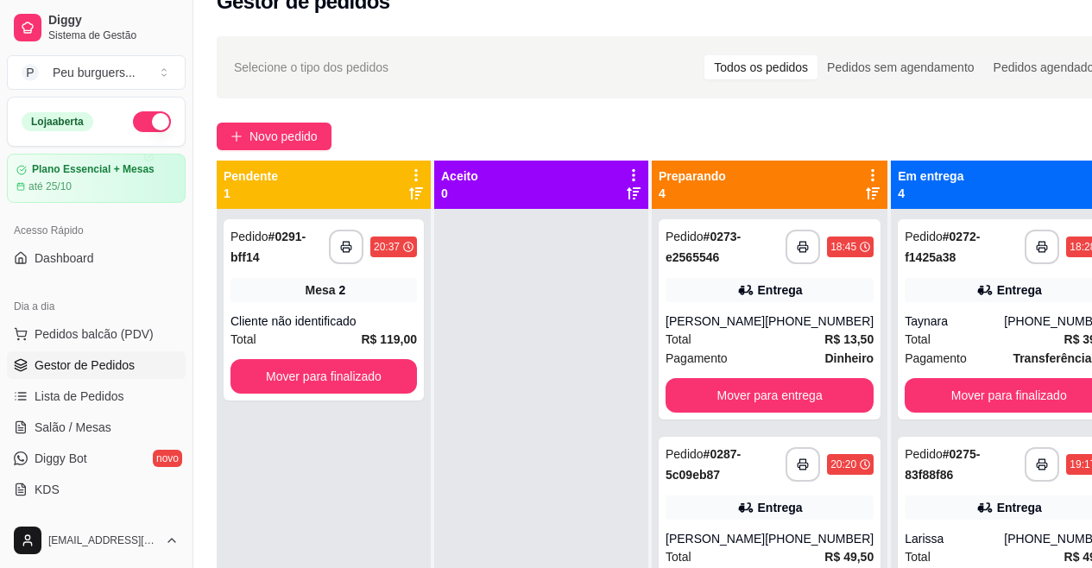
drag, startPoint x: 301, startPoint y: 106, endPoint x: 289, endPoint y: 27, distance: 80.4
click at [108, 429] on span "Salão / Mesas" at bounding box center [73, 427] width 77 height 17
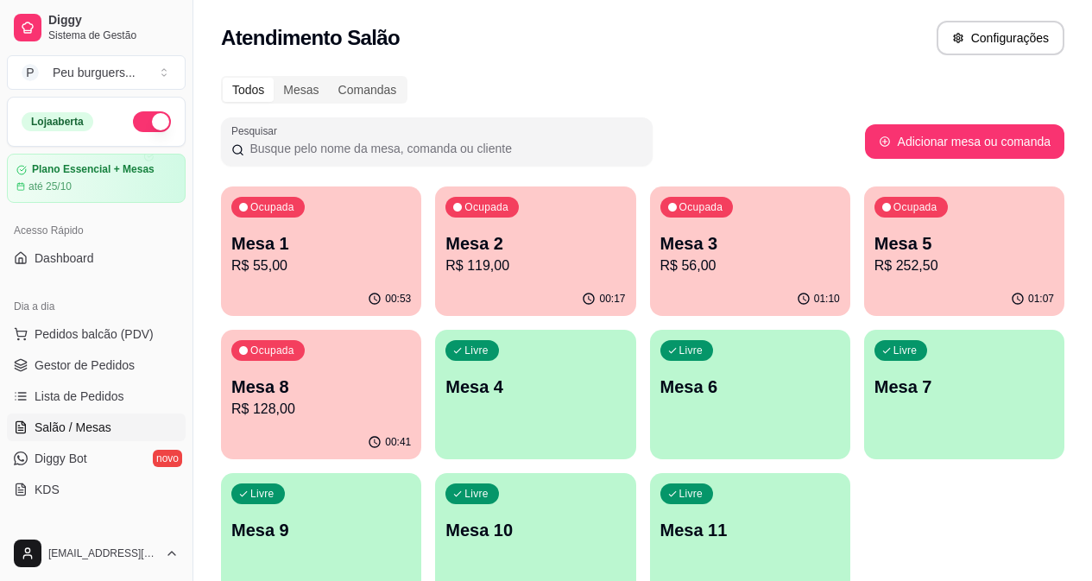
click at [320, 269] on p "R$ 55,00" at bounding box center [321, 266] width 180 height 21
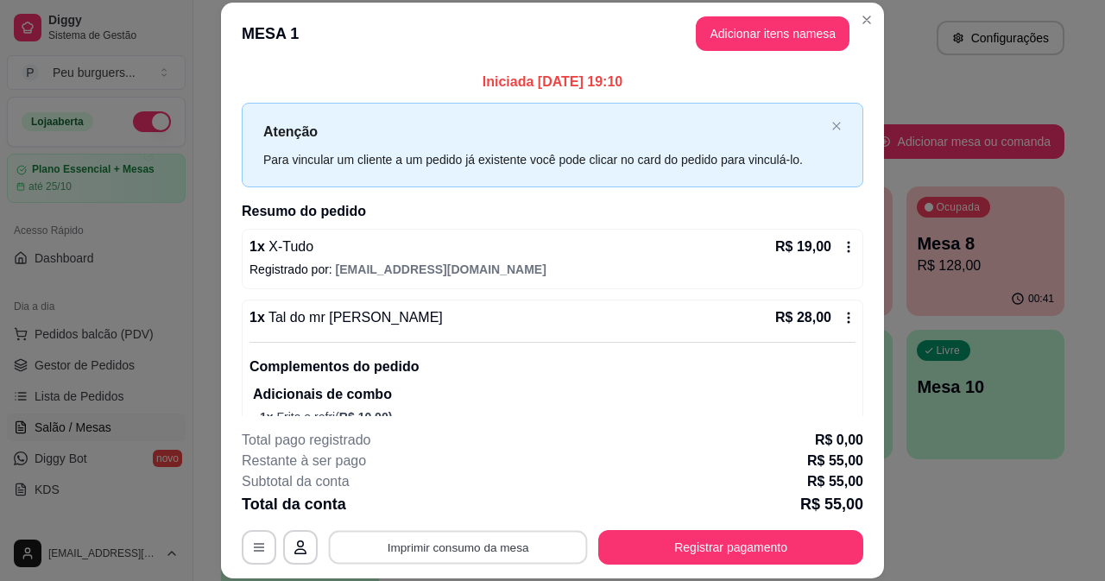
click at [545, 540] on button "Imprimir consumo da mesa" at bounding box center [458, 547] width 259 height 34
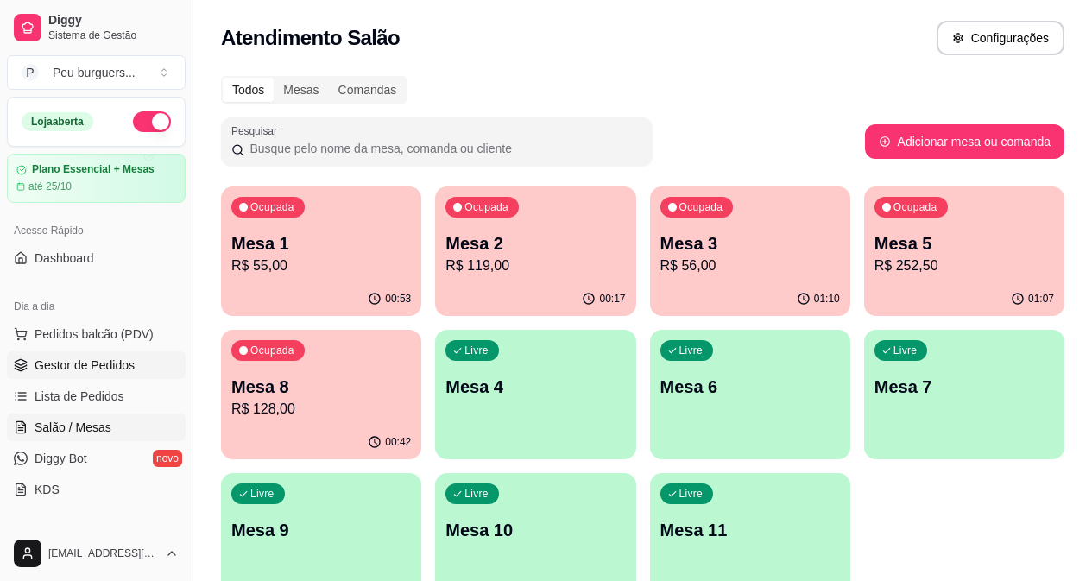
click at [143, 374] on link "Gestor de Pedidos" at bounding box center [96, 365] width 179 height 28
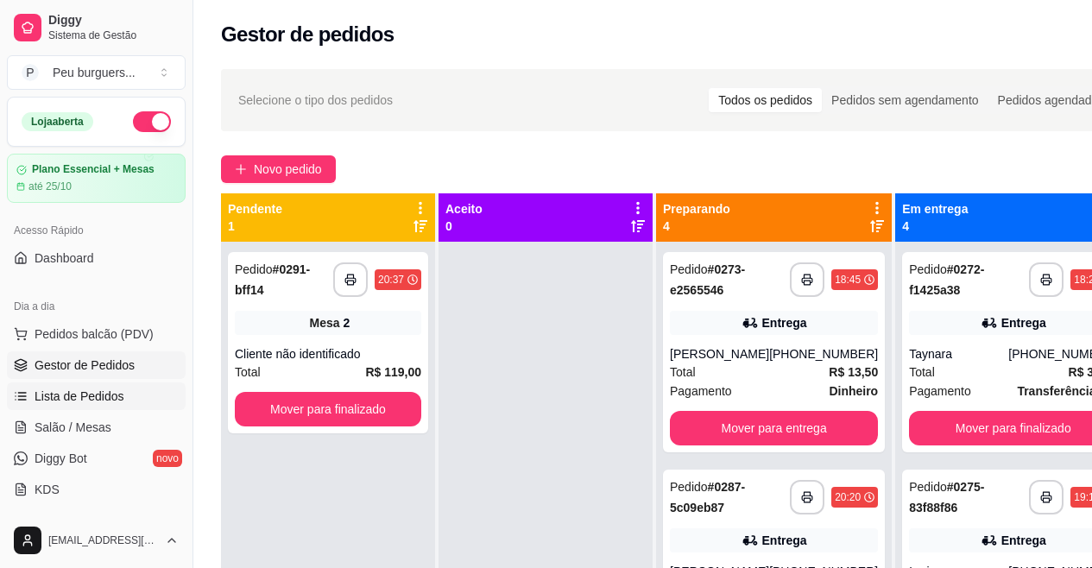
click at [93, 391] on span "Lista de Pedidos" at bounding box center [80, 396] width 90 height 17
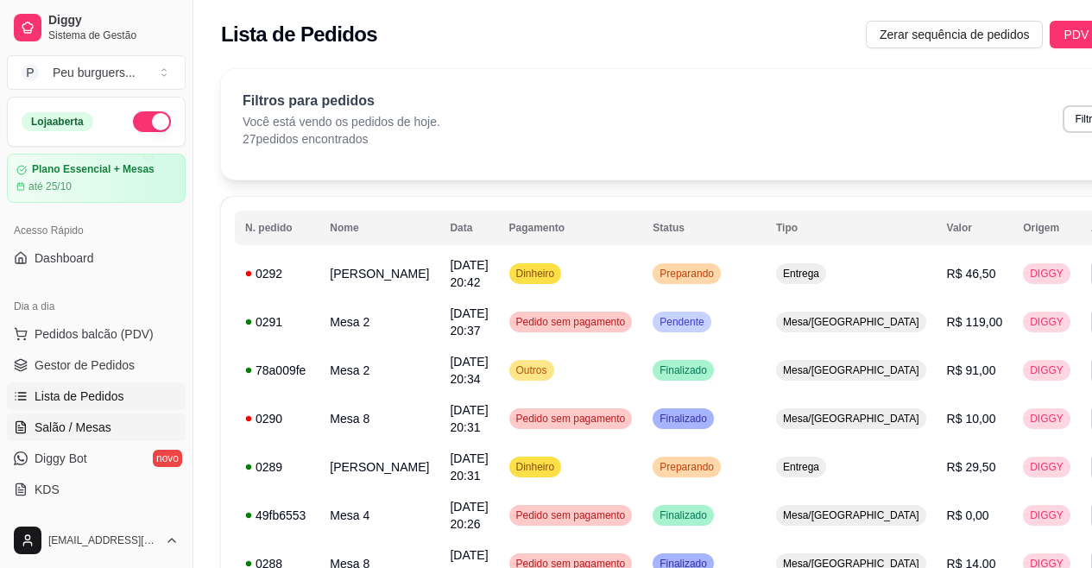
click at [100, 426] on span "Salão / Mesas" at bounding box center [73, 427] width 77 height 17
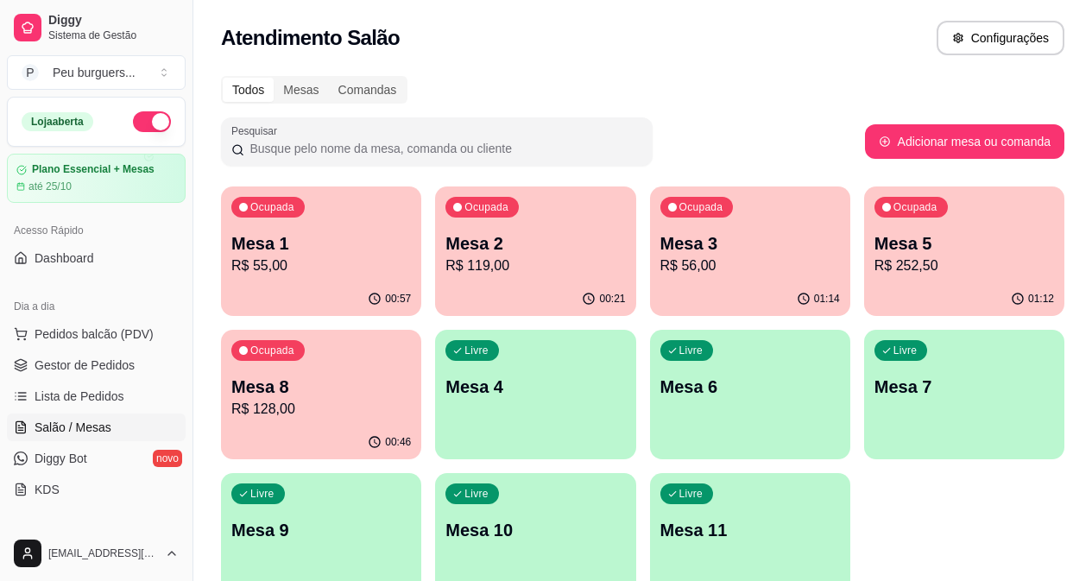
click at [292, 251] on p "Mesa 1" at bounding box center [321, 243] width 180 height 24
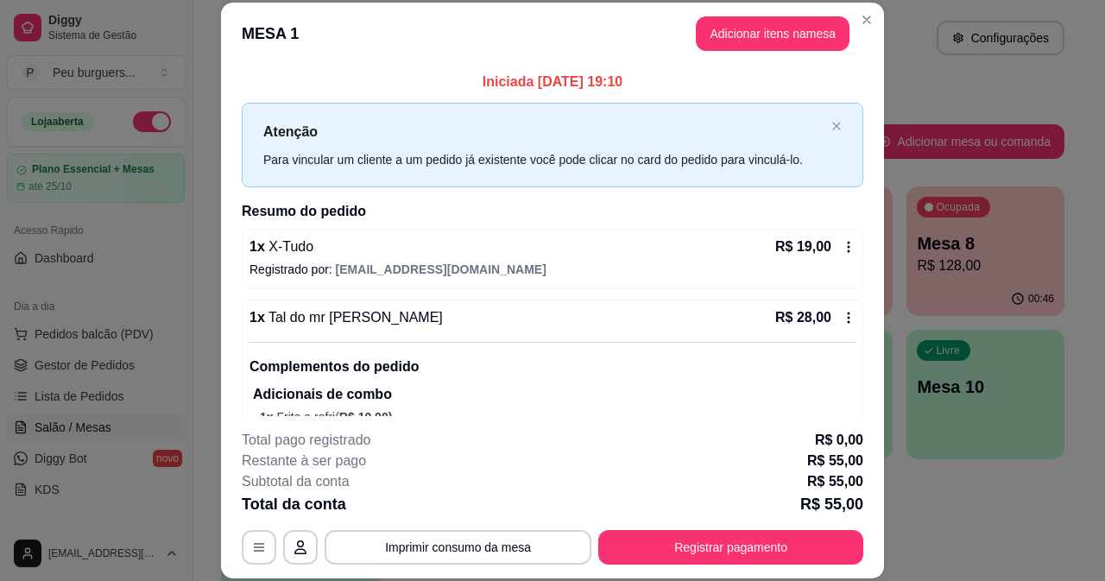
drag, startPoint x: 646, startPoint y: 383, endPoint x: 646, endPoint y: 422, distance: 39.7
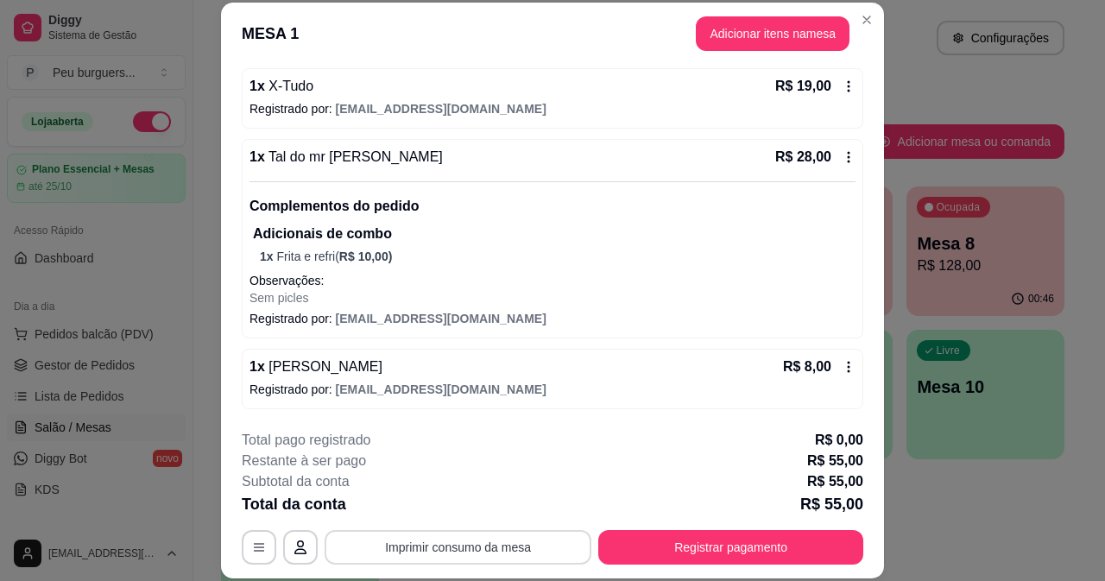
click at [382, 543] on button "Imprimir consumo da mesa" at bounding box center [458, 547] width 267 height 35
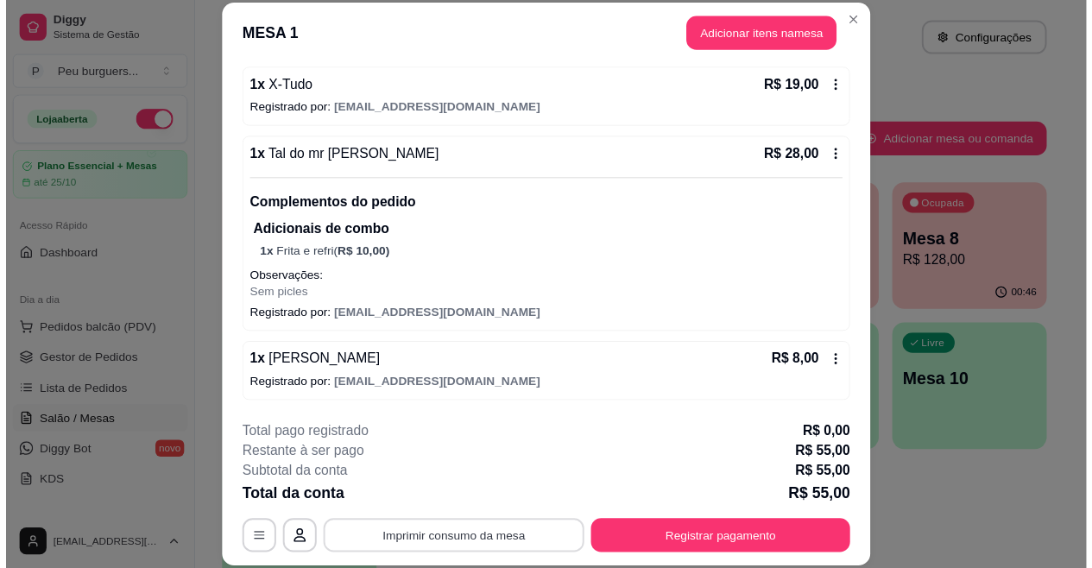
scroll to position [0, 0]
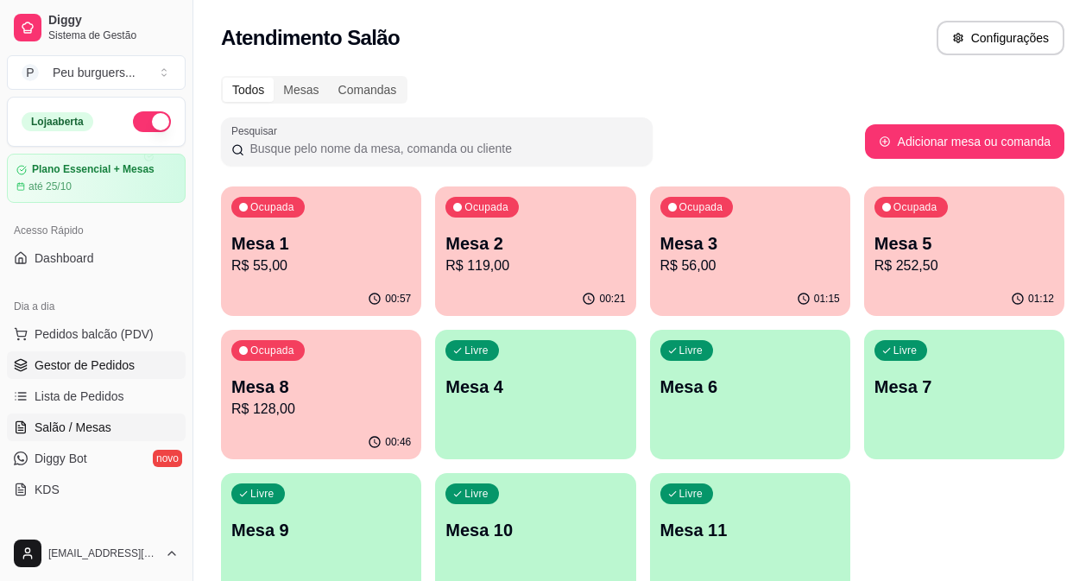
click at [121, 353] on link "Gestor de Pedidos" at bounding box center [96, 365] width 179 height 28
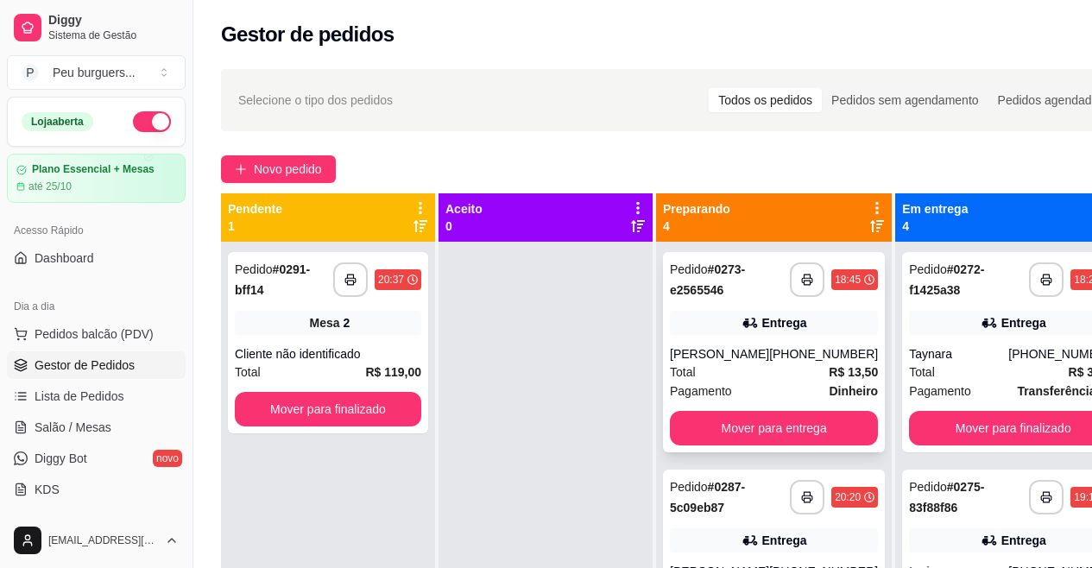
drag, startPoint x: 686, startPoint y: 362, endPoint x: 703, endPoint y: 315, distance: 49.7
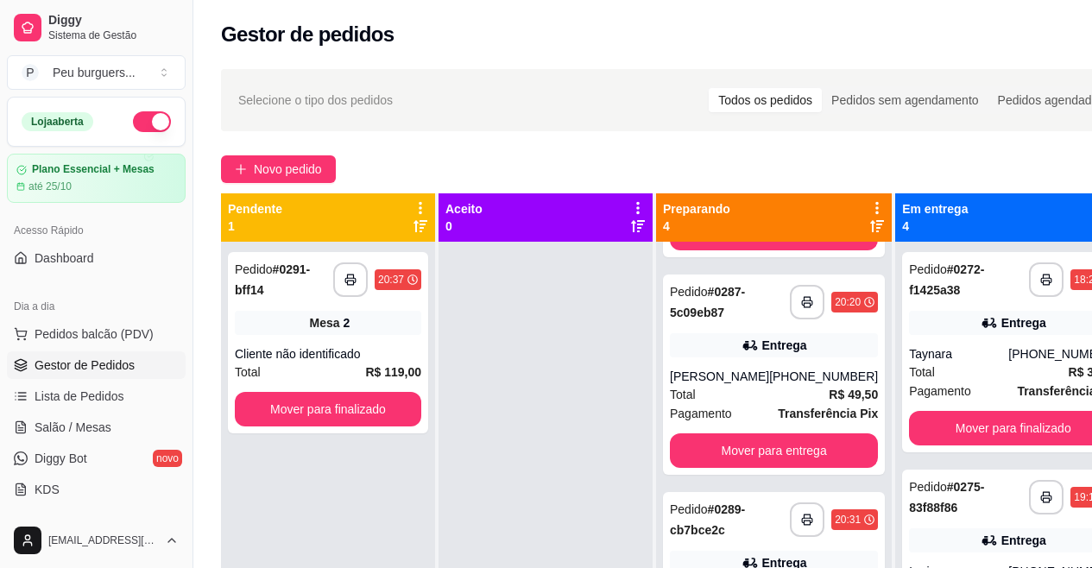
scroll to position [324, 0]
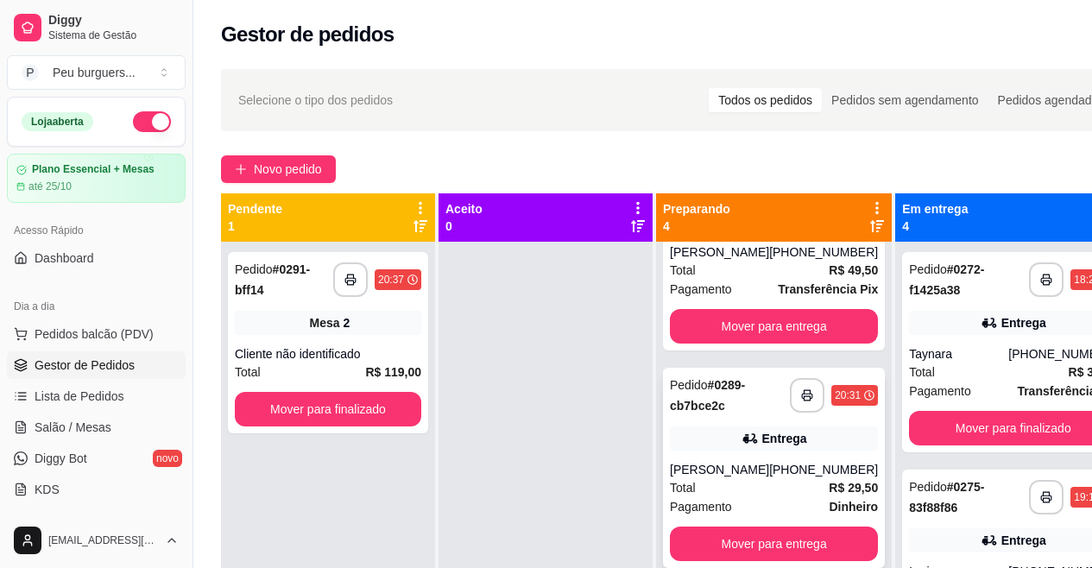
drag, startPoint x: 708, startPoint y: 334, endPoint x: 729, endPoint y: 510, distance: 177.4
click at [860, 503] on div "**********" at bounding box center [774, 526] width 236 height 568
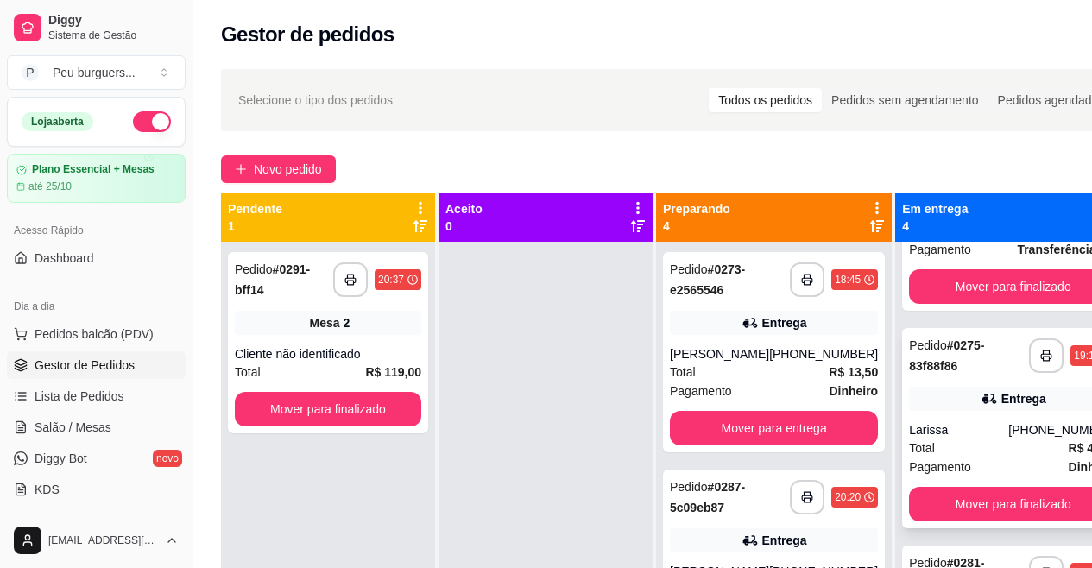
scroll to position [307, 0]
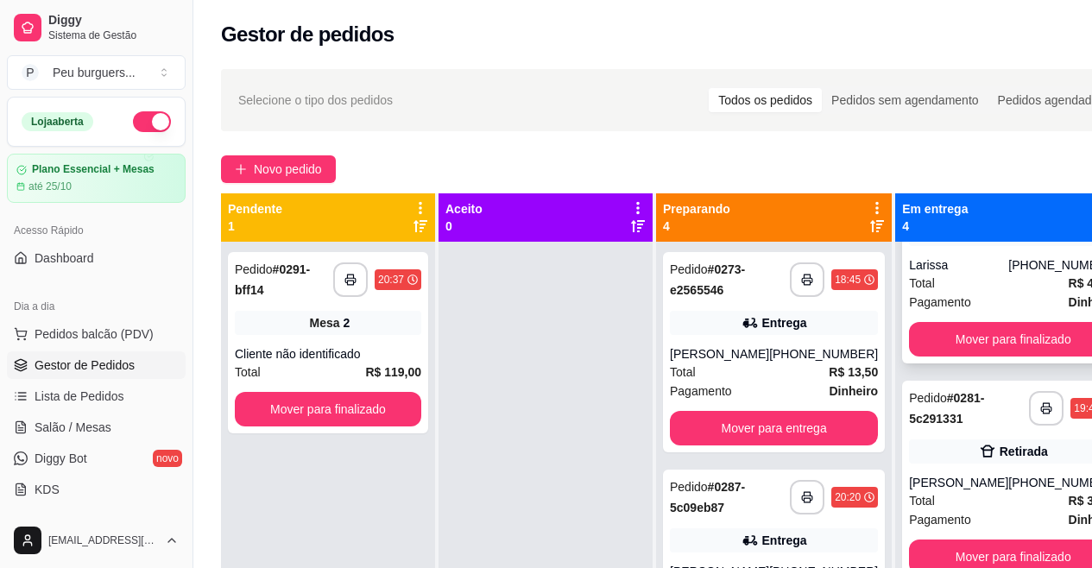
drag, startPoint x: 938, startPoint y: 317, endPoint x: 955, endPoint y: 419, distance: 103.3
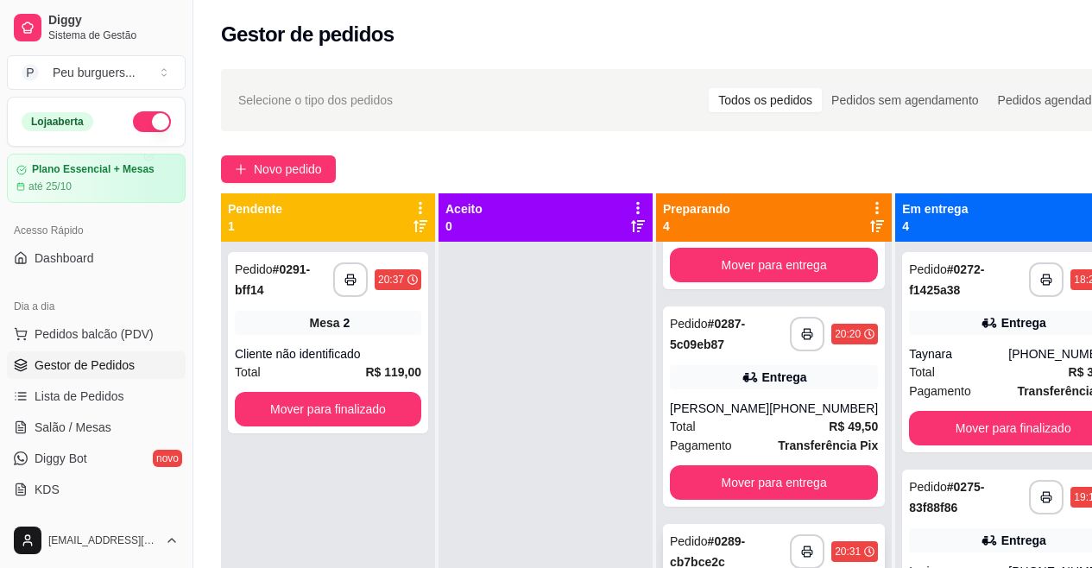
scroll to position [324, 0]
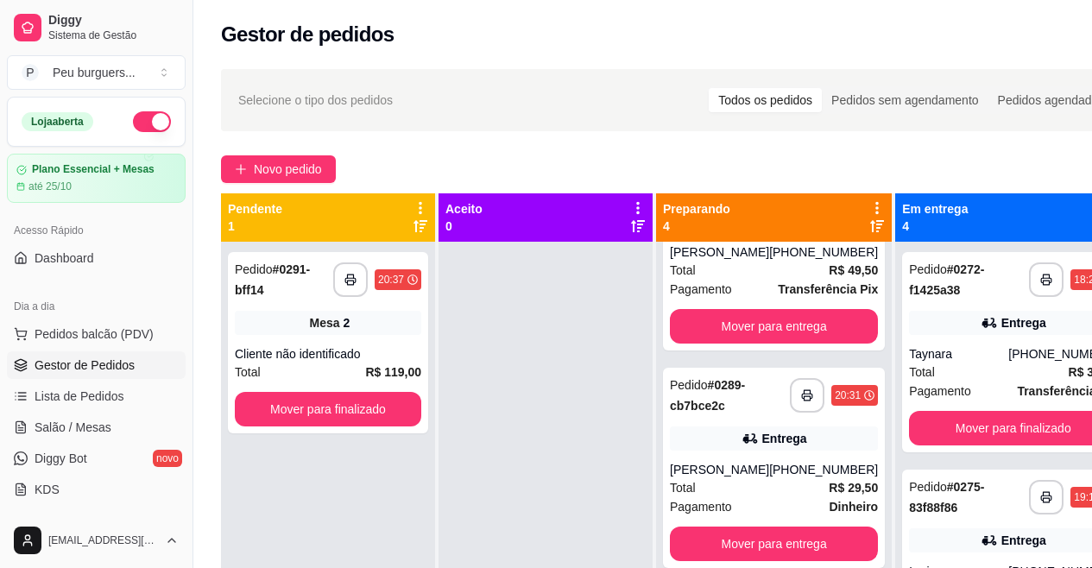
drag, startPoint x: 794, startPoint y: 326, endPoint x: 653, endPoint y: 409, distance: 164.5
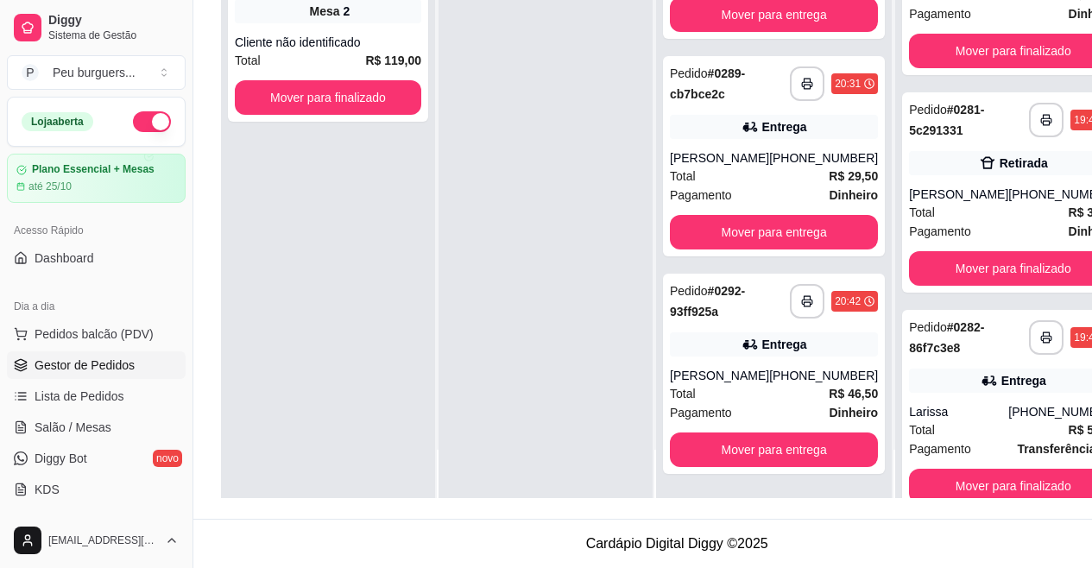
scroll to position [307, 0]
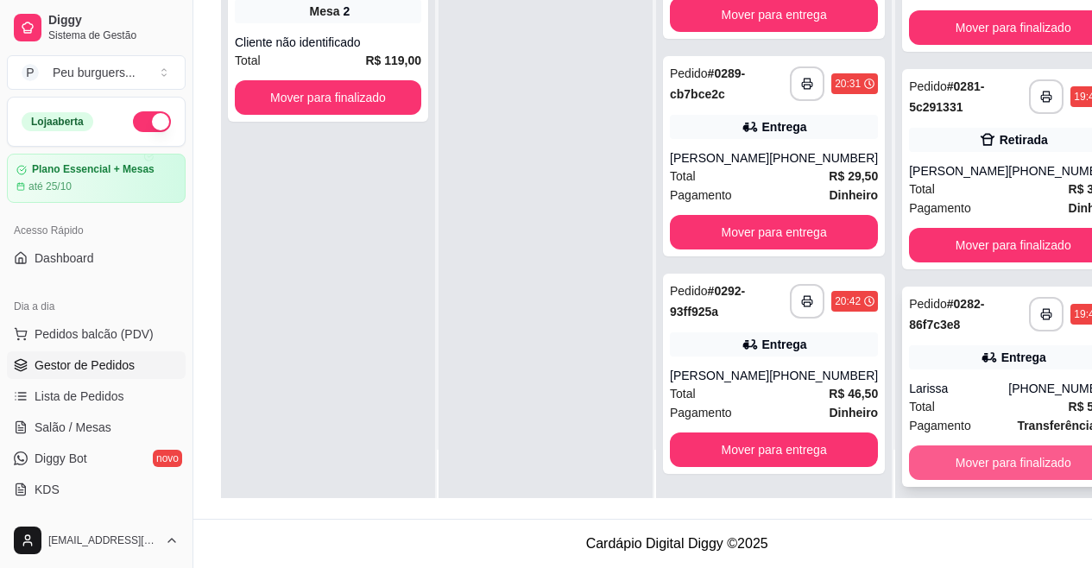
click at [990, 450] on button "Mover para finalizado" at bounding box center [1013, 463] width 208 height 35
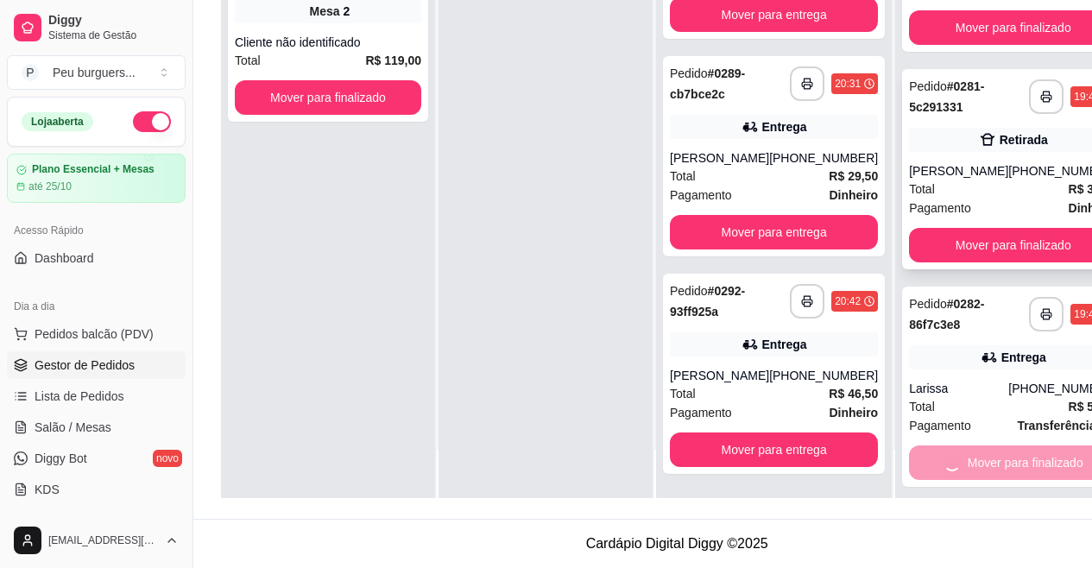
scroll to position [89, 0]
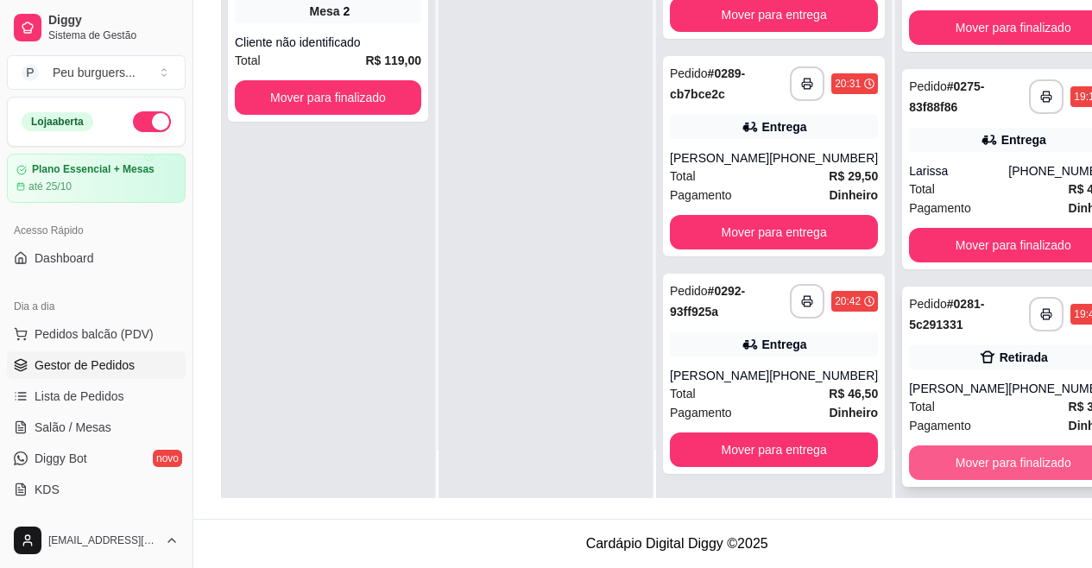
click at [980, 446] on button "Mover para finalizado" at bounding box center [1013, 463] width 208 height 35
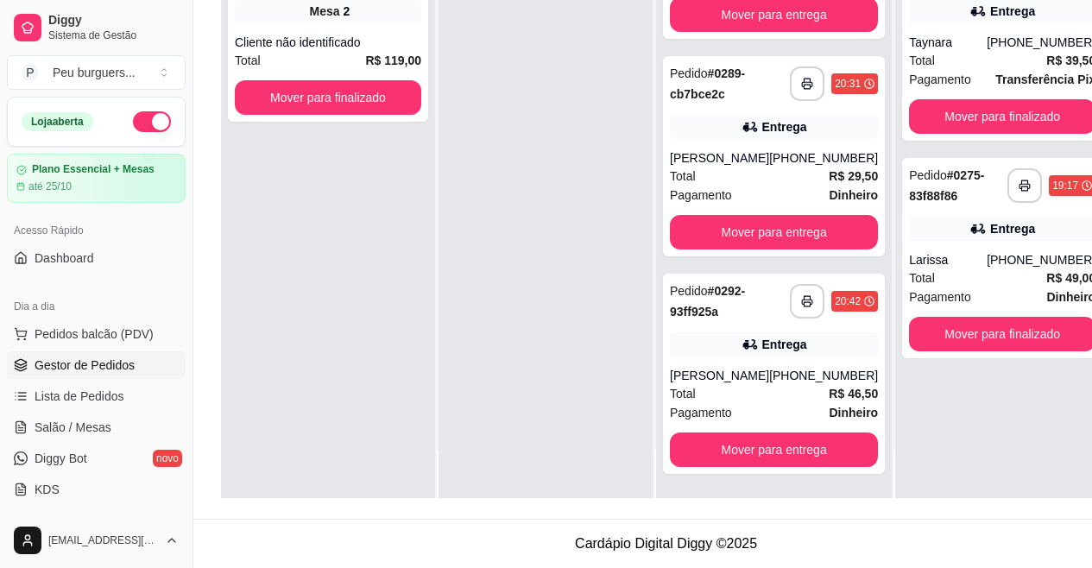
scroll to position [0, 0]
click at [985, 324] on button "Mover para finalizado" at bounding box center [1002, 334] width 187 height 35
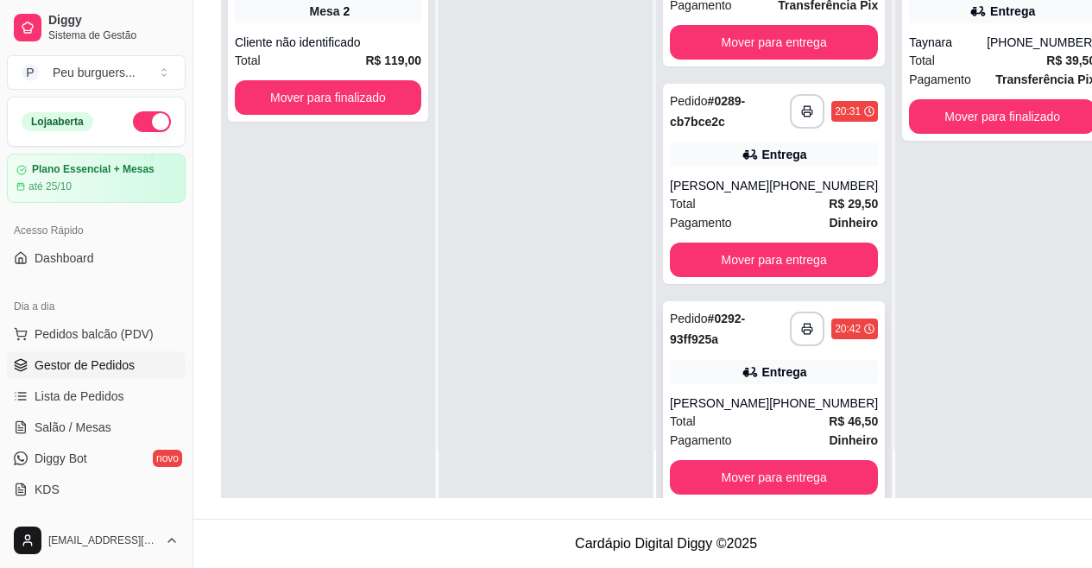
scroll to position [324, 0]
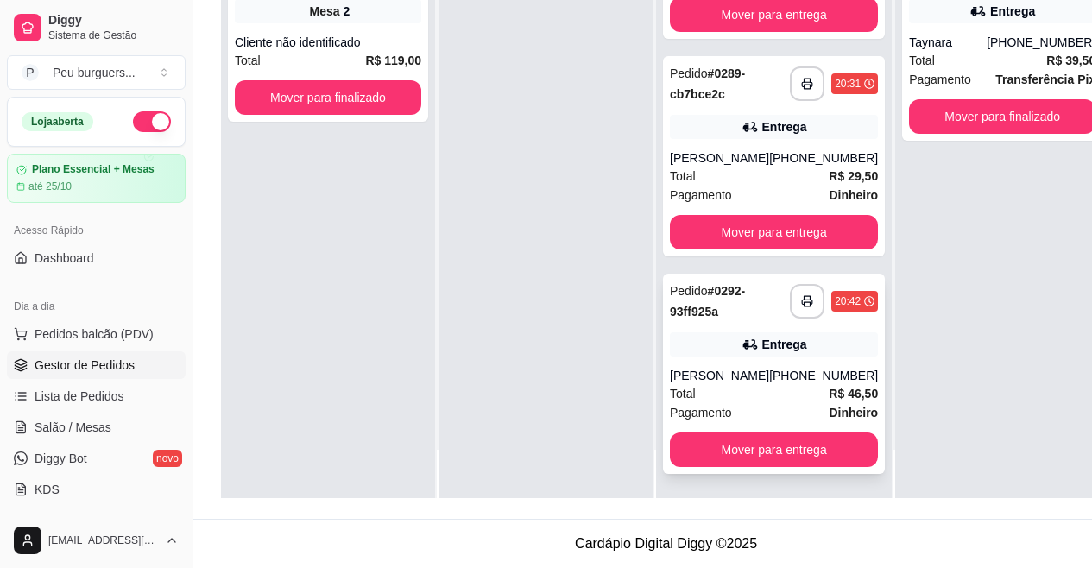
drag, startPoint x: 714, startPoint y: 334, endPoint x: 767, endPoint y: 410, distance: 92.5
click at [801, 305] on icon "button" at bounding box center [807, 301] width 12 height 12
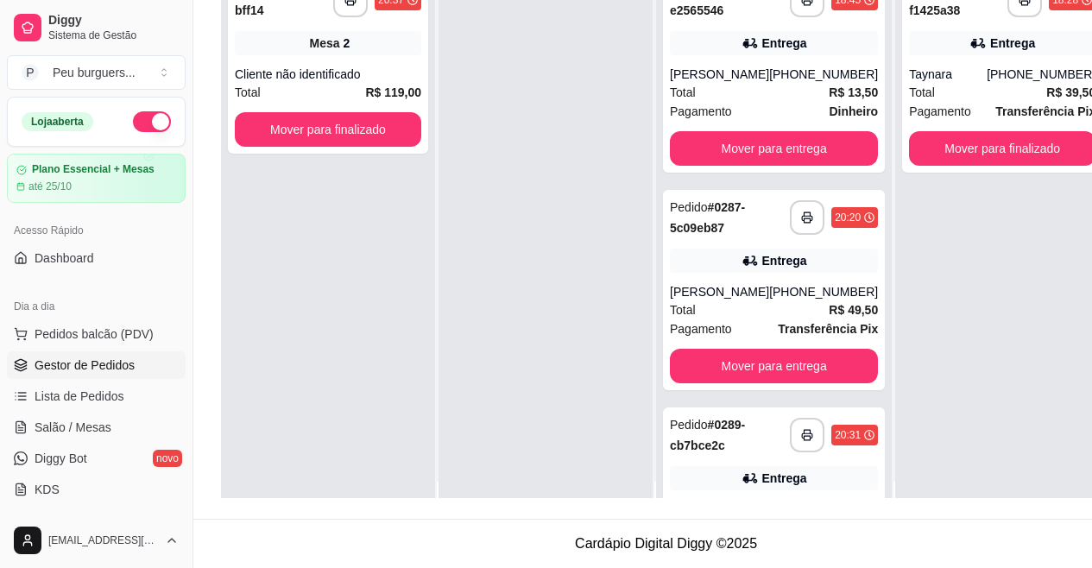
scroll to position [0, 0]
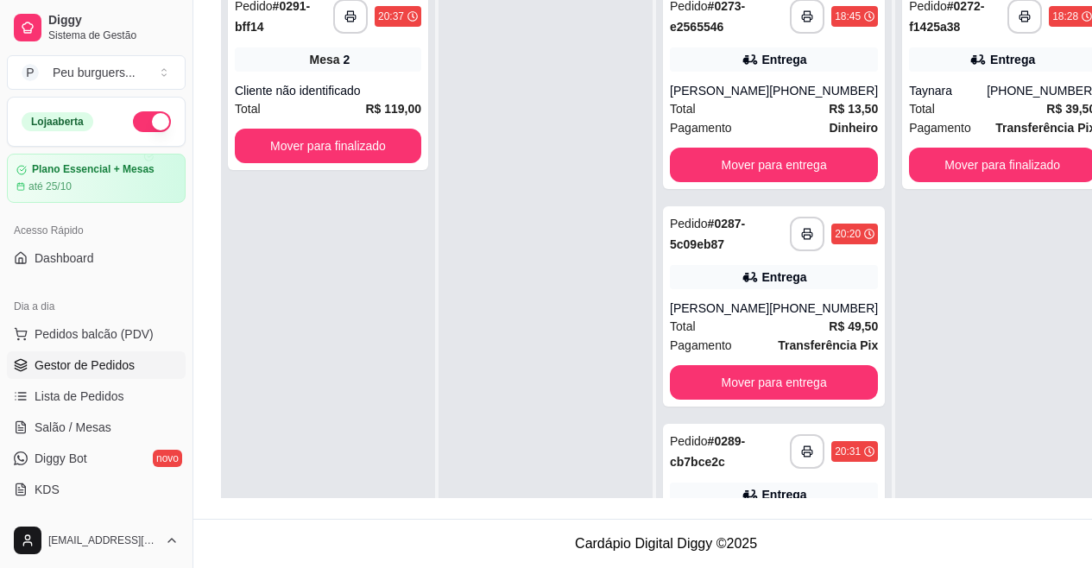
drag, startPoint x: 452, startPoint y: 377, endPoint x: 490, endPoint y: 112, distance: 267.8
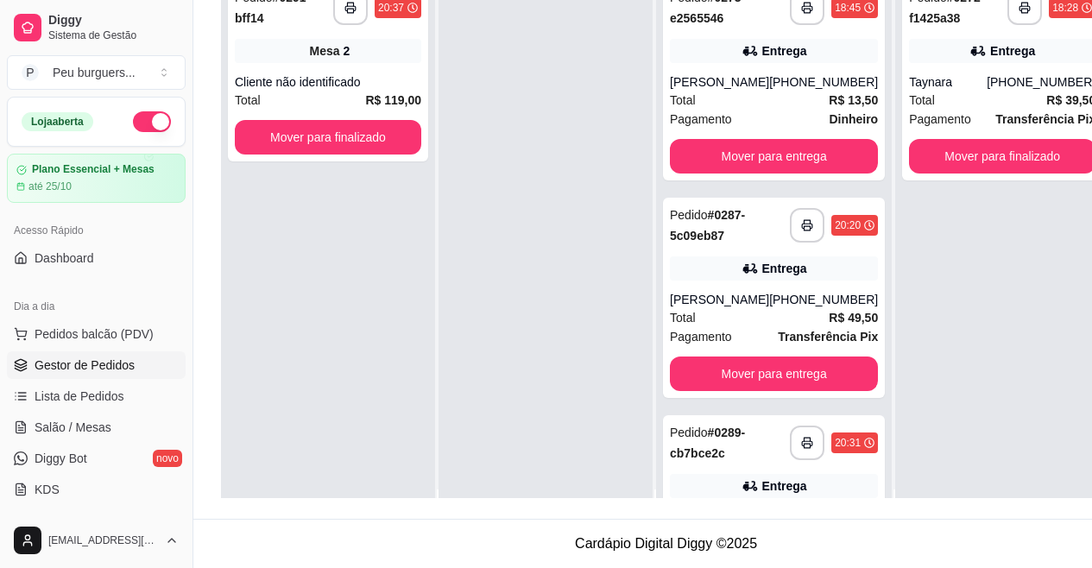
scroll to position [48, 0]
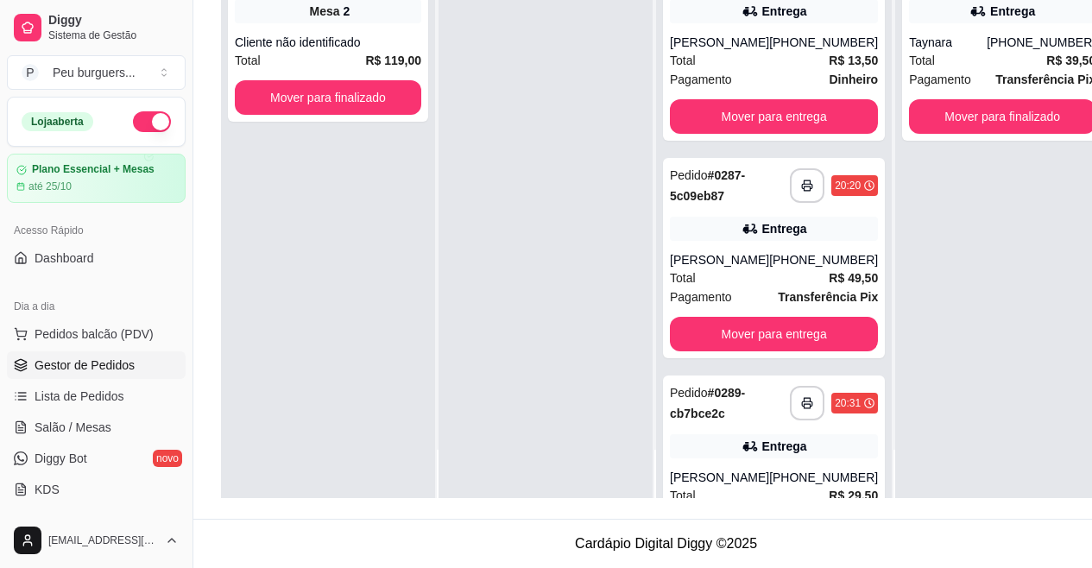
drag, startPoint x: 621, startPoint y: 315, endPoint x: 626, endPoint y: 438, distance: 122.7
drag, startPoint x: 597, startPoint y: 389, endPoint x: 626, endPoint y: 479, distance: 94.5
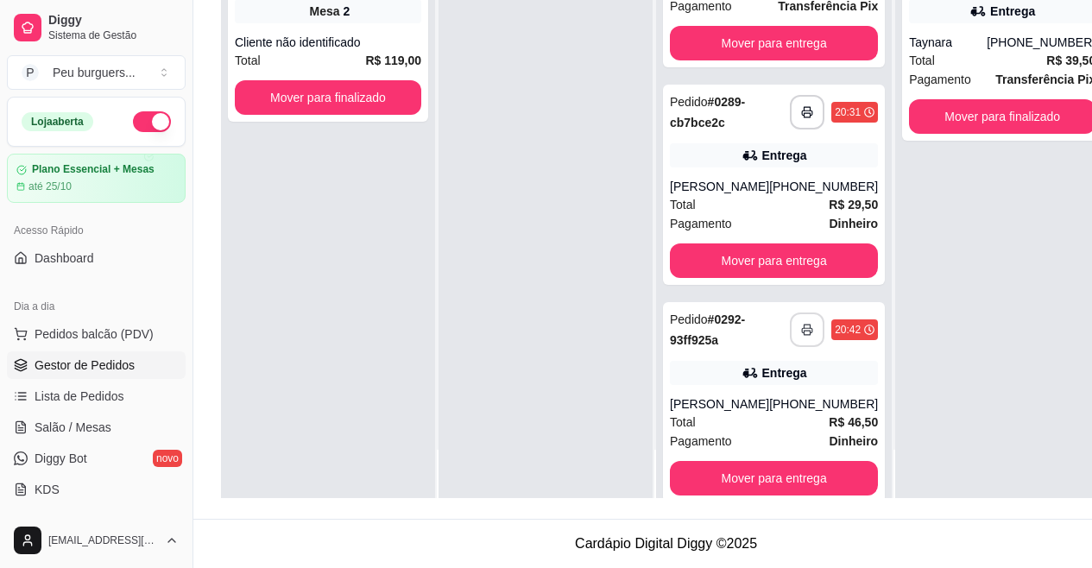
scroll to position [313, 0]
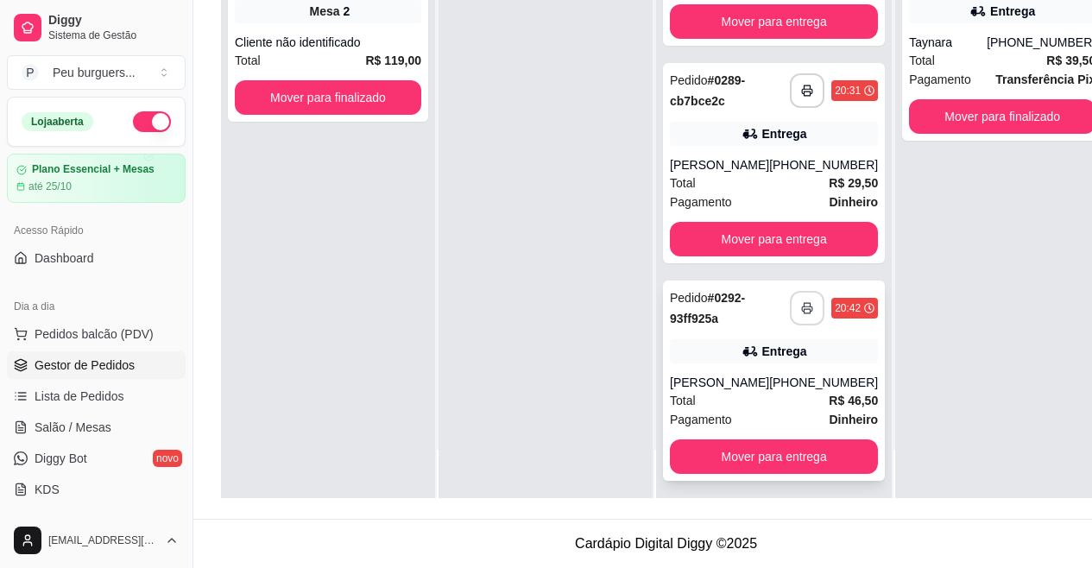
click at [805, 313] on rect "button" at bounding box center [808, 311] width 6 height 4
drag, startPoint x: 885, startPoint y: 184, endPoint x: 823, endPoint y: 179, distance: 62.4
click at [895, 165] on div "**********" at bounding box center [1002, 214] width 214 height 568
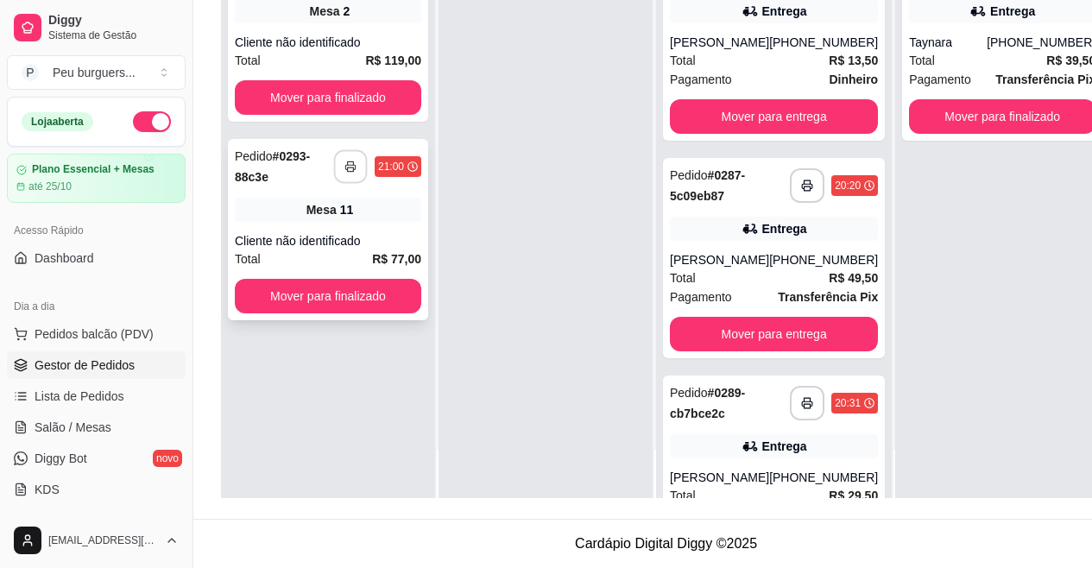
click at [349, 150] on button "button" at bounding box center [351, 167] width 34 height 34
click at [354, 281] on button "Mover para finalizado" at bounding box center [327, 297] width 181 height 34
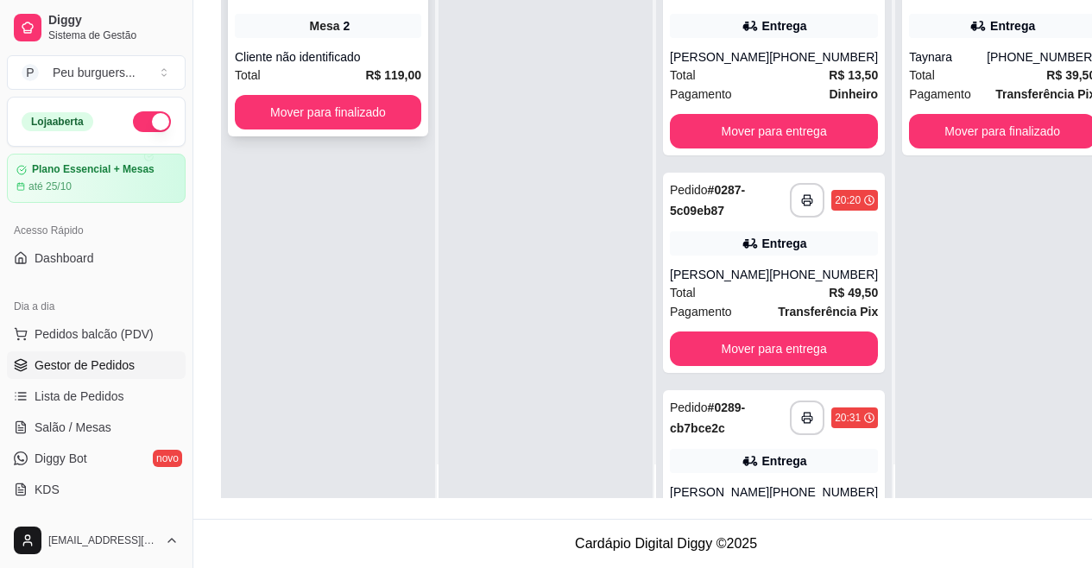
drag, startPoint x: 375, startPoint y: 205, endPoint x: 368, endPoint y: 125, distance: 79.7
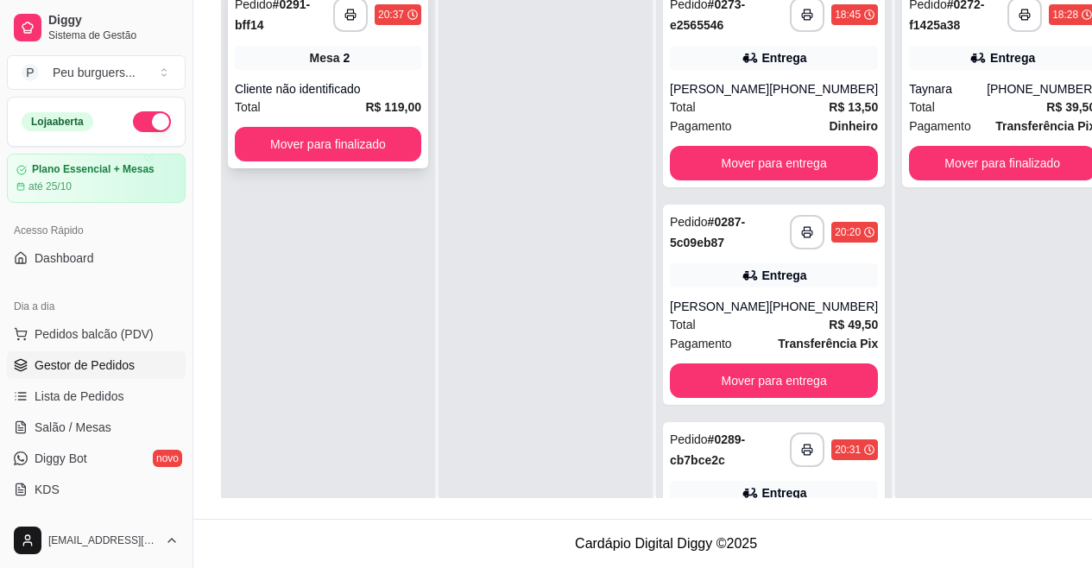
click at [368, 98] on div "Total R$ 119,00" at bounding box center [328, 107] width 187 height 19
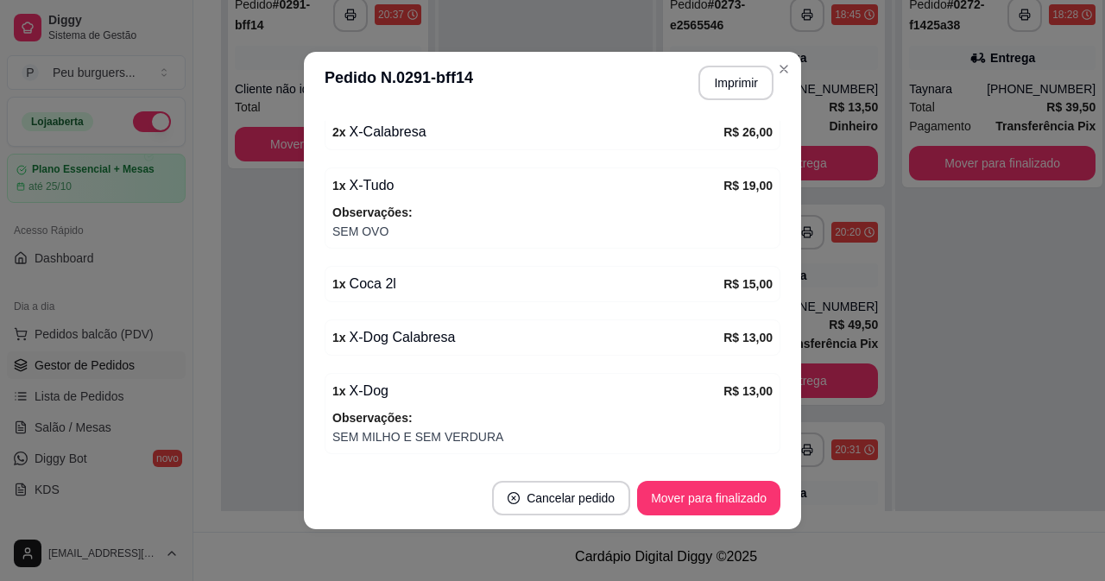
scroll to position [425, 0]
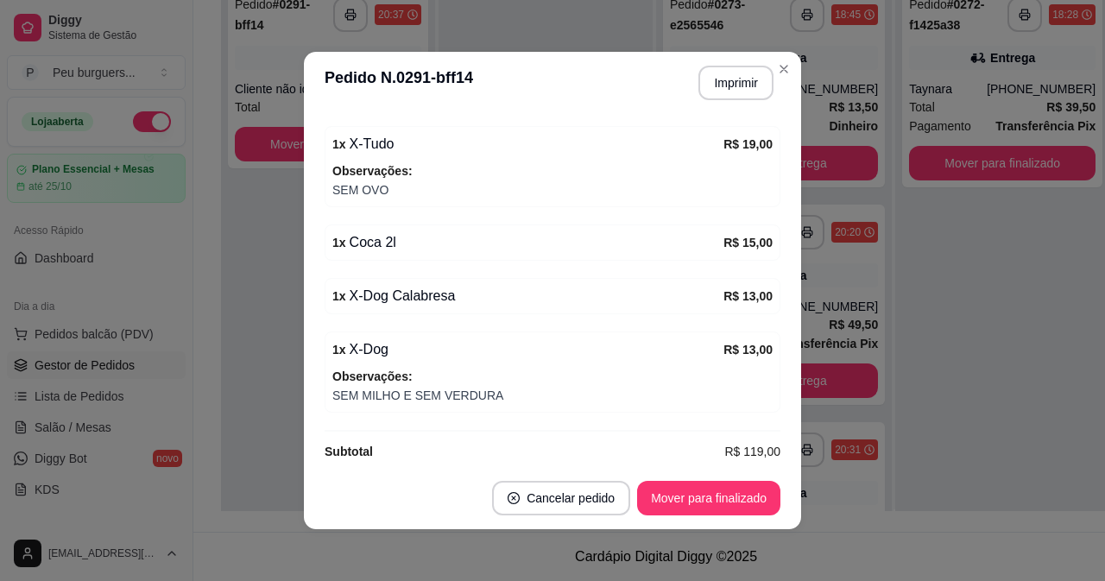
drag, startPoint x: 427, startPoint y: 288, endPoint x: 451, endPoint y: 253, distance: 42.2
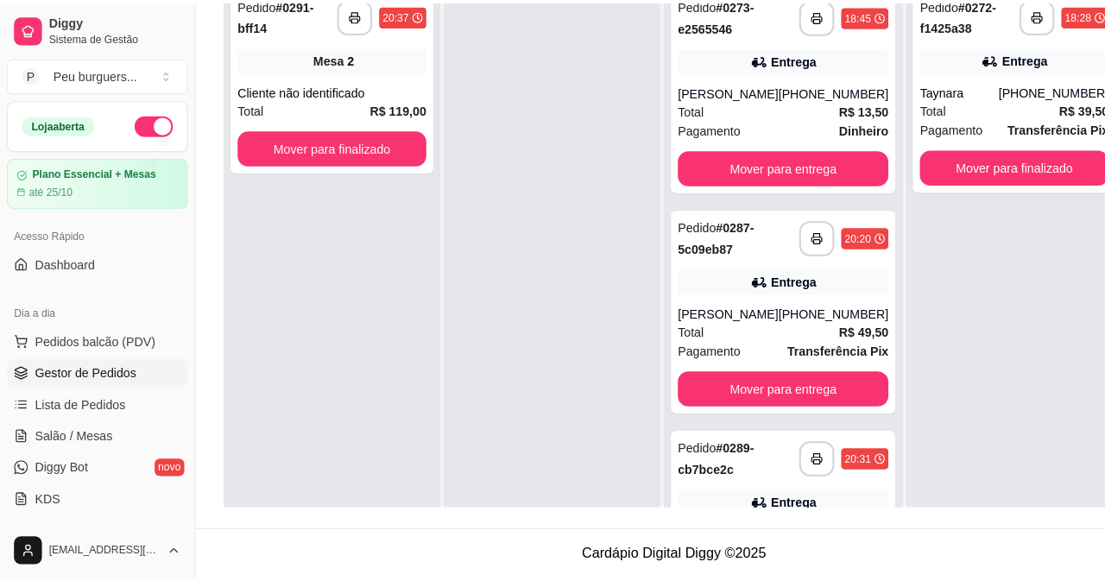
scroll to position [0, 0]
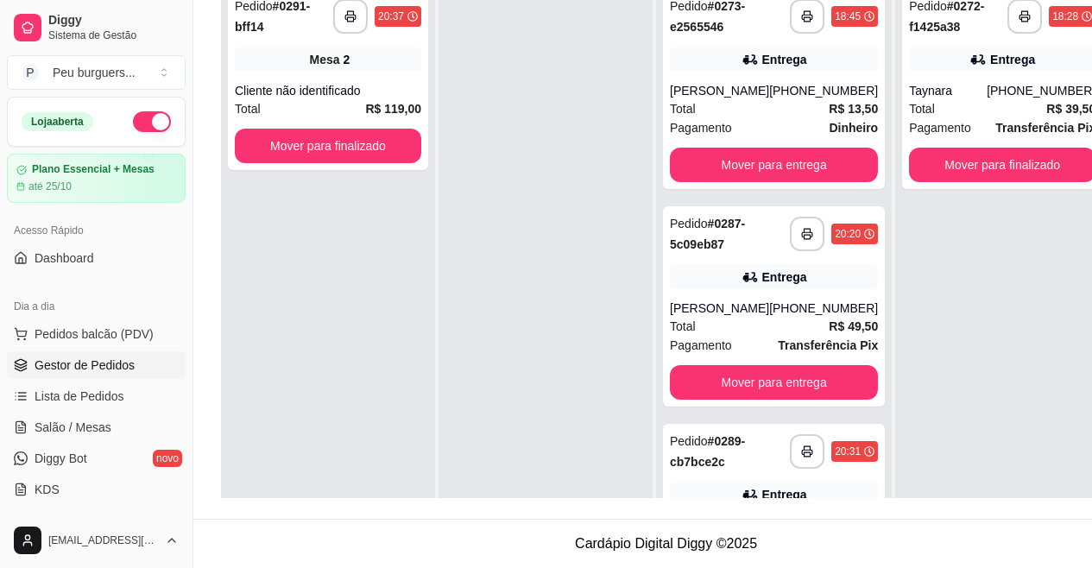
drag, startPoint x: 475, startPoint y: 251, endPoint x: 458, endPoint y: 173, distance: 80.5
click at [364, 70] on div "Mesa 2" at bounding box center [328, 59] width 187 height 24
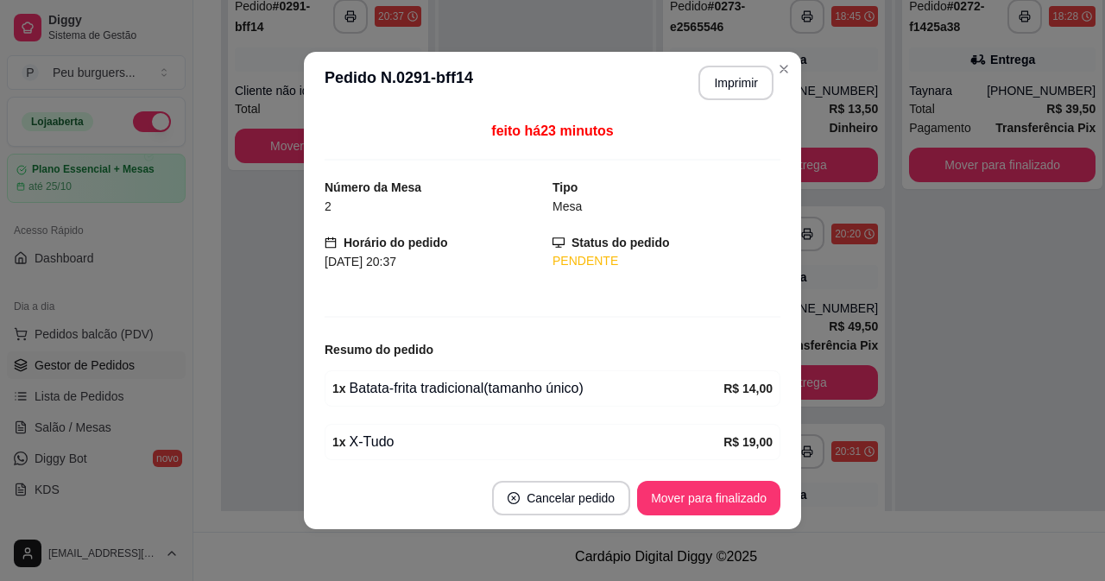
drag, startPoint x: 561, startPoint y: 289, endPoint x: 582, endPoint y: 355, distance: 68.8
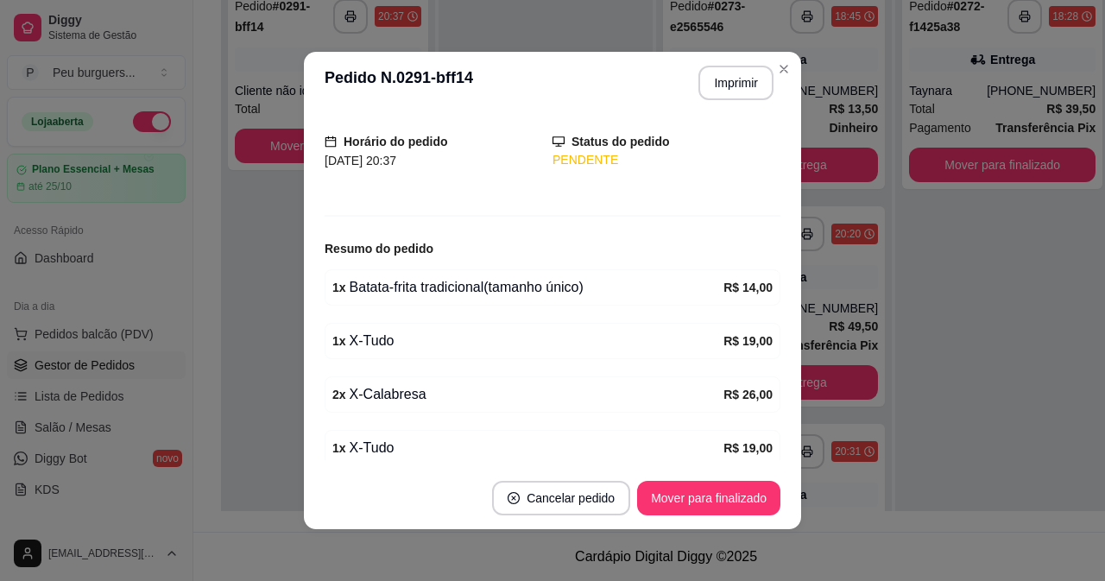
drag, startPoint x: 582, startPoint y: 357, endPoint x: 608, endPoint y: 429, distance: 77.0
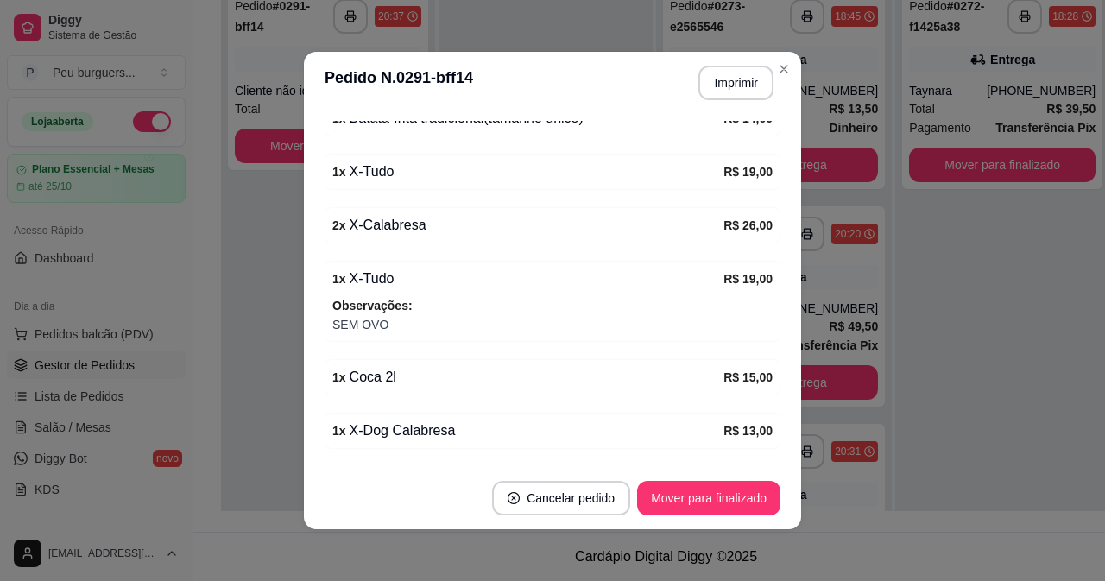
scroll to position [354, 0]
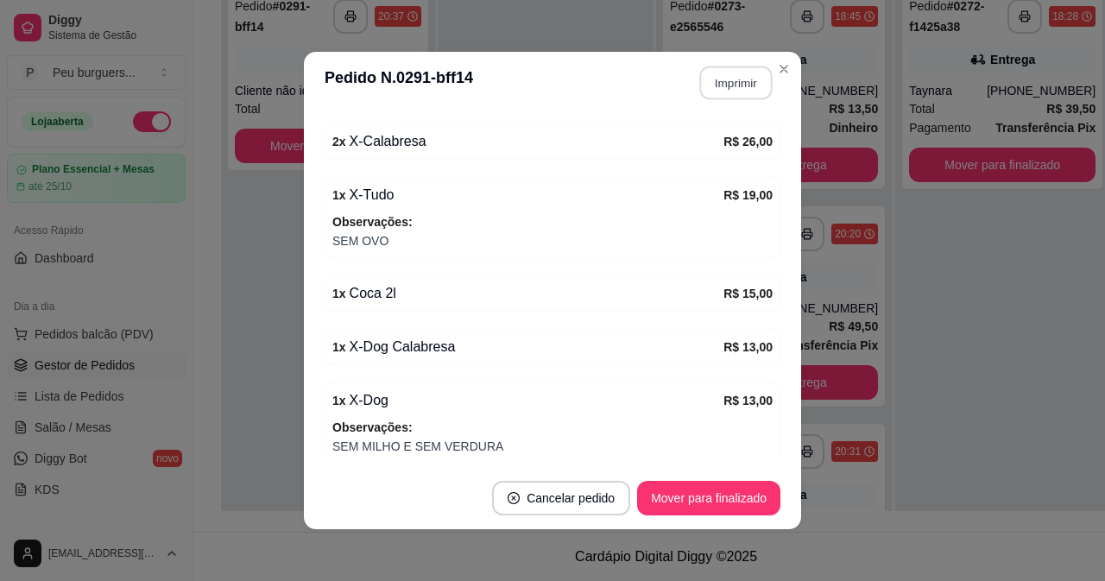
click at [738, 92] on button "Imprimir" at bounding box center [736, 83] width 73 height 34
click at [745, 490] on button "Mover para finalizado" at bounding box center [709, 499] width 139 height 34
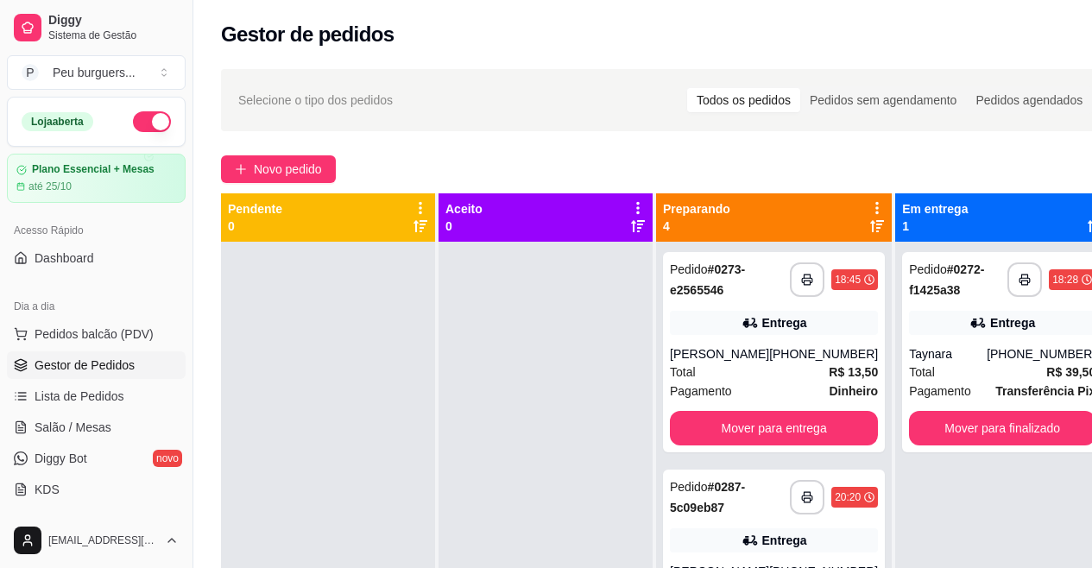
drag, startPoint x: 534, startPoint y: 168, endPoint x: 529, endPoint y: 59, distance: 108.9
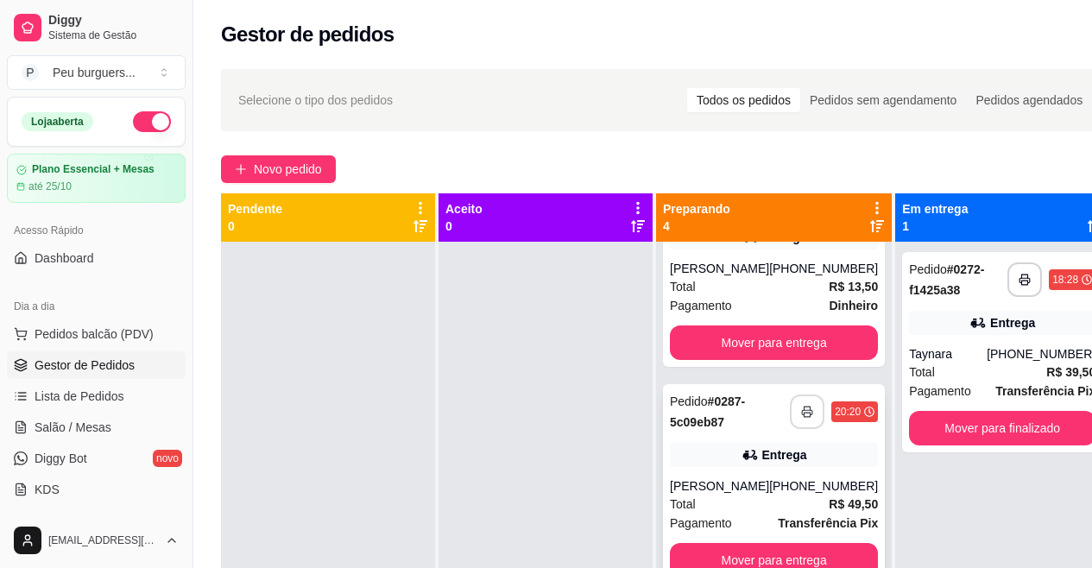
drag, startPoint x: 750, startPoint y: 436, endPoint x: 766, endPoint y: 552, distance: 116.7
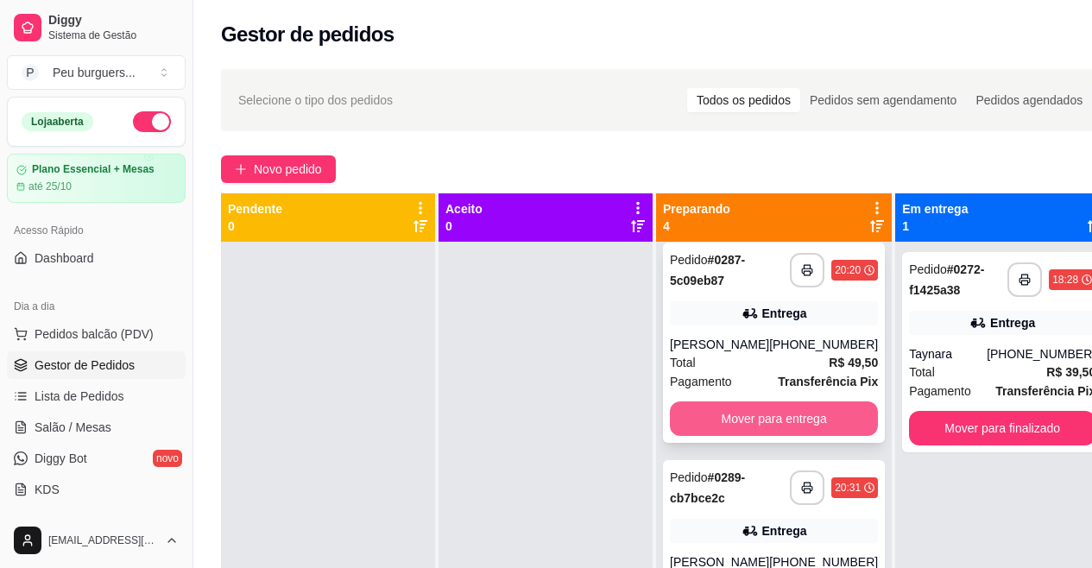
click at [766, 412] on button "Mover para entrega" at bounding box center [774, 419] width 208 height 35
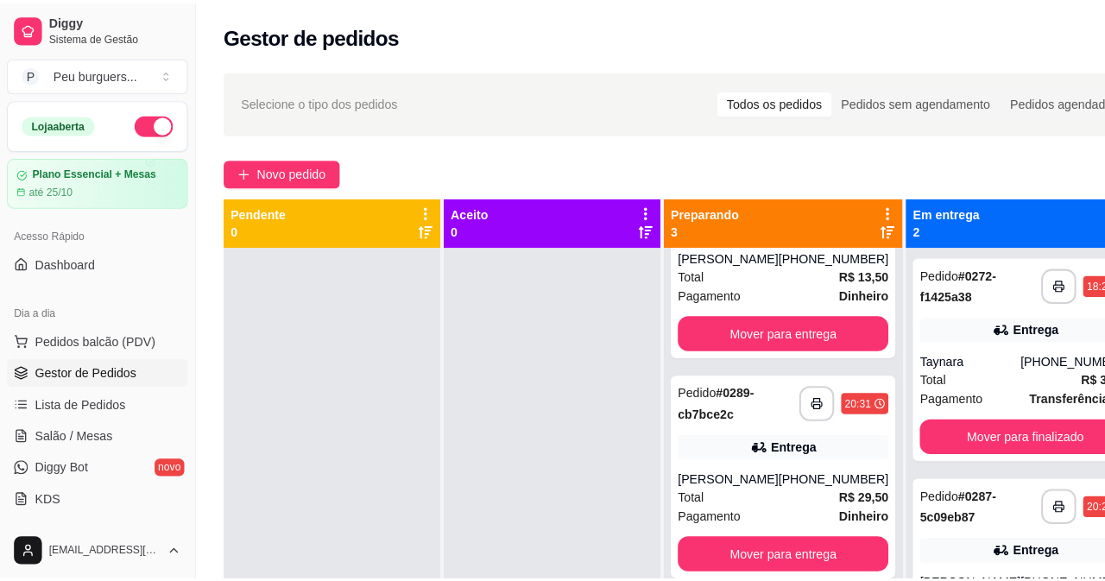
scroll to position [9, 0]
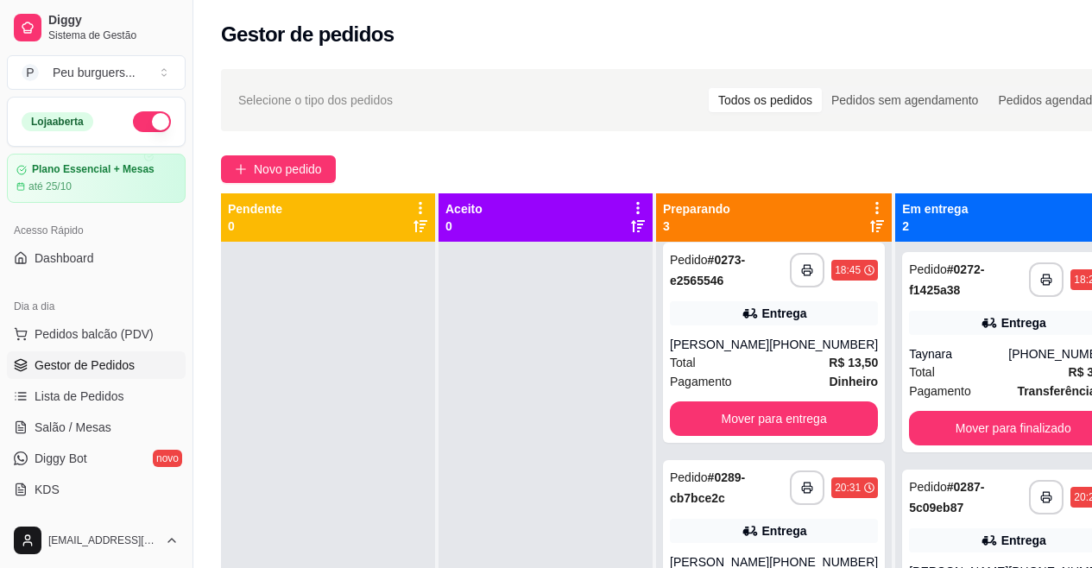
drag, startPoint x: 521, startPoint y: 374, endPoint x: 507, endPoint y: 217, distance: 157.8
click at [68, 417] on link "Salão / Mesas" at bounding box center [96, 428] width 179 height 28
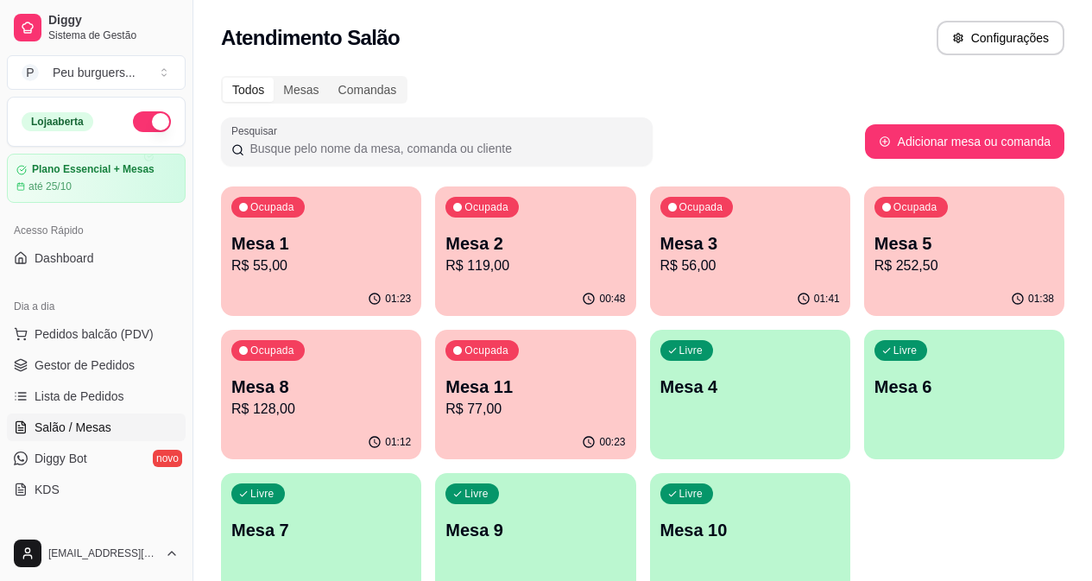
click at [411, 375] on p "Mesa 8" at bounding box center [321, 387] width 180 height 24
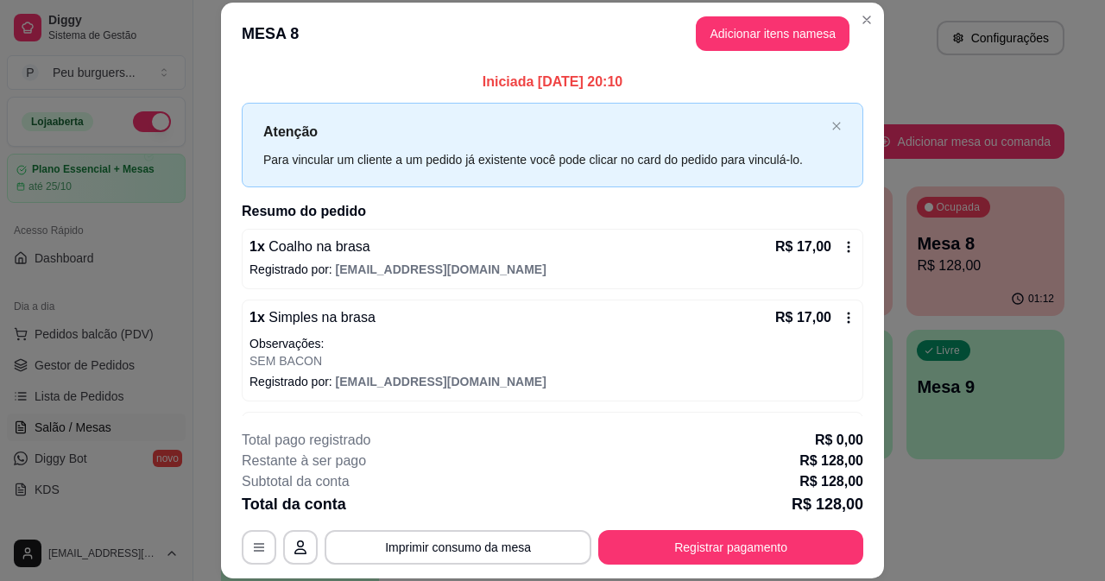
scroll to position [53, 0]
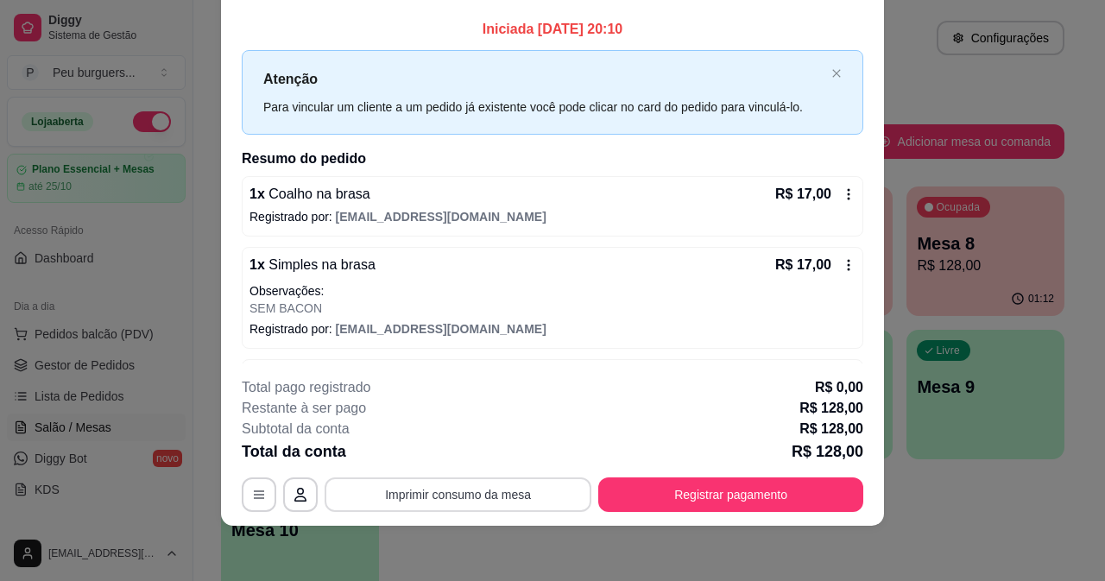
click at [464, 497] on button "Imprimir consumo da mesa" at bounding box center [458, 495] width 267 height 35
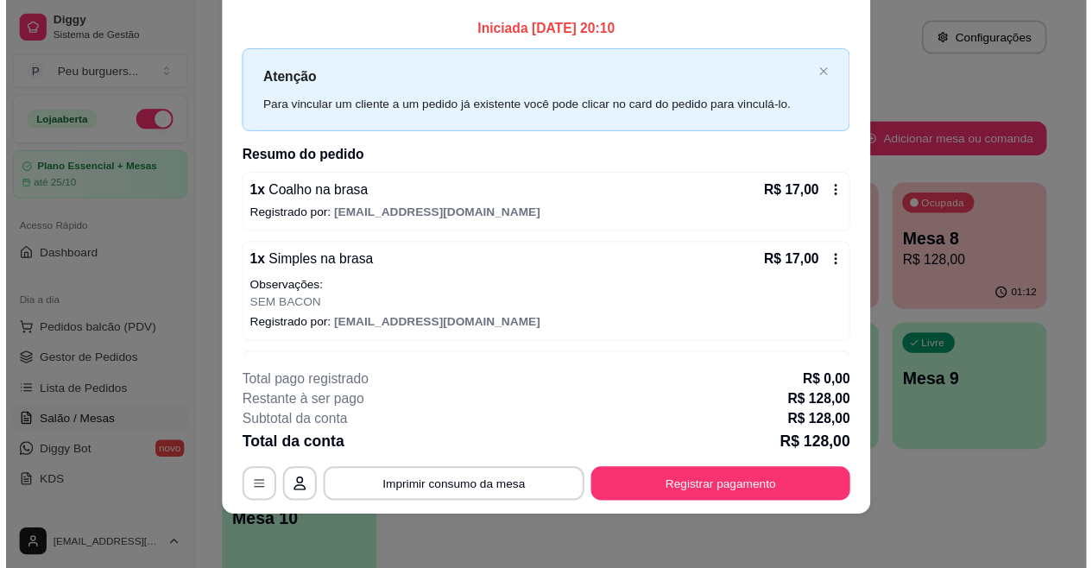
scroll to position [0, 0]
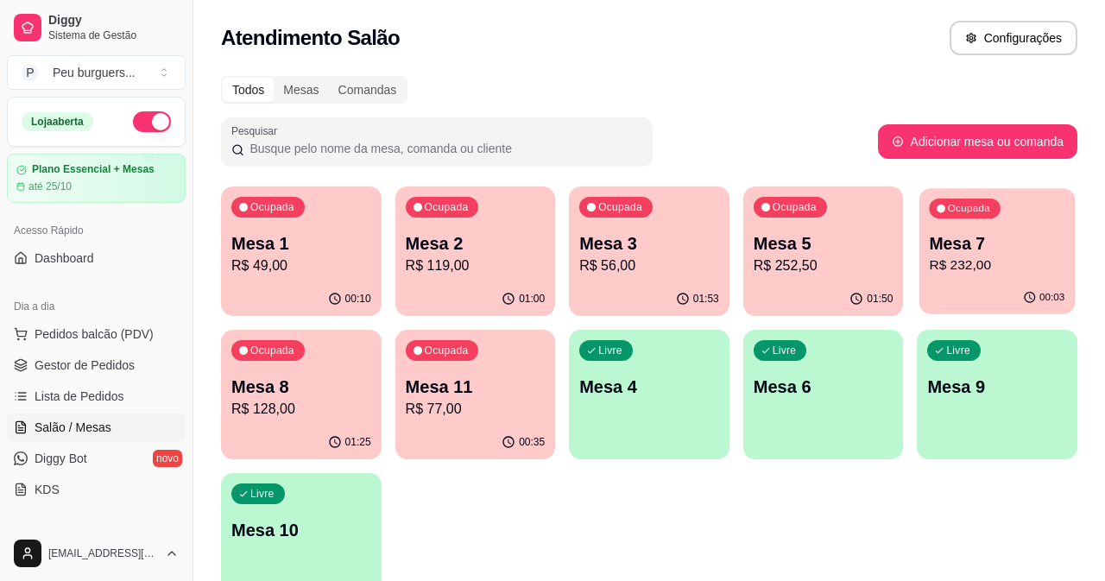
click at [941, 253] on p "Mesa 7" at bounding box center [998, 243] width 136 height 23
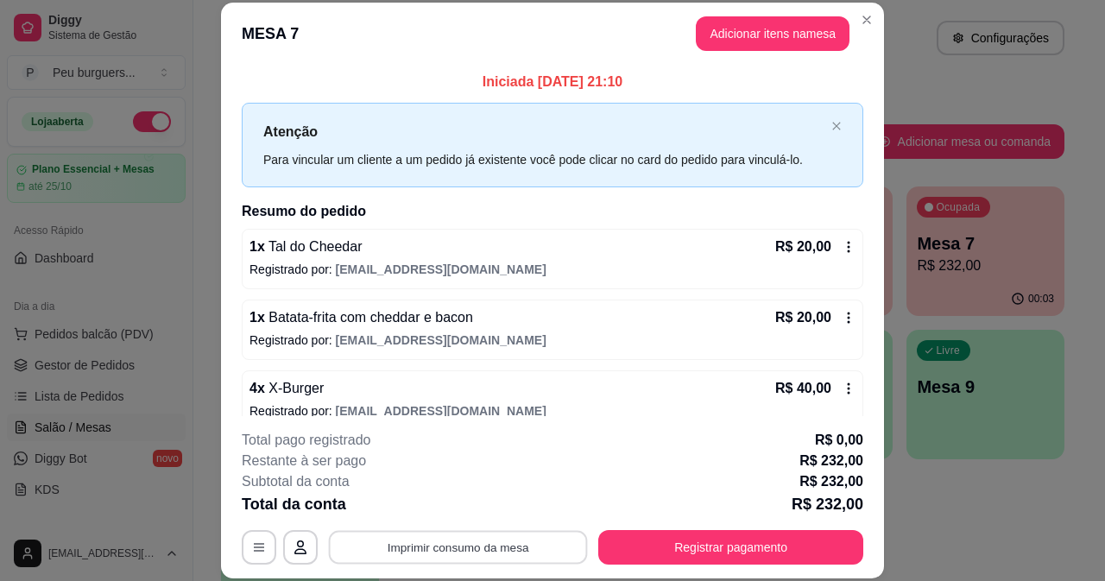
click at [516, 549] on button "Imprimir consumo da mesa" at bounding box center [458, 547] width 259 height 34
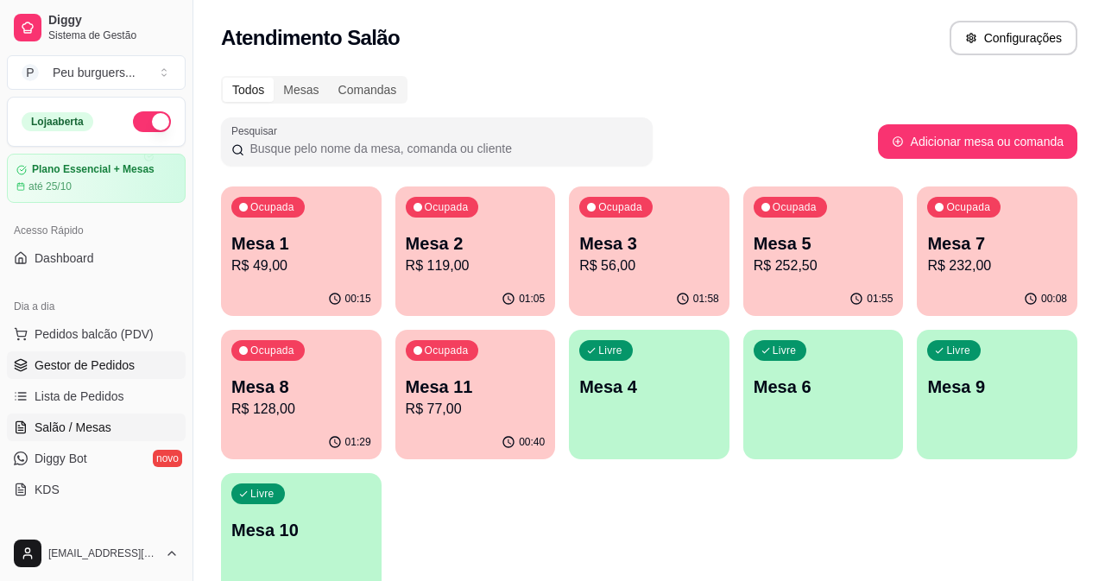
click at [124, 362] on span "Gestor de Pedidos" at bounding box center [85, 365] width 100 height 17
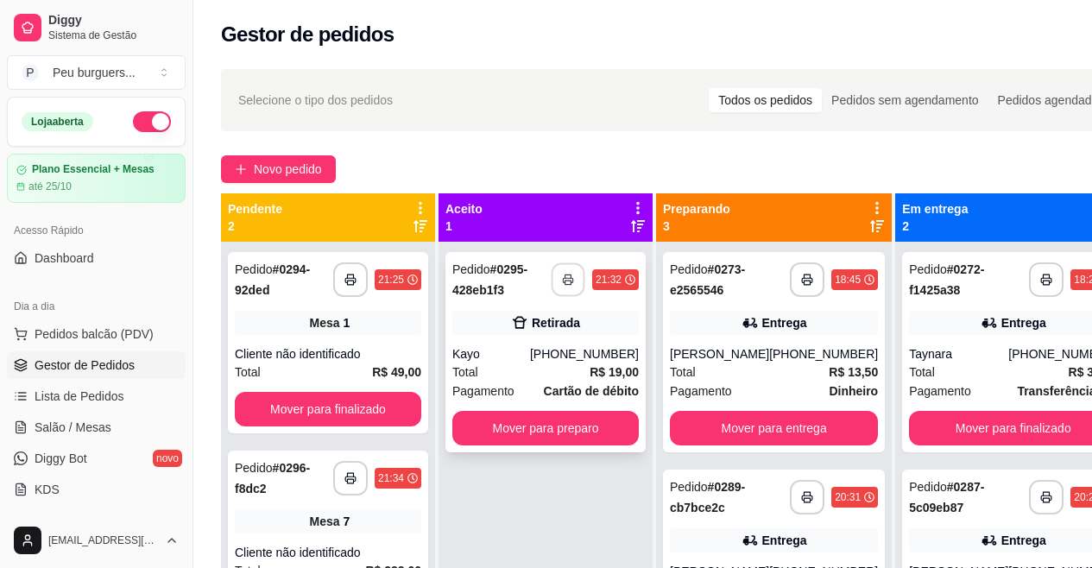
click at [570, 291] on button "button" at bounding box center [569, 280] width 34 height 34
click at [86, 360] on span "Gestor de Pedidos" at bounding box center [85, 365] width 100 height 17
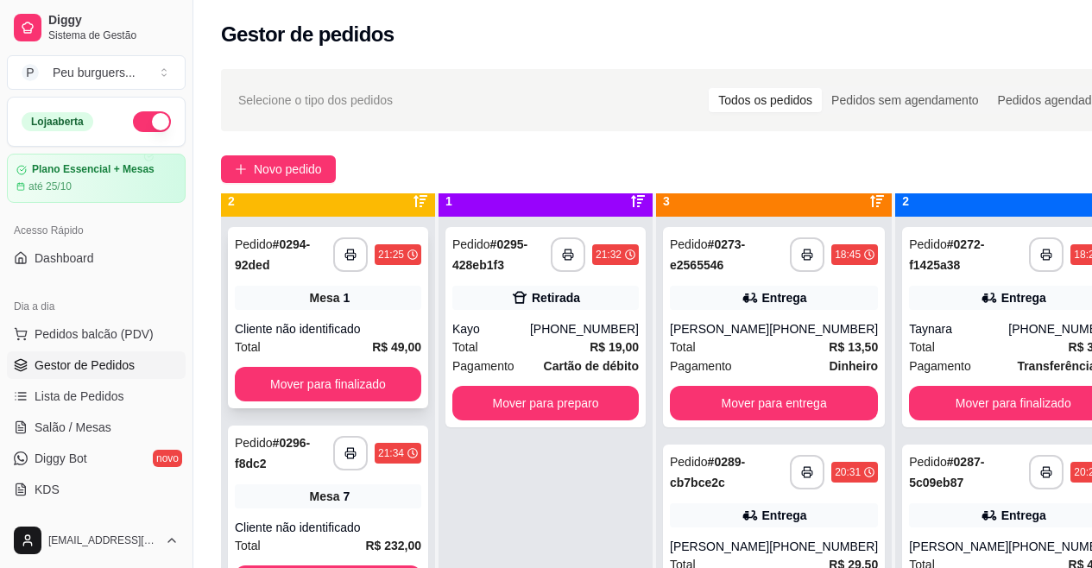
scroll to position [48, 0]
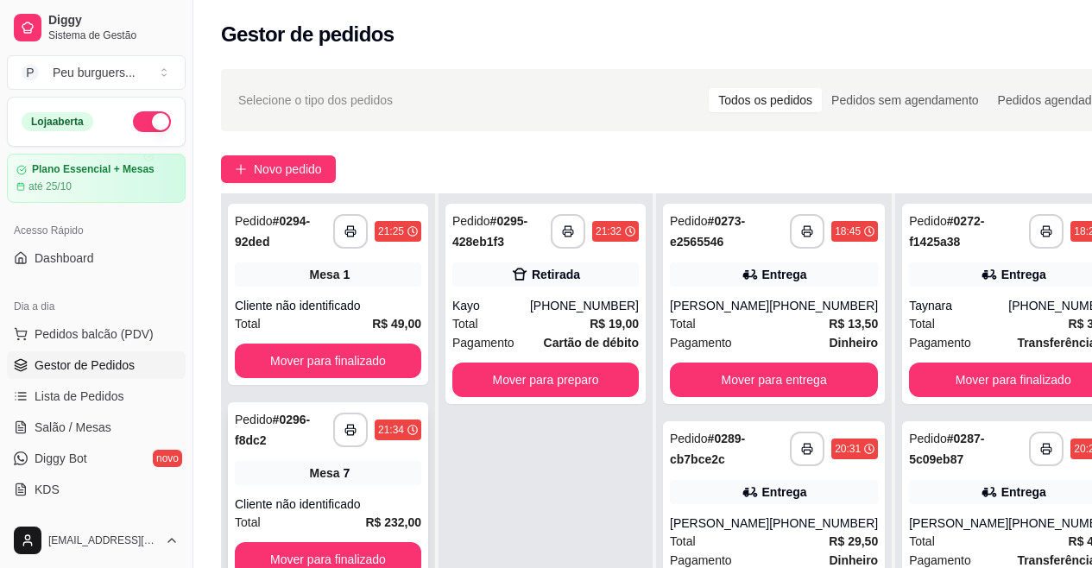
drag, startPoint x: 304, startPoint y: 303, endPoint x: 354, endPoint y: 459, distance: 164.1
drag, startPoint x: 77, startPoint y: 288, endPoint x: 152, endPoint y: 204, distance: 112.5
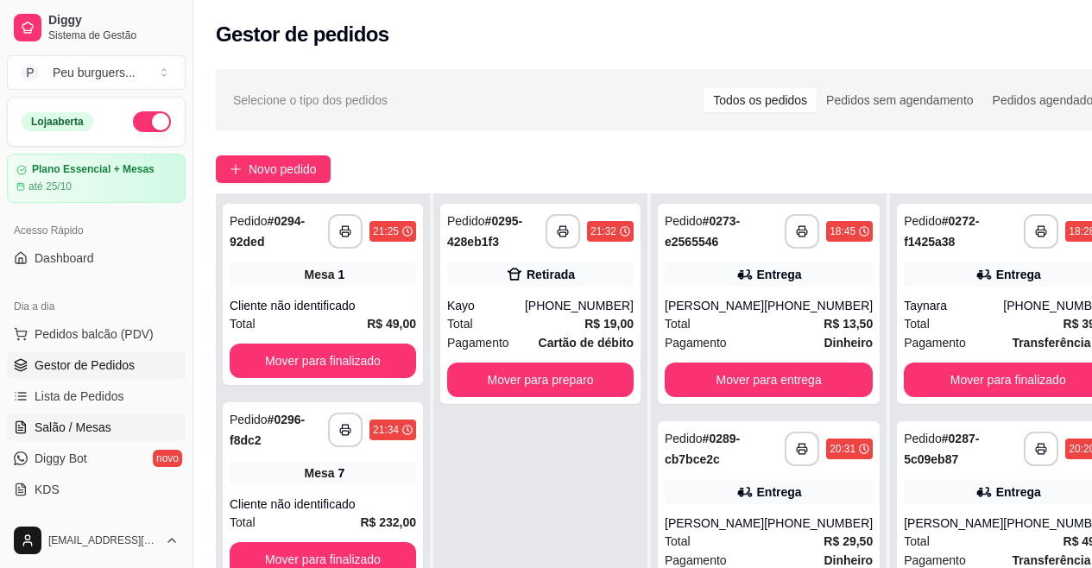
click at [56, 421] on span "Salão / Mesas" at bounding box center [73, 427] width 77 height 17
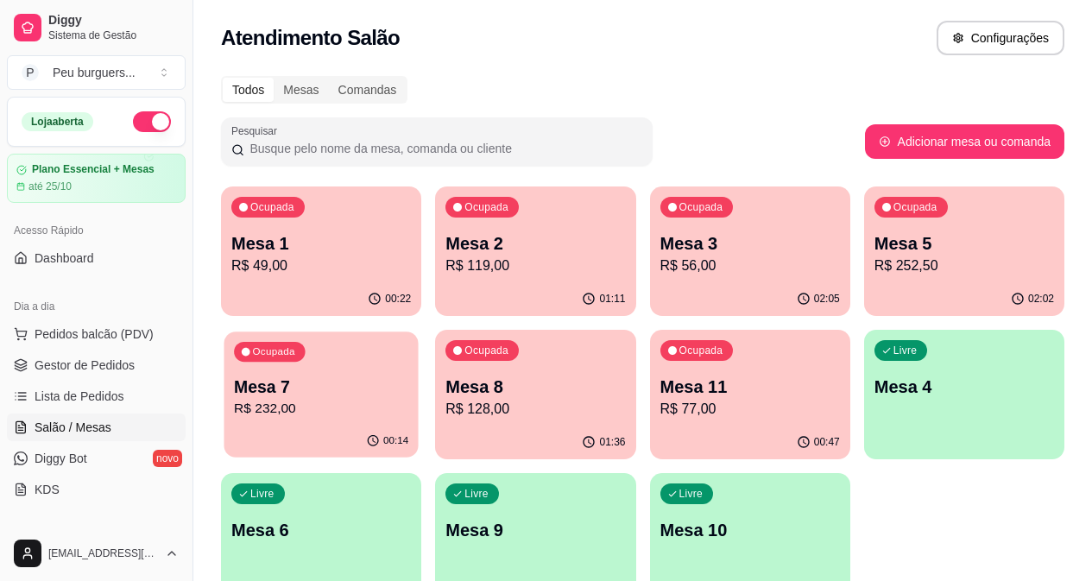
click at [418, 425] on div "00:14" at bounding box center [321, 441] width 194 height 33
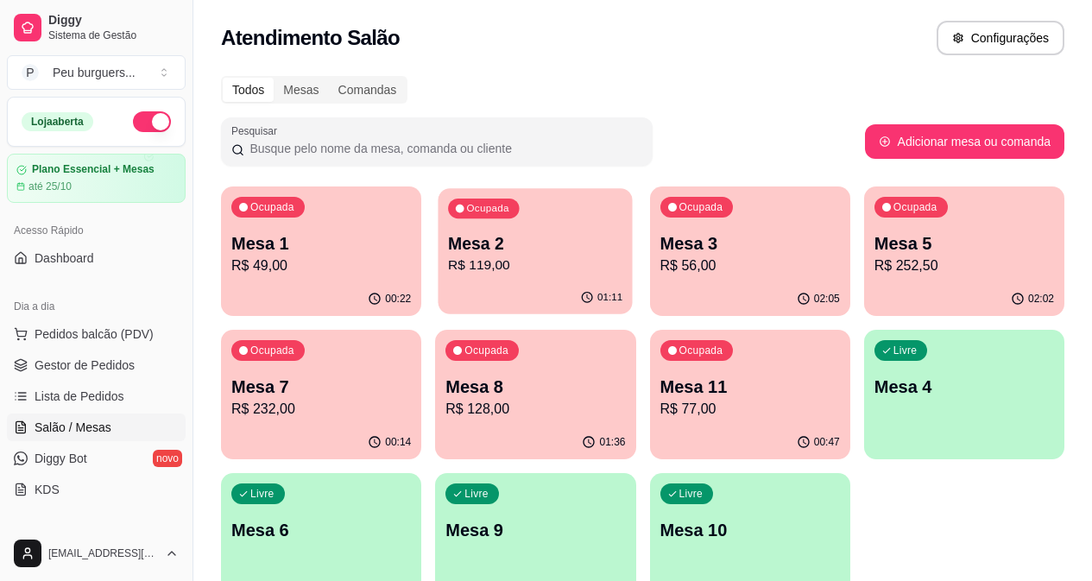
click at [521, 247] on p "Mesa 2" at bounding box center [535, 243] width 174 height 23
click at [101, 370] on span "Gestor de Pedidos" at bounding box center [85, 365] width 100 height 17
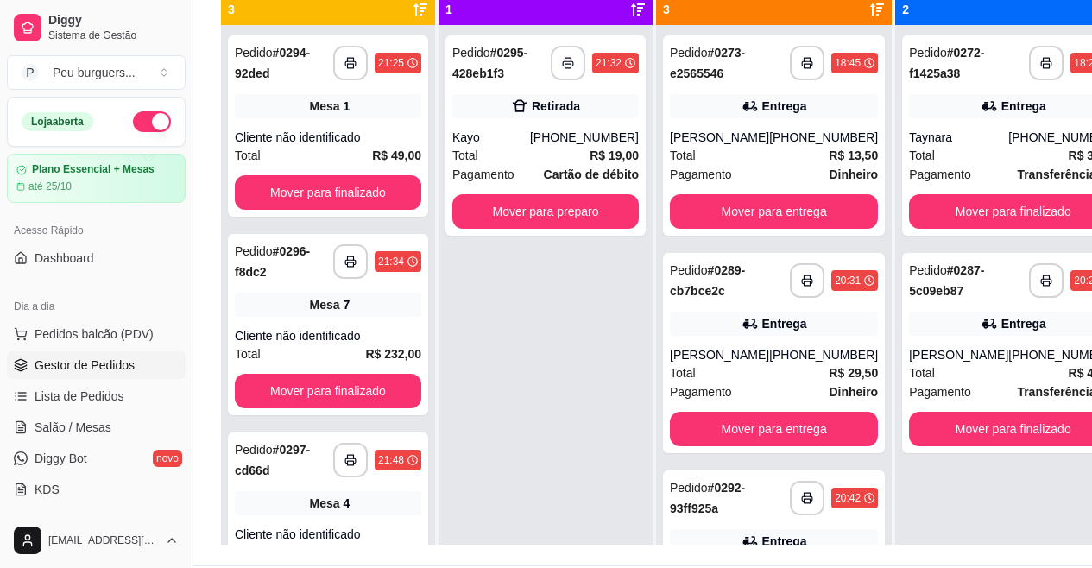
scroll to position [276, 0]
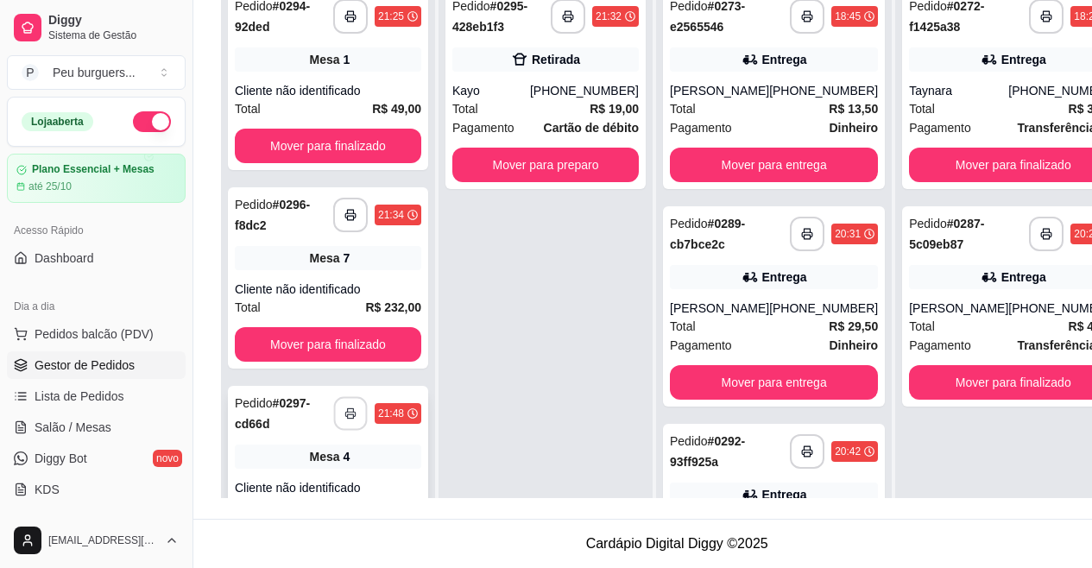
click at [345, 408] on icon "button" at bounding box center [351, 414] width 12 height 12
click at [332, 332] on button "Mover para finalizado" at bounding box center [328, 344] width 187 height 35
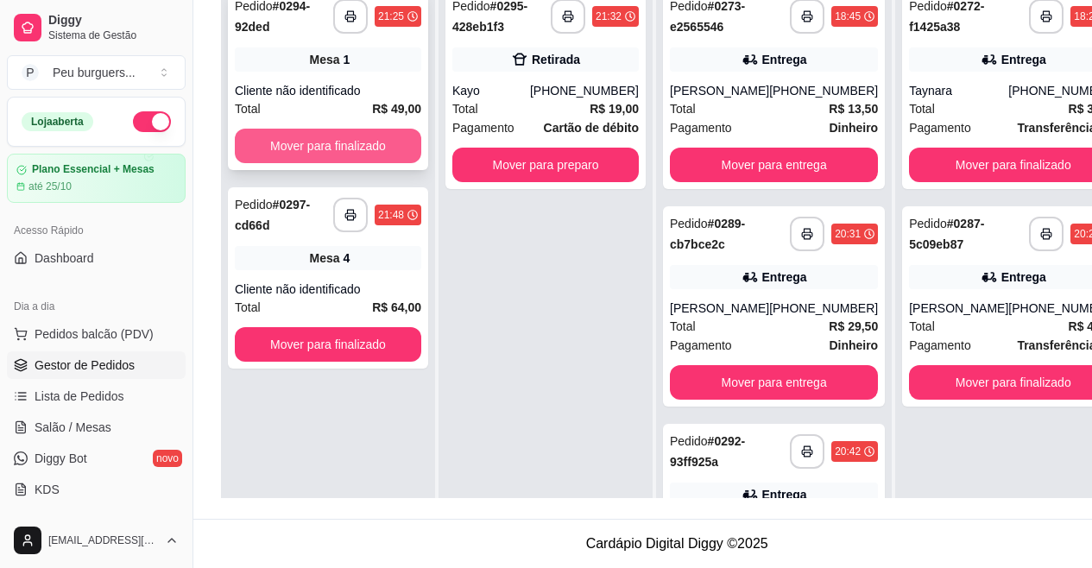
click at [300, 132] on button "Mover para finalizado" at bounding box center [328, 146] width 187 height 35
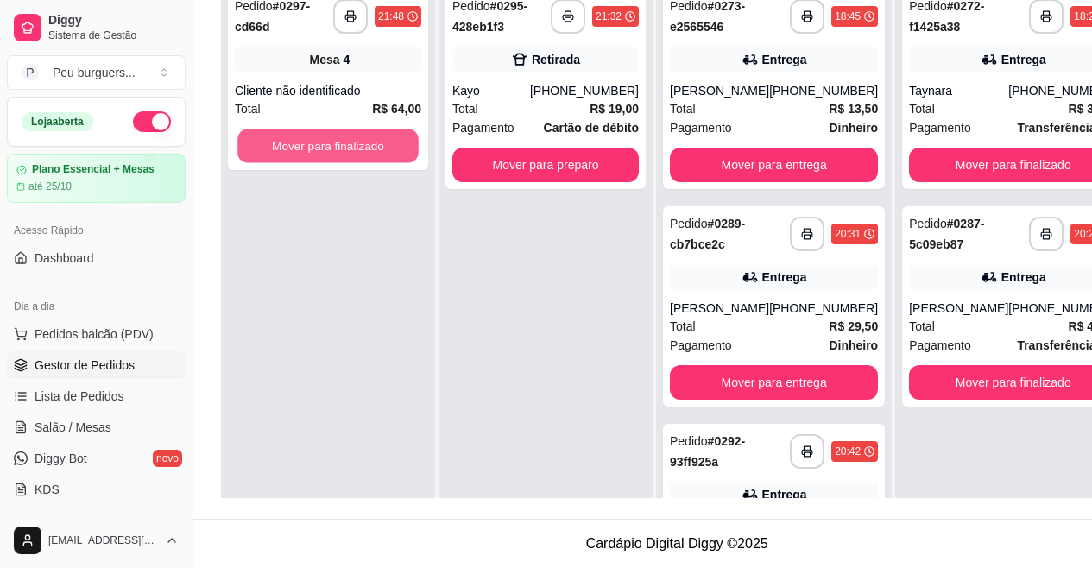
click at [300, 132] on button "Mover para finalizado" at bounding box center [327, 147] width 181 height 34
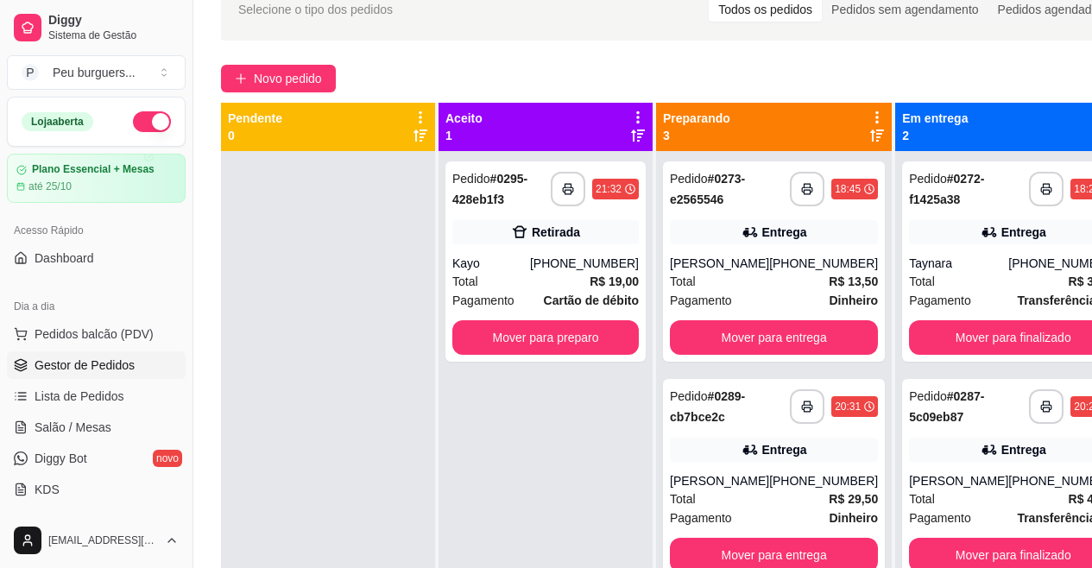
scroll to position [81, 0]
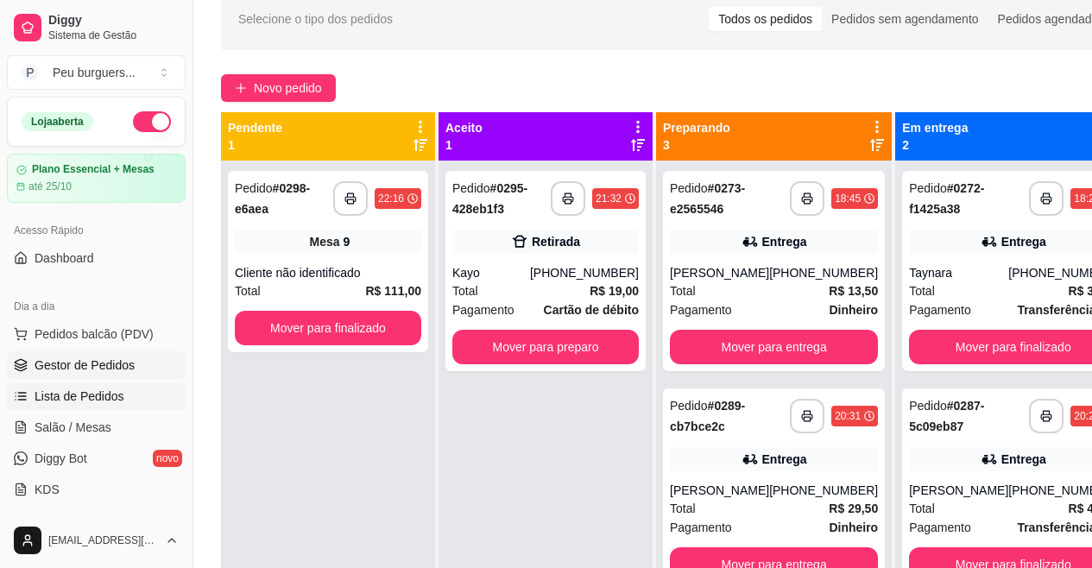
click at [58, 399] on span "Lista de Pedidos" at bounding box center [80, 396] width 90 height 17
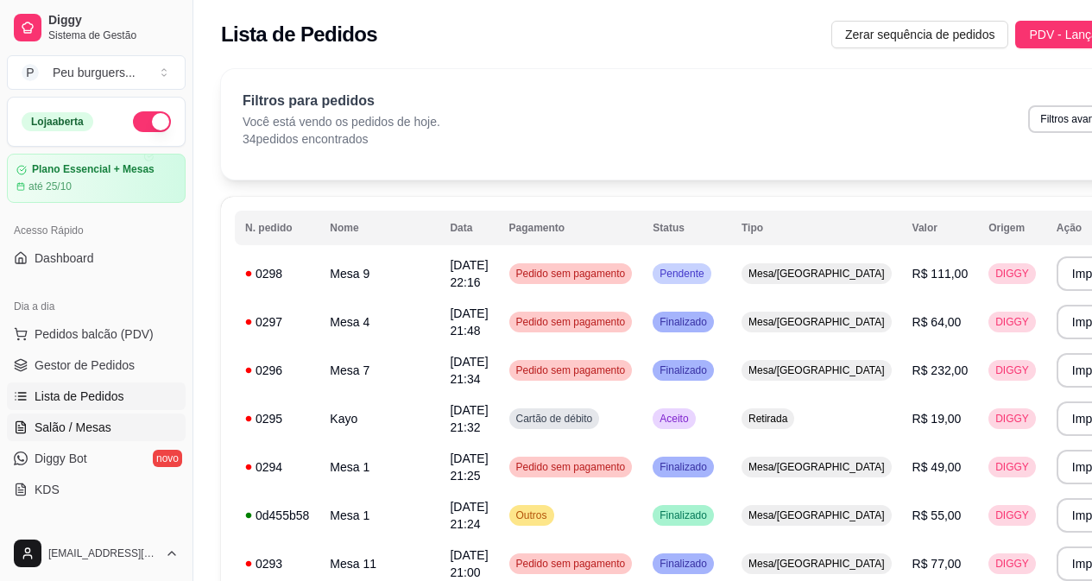
click at [53, 419] on span "Salão / Mesas" at bounding box center [73, 427] width 77 height 17
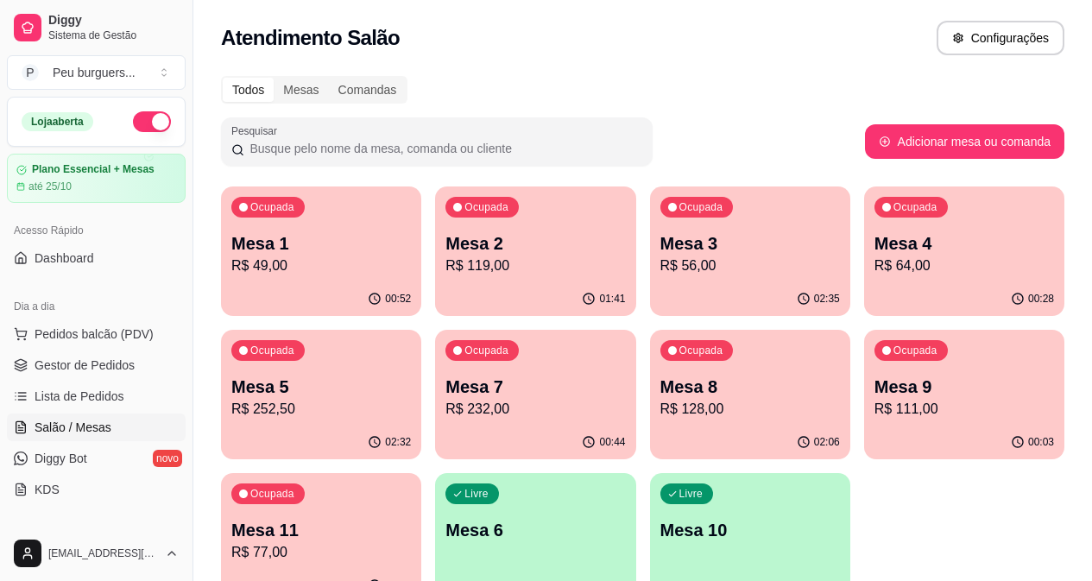
click at [864, 370] on div "Ocupada Mesa 9 R$ 111,00" at bounding box center [964, 378] width 200 height 96
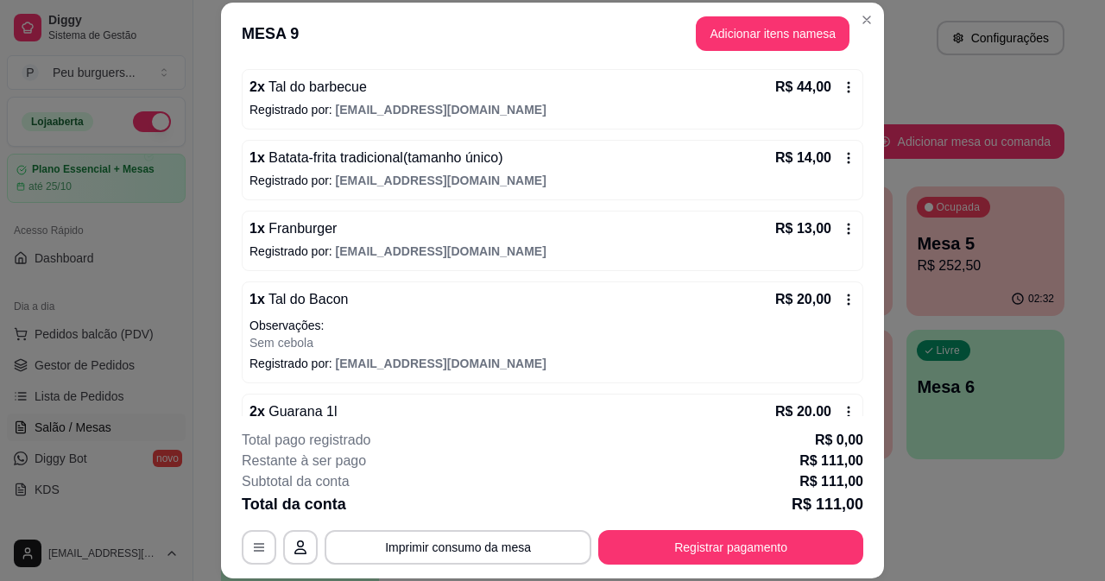
scroll to position [205, 0]
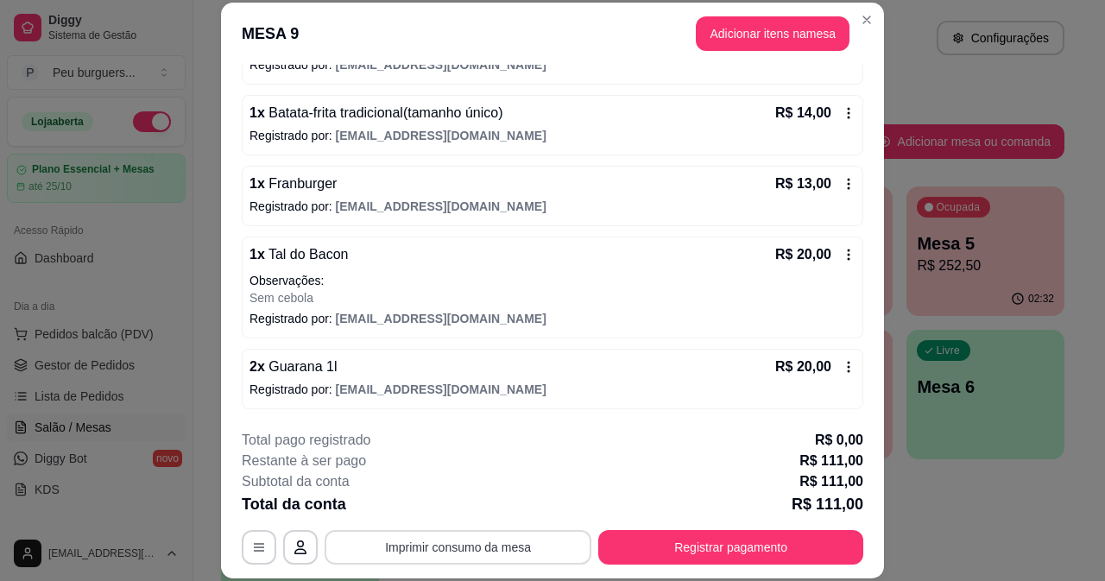
click at [511, 550] on button "Imprimir consumo da mesa" at bounding box center [458, 547] width 267 height 35
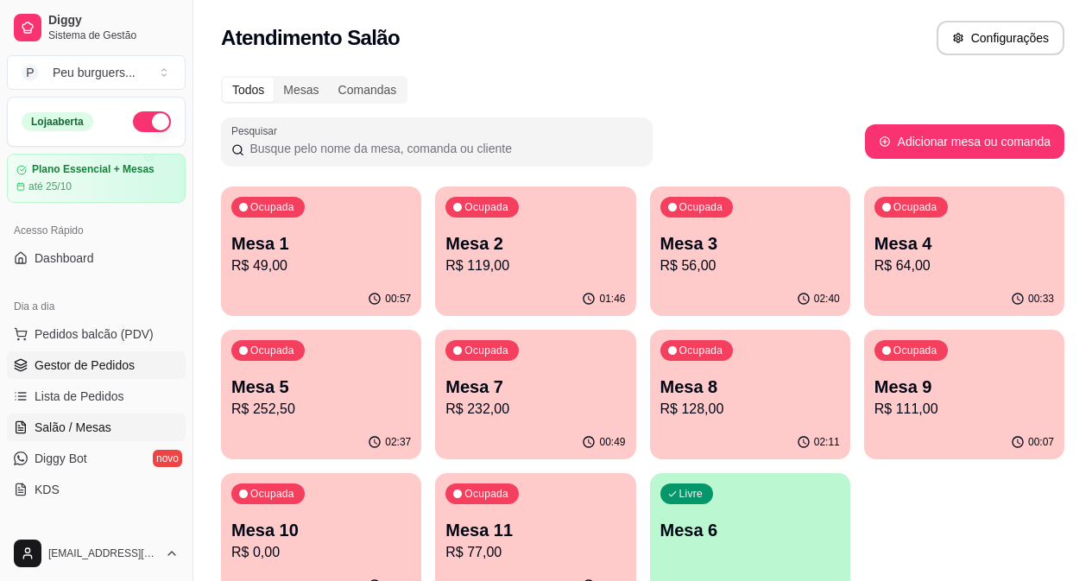
click at [138, 355] on link "Gestor de Pedidos" at bounding box center [96, 365] width 179 height 28
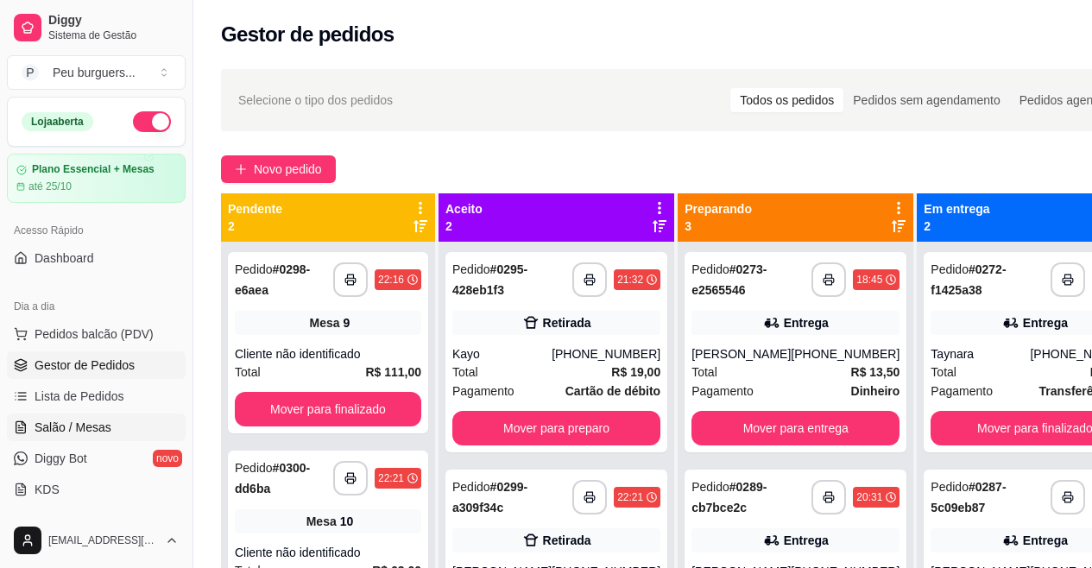
click at [105, 433] on span "Salão / Mesas" at bounding box center [73, 427] width 77 height 17
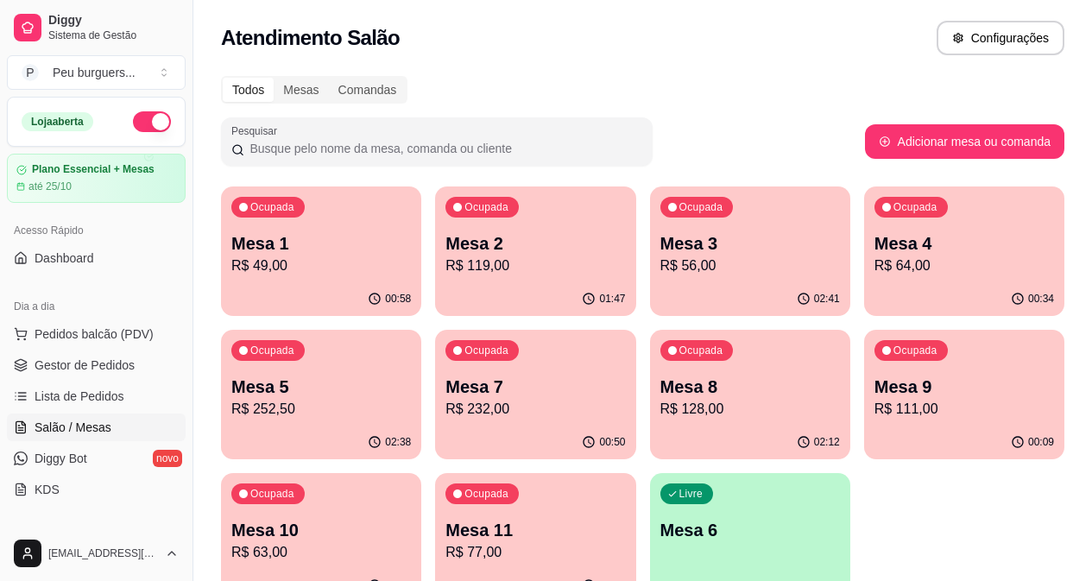
click at [411, 542] on p "R$ 63,00" at bounding box center [321, 552] width 180 height 21
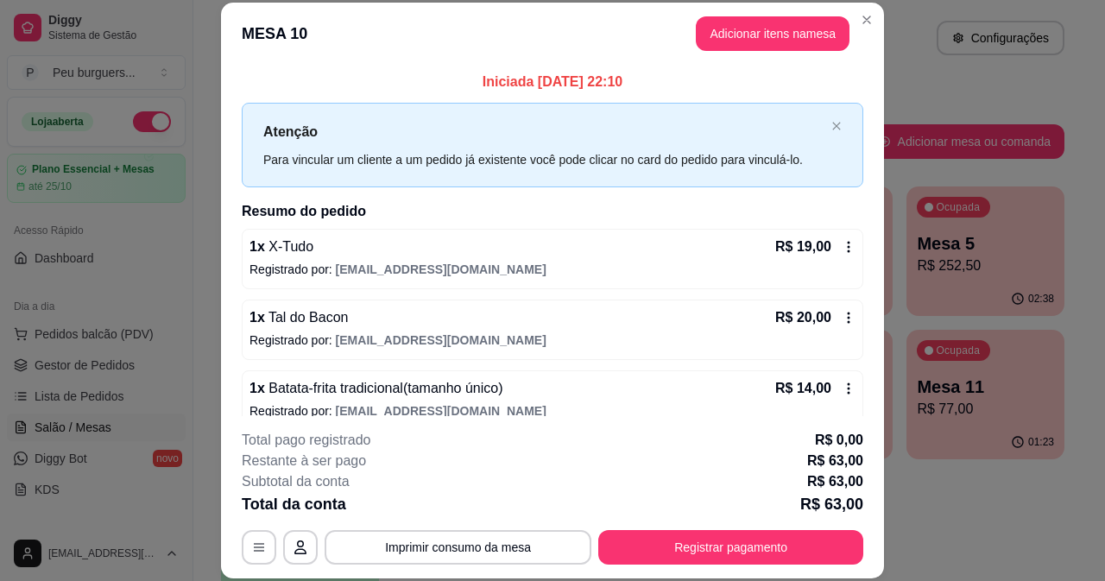
drag, startPoint x: 584, startPoint y: 340, endPoint x: 591, endPoint y: 430, distance: 90.1
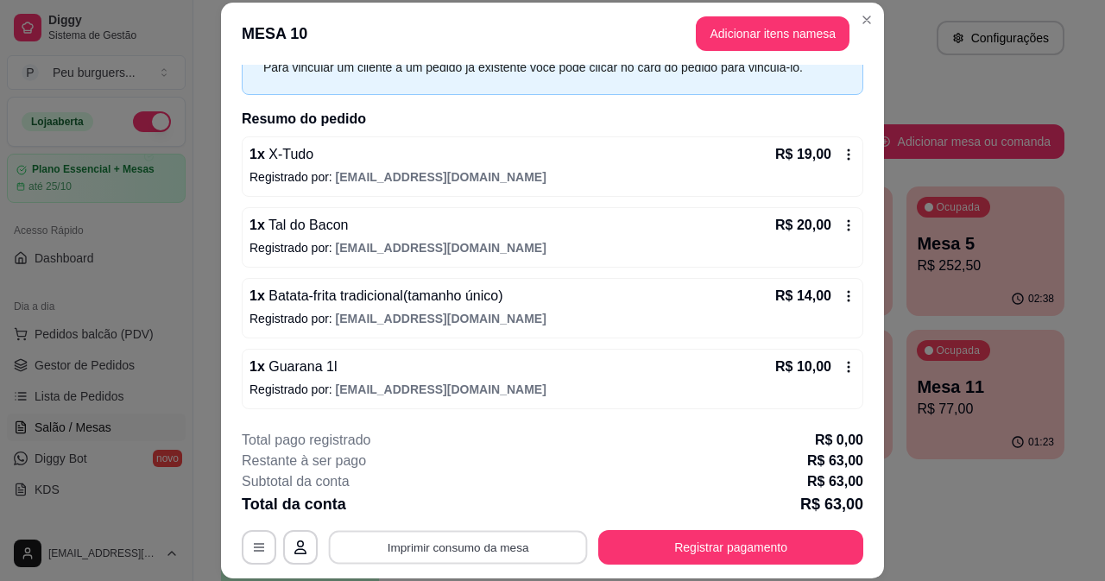
click at [490, 551] on button "Imprimir consumo da mesa" at bounding box center [458, 547] width 259 height 34
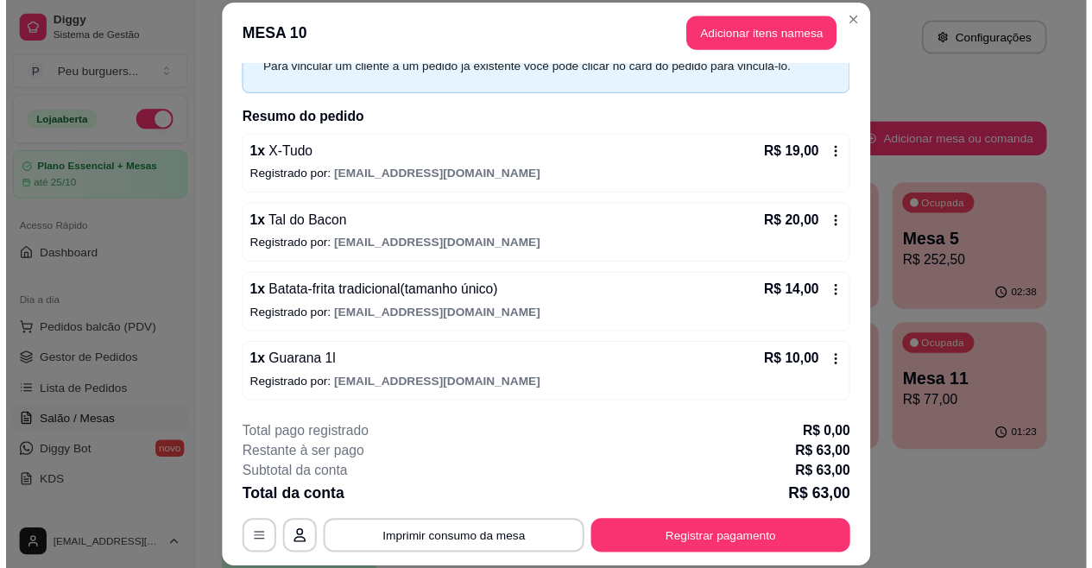
scroll to position [0, 0]
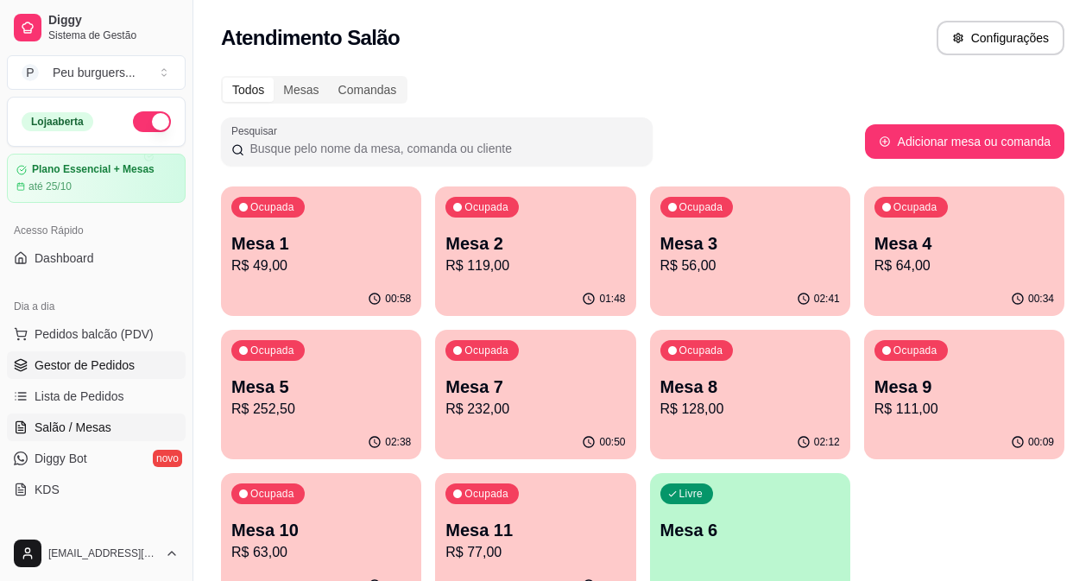
click at [124, 370] on span "Gestor de Pedidos" at bounding box center [85, 365] width 100 height 17
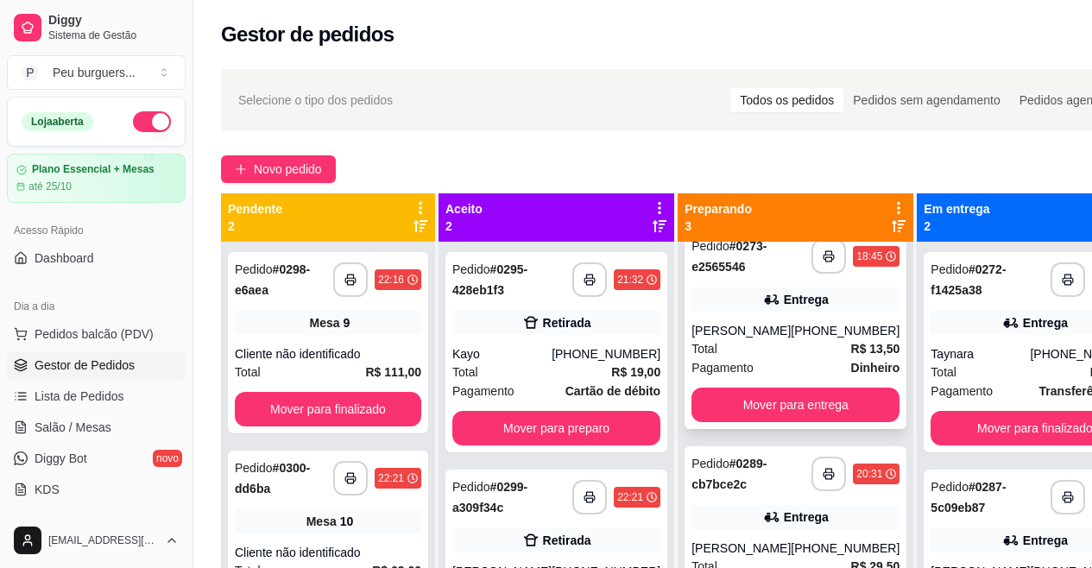
scroll to position [47, 0]
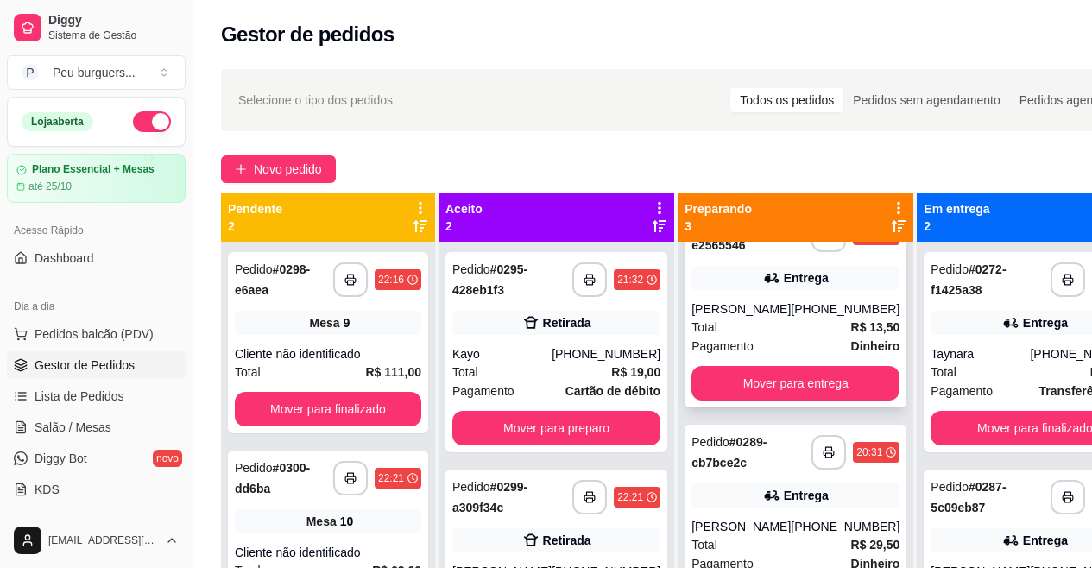
drag, startPoint x: 724, startPoint y: 285, endPoint x: 724, endPoint y: 319, distance: 34.5
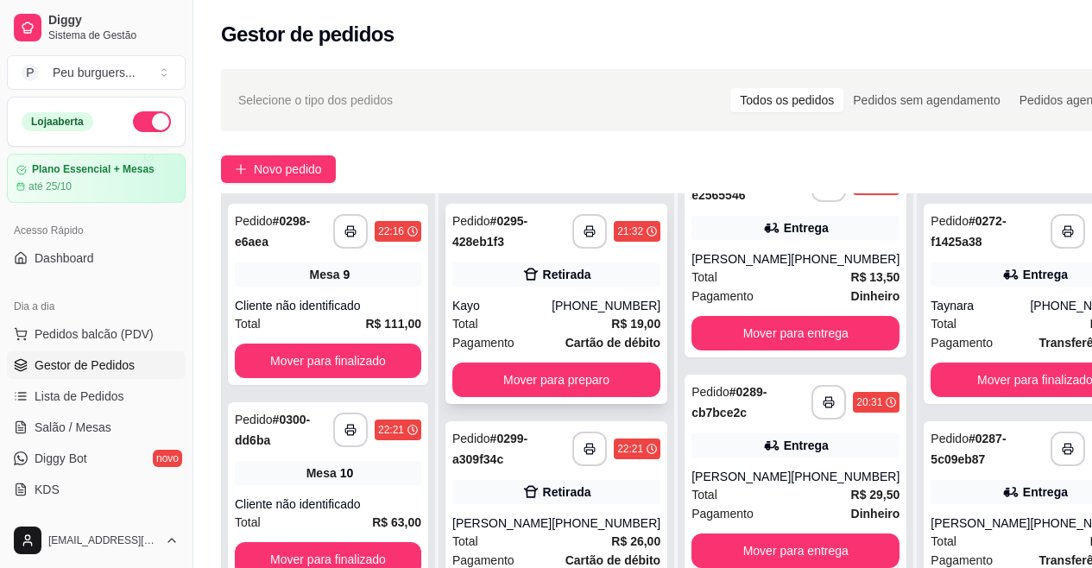
scroll to position [61, 0]
drag, startPoint x: 572, startPoint y: 335, endPoint x: 572, endPoint y: 387, distance: 51.8
click at [566, 363] on button "Mover para preparo" at bounding box center [556, 380] width 208 height 35
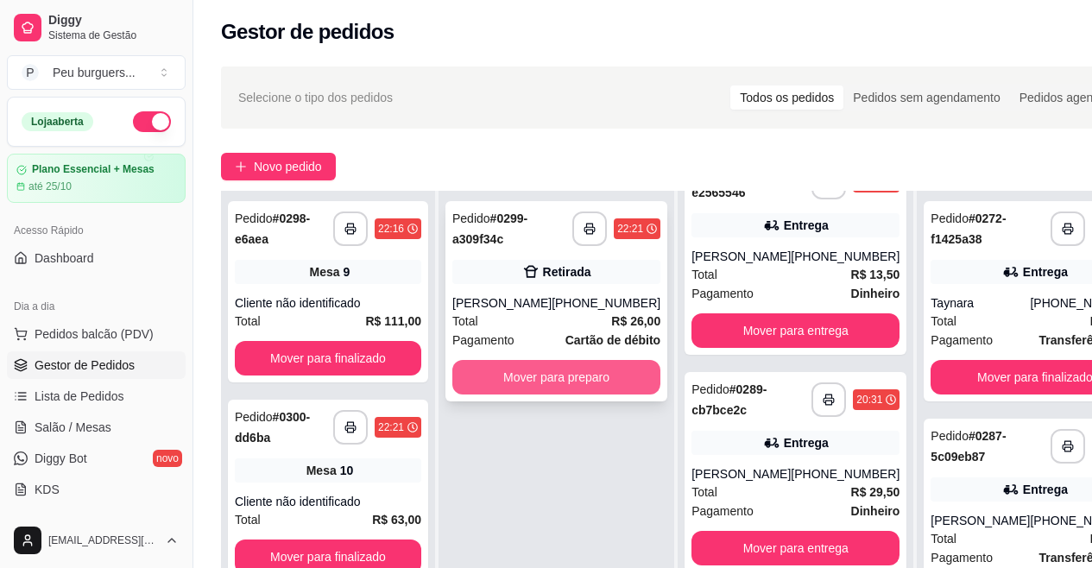
drag, startPoint x: 589, startPoint y: 371, endPoint x: 589, endPoint y: 387, distance: 15.5
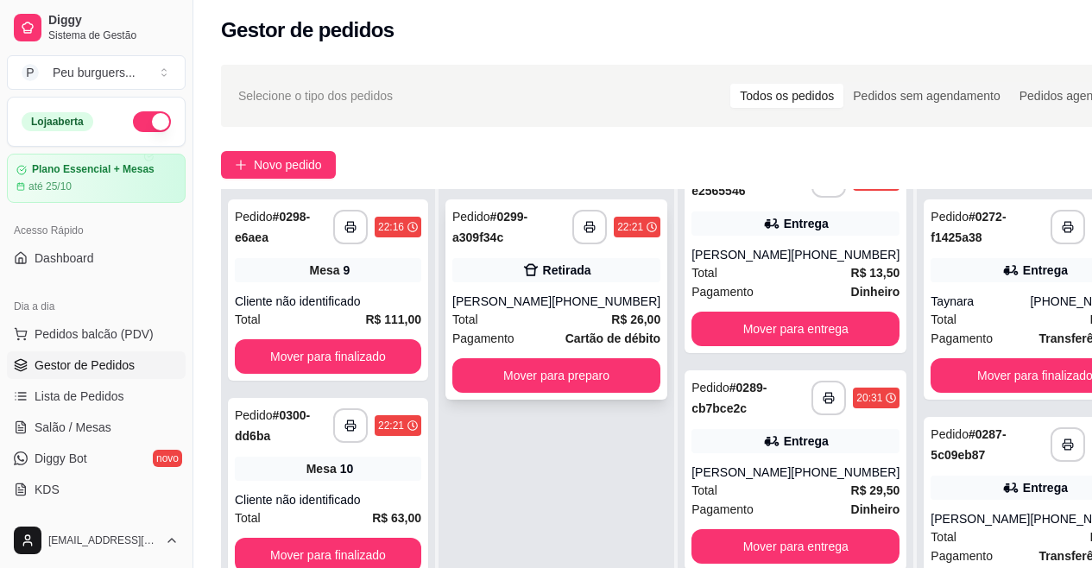
click at [570, 285] on div "**********" at bounding box center [557, 299] width 222 height 200
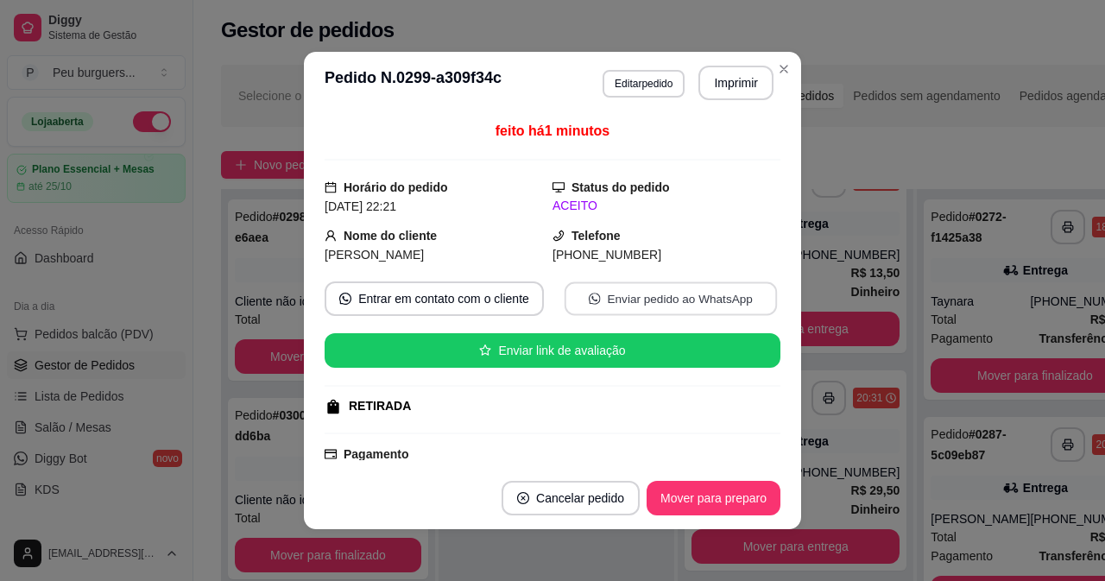
click at [572, 288] on button "Enviar pedido ao WhatsApp" at bounding box center [671, 299] width 212 height 34
click at [589, 505] on button "Cancelar pedido" at bounding box center [571, 498] width 138 height 35
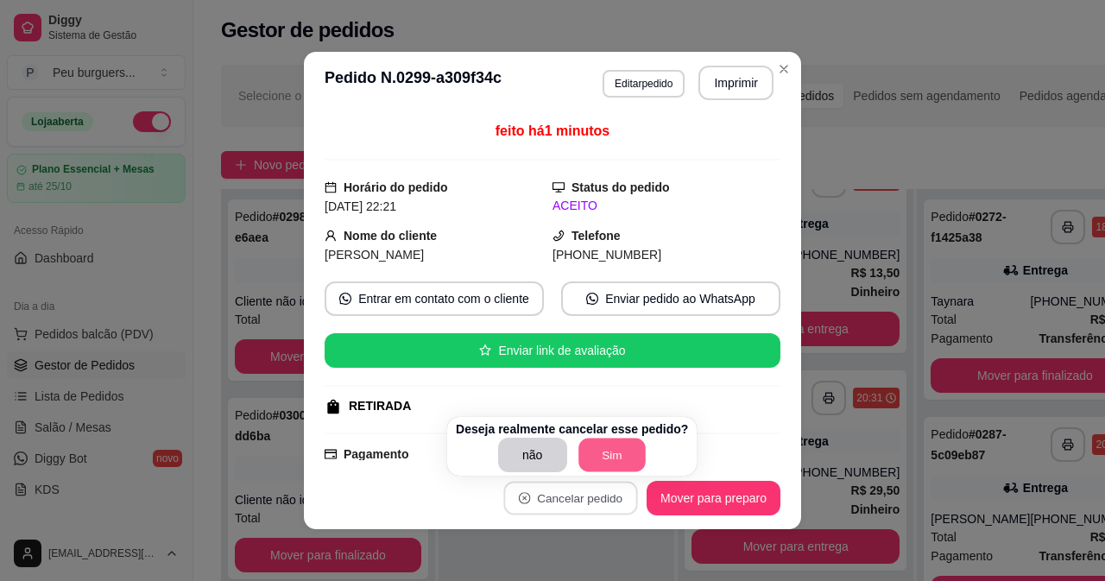
click at [601, 446] on button "Sim" at bounding box center [612, 456] width 67 height 34
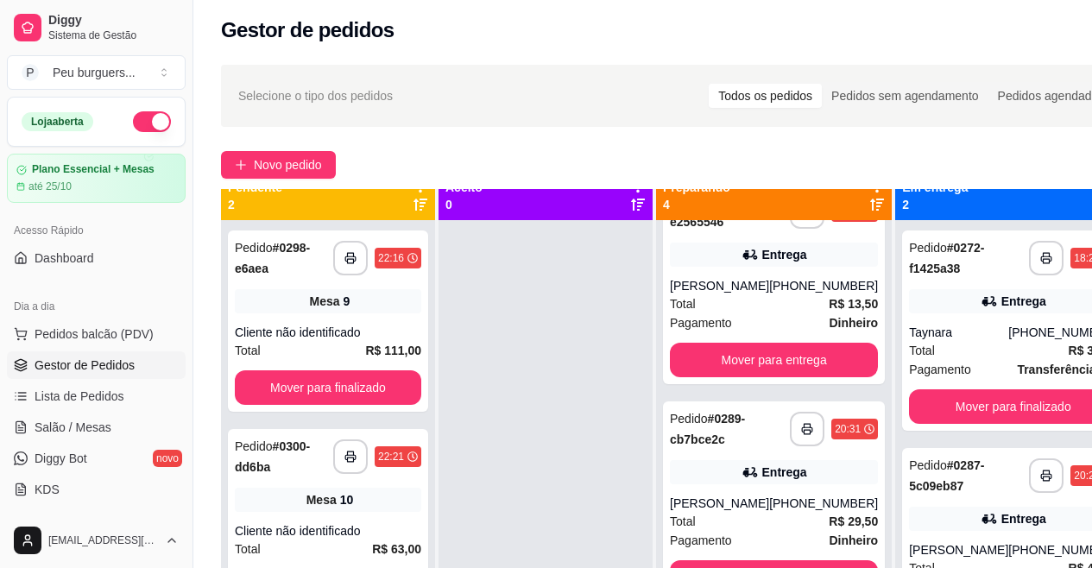
scroll to position [0, 0]
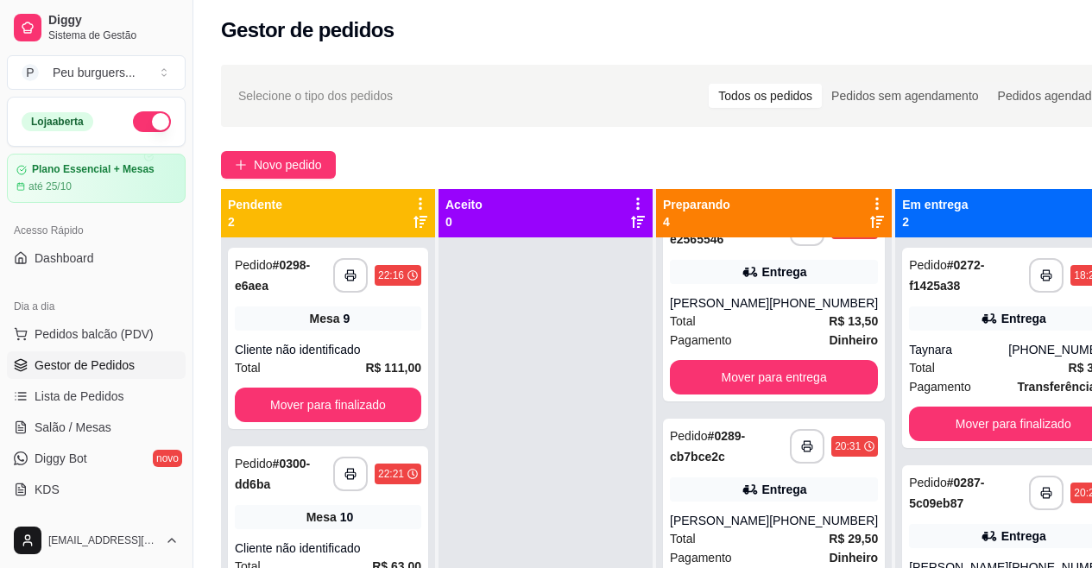
drag, startPoint x: 534, startPoint y: 421, endPoint x: 606, endPoint y: 254, distance: 182.5
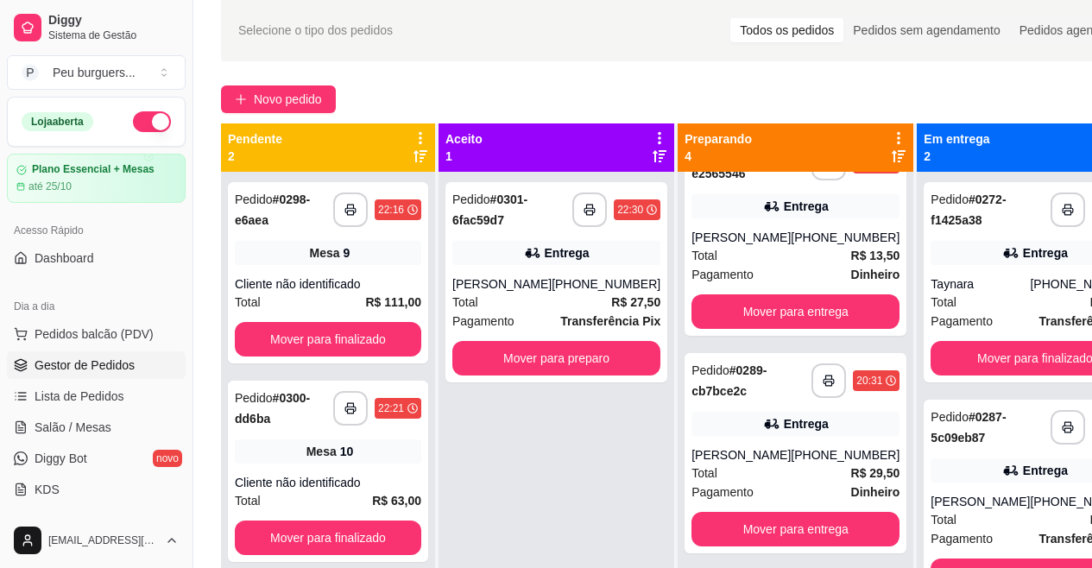
scroll to position [108, 0]
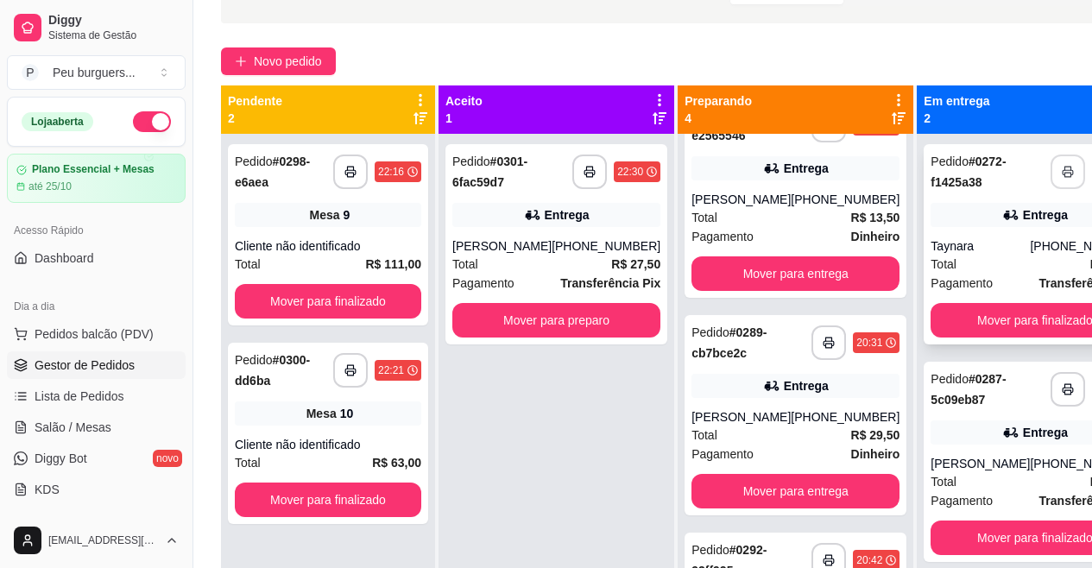
click at [1062, 176] on icon "button" at bounding box center [1068, 172] width 12 height 12
click at [1063, 176] on icon "button" at bounding box center [1069, 172] width 12 height 12
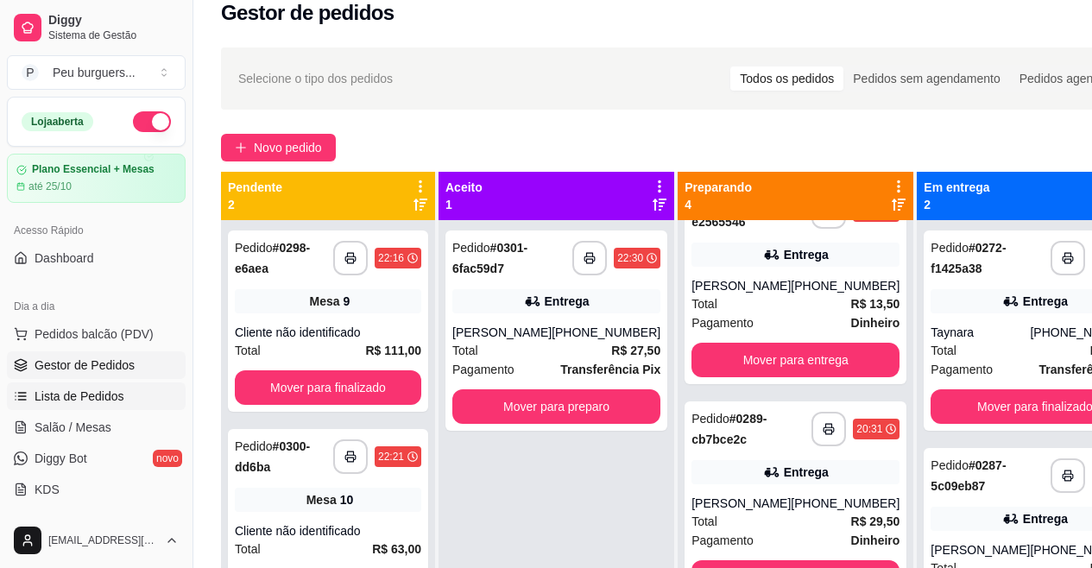
click at [74, 395] on span "Lista de Pedidos" at bounding box center [80, 396] width 90 height 17
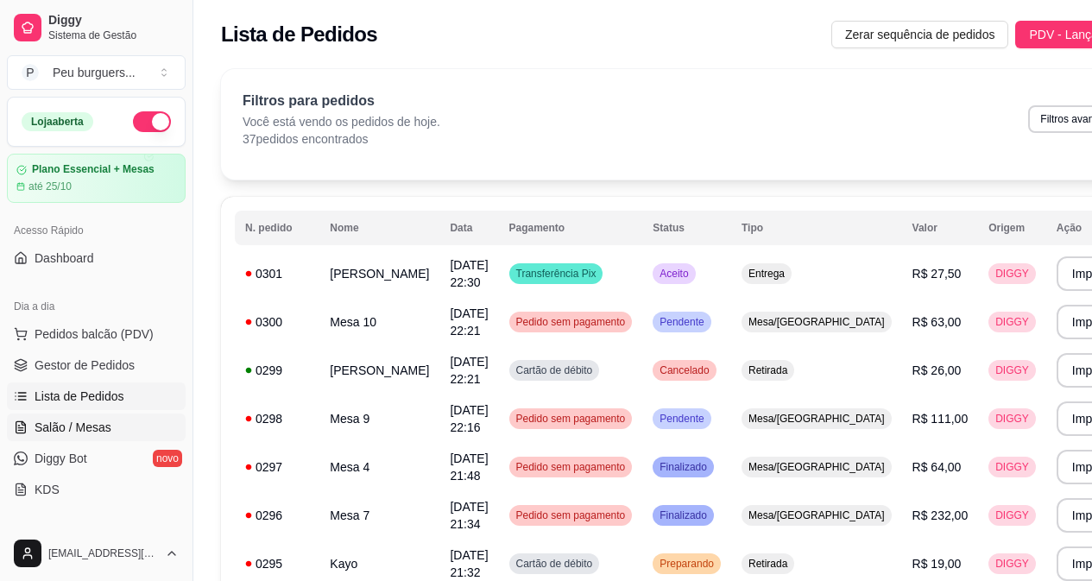
click at [60, 435] on span "Salão / Mesas" at bounding box center [73, 427] width 77 height 17
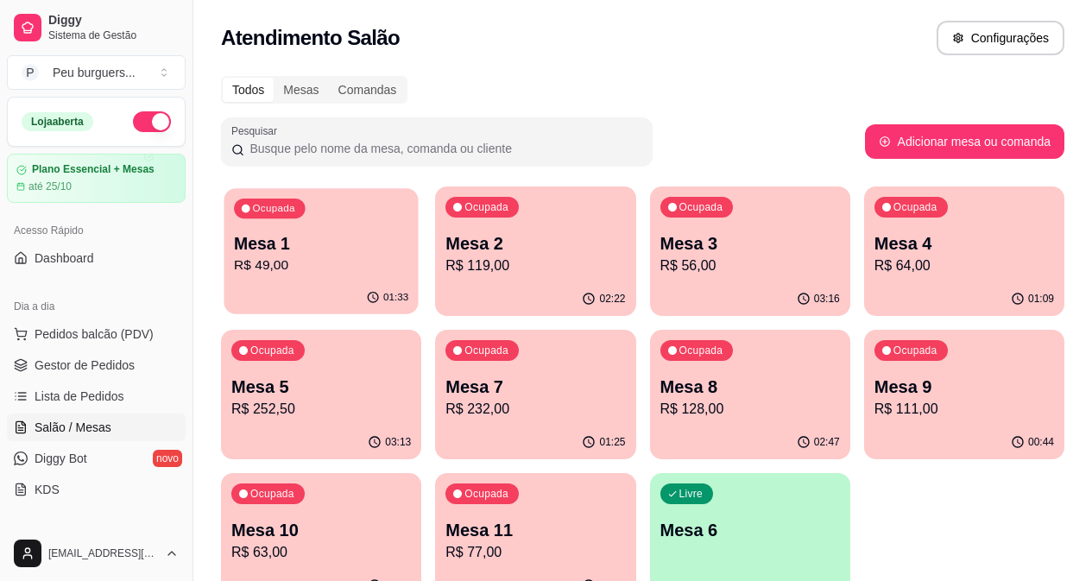
click at [321, 275] on p "R$ 49,00" at bounding box center [321, 266] width 174 height 20
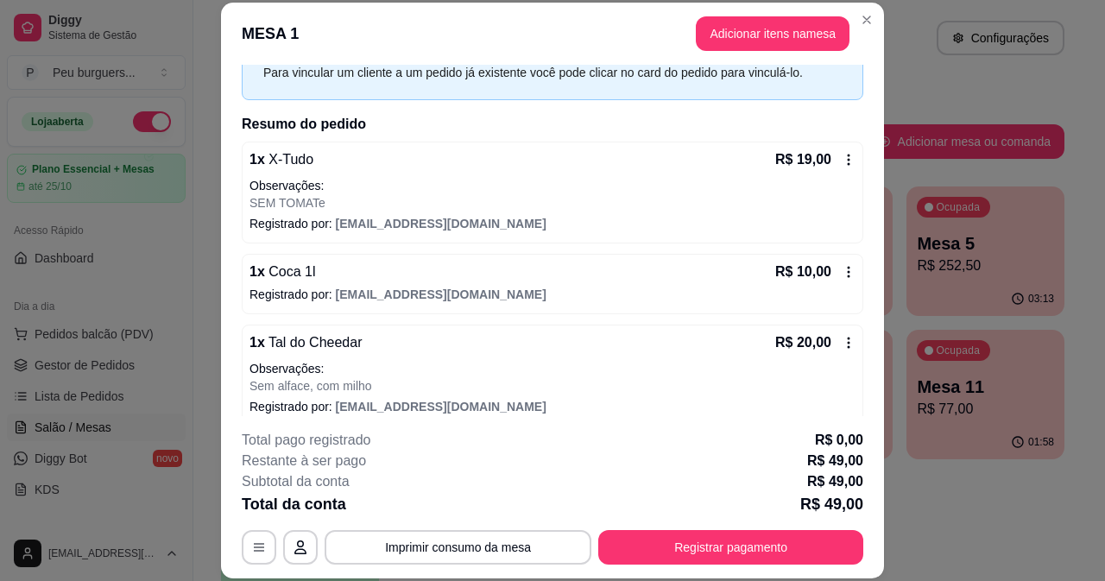
scroll to position [104, 0]
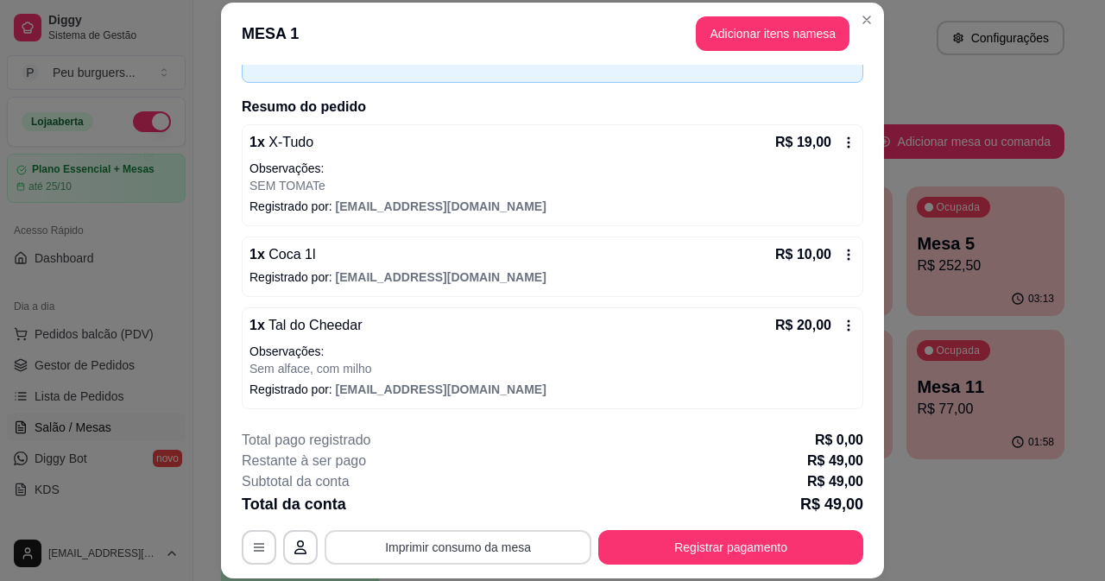
click at [445, 549] on button "Imprimir consumo da mesa" at bounding box center [458, 547] width 267 height 35
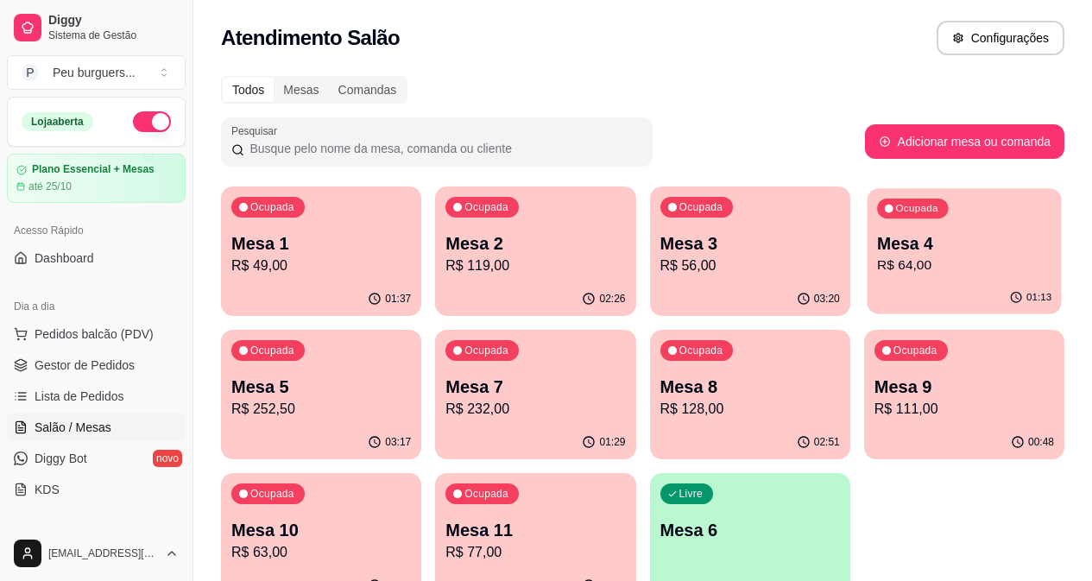
click at [877, 214] on div "Ocupada" at bounding box center [912, 209] width 71 height 20
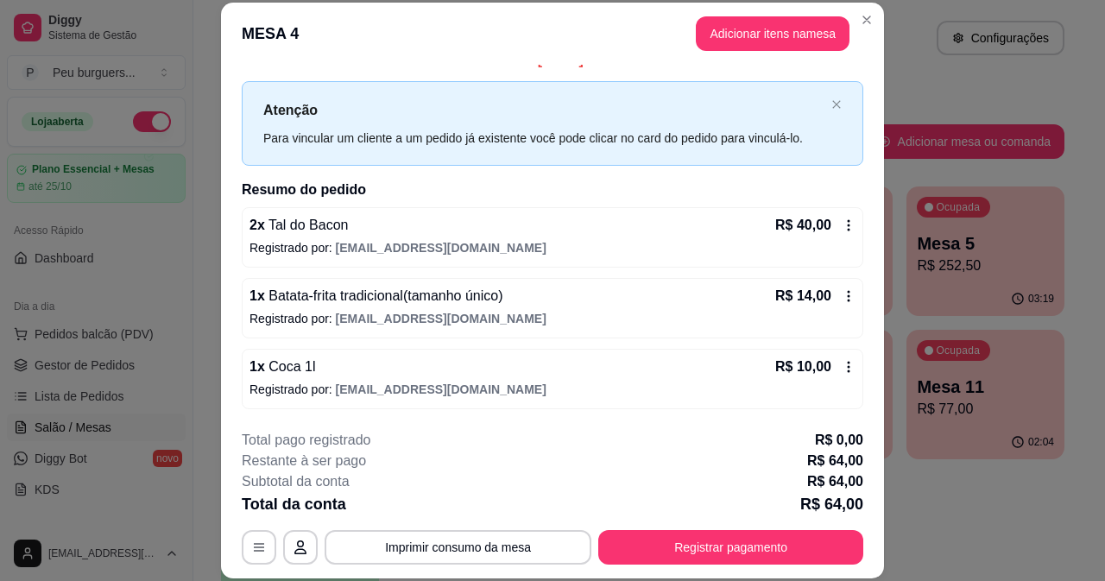
scroll to position [53, 0]
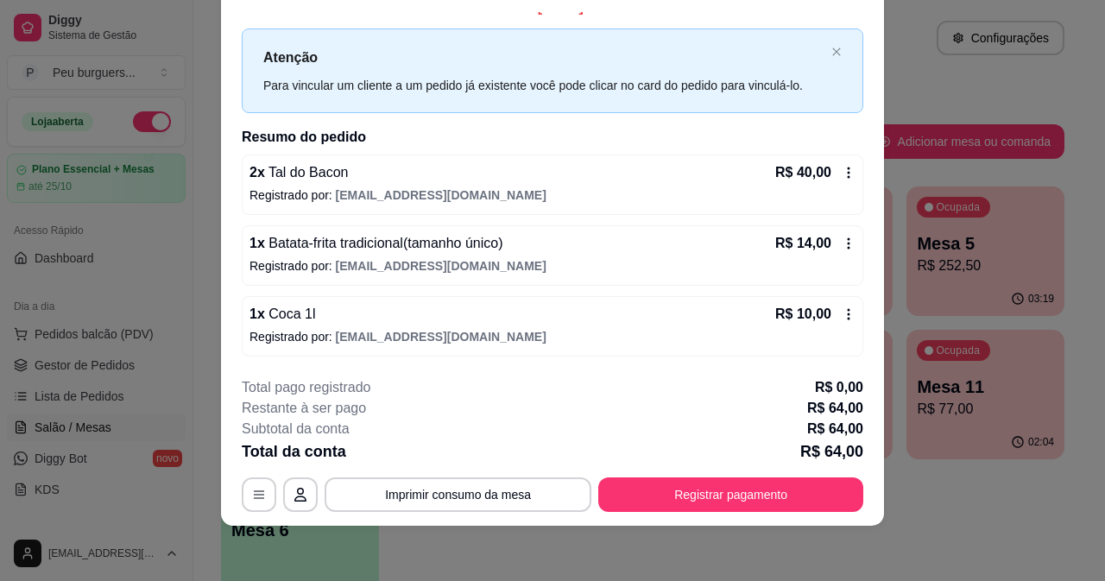
drag, startPoint x: 437, startPoint y: 164, endPoint x: 456, endPoint y: 100, distance: 66.7
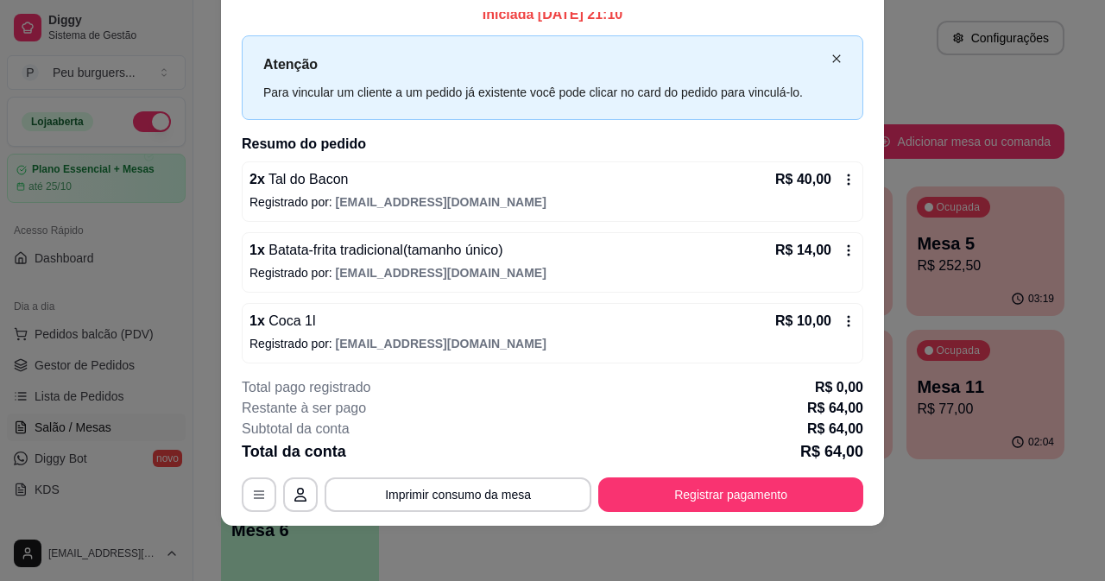
click at [832, 57] on icon "close" at bounding box center [837, 59] width 10 height 10
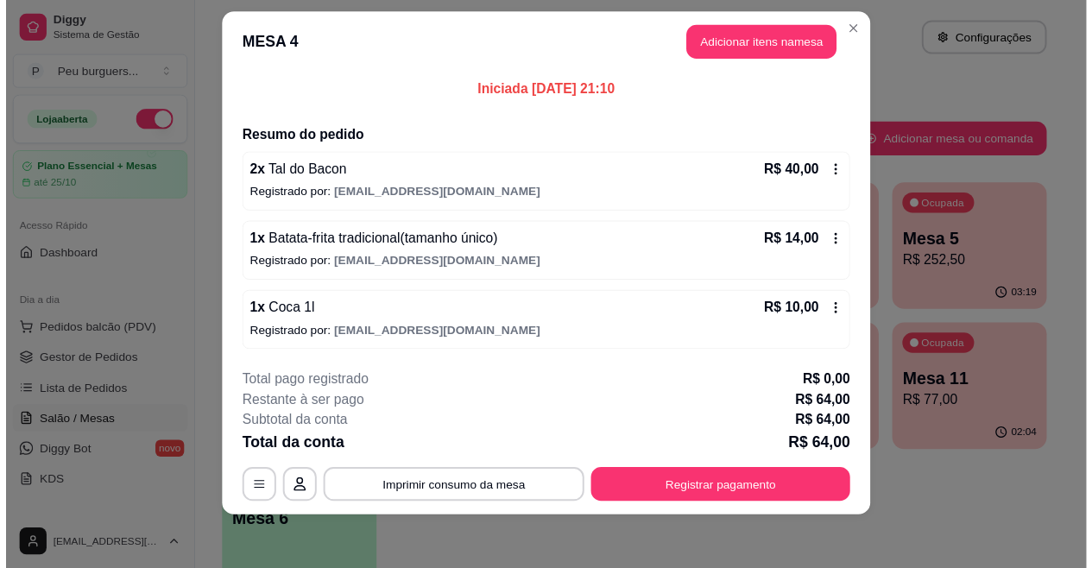
scroll to position [16, 0]
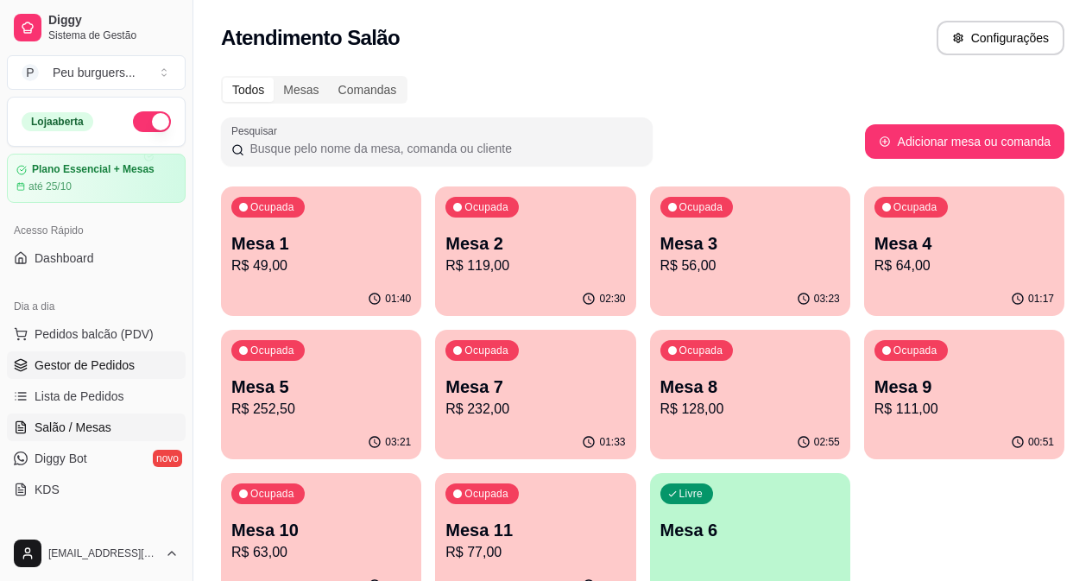
click at [92, 378] on link "Gestor de Pedidos" at bounding box center [96, 365] width 179 height 28
